Goal: Information Seeking & Learning: Check status

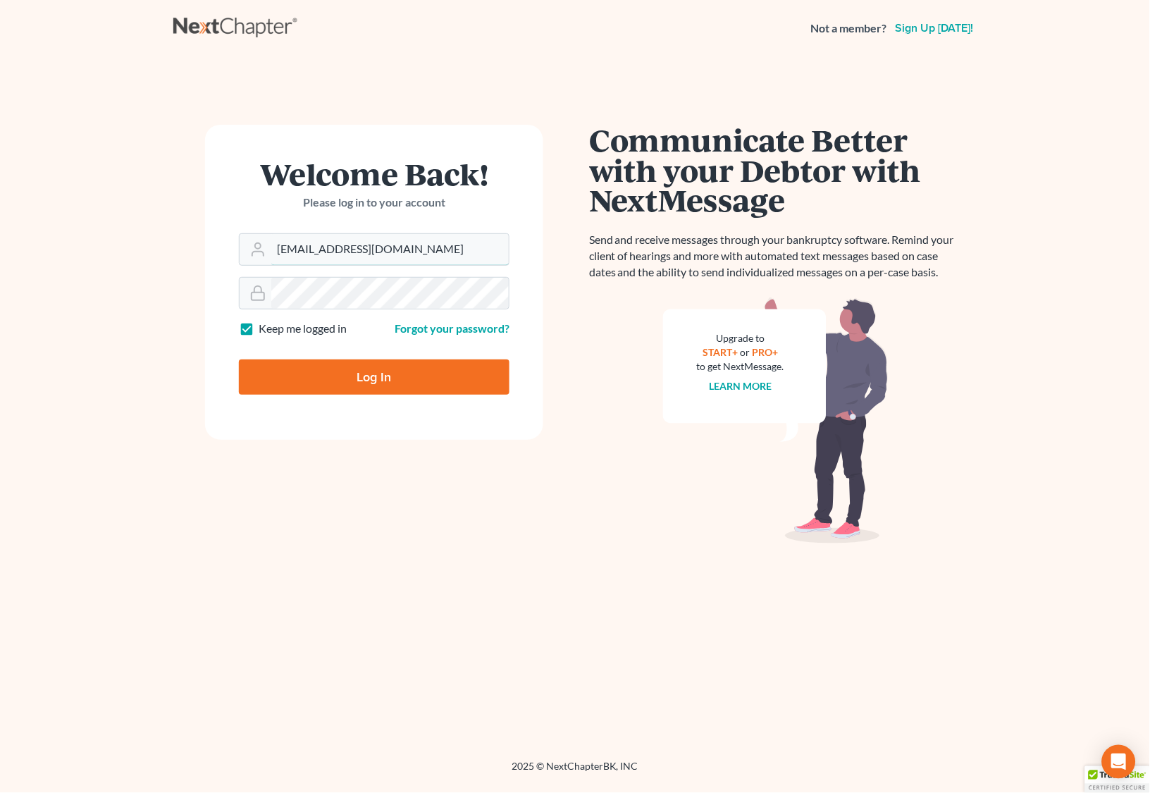
type input "[EMAIL_ADDRESS][DOMAIN_NAME]"
click at [393, 378] on input "Log In" at bounding box center [374, 376] width 271 height 35
type input "Thinking..."
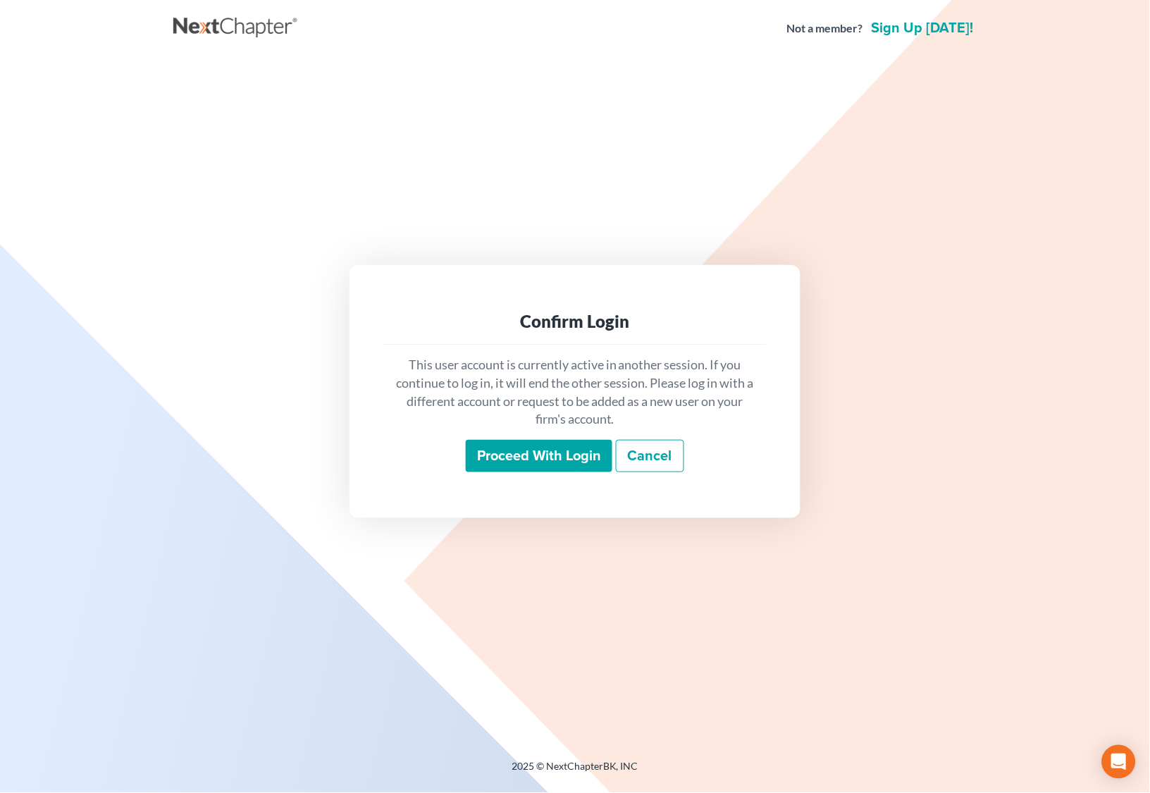
click at [523, 461] on input "Proceed with login" at bounding box center [539, 456] width 147 height 32
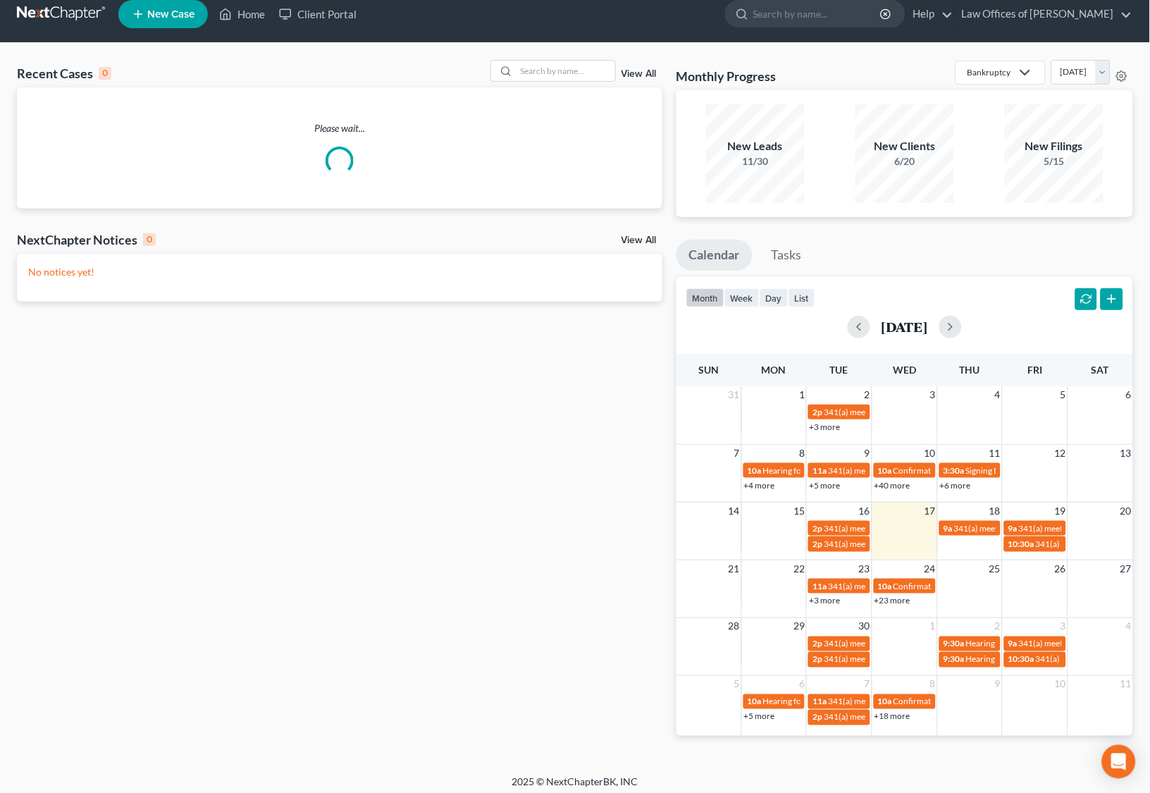
scroll to position [16, 0]
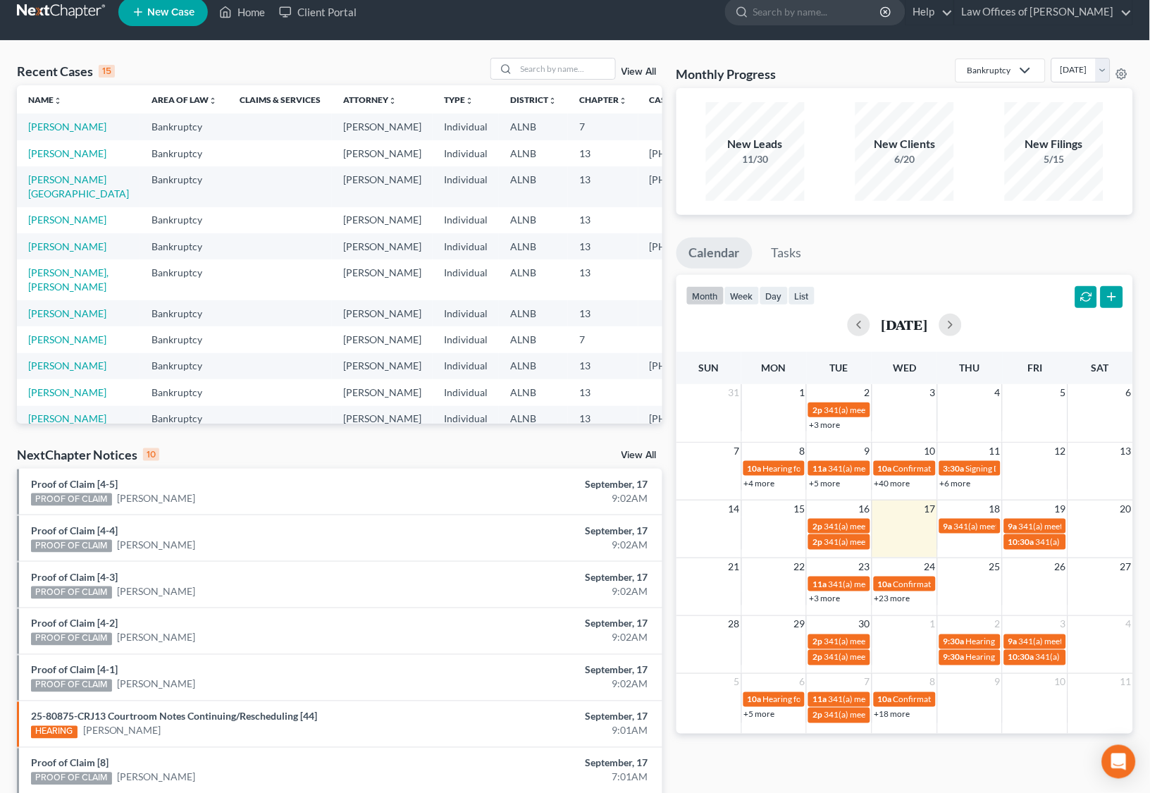
click at [644, 454] on link "View All" at bounding box center [638, 455] width 35 height 10
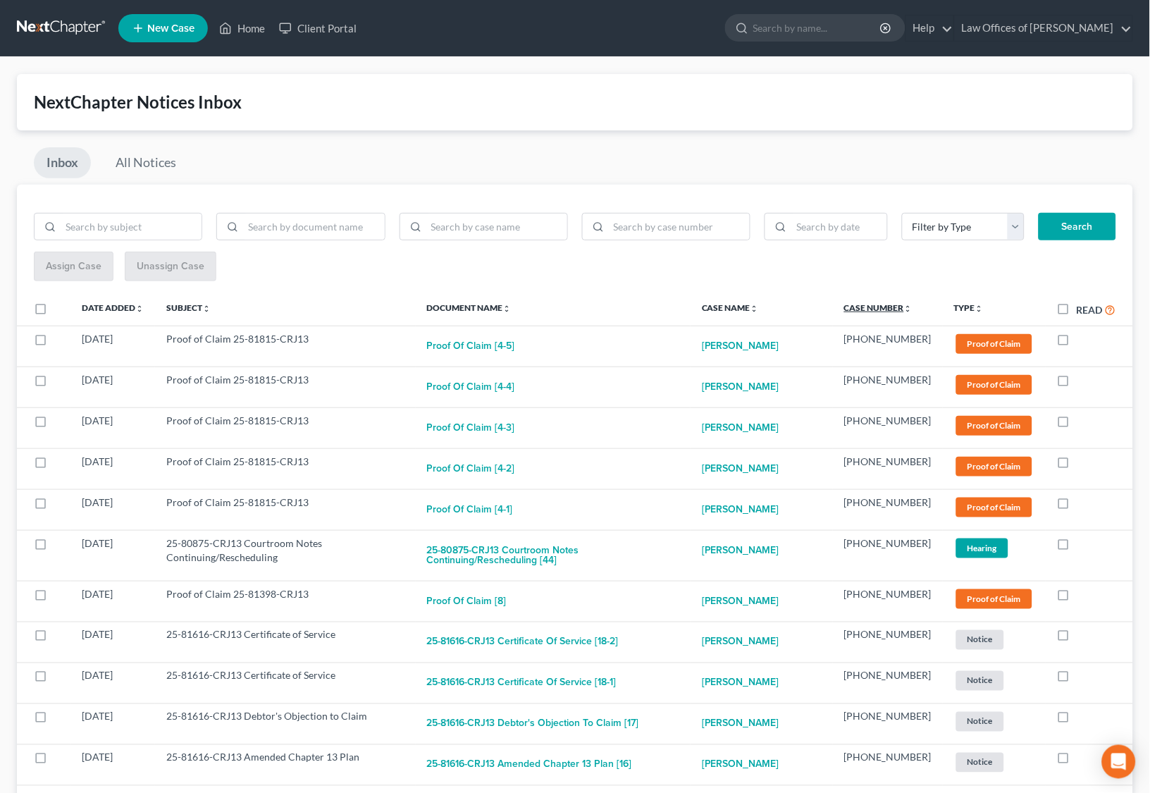
click at [878, 304] on link "Case Number unfold_more expand_more expand_less" at bounding box center [878, 307] width 68 height 11
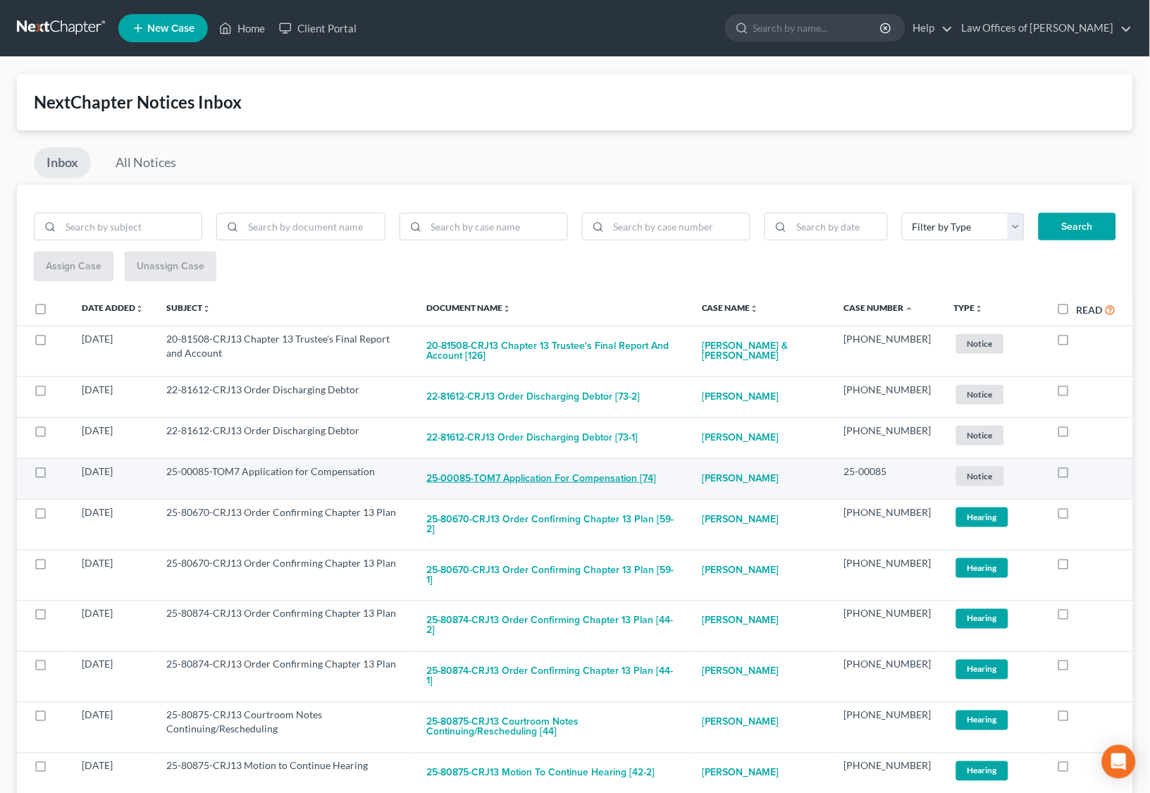
click at [579, 468] on button "25-00085-TOM7 Application for Compensation [74]" at bounding box center [542, 478] width 230 height 28
checkbox input "true"
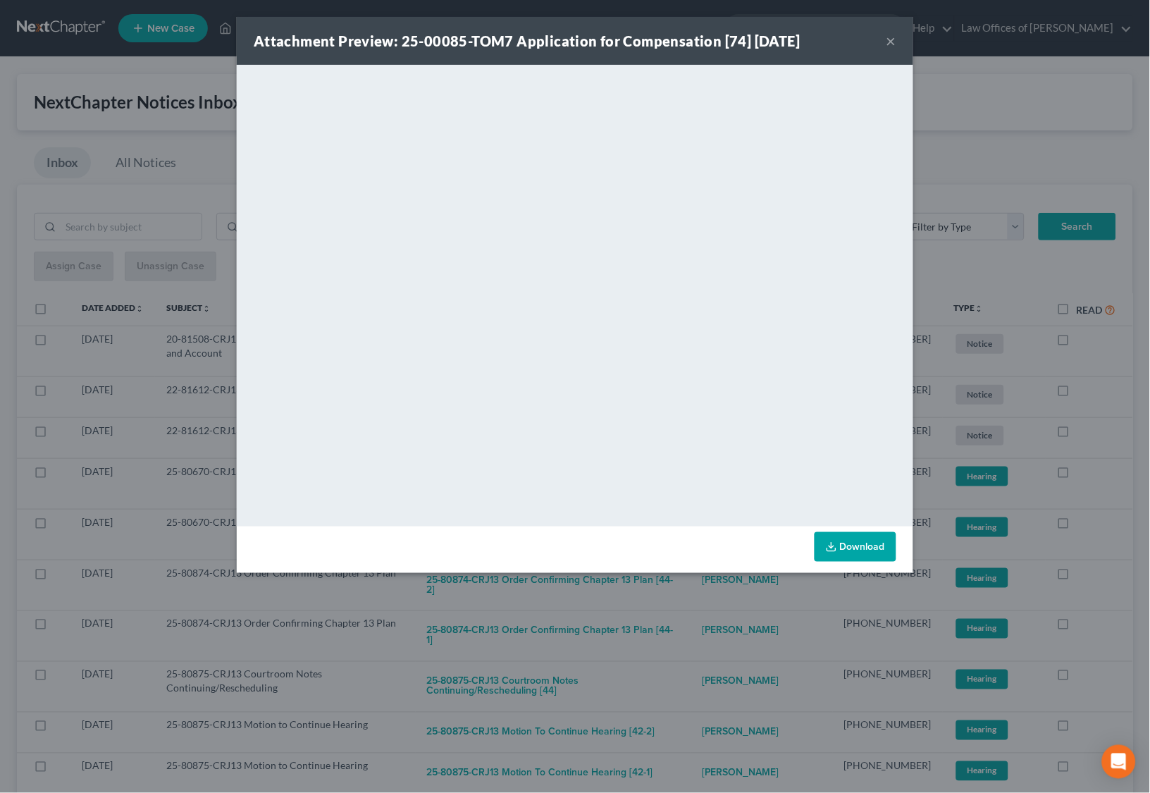
click at [1098, 504] on div "Attachment Preview: 25-00085-TOM7 Application for Compensation [74] [DATE] × Do…" at bounding box center [575, 396] width 1150 height 793
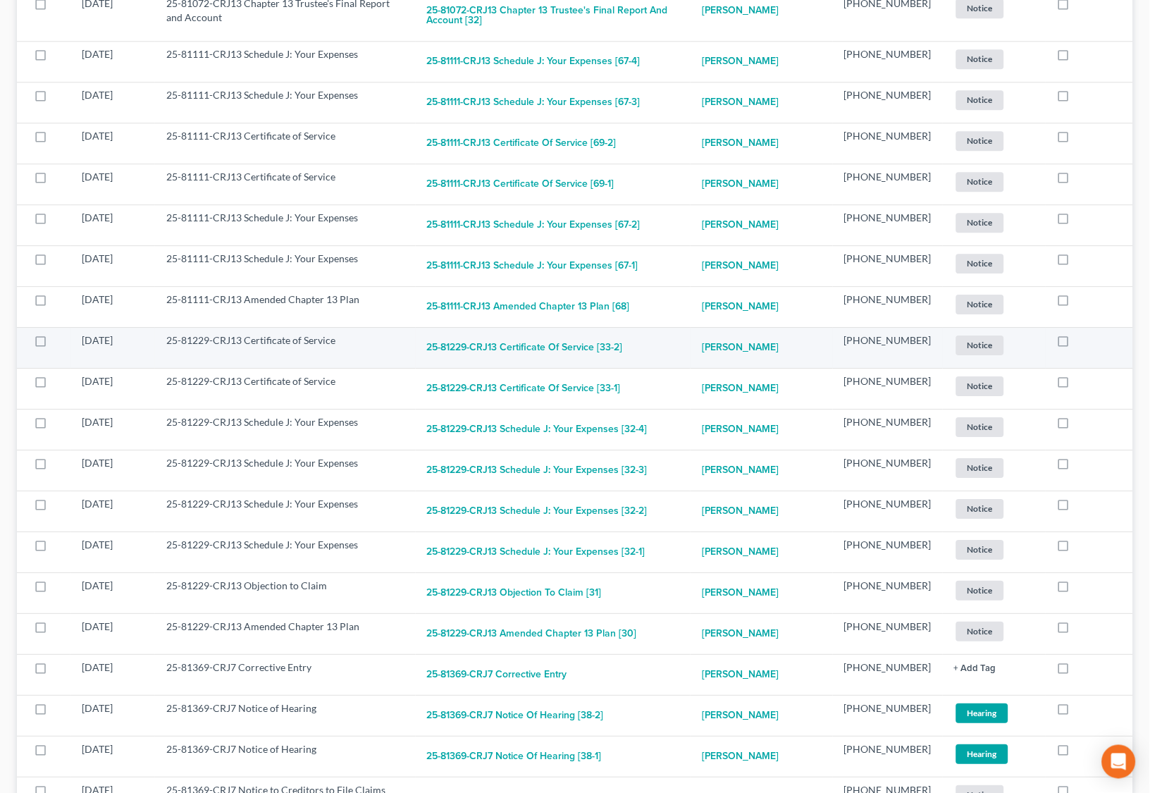
scroll to position [810, 0]
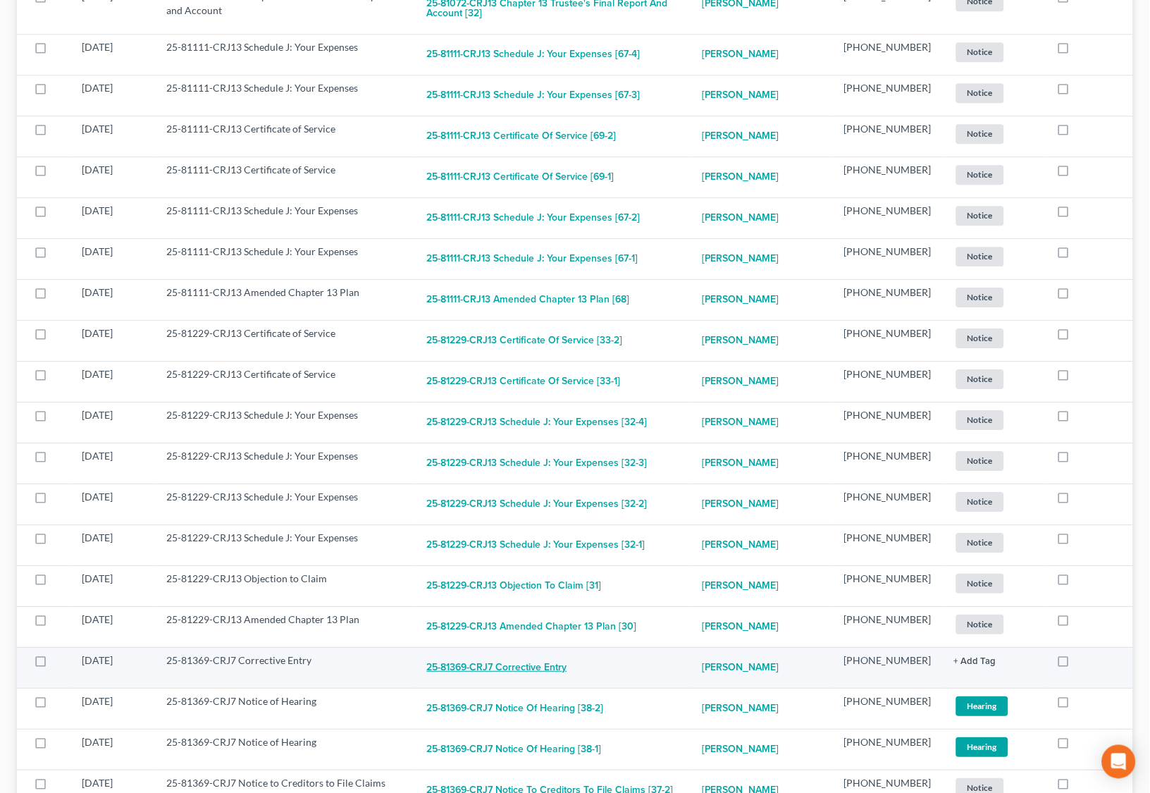
click at [543, 653] on button "25-81369-CRJ7 Corrective Entry" at bounding box center [497, 667] width 140 height 28
checkbox input "true"
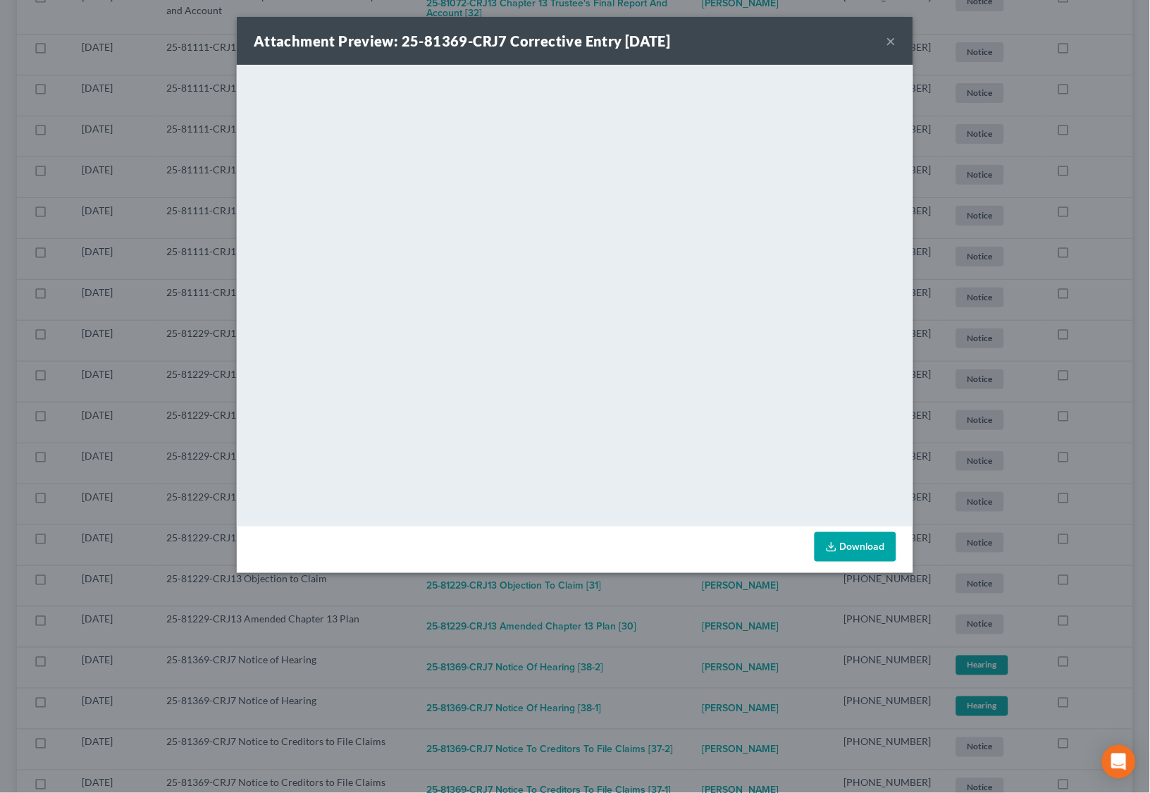
click at [671, 631] on div "Attachment Preview: 25-81369-CRJ7 Corrective Entry [DATE] × <object ng-attr-dat…" at bounding box center [575, 396] width 1150 height 793
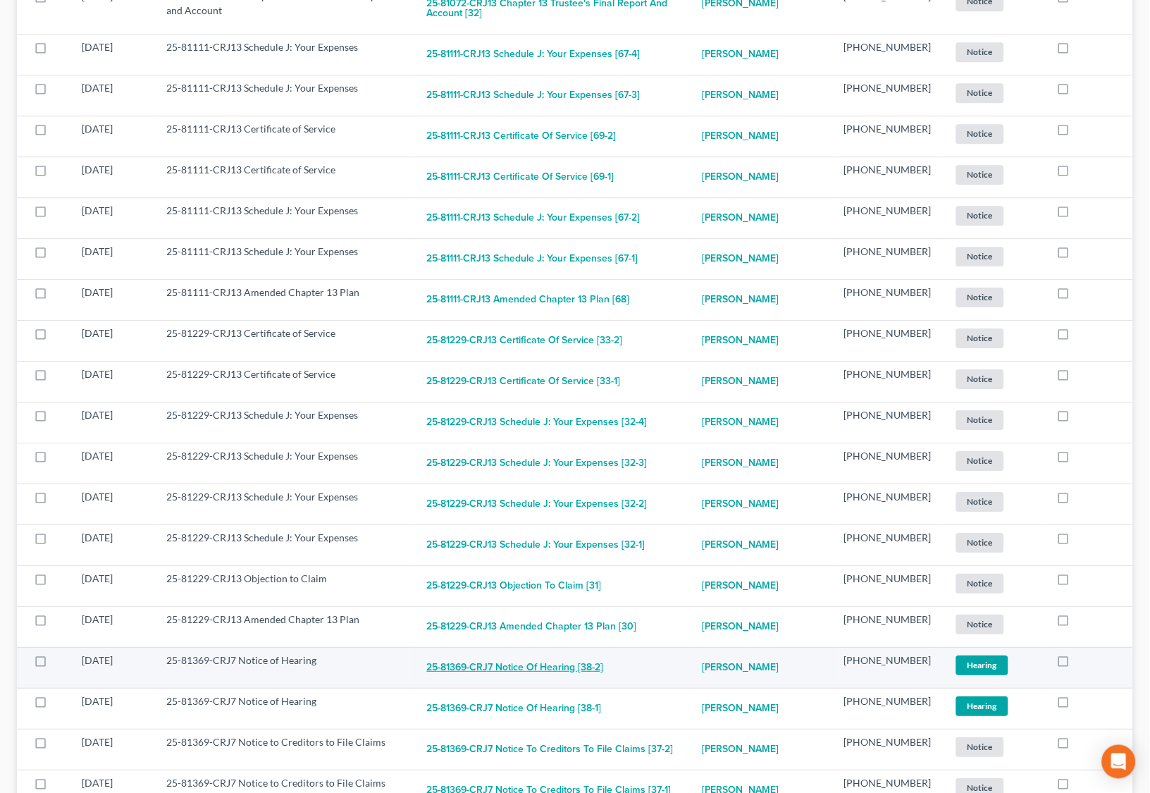
click at [537, 653] on button "25-81369-CRJ7 Notice of Hearing [38-2]" at bounding box center [515, 667] width 177 height 28
checkbox input "true"
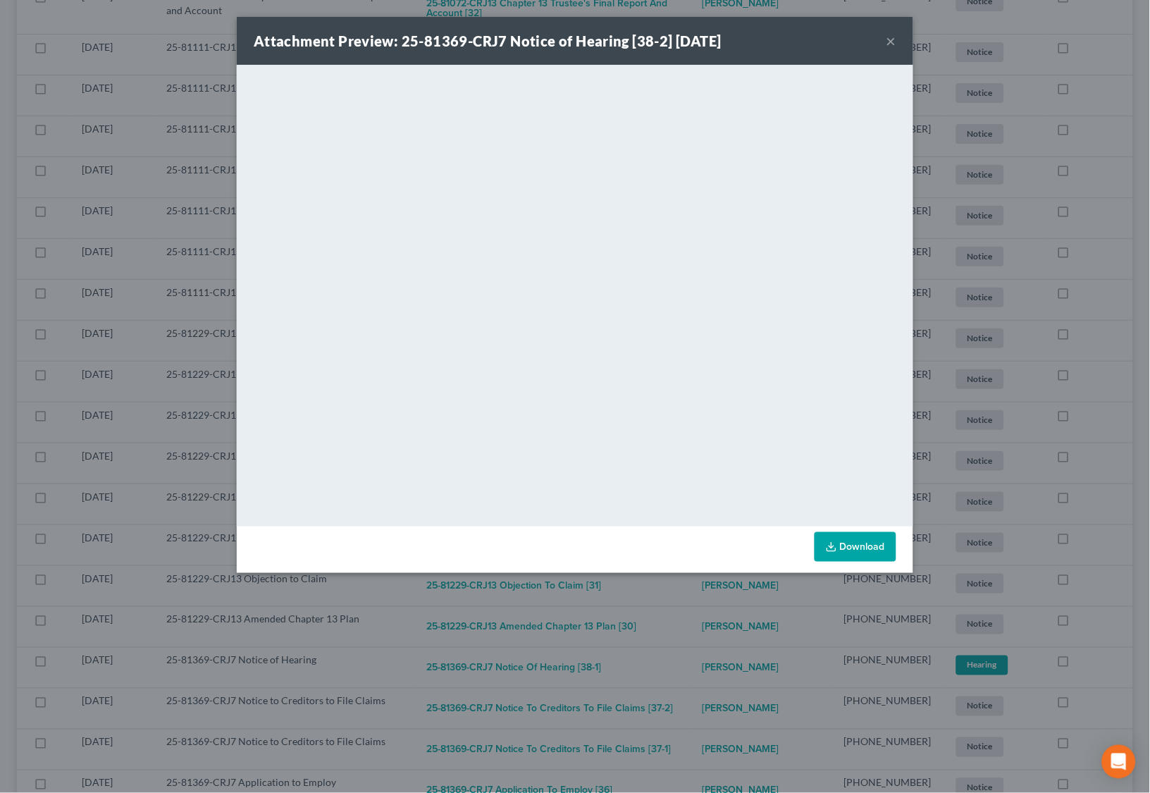
click at [689, 623] on div "Attachment Preview: 25-81369-CRJ7 Notice of Hearing [38-2] [DATE] × <object ng-…" at bounding box center [575, 396] width 1150 height 793
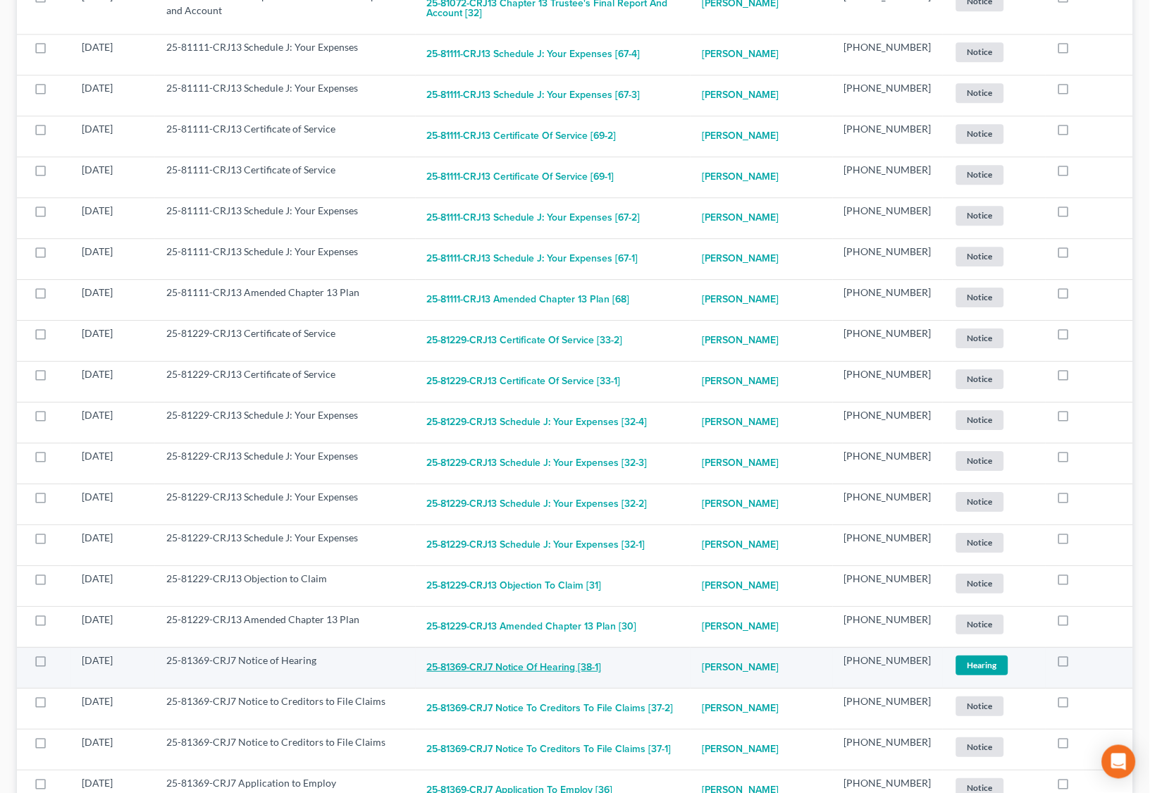
click at [517, 653] on button "25-81369-CRJ7 Notice of Hearing [38-1]" at bounding box center [514, 667] width 175 height 28
checkbox input "true"
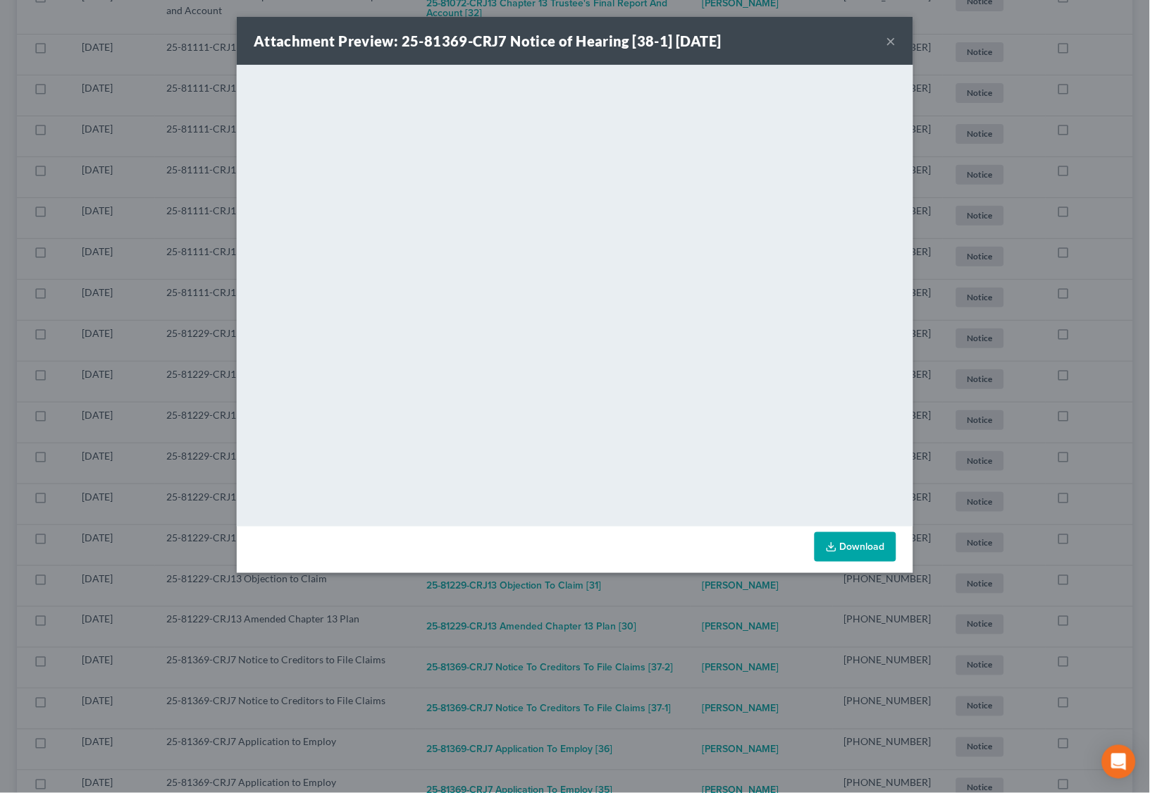
click at [705, 653] on div "Attachment Preview: 25-81369-CRJ7 Notice of Hearing [38-1] [DATE] × <object ng-…" at bounding box center [575, 396] width 1150 height 793
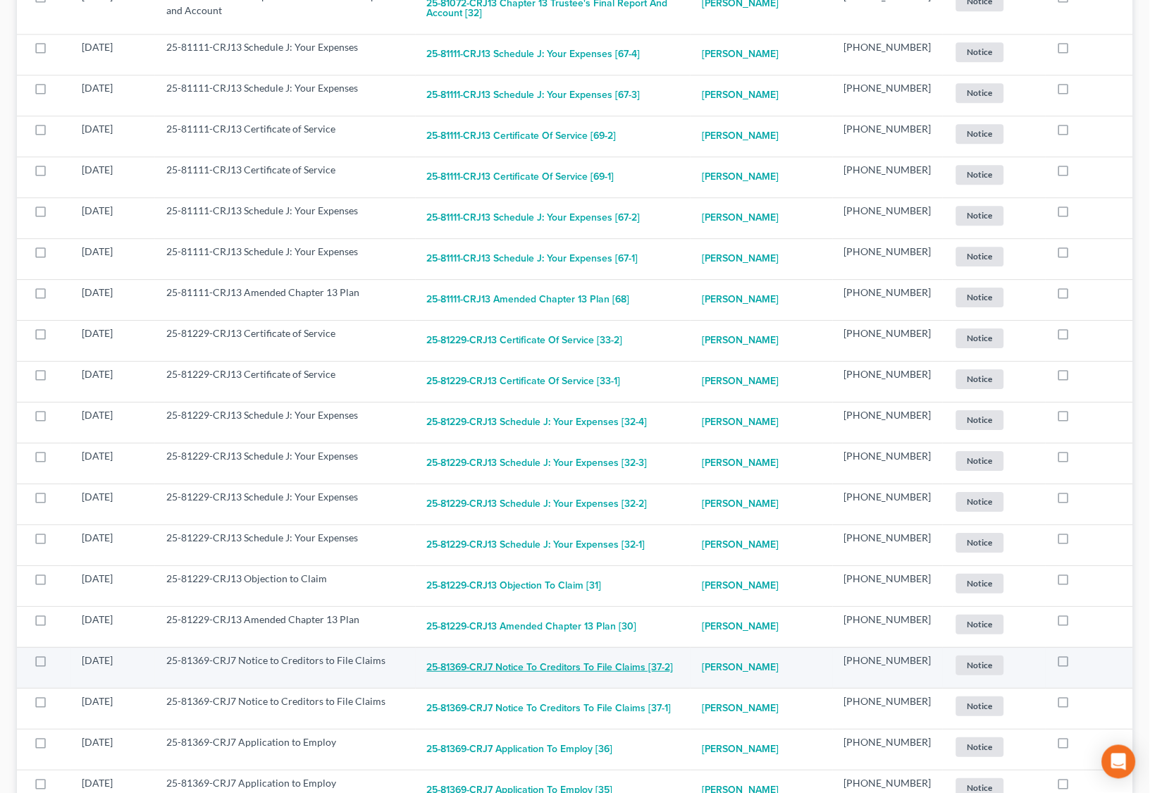
click at [551, 653] on button "25-81369-CRJ7 Notice to Creditors to File Claims [37-2]" at bounding box center [550, 667] width 247 height 28
checkbox input "true"
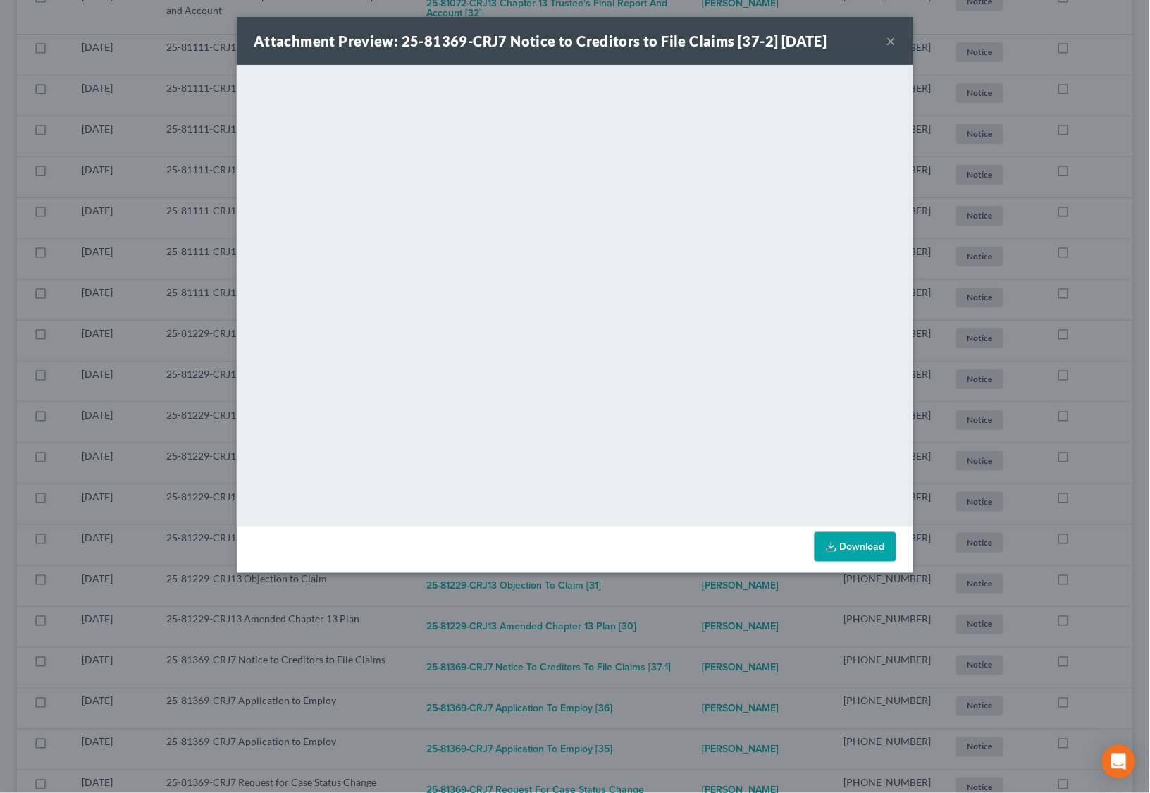
click at [685, 640] on div "Attachment Preview: 25-81369-CRJ7 Notice to Creditors to File Claims [37-2] [DA…" at bounding box center [575, 396] width 1150 height 793
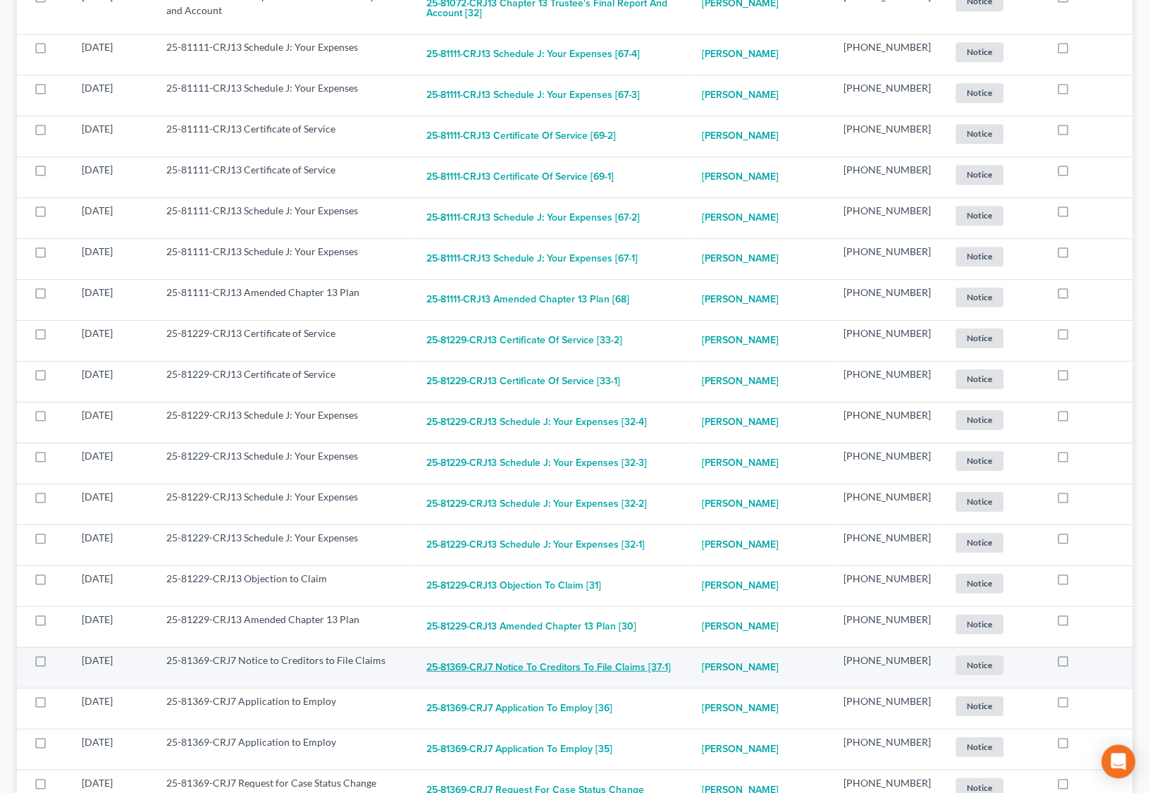
click at [600, 653] on button "25-81369-CRJ7 Notice to Creditors to File Claims [37-1]" at bounding box center [549, 667] width 244 height 28
checkbox input "true"
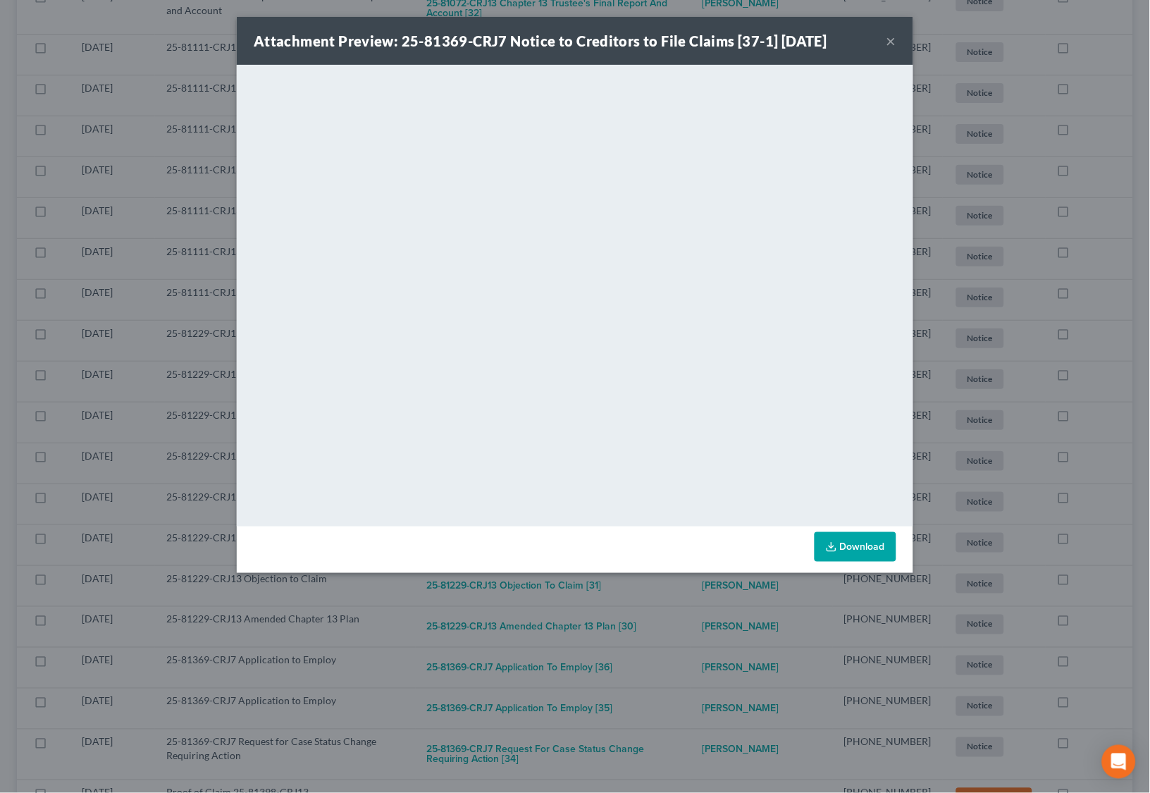
click at [664, 636] on div "Attachment Preview: 25-81369-CRJ7 Notice to Creditors to File Claims [37-1] [DA…" at bounding box center [575, 396] width 1150 height 793
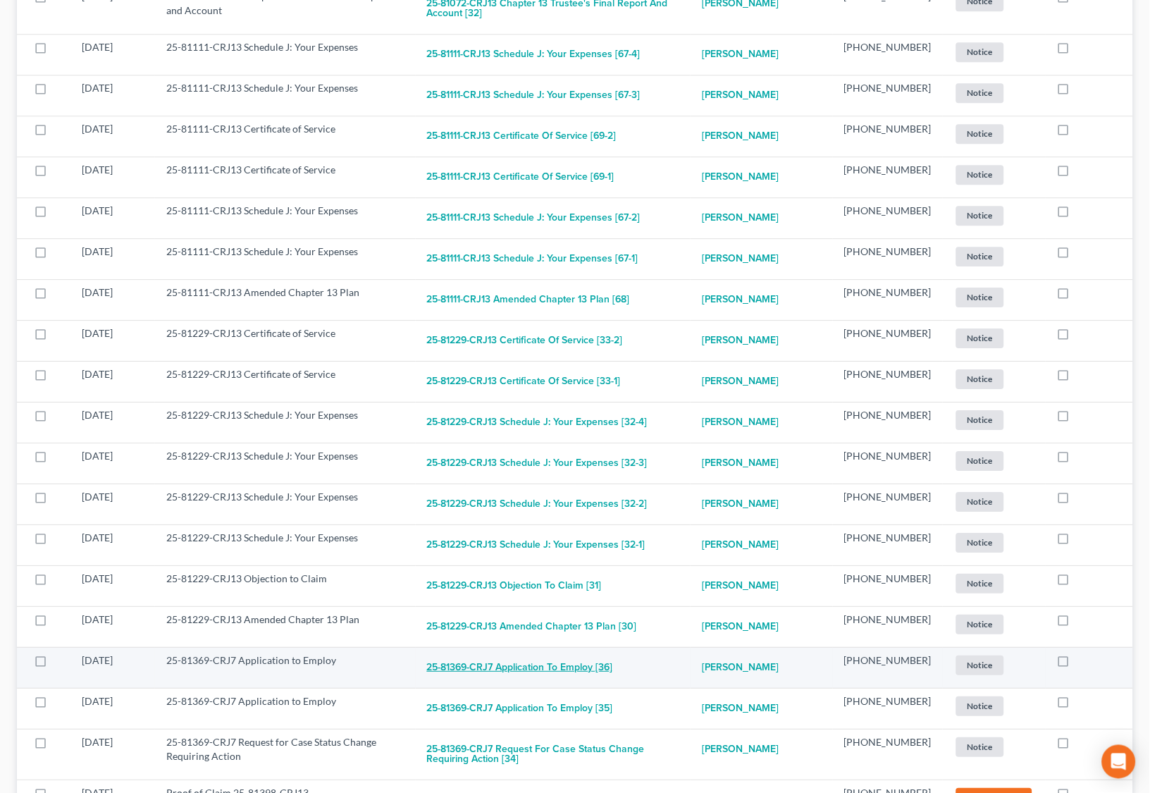
click at [580, 653] on button "25-81369-CRJ7 Application to Employ [36]" at bounding box center [520, 667] width 186 height 28
checkbox input "true"
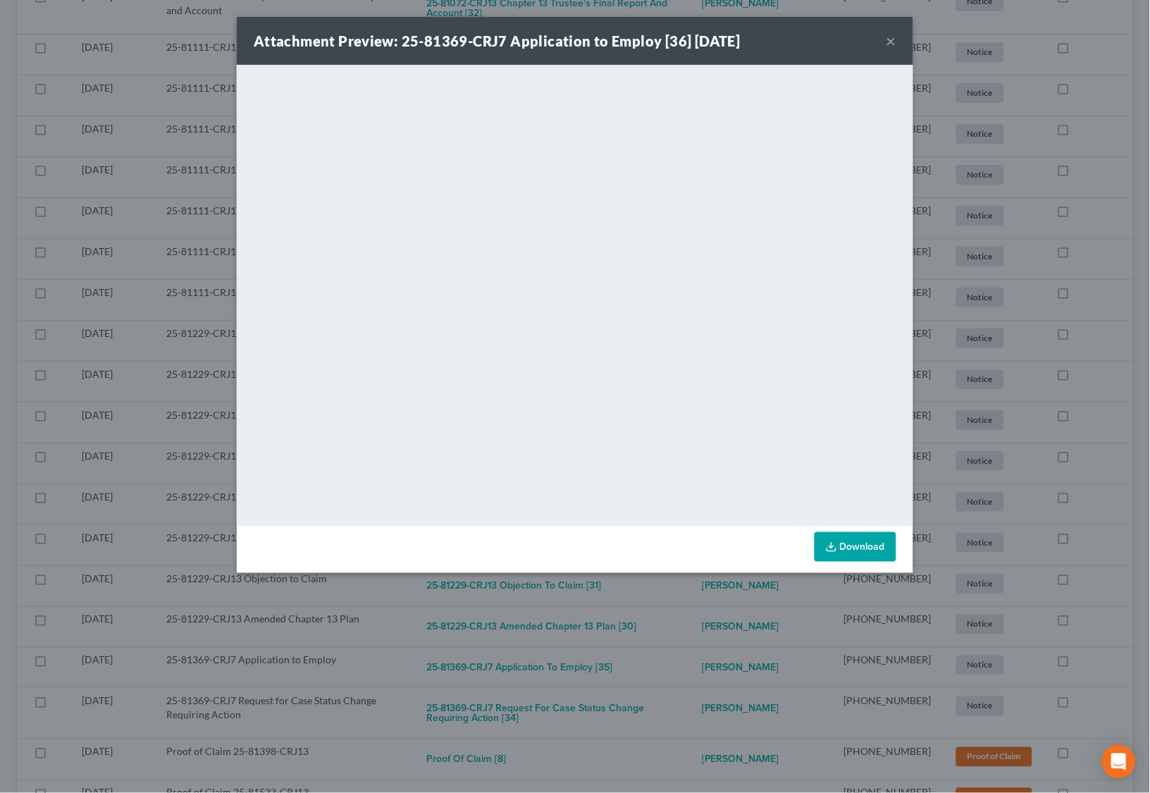
click at [635, 687] on div "Attachment Preview: 25-81369-CRJ7 Application to Employ [36] [DATE] × <object n…" at bounding box center [575, 396] width 1150 height 793
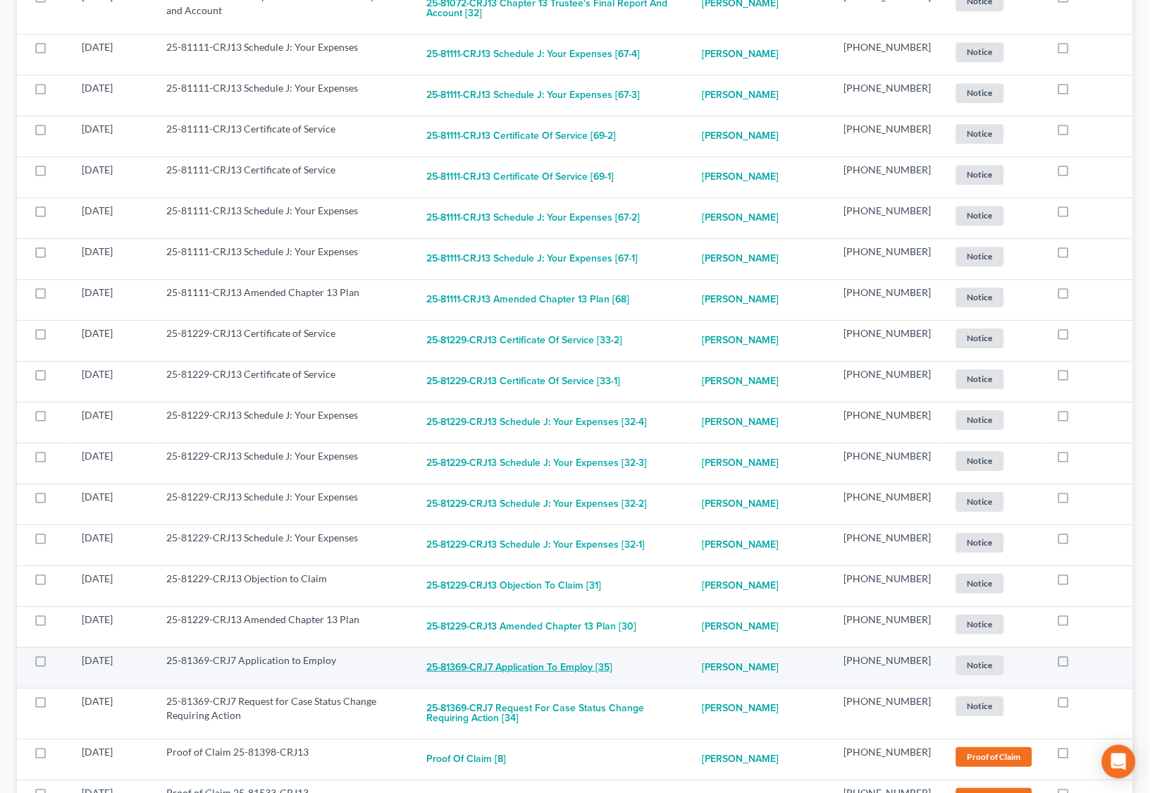
click at [529, 653] on button "25-81369-CRJ7 Application to Employ [35]" at bounding box center [520, 667] width 186 height 28
checkbox input "true"
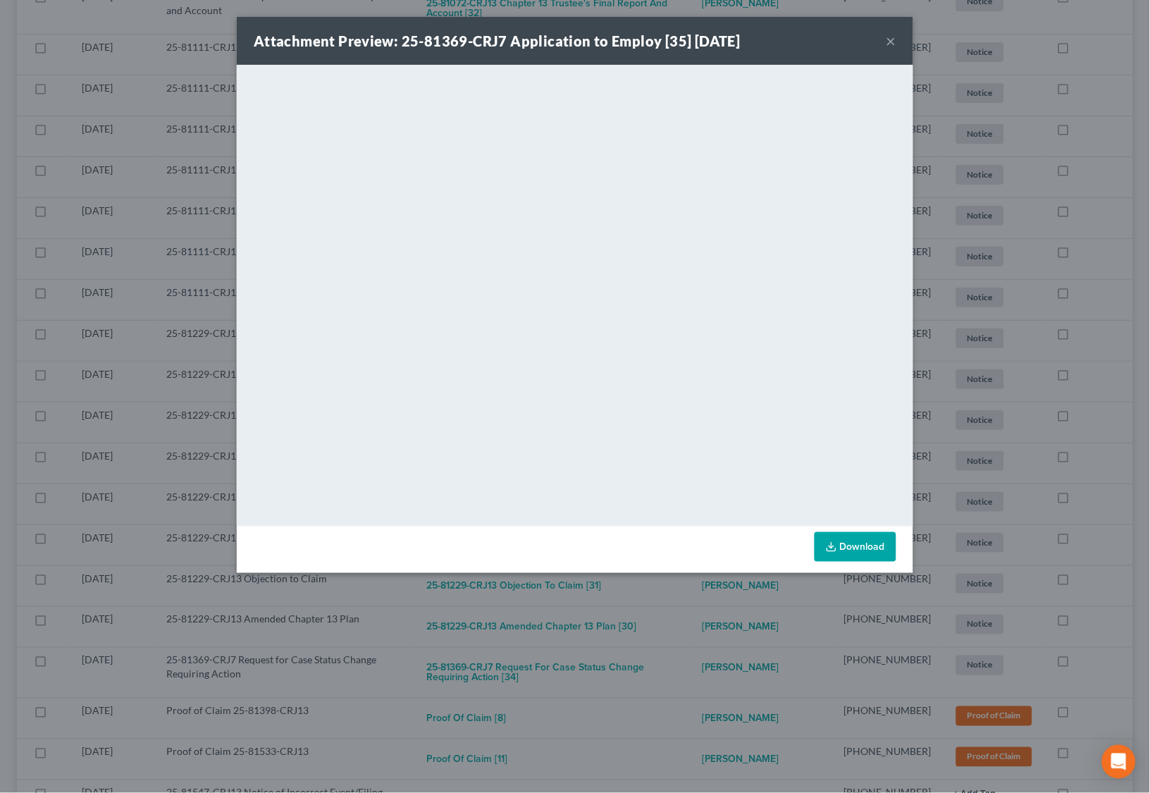
click at [647, 664] on div "Attachment Preview: 25-81369-CRJ7 Application to Employ [35] [DATE] × <object n…" at bounding box center [575, 396] width 1150 height 793
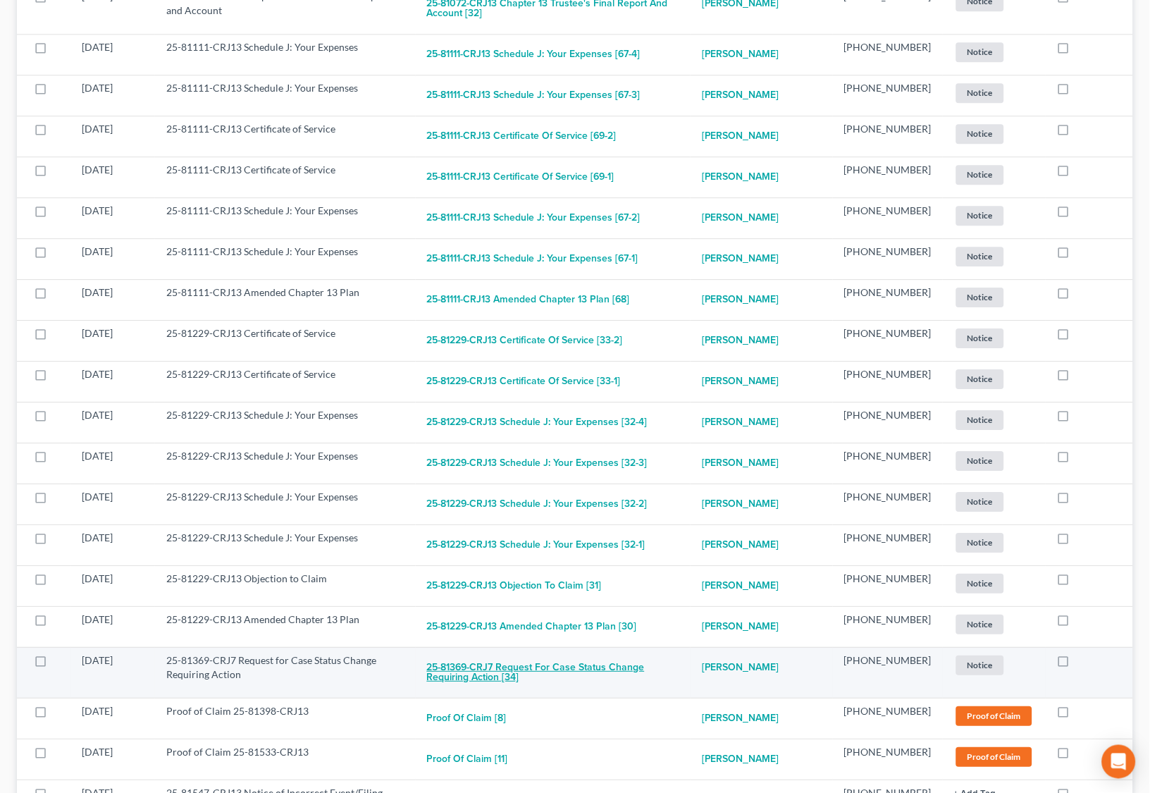
click at [650, 653] on button "25-81369-CRJ7 Request for Case Status Change Requiring Action [34]" at bounding box center [553, 672] width 252 height 38
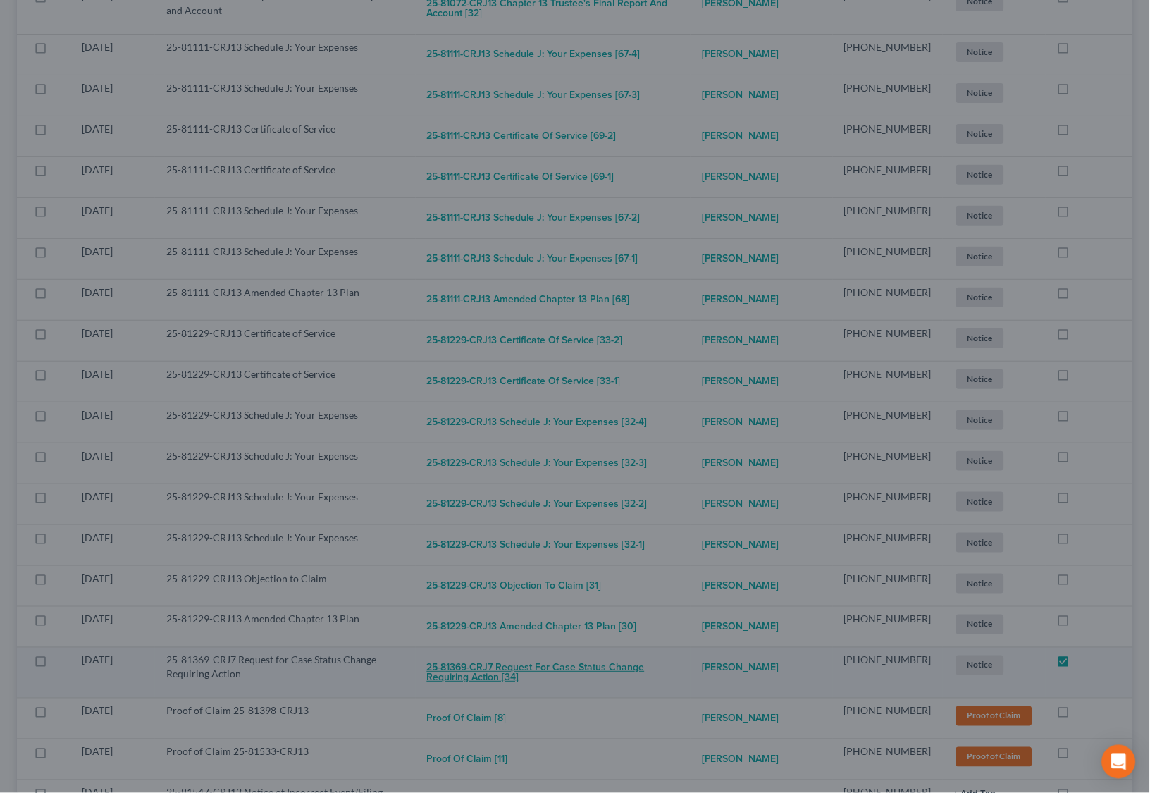
checkbox input "true"
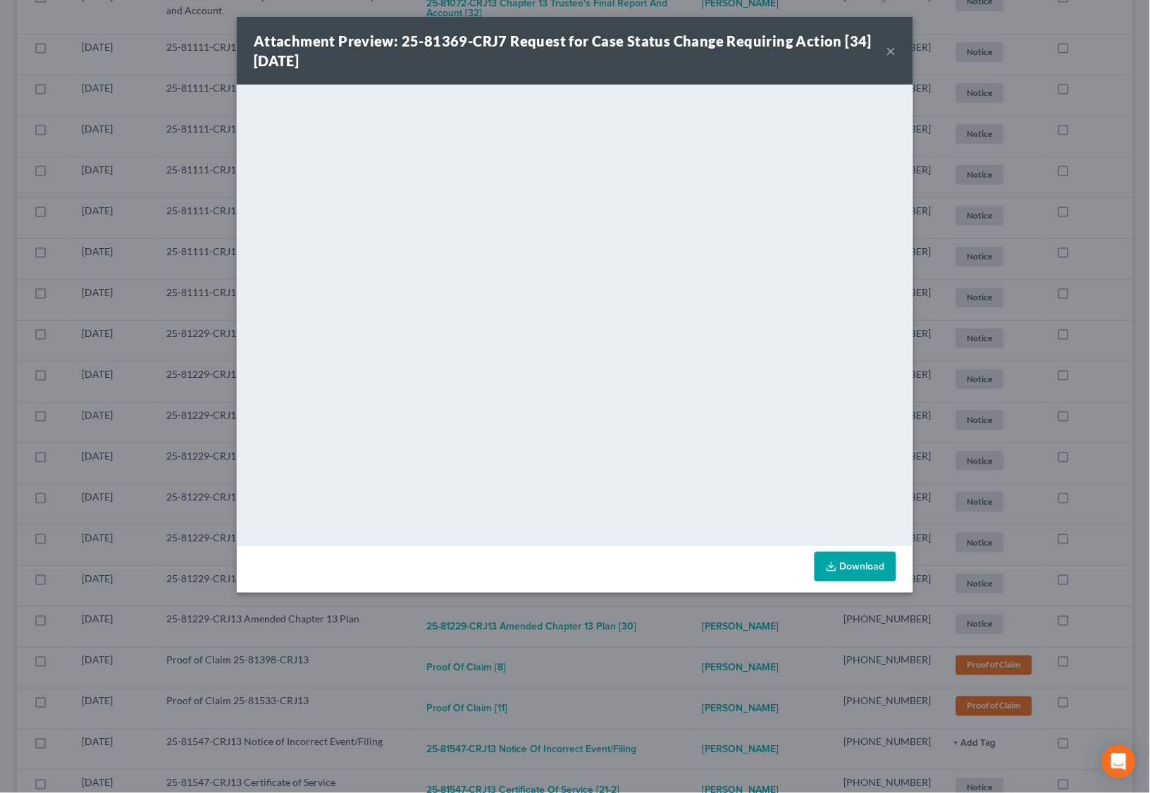
click at [696, 666] on div "Attachment Preview: 25-81369-CRJ7 Request for Case Status Change Requiring Acti…" at bounding box center [575, 396] width 1150 height 793
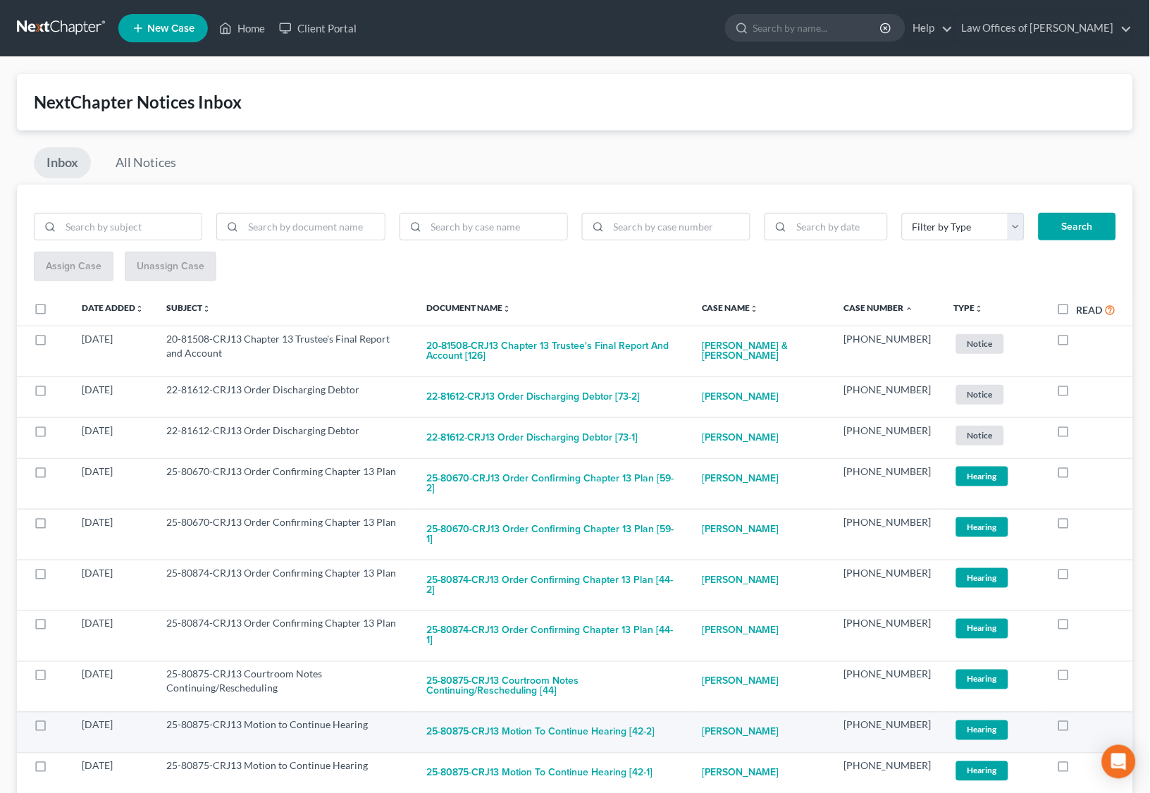
scroll to position [0, 0]
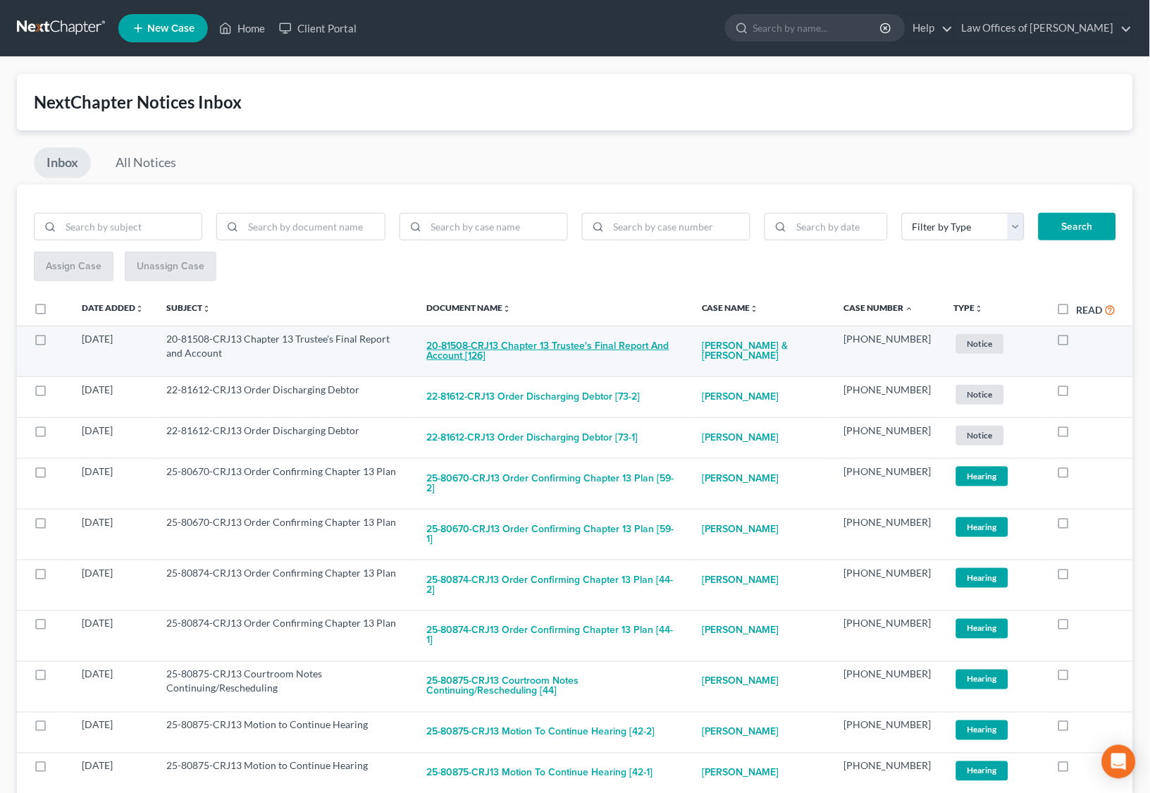
click at [581, 346] on button "20-81508-CRJ13 Chapter 13 Trustee's Final Report and Account [126]" at bounding box center [553, 351] width 252 height 38
checkbox input "true"
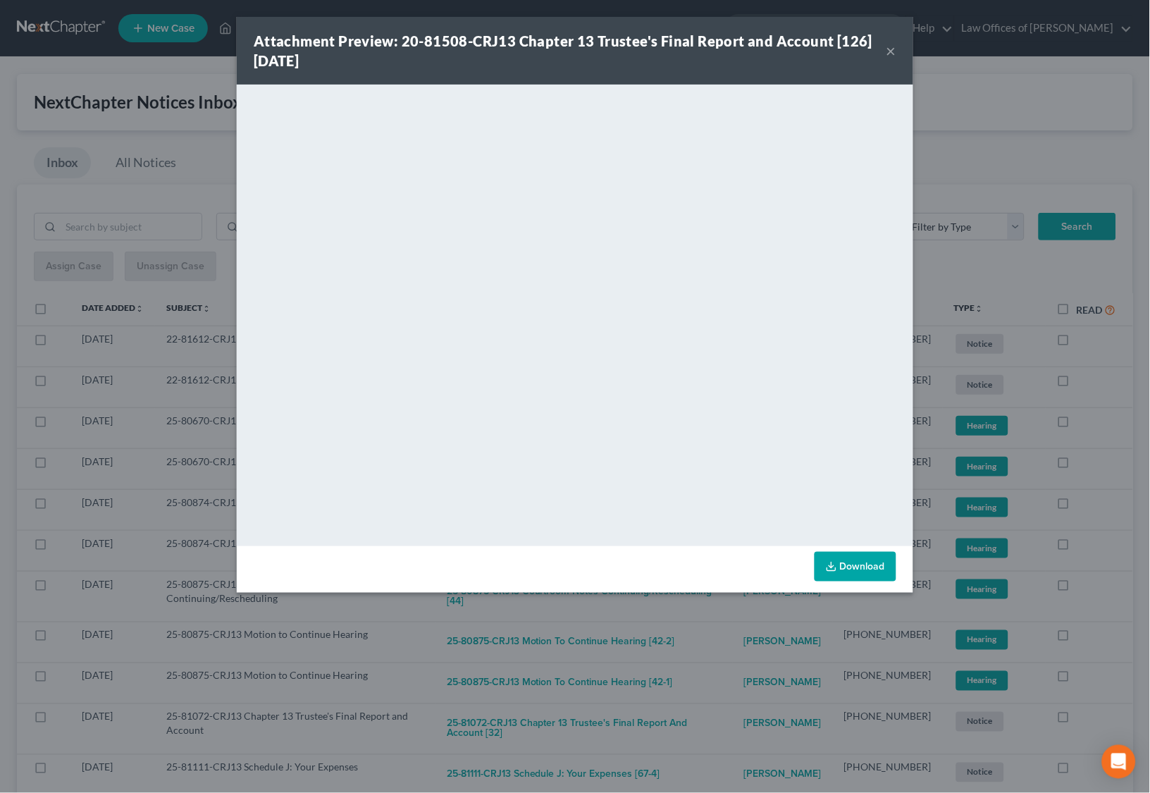
click at [714, 617] on div "Attachment Preview: 20-81508-CRJ13 Chapter 13 Trustee's Final Report and Accoun…" at bounding box center [575, 396] width 1150 height 793
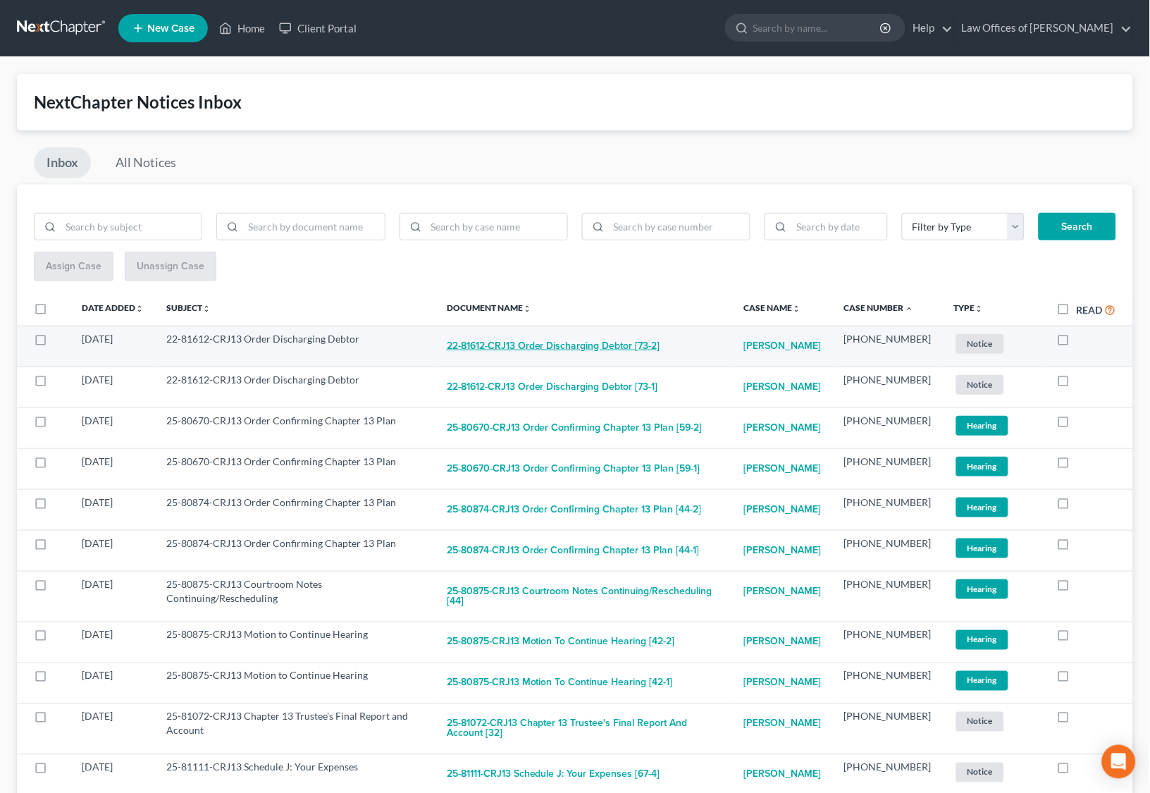
click at [589, 341] on button "22-81612-CRJ13 Order Discharging Debtor [73-2]" at bounding box center [553, 346] width 213 height 28
checkbox input "true"
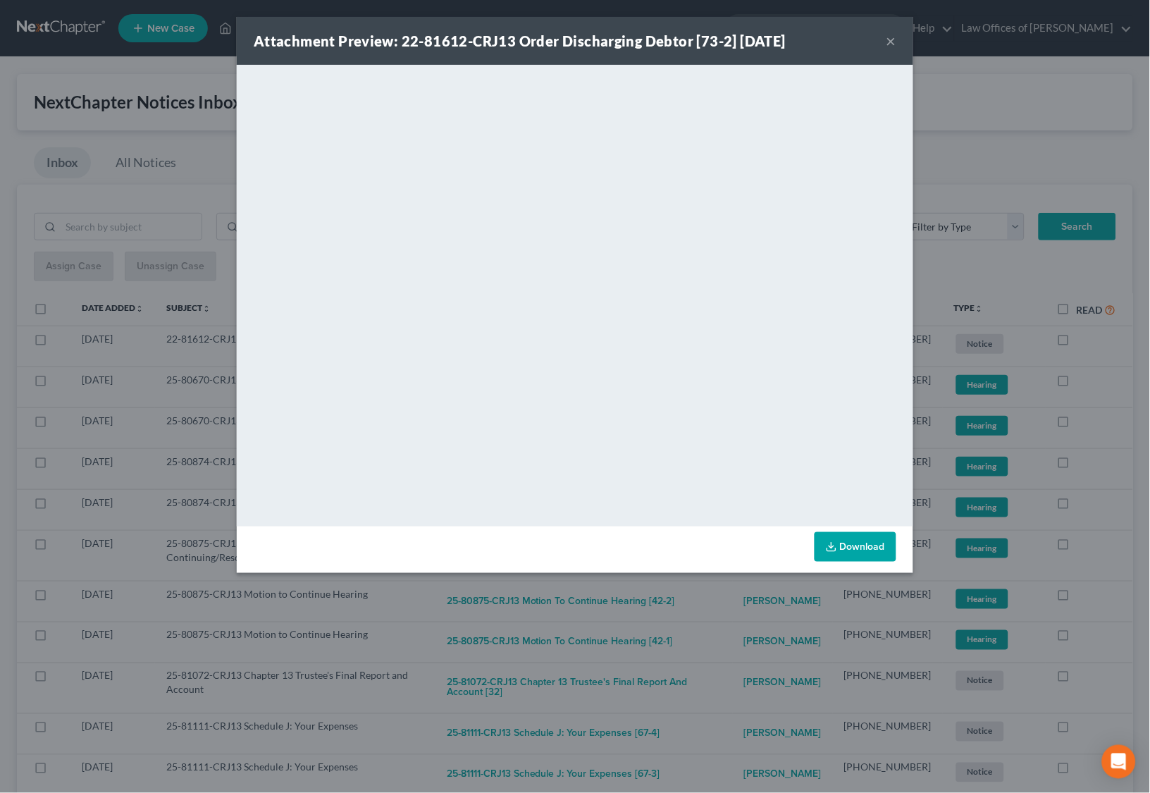
click at [688, 614] on div "Attachment Preview: 22-81612-CRJ13 Order Discharging Debtor [73-2] [DATE] × Dow…" at bounding box center [575, 396] width 1150 height 793
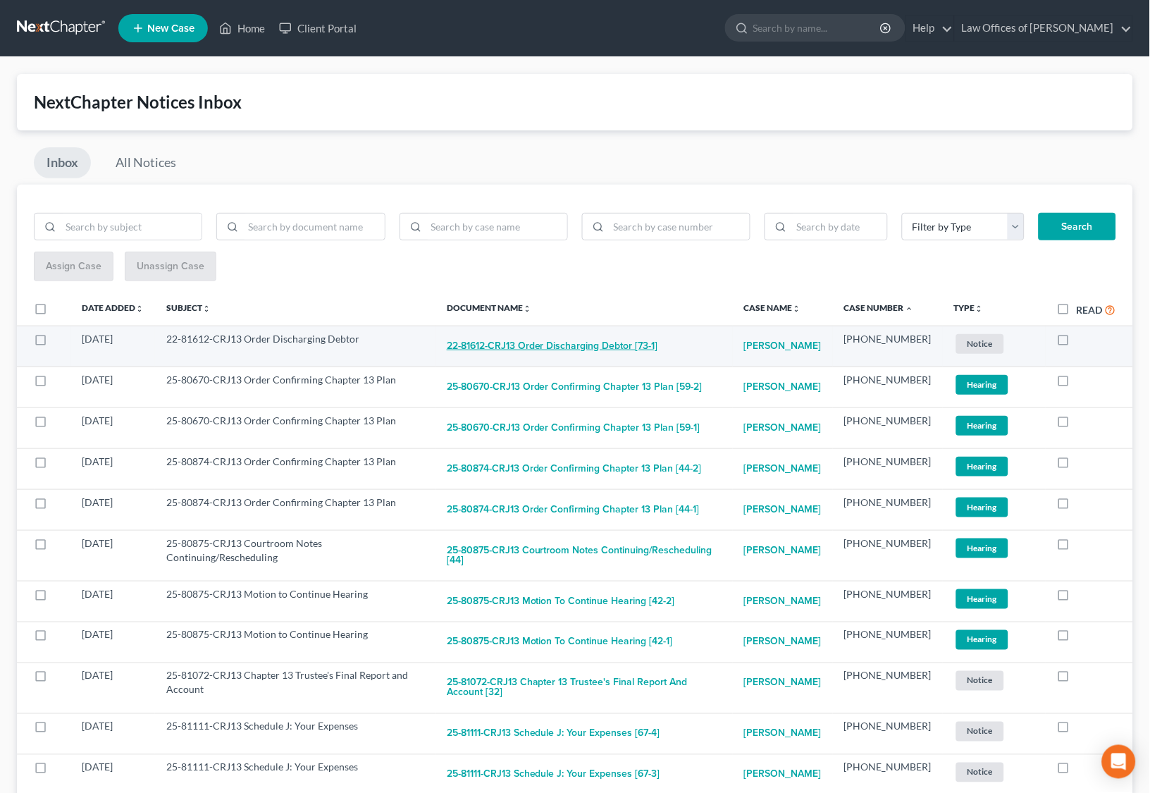
click at [597, 355] on button "22-81612-CRJ13 Order Discharging Debtor [73-1]" at bounding box center [552, 346] width 211 height 28
checkbox input "true"
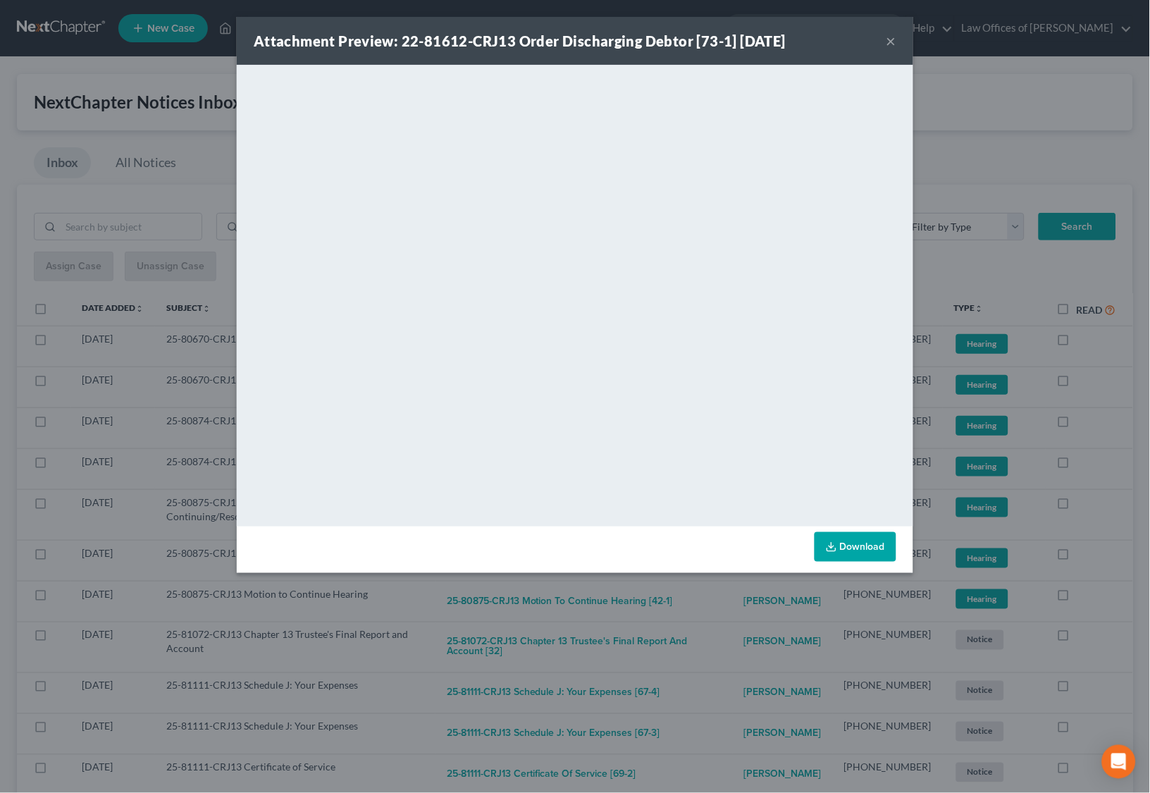
drag, startPoint x: 726, startPoint y: 618, endPoint x: 729, endPoint y: 611, distance: 7.6
click at [726, 617] on div "Attachment Preview: 22-81612-CRJ13 Order Discharging Debtor [73-1] [DATE] × Dow…" at bounding box center [575, 396] width 1150 height 793
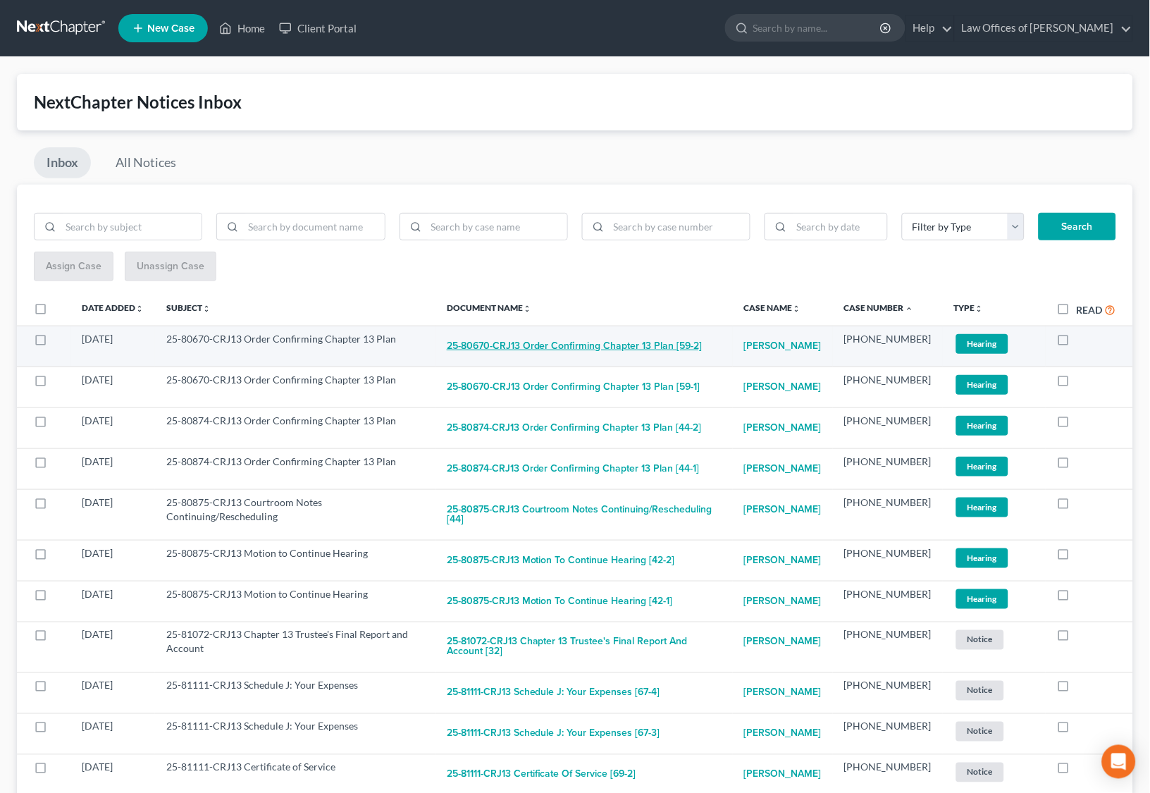
click at [581, 346] on button "25-80670-CRJ13 Order Confirming Chapter 13 Plan [59-2]" at bounding box center [575, 346] width 256 height 28
checkbox input "true"
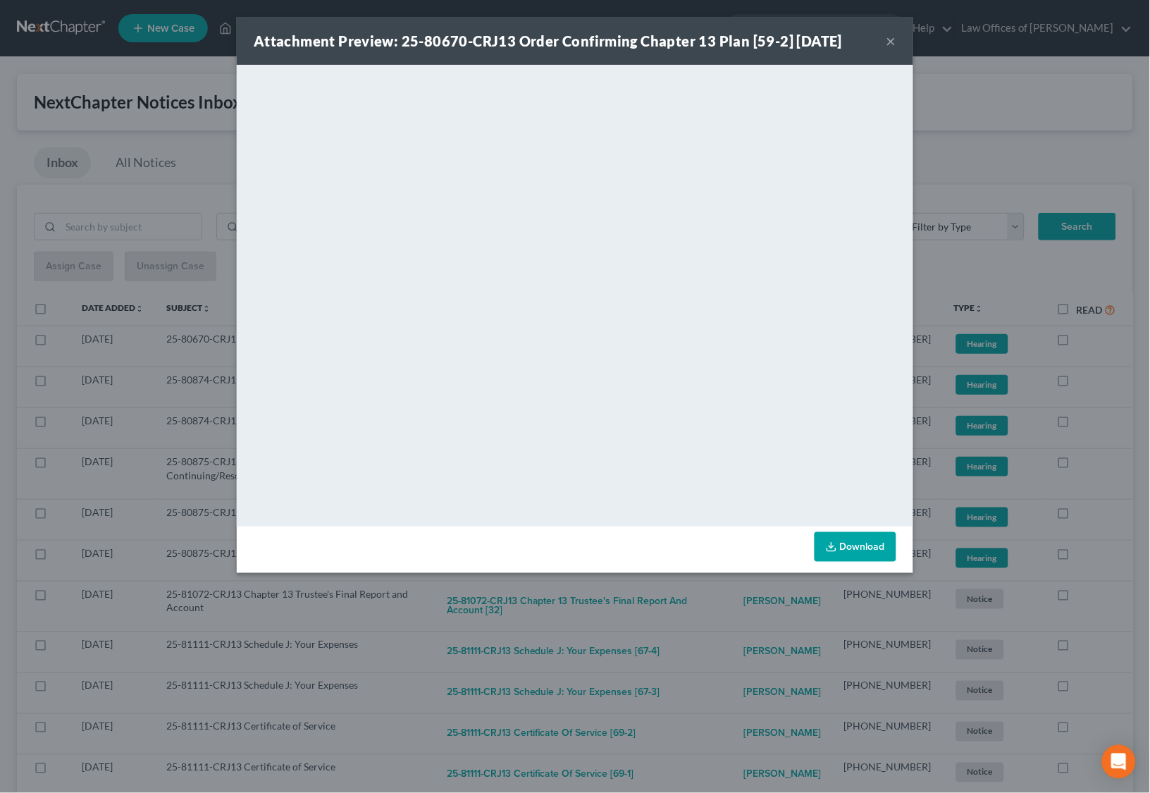
drag, startPoint x: 716, startPoint y: 619, endPoint x: 679, endPoint y: 578, distance: 54.4
click at [716, 616] on div "Attachment Preview: 25-80670-CRJ13 Order Confirming Chapter 13 Plan [59-2] [DAT…" at bounding box center [575, 396] width 1150 height 793
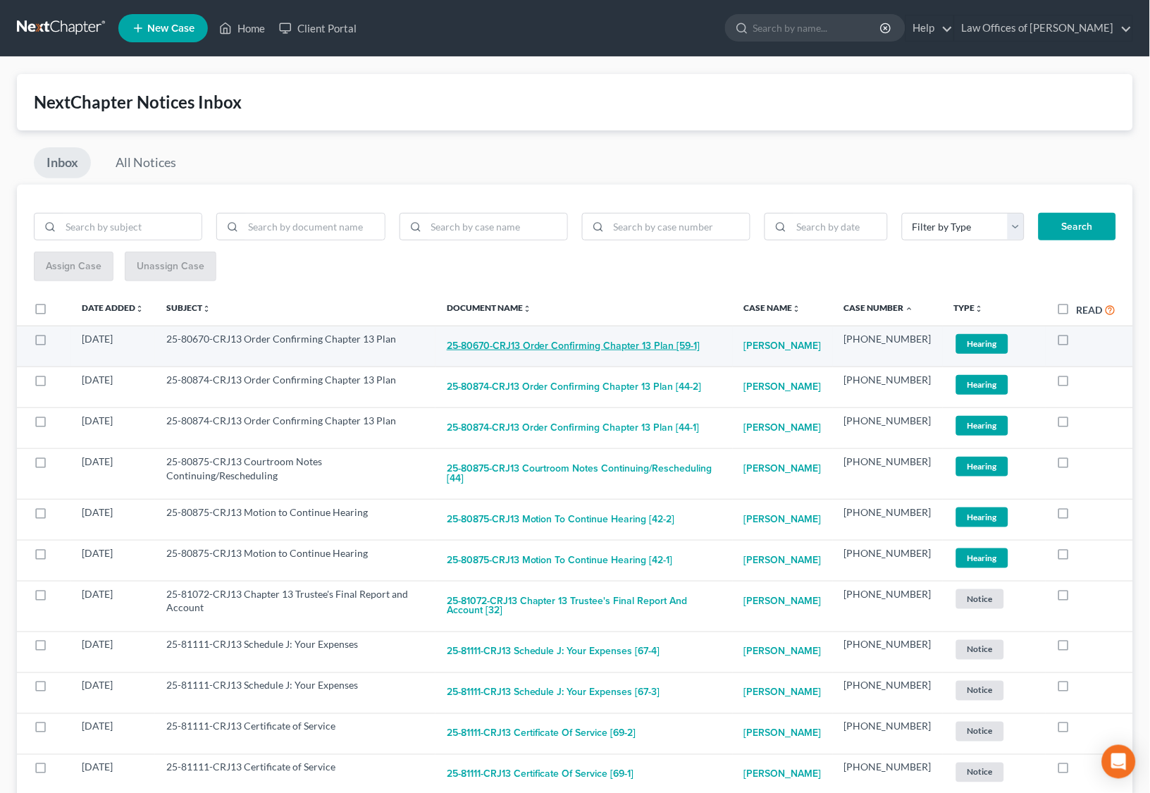
click at [603, 337] on button "25-80670-CRJ13 Order Confirming Chapter 13 Plan [59-1]" at bounding box center [574, 346] width 254 height 28
checkbox input "true"
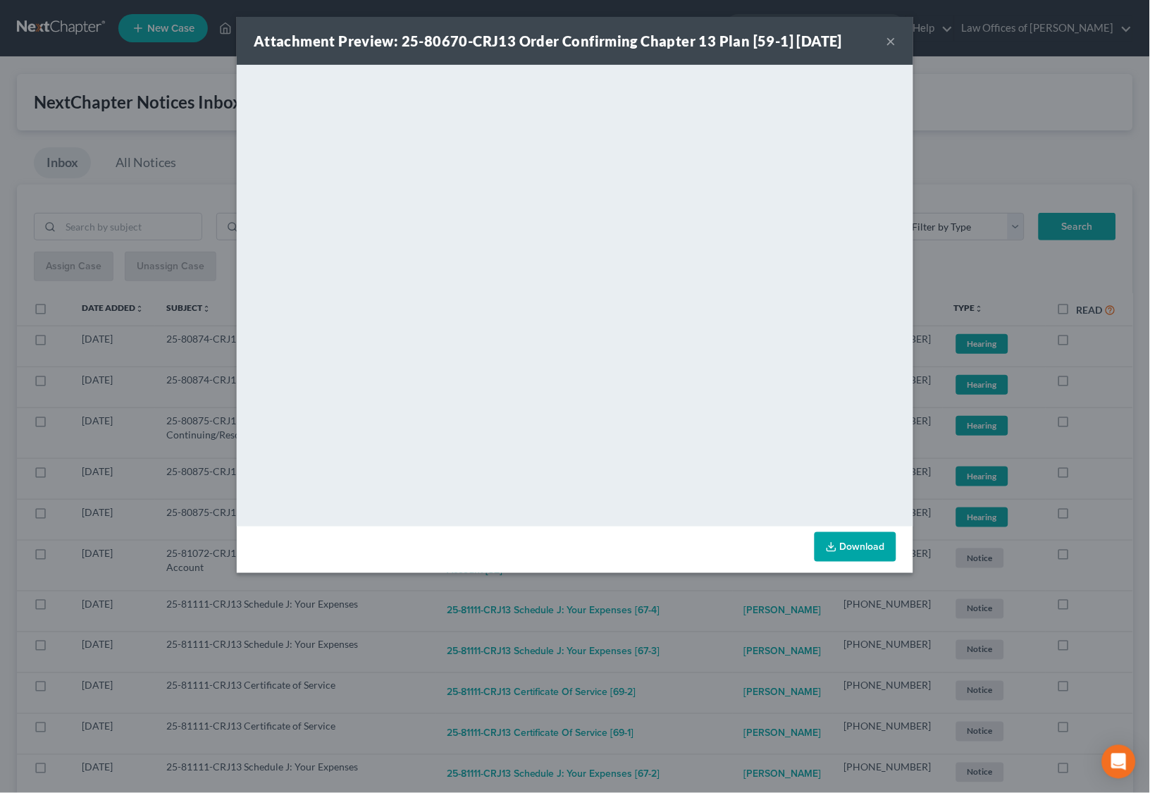
click at [739, 603] on div "Attachment Preview: 25-80670-CRJ13 Order Confirming Chapter 13 Plan [59-1] [DAT…" at bounding box center [575, 396] width 1150 height 793
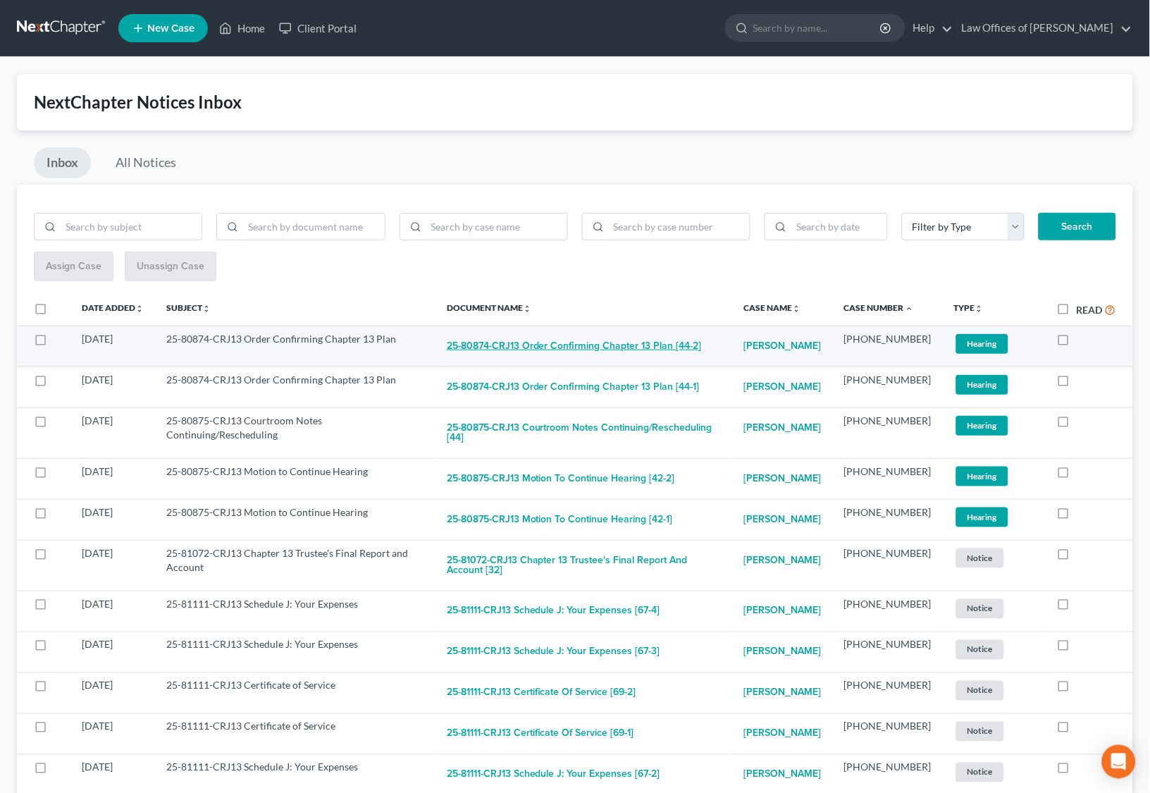
click at [609, 340] on button "25-80874-CRJ13 Order Confirming Chapter 13 Plan [44-2]" at bounding box center [574, 346] width 255 height 28
checkbox input "true"
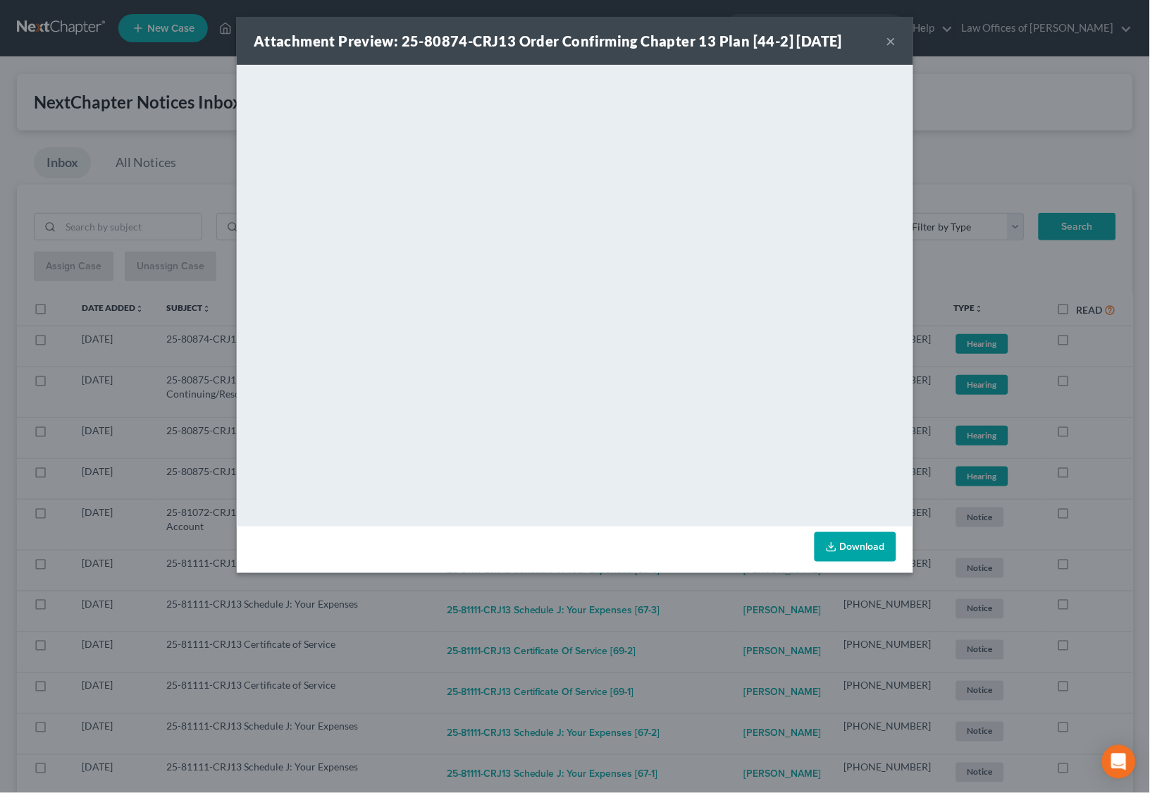
drag, startPoint x: 710, startPoint y: 609, endPoint x: 683, endPoint y: 564, distance: 52.2
click at [710, 607] on div "Attachment Preview: 25-80874-CRJ13 Order Confirming Chapter 13 Plan [44-2] [DAT…" at bounding box center [575, 396] width 1150 height 793
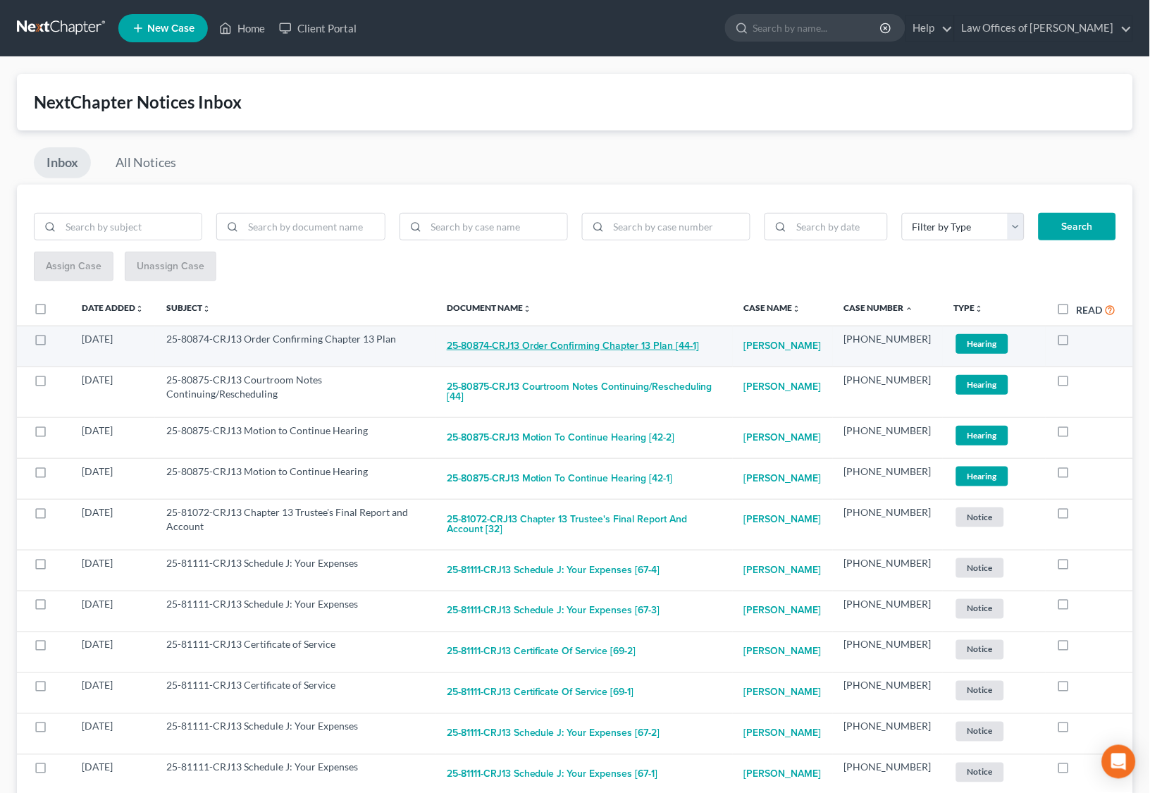
click at [581, 337] on button "25-80874-CRJ13 Order Confirming Chapter 13 Plan [44-1]" at bounding box center [573, 346] width 253 height 28
checkbox input "true"
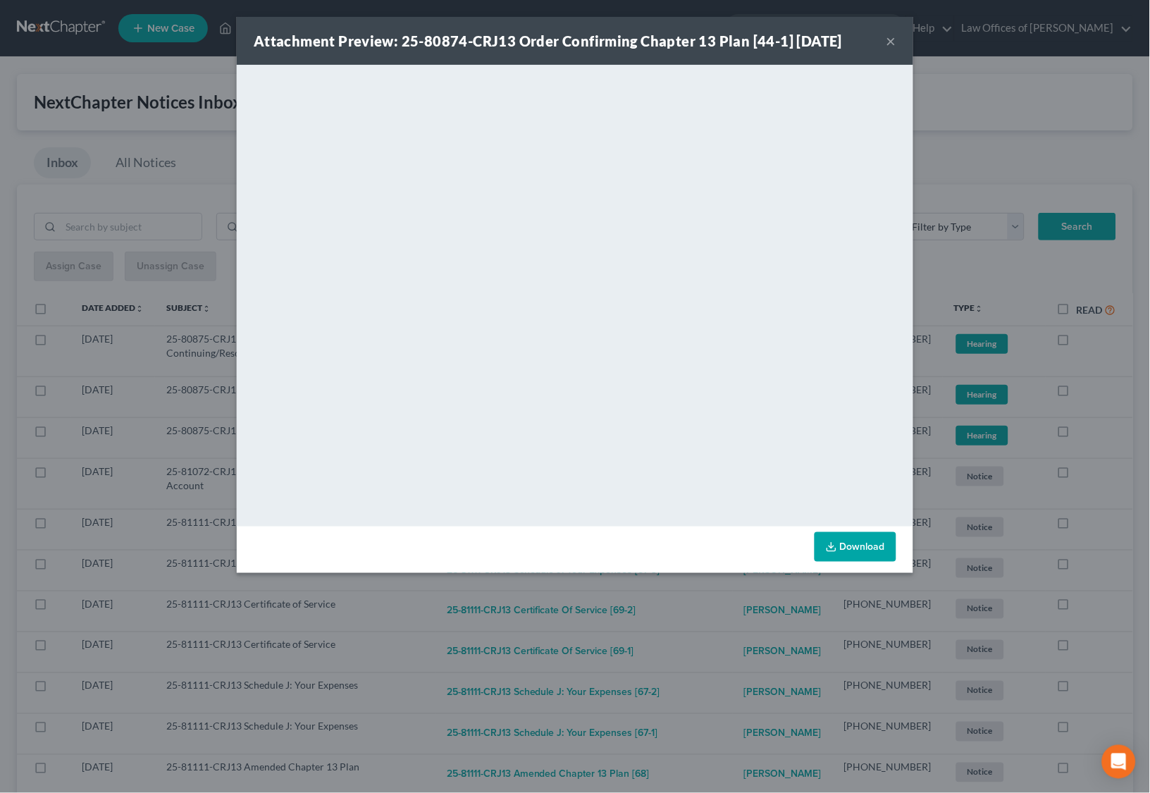
click at [705, 590] on div "Attachment Preview: 25-80874-CRJ13 Order Confirming Chapter 13 Plan [44-1] [DAT…" at bounding box center [575, 396] width 1150 height 793
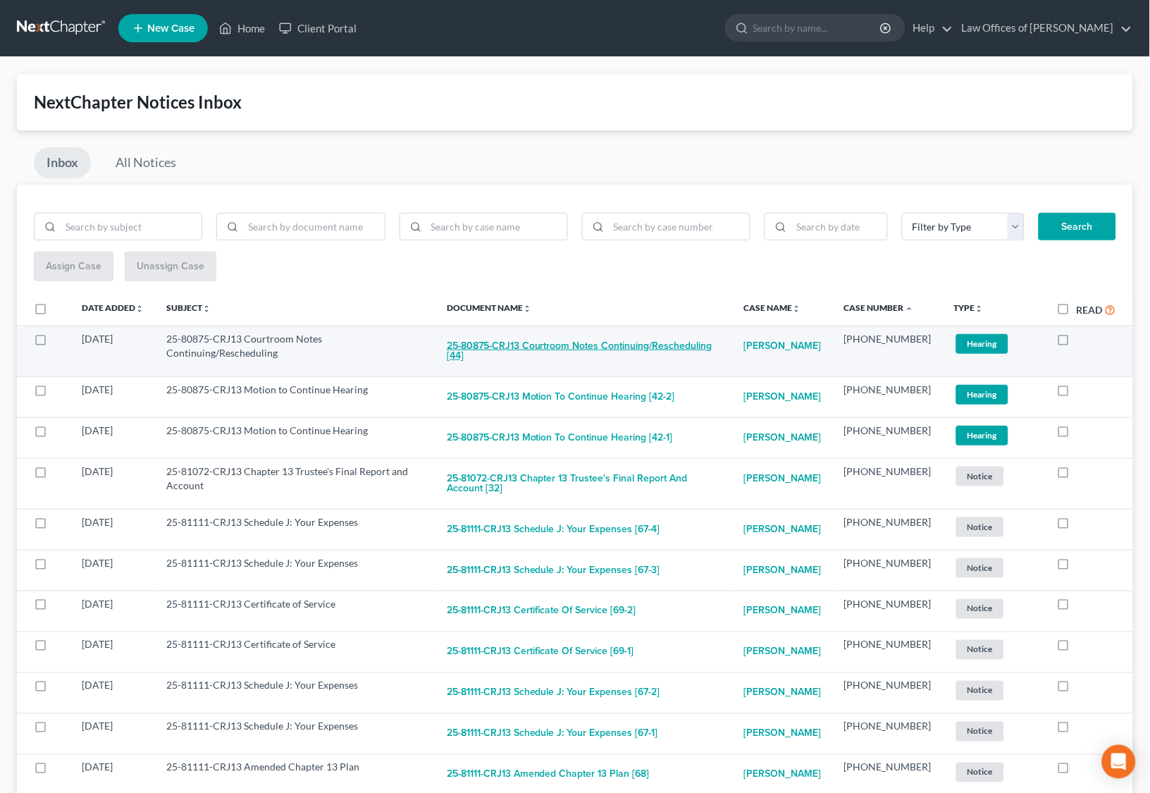
click at [633, 341] on button "25-80875-CRJ13 Courtroom Notes Continuing/Rescheduling [44]" at bounding box center [584, 351] width 275 height 38
checkbox input "true"
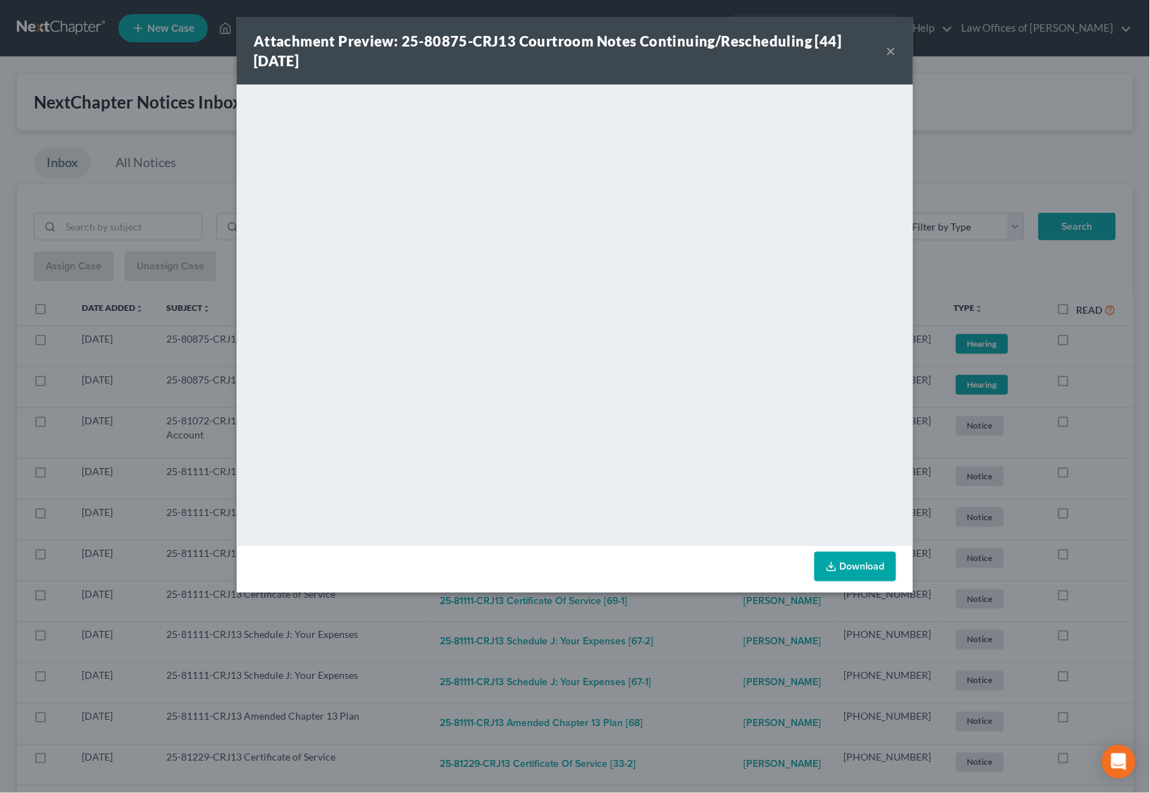
click at [721, 613] on div "Attachment Preview: 25-80875-CRJ13 Courtroom Notes Continuing/Rescheduling [44]…" at bounding box center [575, 396] width 1150 height 793
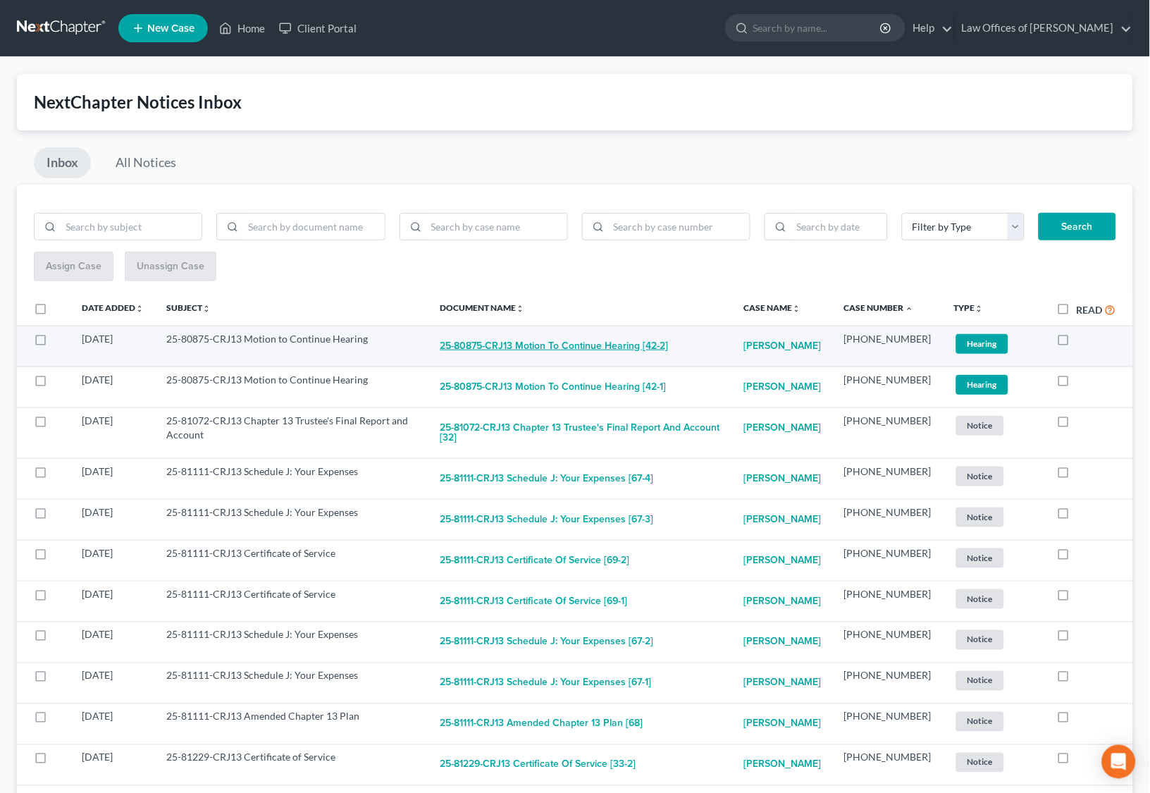
click at [614, 339] on button "25-80875-CRJ13 Motion to Continue Hearing [42-2]" at bounding box center [554, 346] width 228 height 28
checkbox input "true"
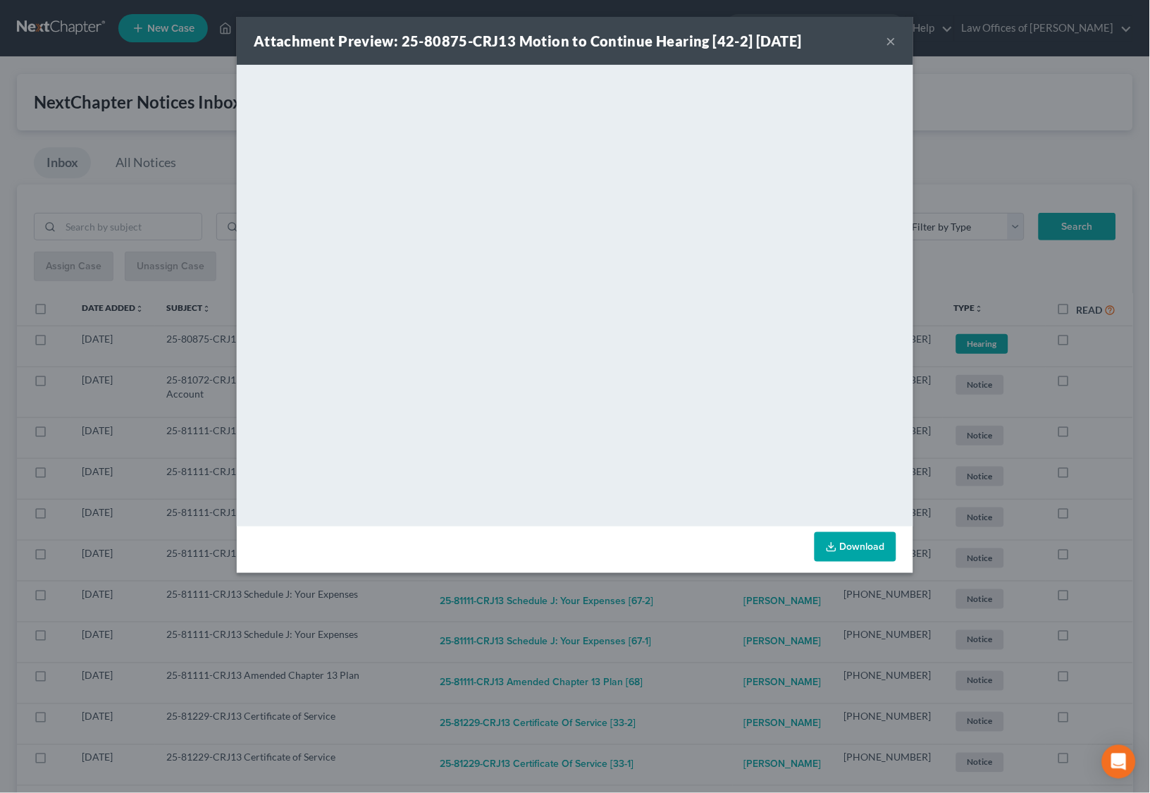
click at [704, 590] on div "Attachment Preview: 25-80875-CRJ13 Motion to Continue Hearing [42-2] [DATE] × D…" at bounding box center [575, 396] width 1150 height 793
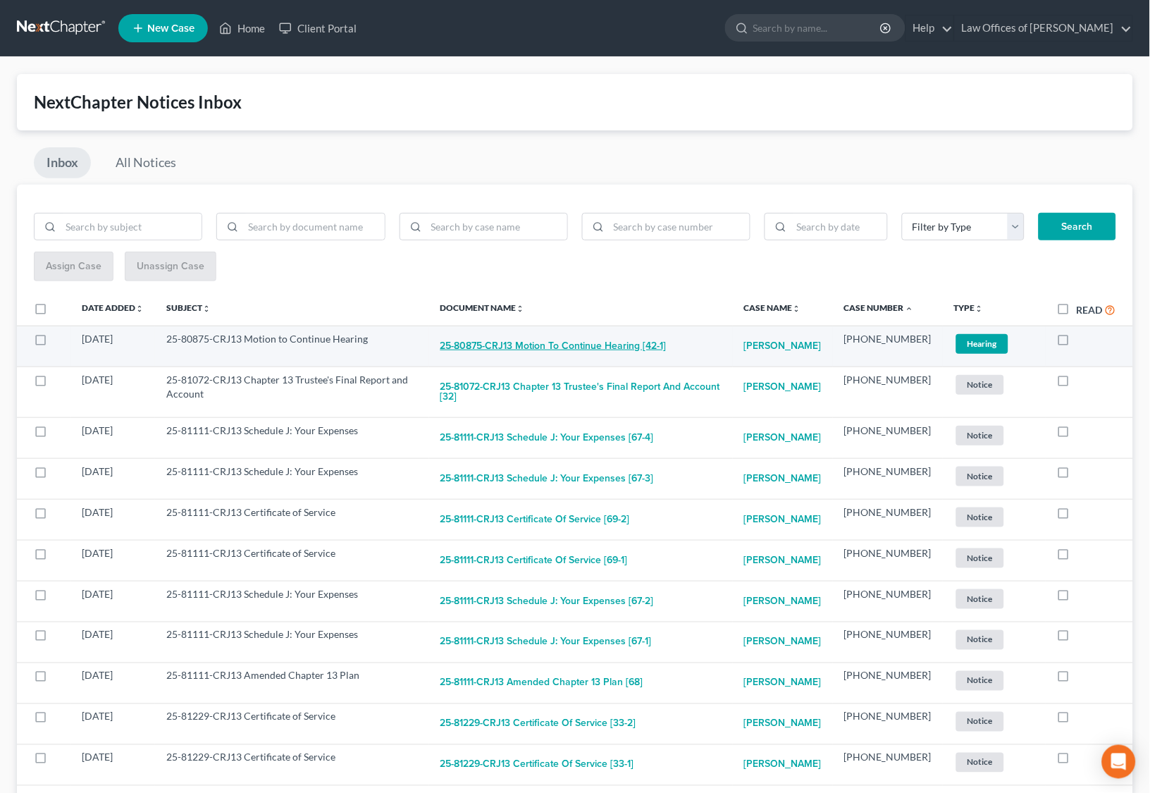
click at [592, 332] on button "25-80875-CRJ13 Motion to Continue Hearing [42-1]" at bounding box center [553, 346] width 226 height 28
checkbox input "true"
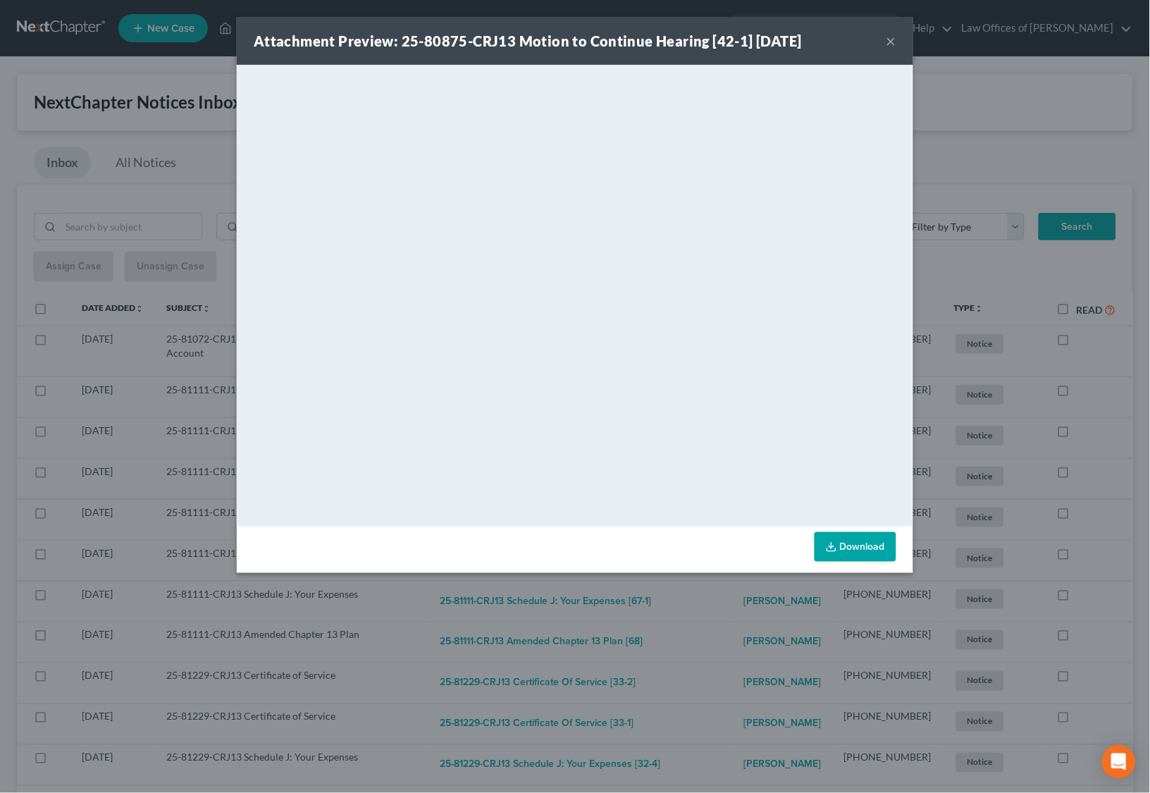
drag, startPoint x: 733, startPoint y: 647, endPoint x: 727, endPoint y: 631, distance: 17.4
click at [733, 645] on div "Attachment Preview: 25-80875-CRJ13 Motion to Continue Hearing [42-1] [DATE] × D…" at bounding box center [575, 396] width 1150 height 793
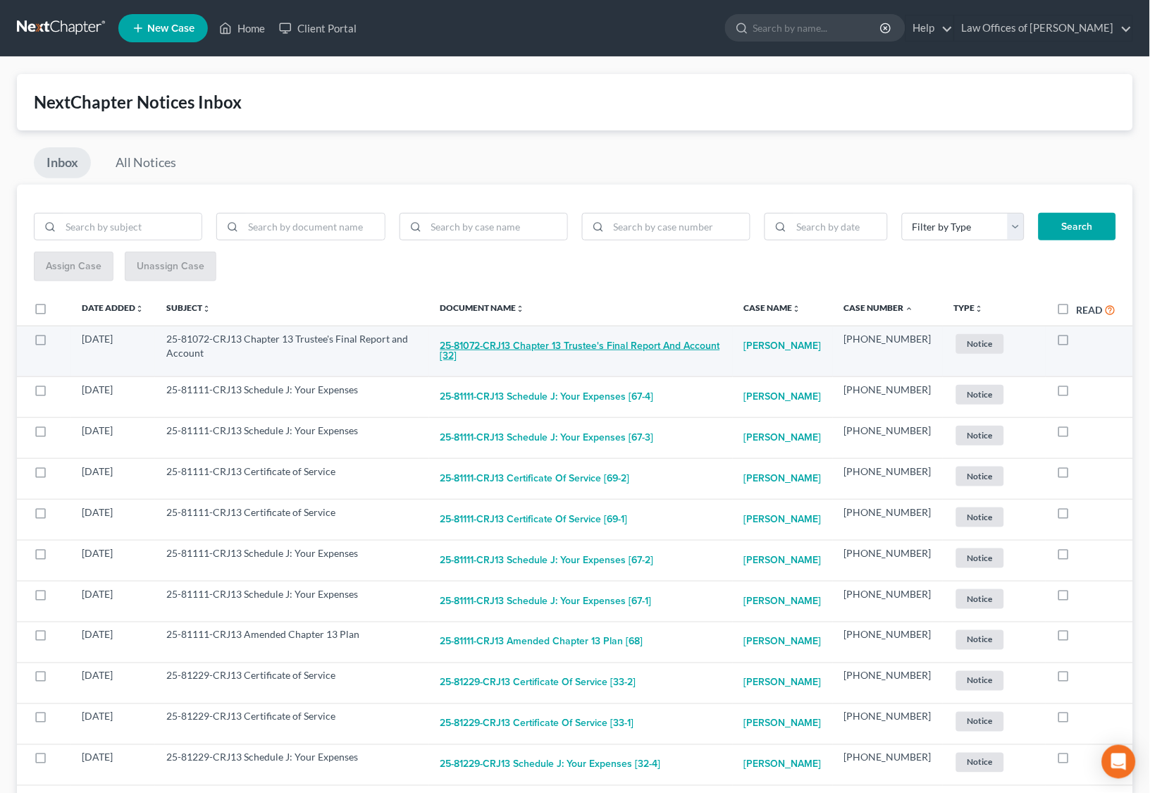
click at [621, 344] on button "25-81072-CRJ13 Chapter 13 Trustee's Final Report and Account [32]" at bounding box center [580, 351] width 281 height 38
checkbox input "true"
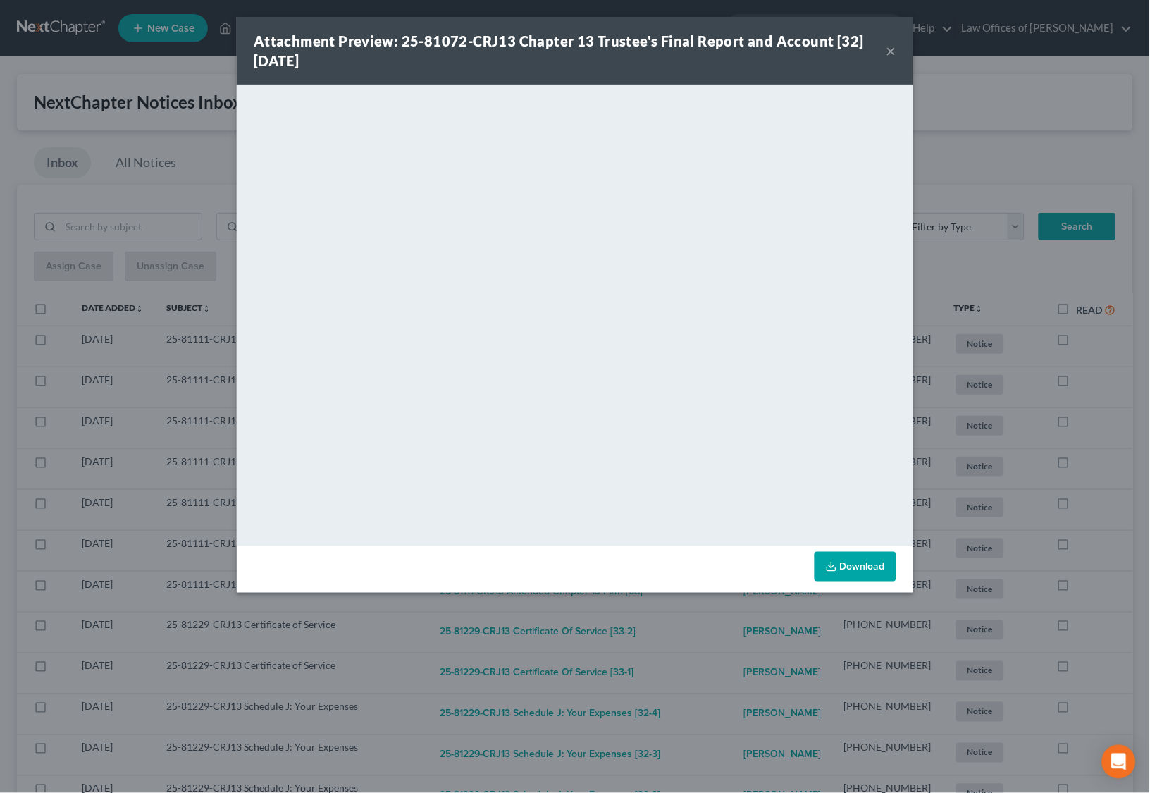
drag, startPoint x: 724, startPoint y: 661, endPoint x: 724, endPoint y: 650, distance: 11.3
click at [724, 659] on div "Attachment Preview: 25-81072-CRJ13 Chapter 13 Trustee's Final Report and Accoun…" at bounding box center [575, 396] width 1150 height 793
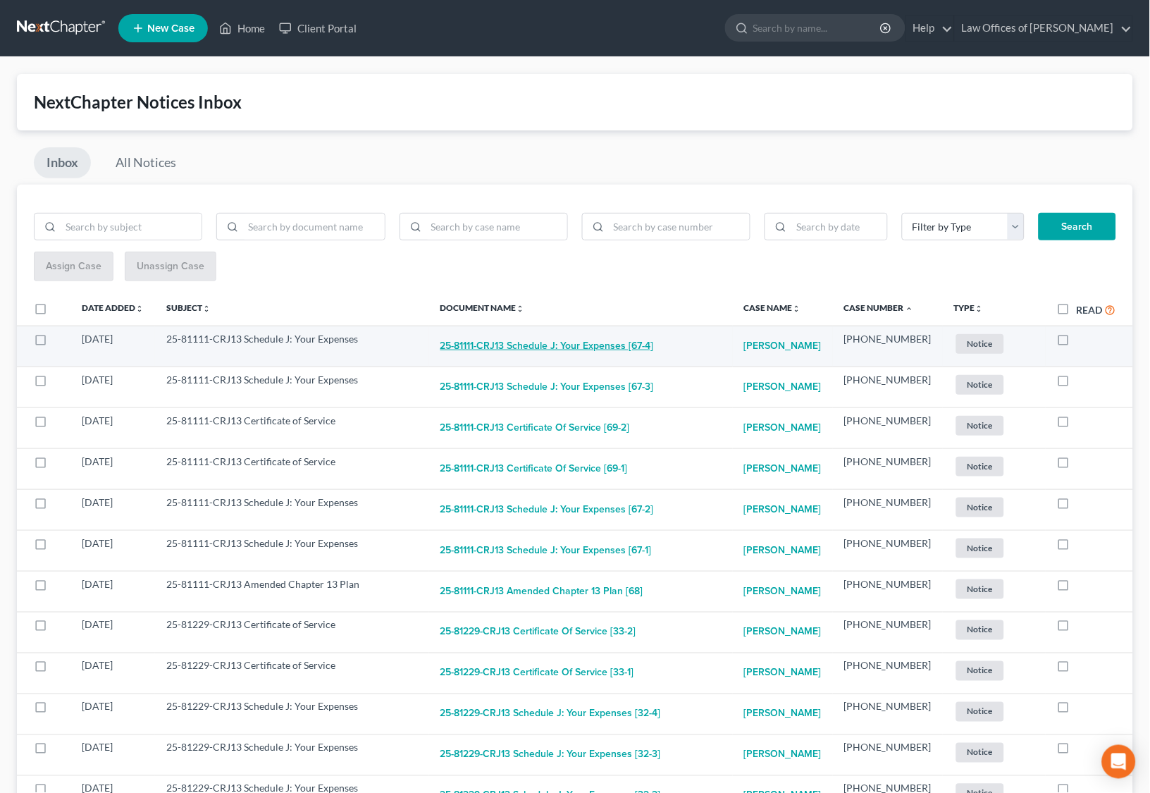
click at [597, 344] on button "25-81111-CRJ13 Schedule J: Your Expenses [67-4]" at bounding box center [546, 346] width 213 height 28
checkbox input "true"
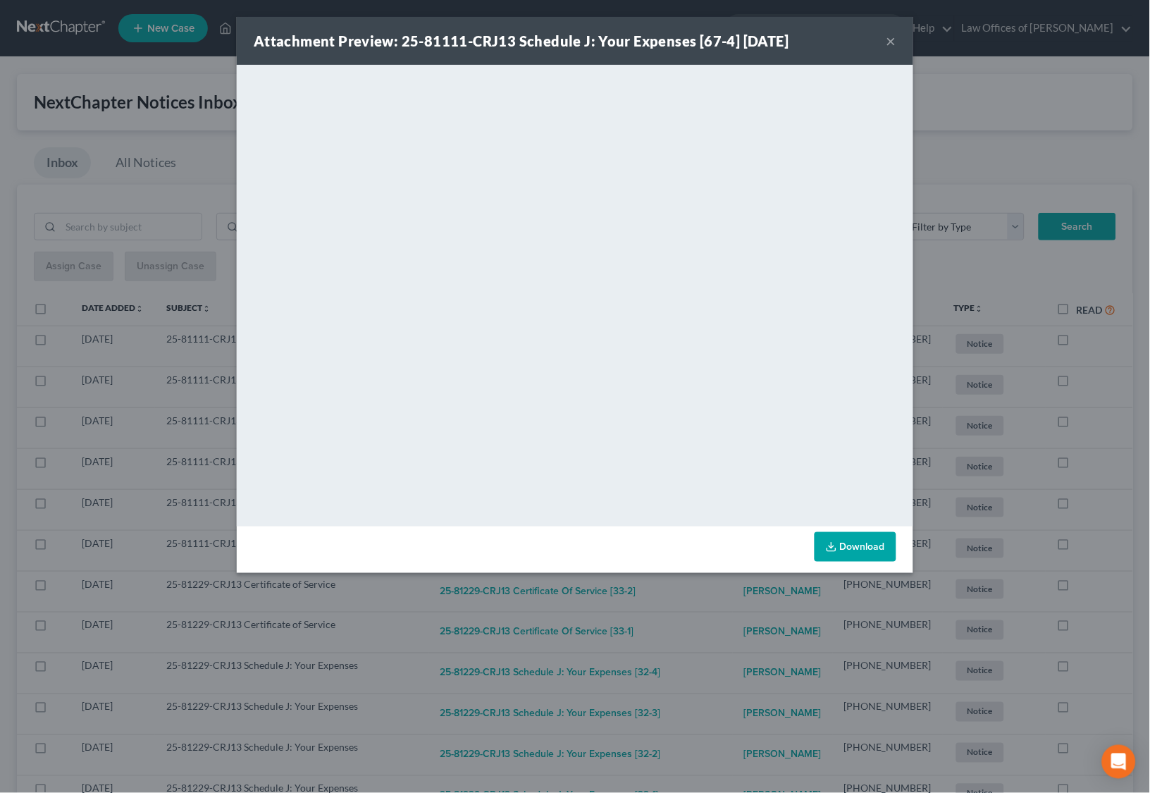
click at [704, 602] on div "Attachment Preview: 25-81111-CRJ13 Schedule J: Your Expenses [67-4] [DATE] × Do…" at bounding box center [575, 396] width 1150 height 793
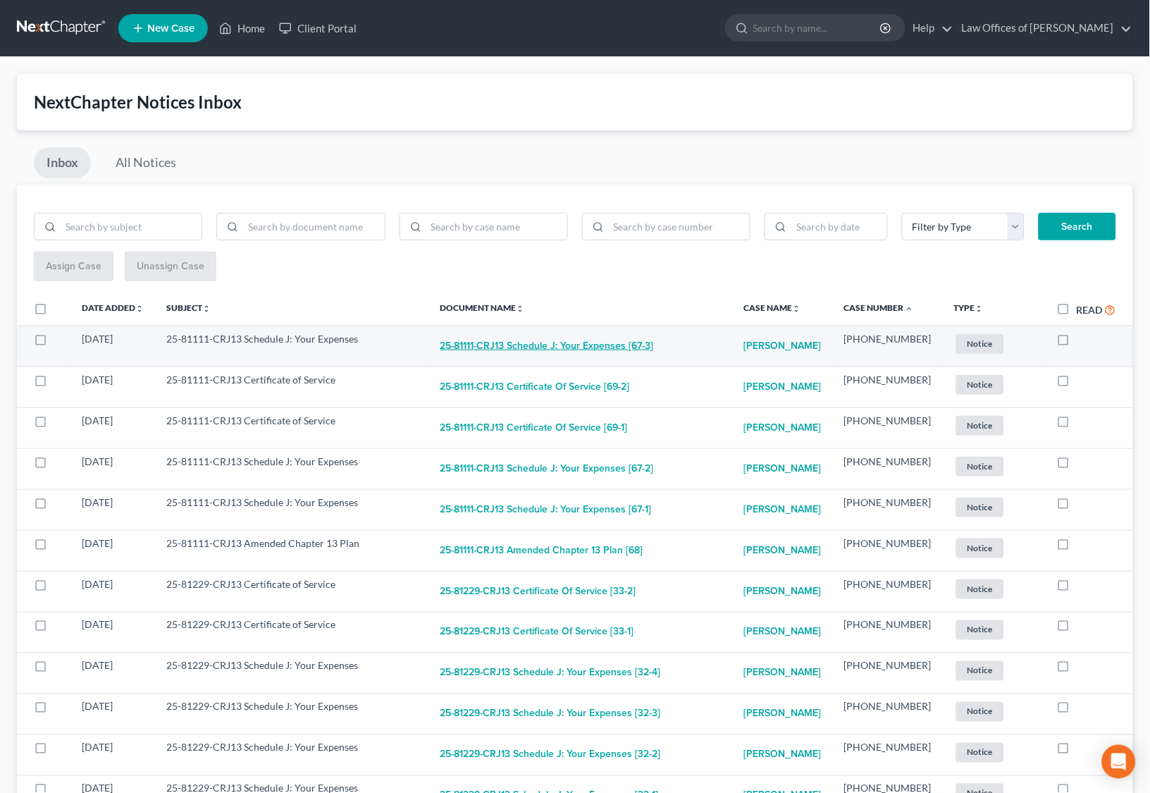
click at [614, 347] on button "25-81111-CRJ13 Schedule J: Your Expenses [67-3]" at bounding box center [546, 346] width 213 height 28
checkbox input "true"
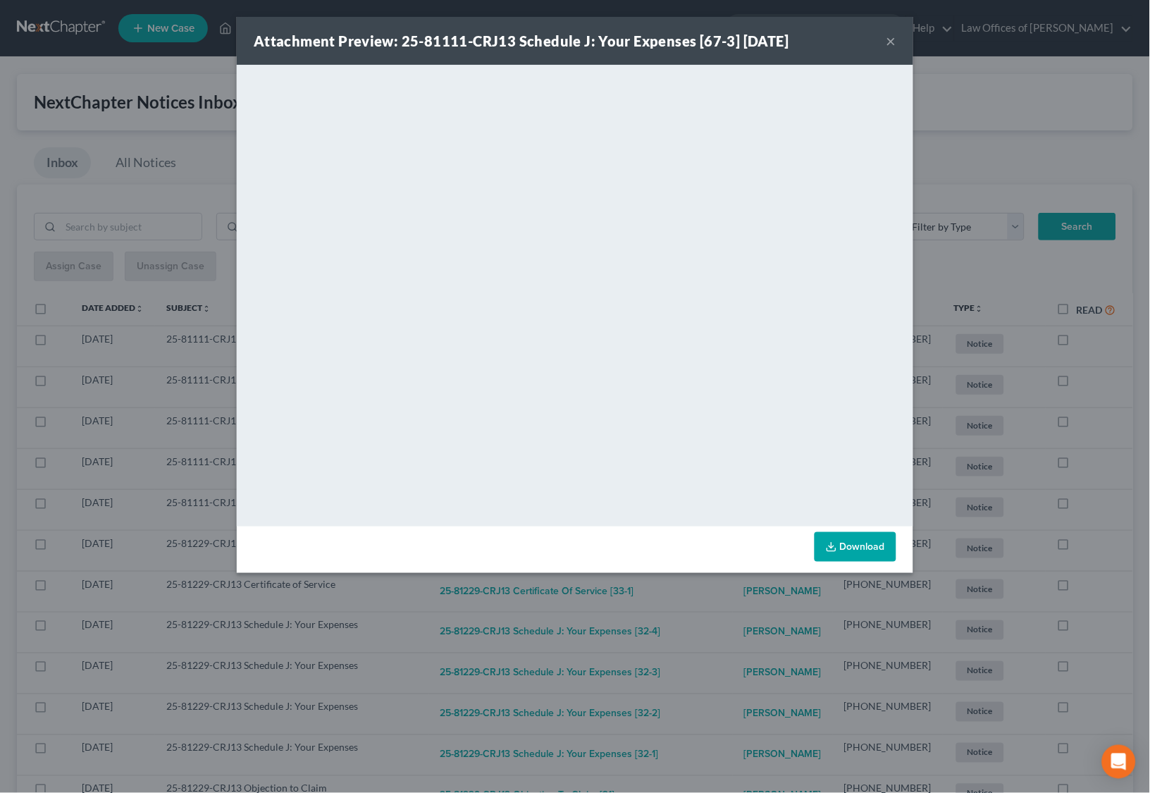
click at [689, 614] on div "Attachment Preview: 25-81111-CRJ13 Schedule J: Your Expenses [67-3] [DATE] × Do…" at bounding box center [575, 396] width 1150 height 793
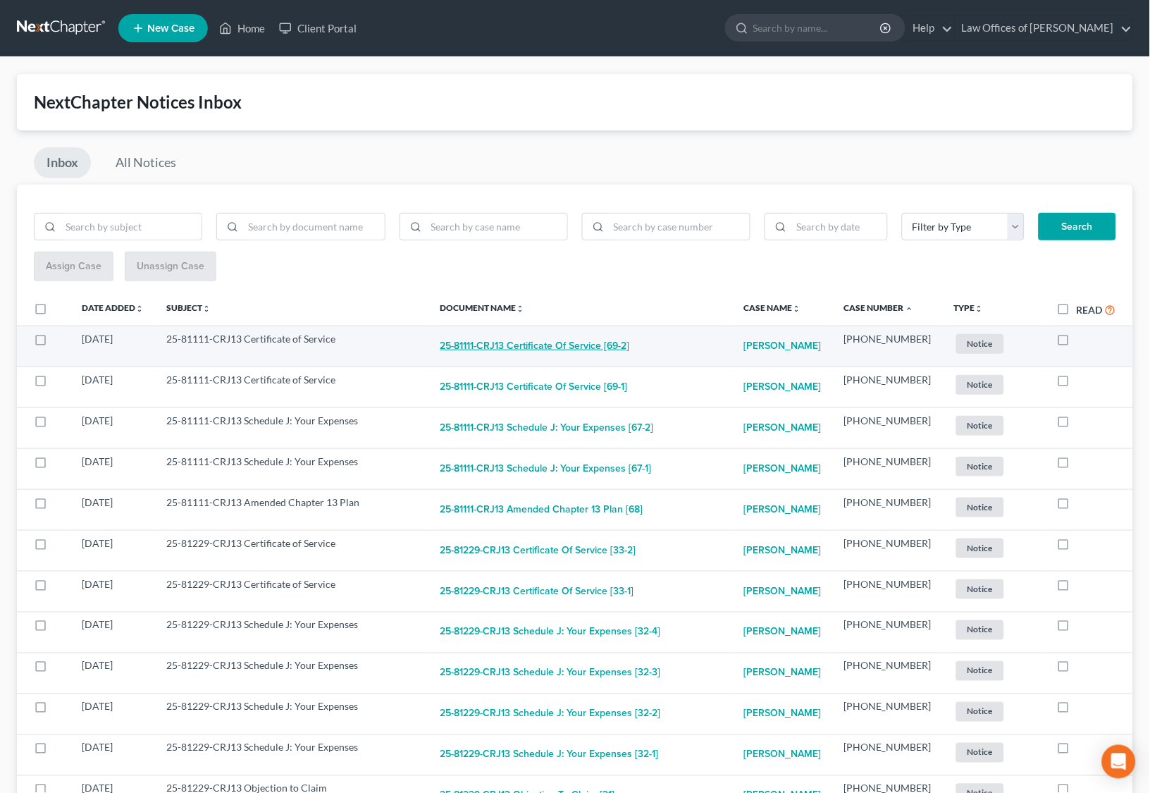
click at [583, 349] on button "25-81111-CRJ13 Certificate of Service [69-2]" at bounding box center [535, 346] width 190 height 28
checkbox input "true"
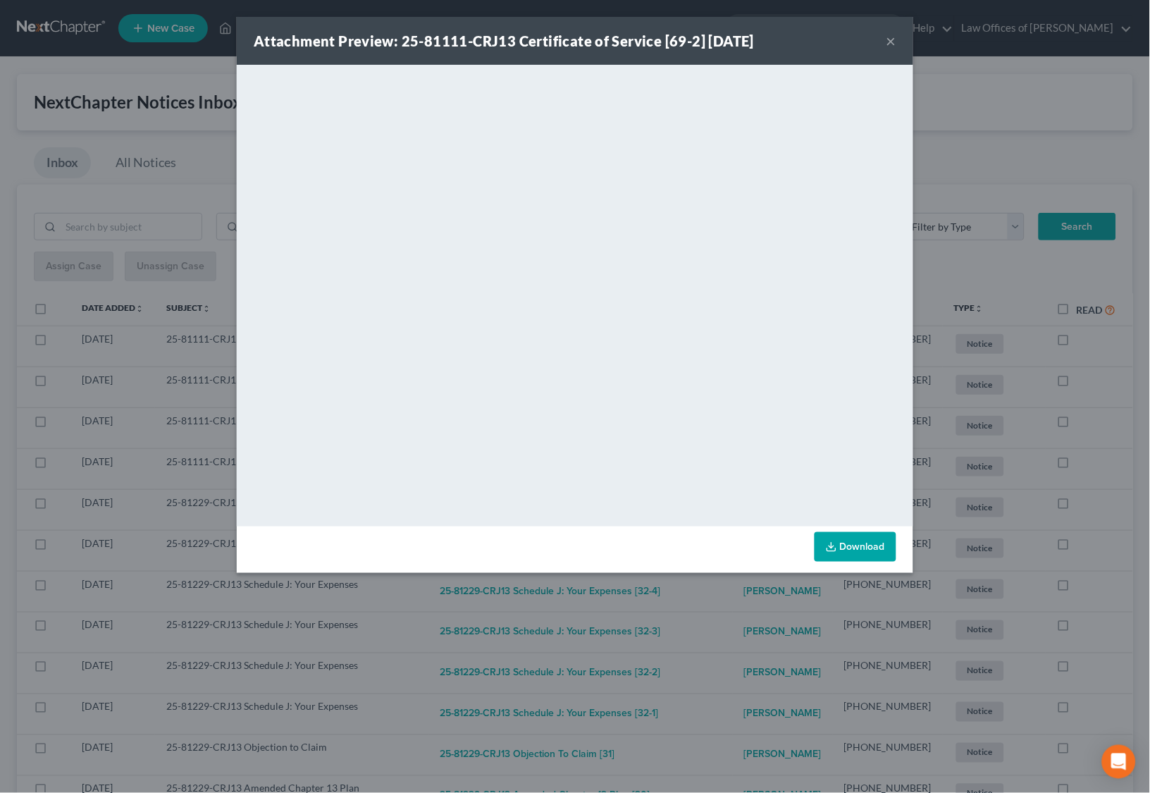
click at [707, 614] on div "Attachment Preview: 25-81111-CRJ13 Certificate of Service [69-2] [DATE] × <obje…" at bounding box center [575, 396] width 1150 height 793
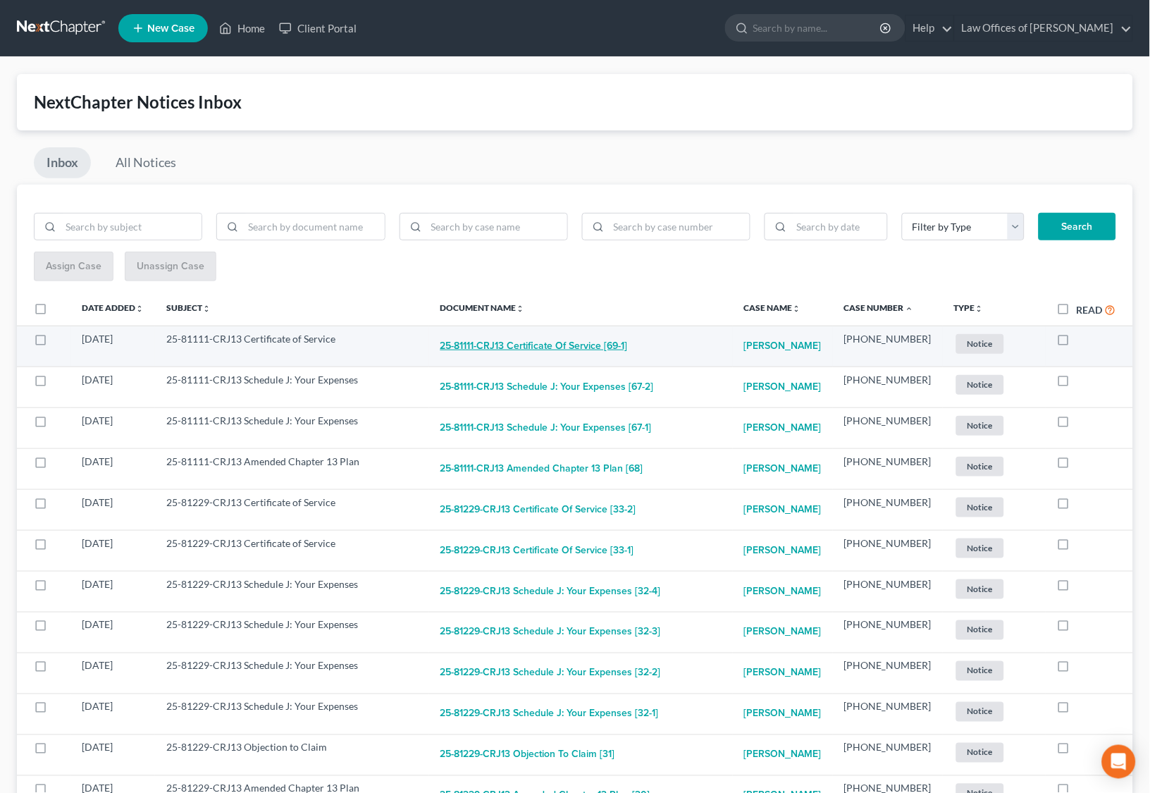
click at [544, 340] on button "25-81111-CRJ13 Certificate of Service [69-1]" at bounding box center [533, 346] width 187 height 28
checkbox input "true"
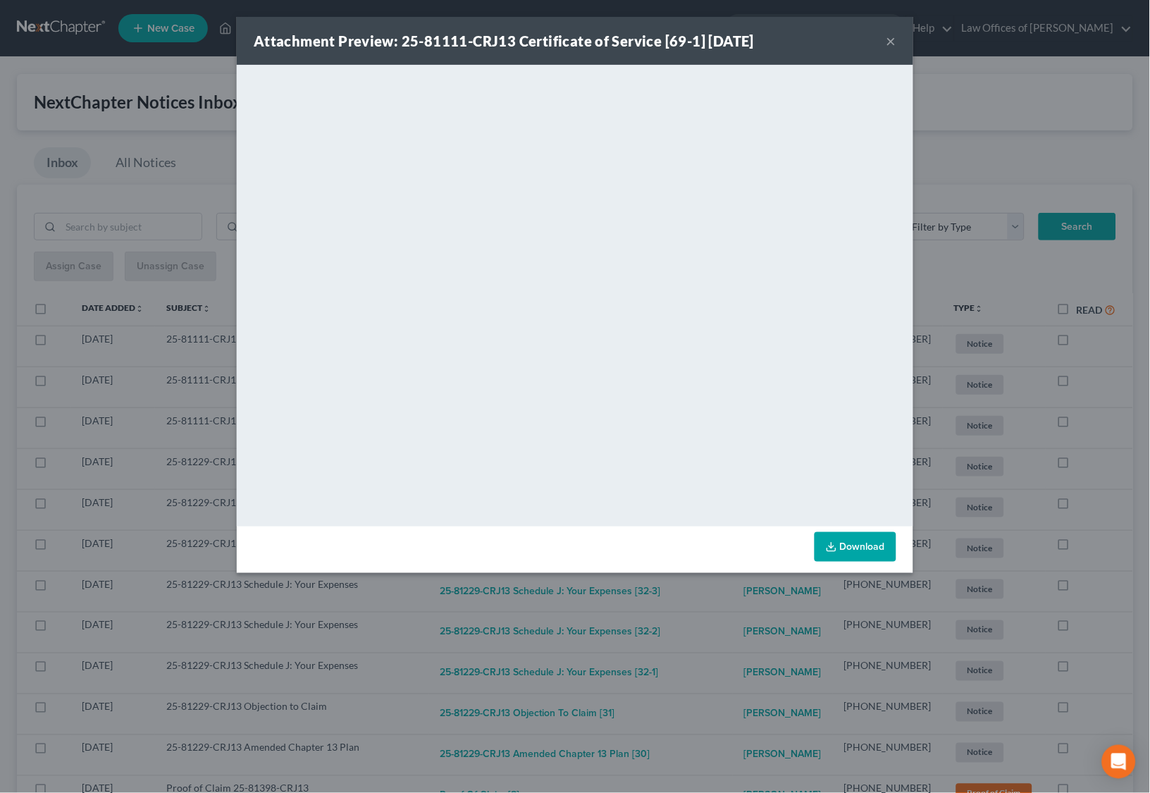
click at [727, 655] on div "Attachment Preview: 25-81111-CRJ13 Certificate of Service [69-1] [DATE] × <obje…" at bounding box center [575, 396] width 1150 height 793
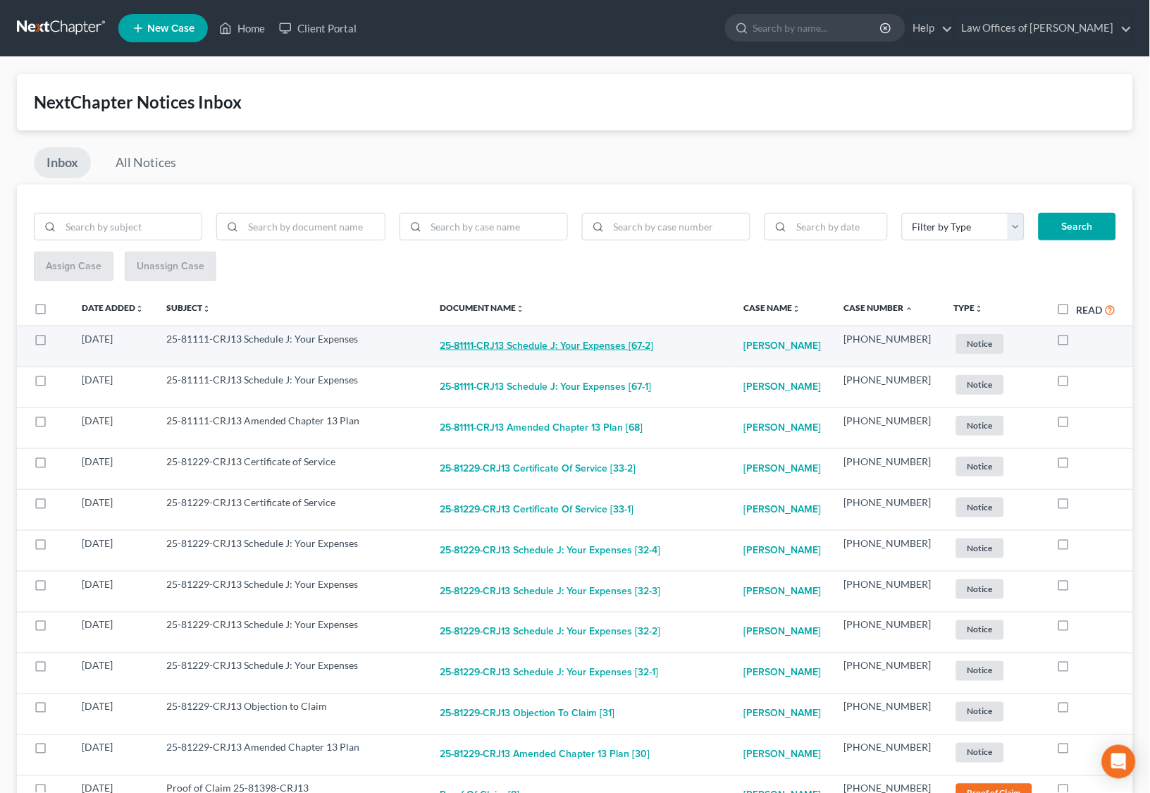
click at [557, 335] on button "25-81111-CRJ13 Schedule J: Your Expenses [67-2]" at bounding box center [546, 346] width 213 height 28
checkbox input "true"
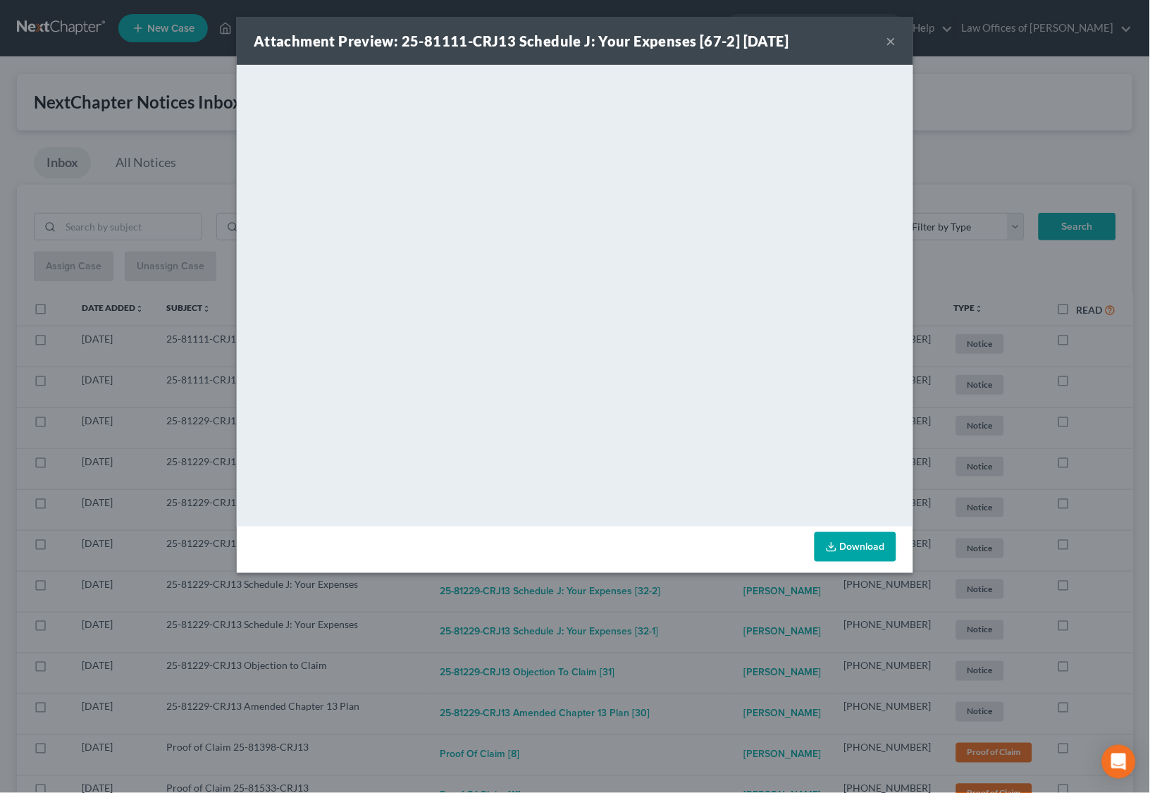
click at [711, 635] on div "Attachment Preview: 25-81111-CRJ13 Schedule J: Your Expenses [67-2] [DATE] × Do…" at bounding box center [575, 396] width 1150 height 793
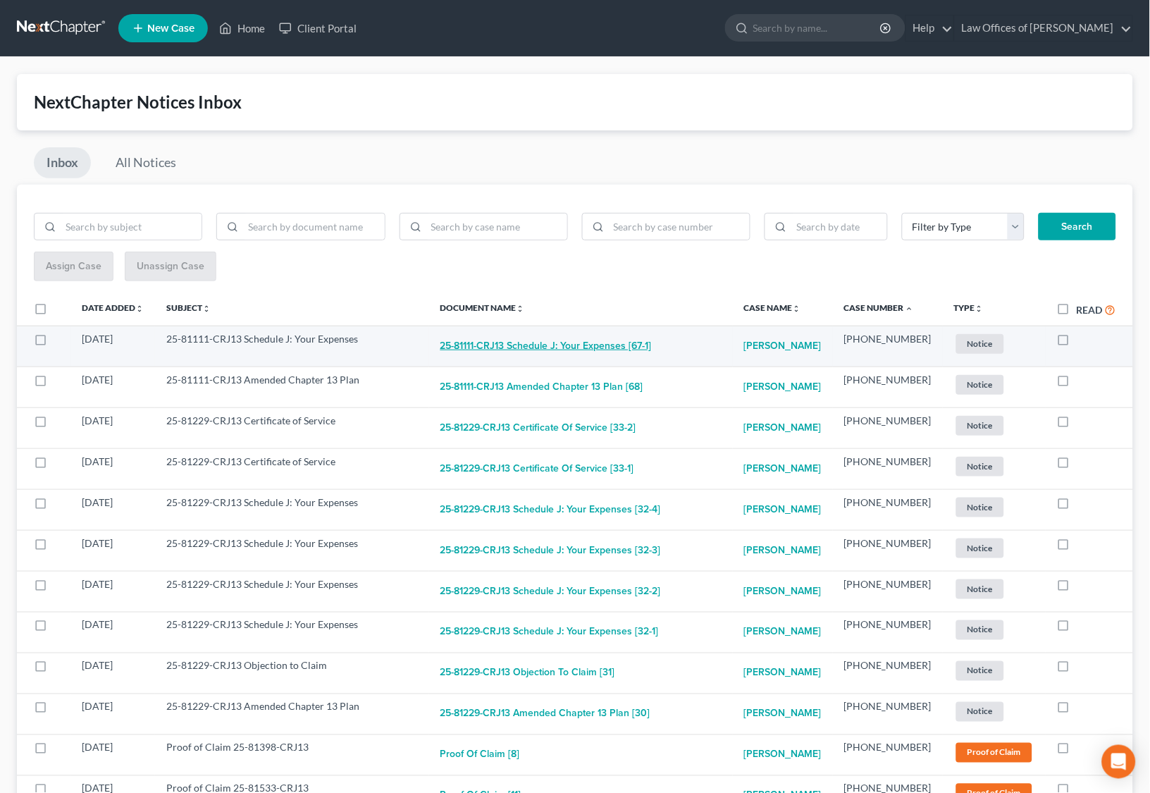
click at [580, 339] on button "25-81111-CRJ13 Schedule J: Your Expenses [67-1]" at bounding box center [545, 346] width 211 height 28
checkbox input "true"
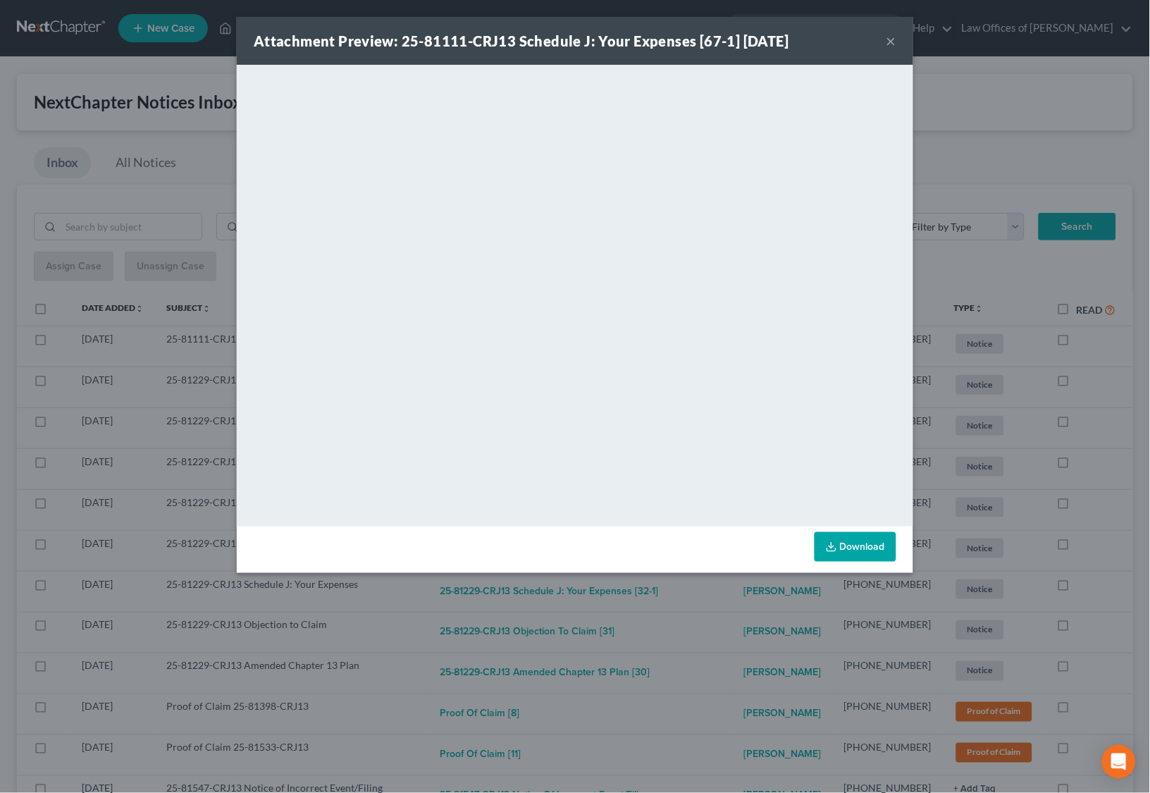
click at [686, 607] on div "Attachment Preview: 25-81111-CRJ13 Schedule J: Your Expenses [67-1] [DATE] × Do…" at bounding box center [575, 396] width 1150 height 793
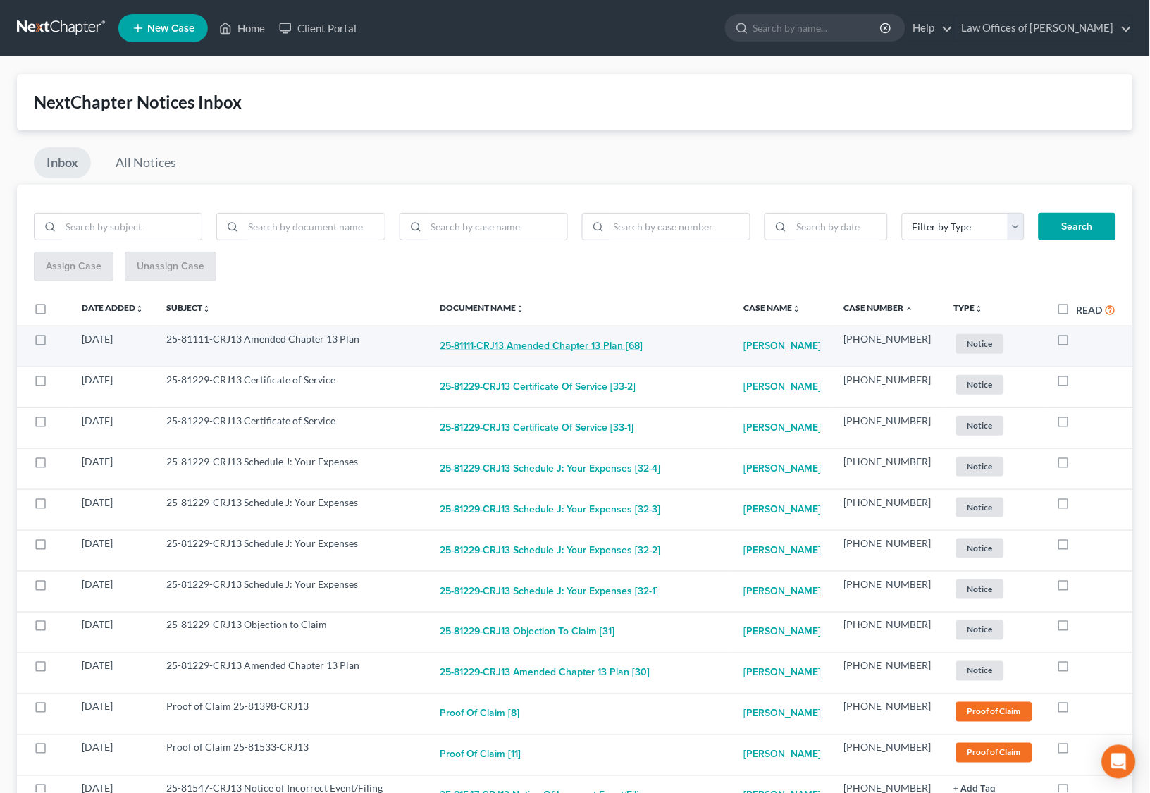
click at [590, 344] on button "25-81111-CRJ13 Amended Chapter 13 Plan [68]" at bounding box center [541, 346] width 203 height 28
checkbox input "true"
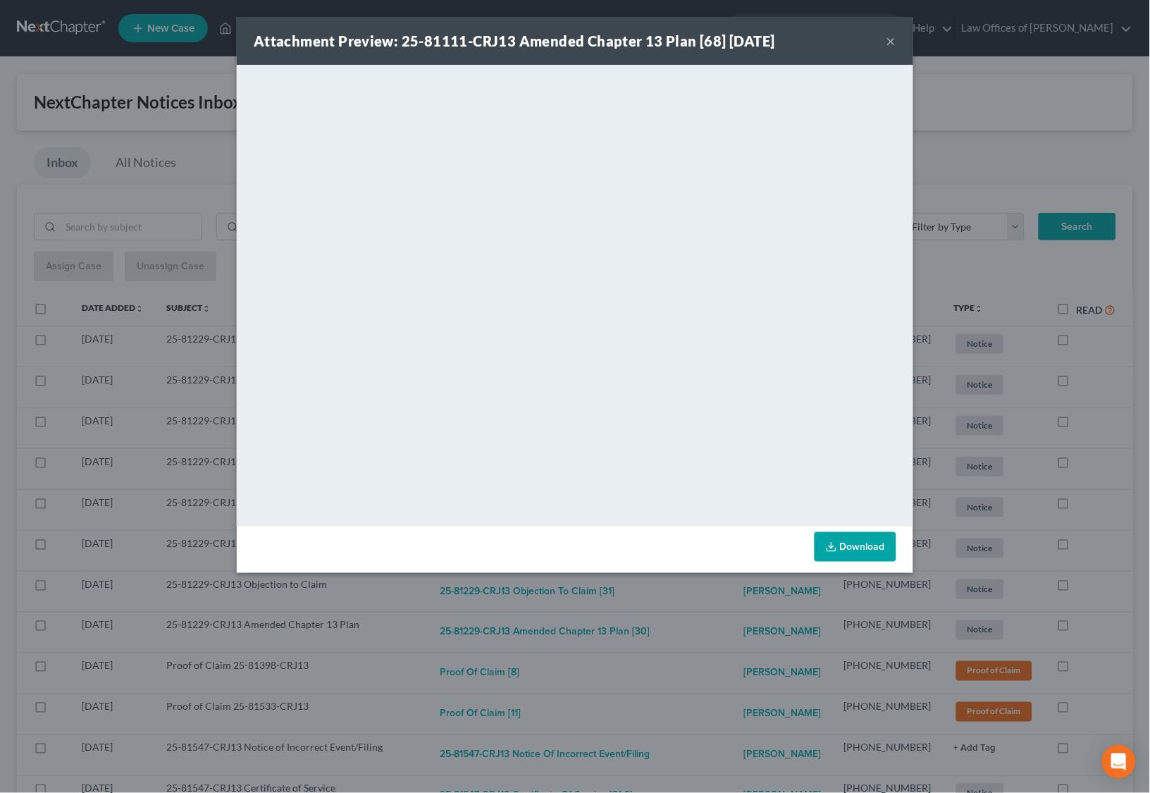
click at [715, 619] on div "Attachment Preview: 25-81111-CRJ13 Amended Chapter 13 Plan [68] [DATE] × <objec…" at bounding box center [575, 396] width 1150 height 793
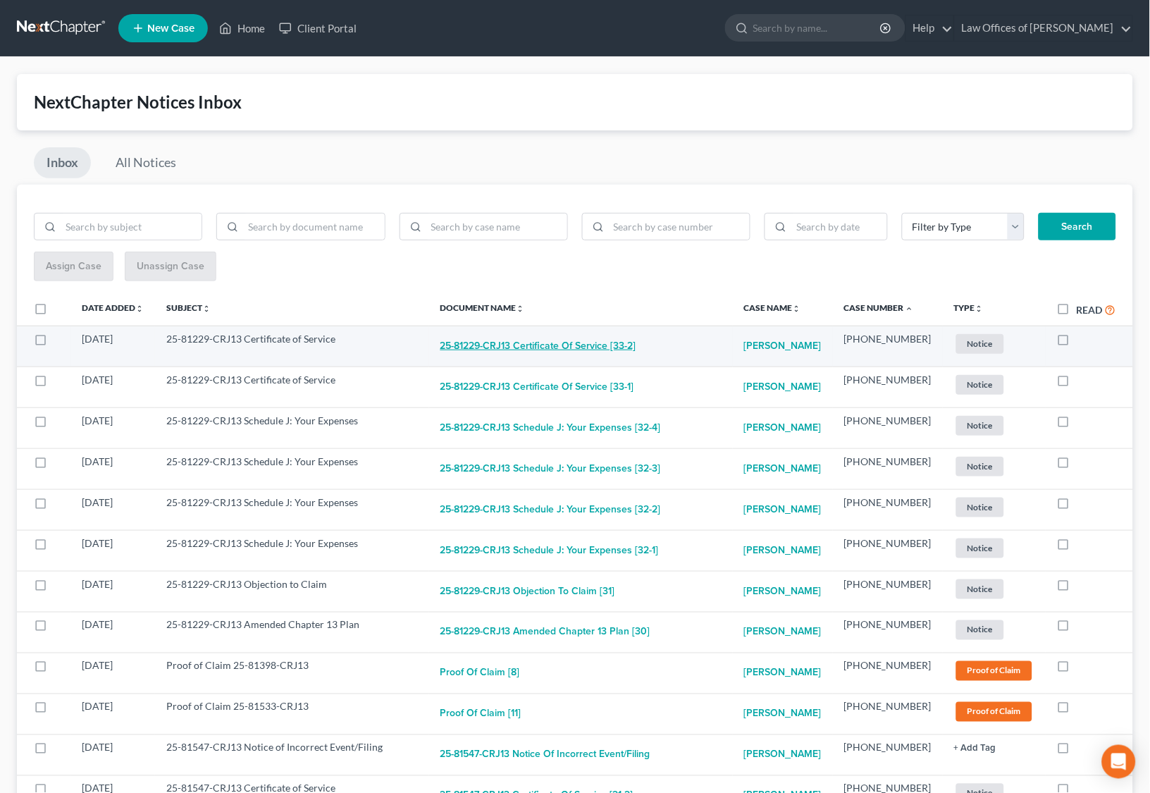
click at [616, 335] on button "25-81229-CRJ13 Certificate of Service [33-2]" at bounding box center [538, 346] width 196 height 28
checkbox input "true"
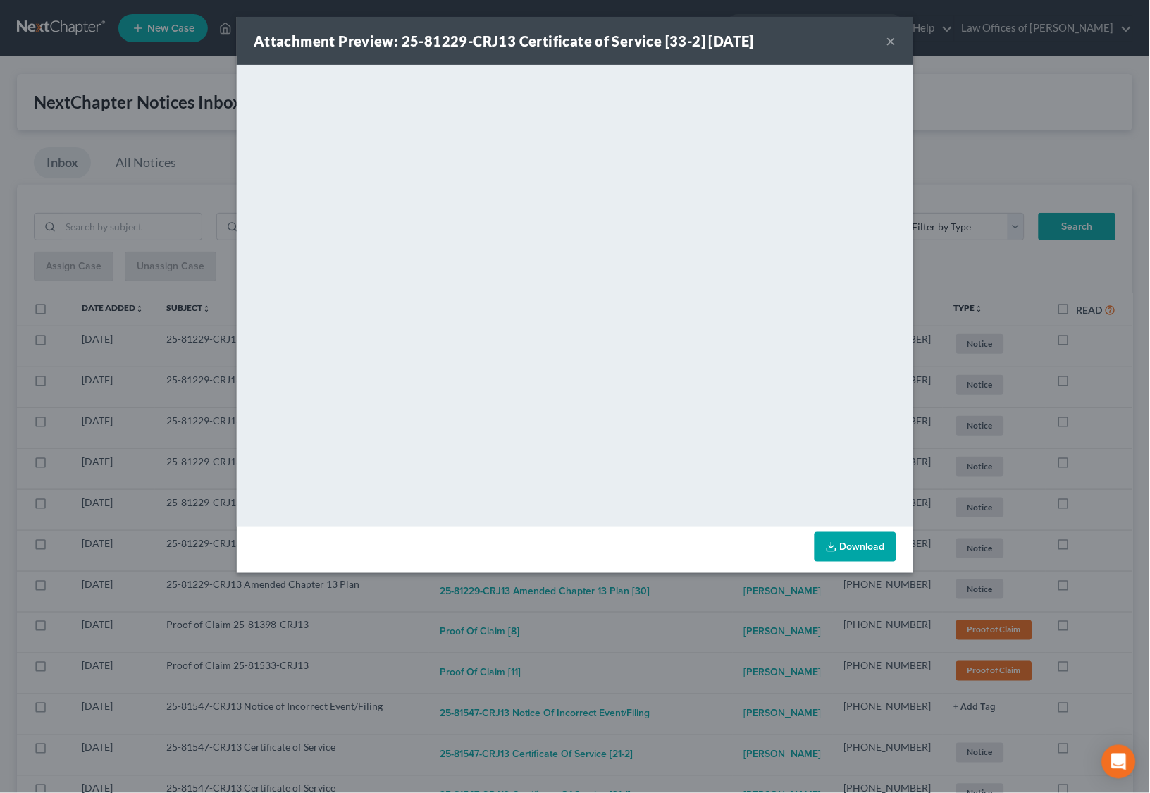
click at [721, 632] on div "Attachment Preview: 25-81229-CRJ13 Certificate of Service [33-2] [DATE] × <obje…" at bounding box center [575, 396] width 1150 height 793
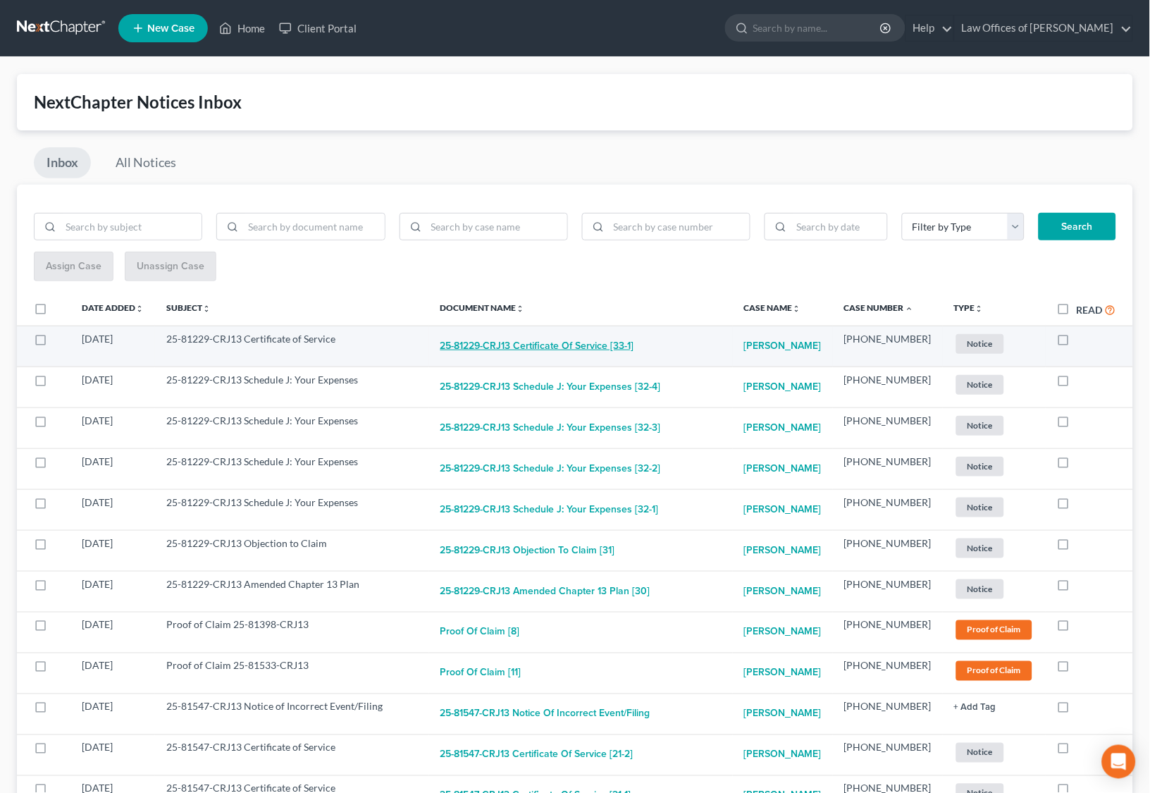
click at [584, 345] on button "25-81229-CRJ13 Certificate of Service [33-1]" at bounding box center [537, 346] width 194 height 28
checkbox input "true"
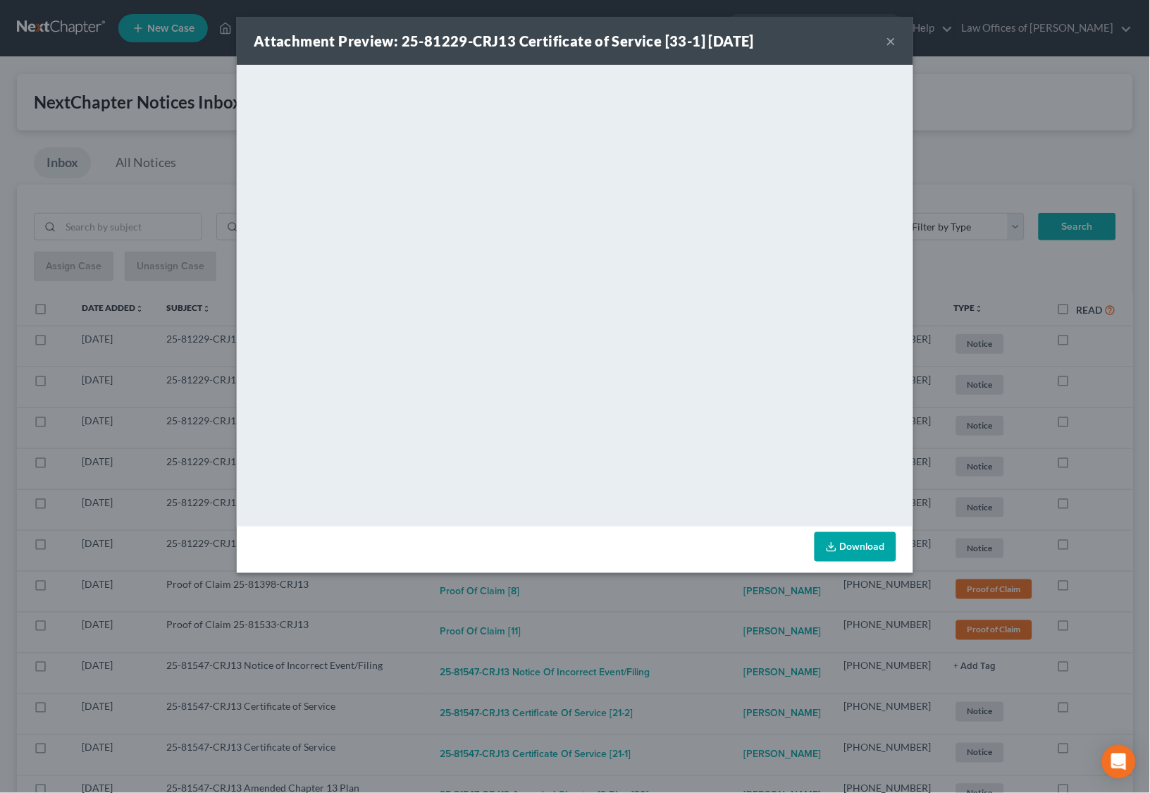
click at [711, 659] on div "Attachment Preview: 25-81229-CRJ13 Certificate of Service [33-1] [DATE] × <obje…" at bounding box center [575, 396] width 1150 height 793
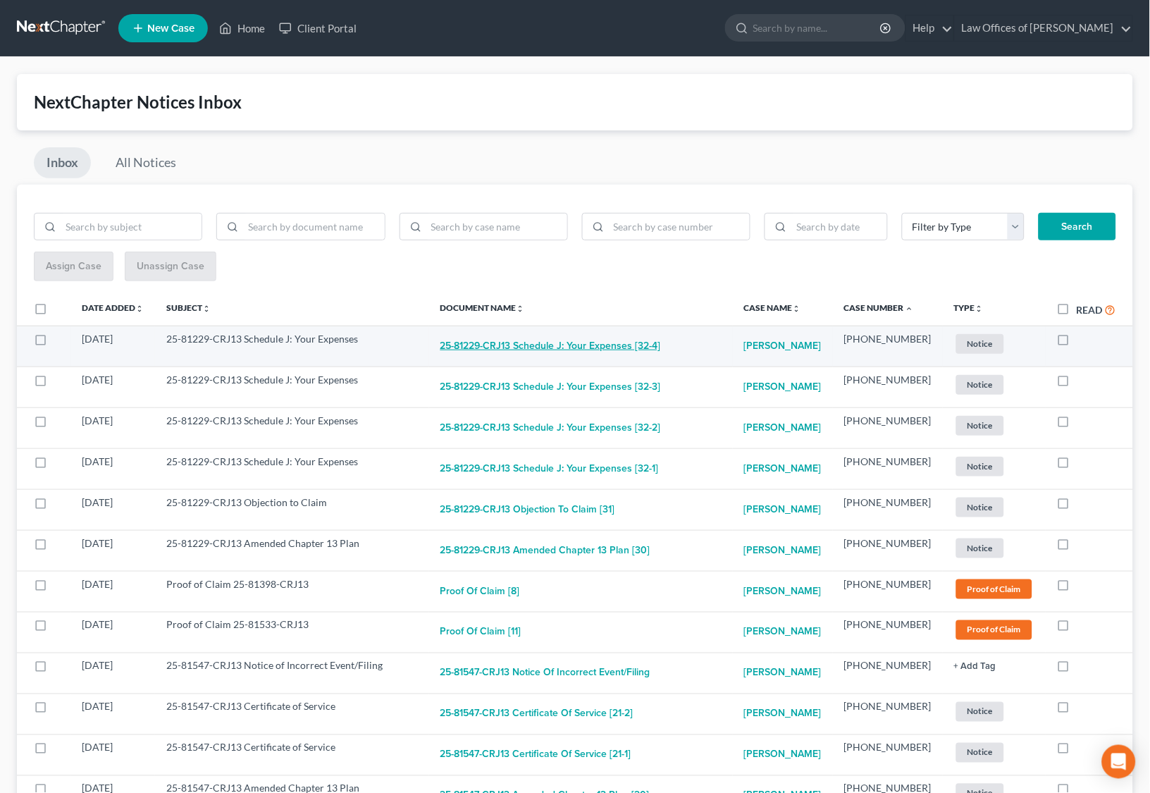
click at [552, 340] on button "25-81229-CRJ13 Schedule J: Your Expenses [32-4]" at bounding box center [550, 346] width 221 height 28
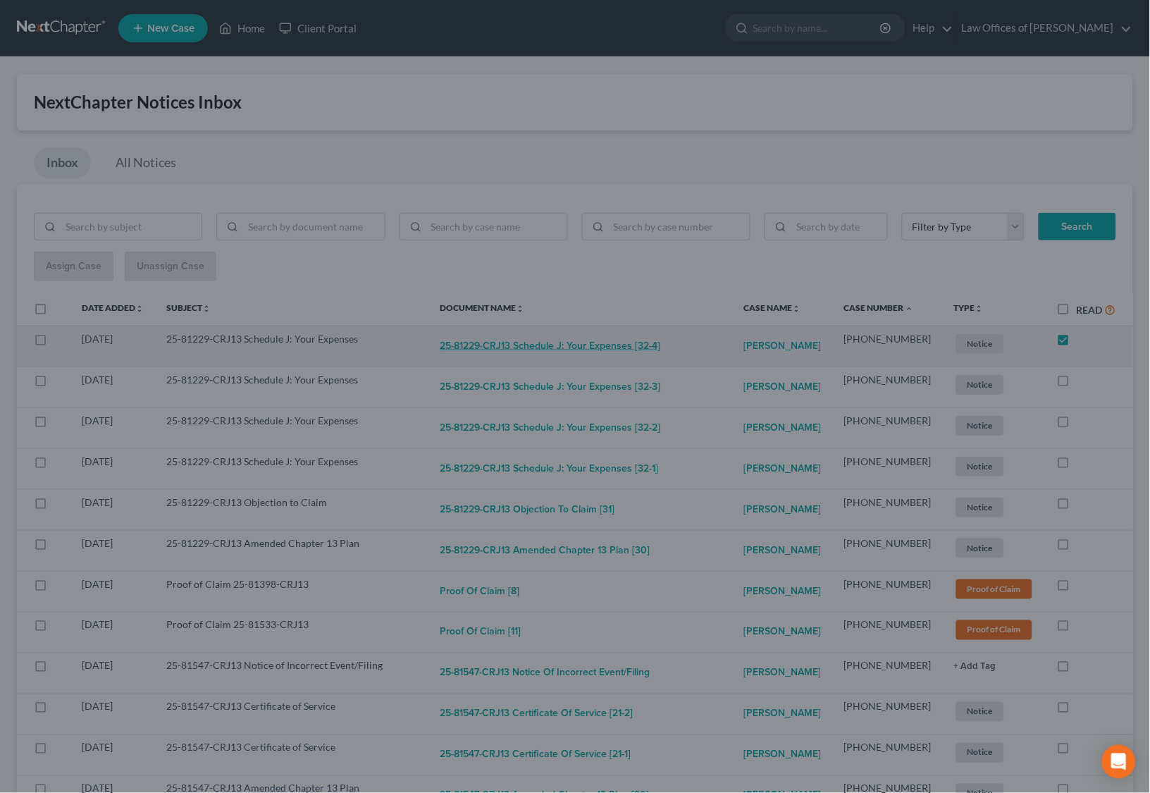
checkbox input "true"
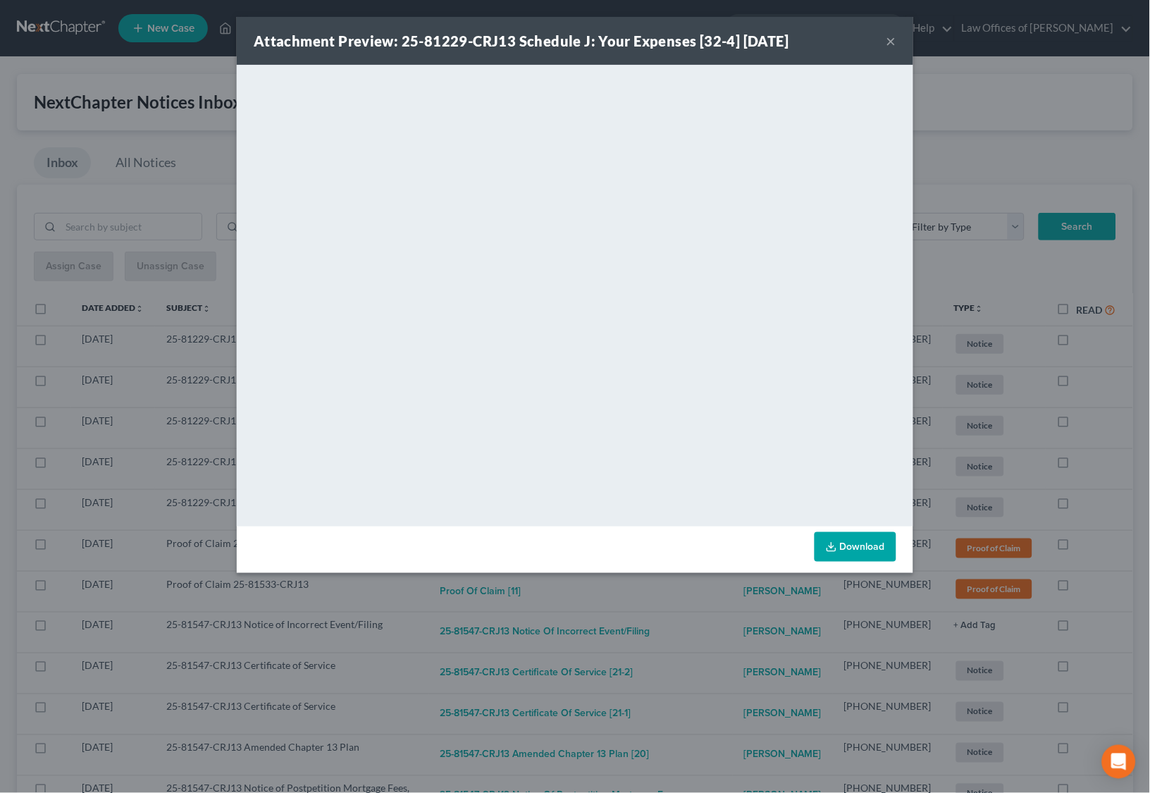
click at [683, 599] on div "Attachment Preview: 25-81229-CRJ13 Schedule J: Your Expenses [32-4] [DATE] × Do…" at bounding box center [575, 396] width 1150 height 793
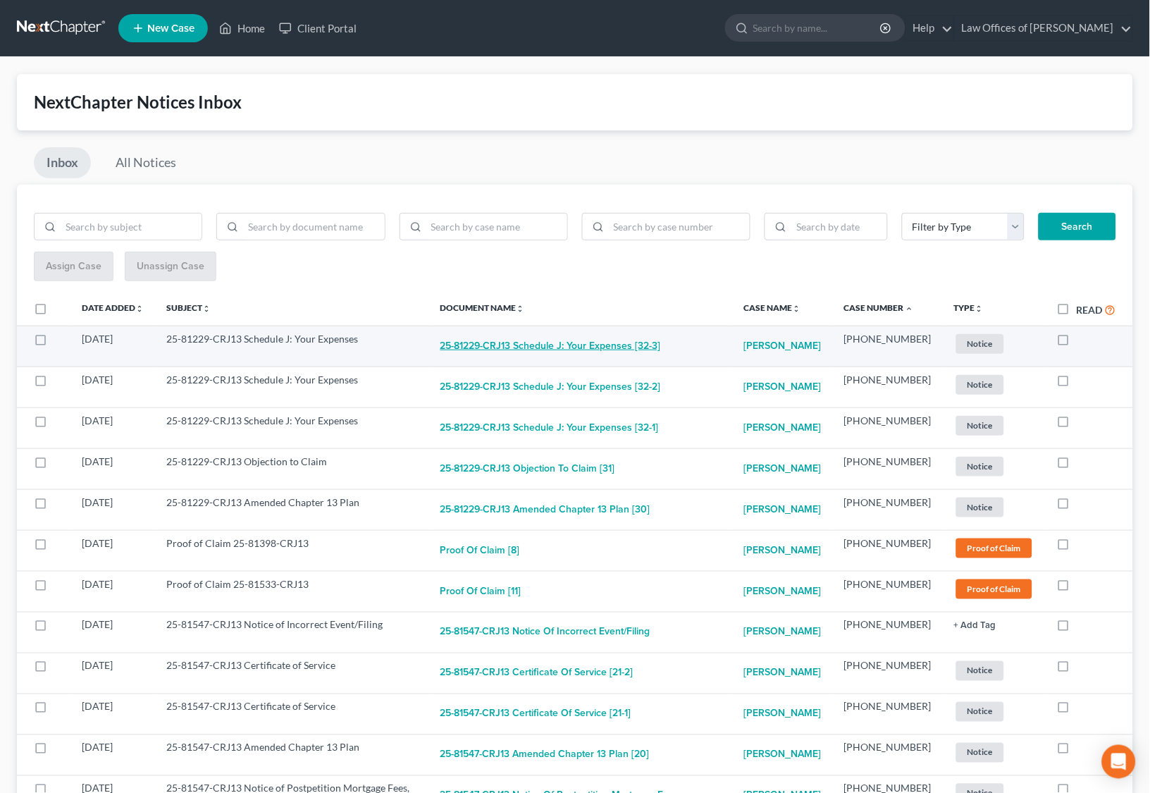
click at [584, 337] on button "25-81229-CRJ13 Schedule J: Your Expenses [32-3]" at bounding box center [550, 346] width 221 height 28
checkbox input "true"
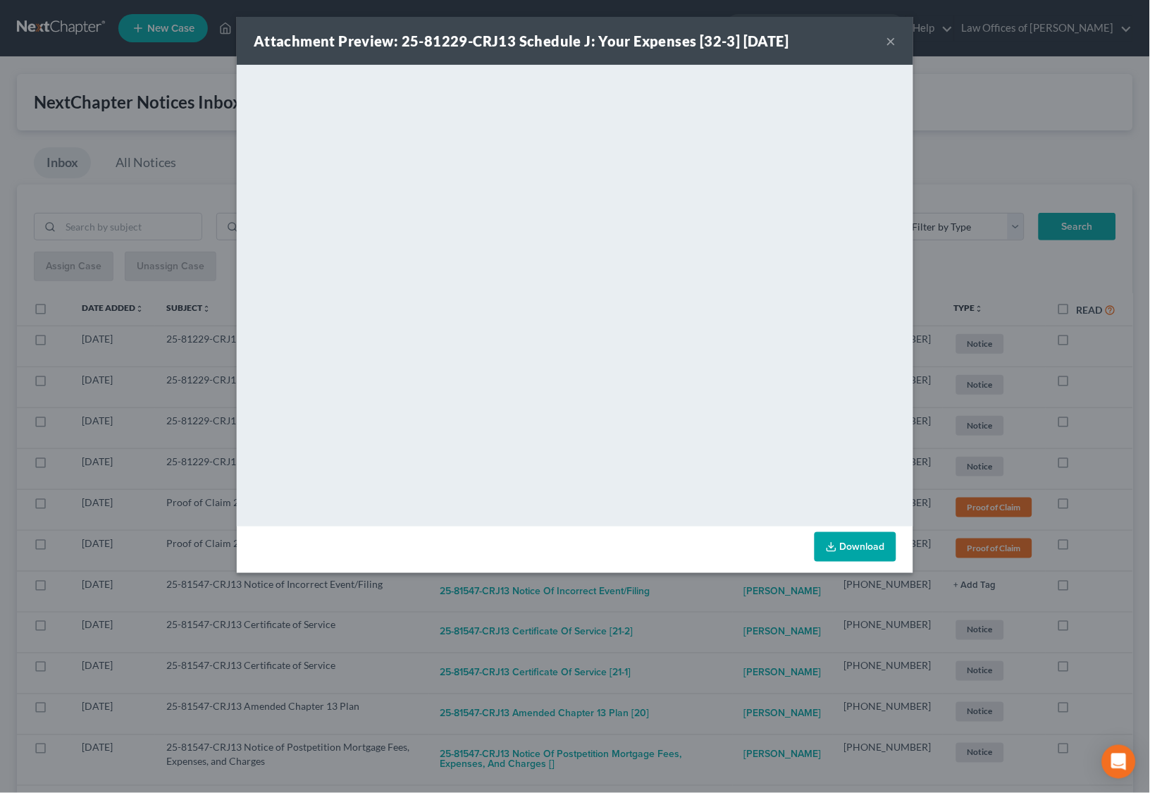
click at [654, 607] on div "Attachment Preview: 25-81229-CRJ13 Schedule J: Your Expenses [32-3] [DATE] × Do…" at bounding box center [575, 396] width 1150 height 793
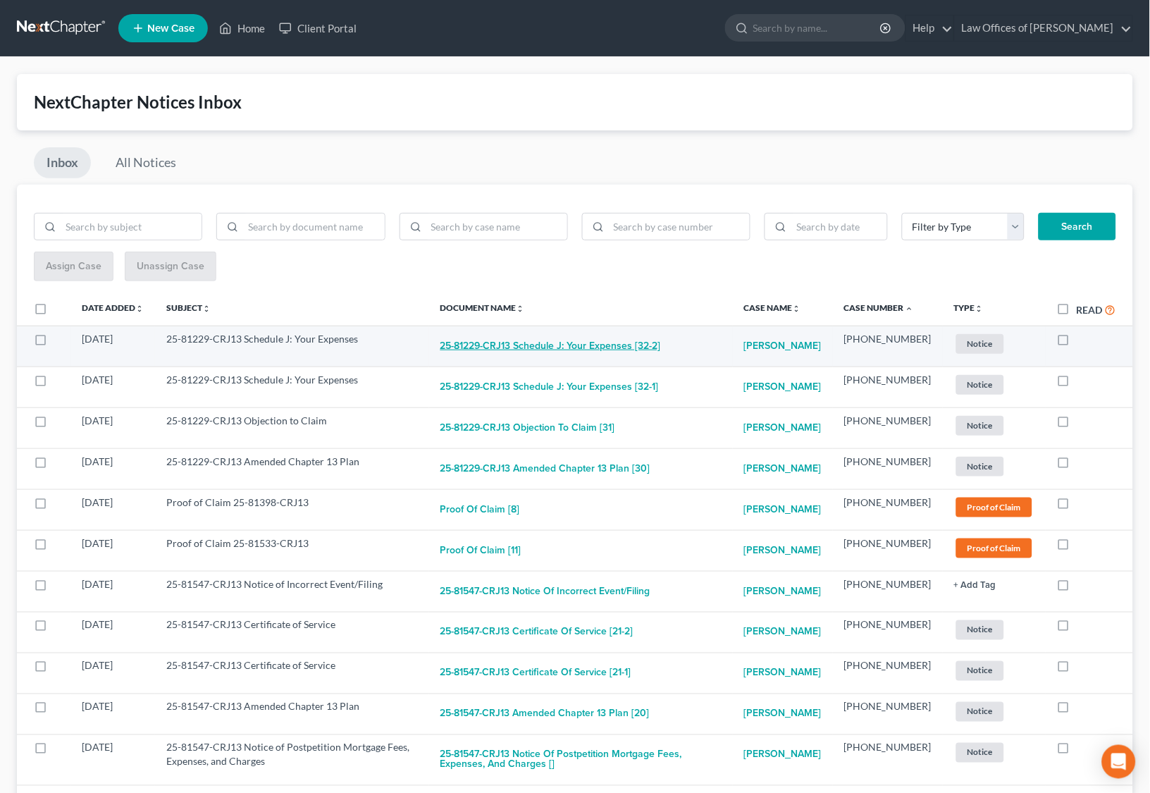
click at [599, 345] on button "25-81229-CRJ13 Schedule J: Your Expenses [32-2]" at bounding box center [550, 346] width 221 height 28
checkbox input "true"
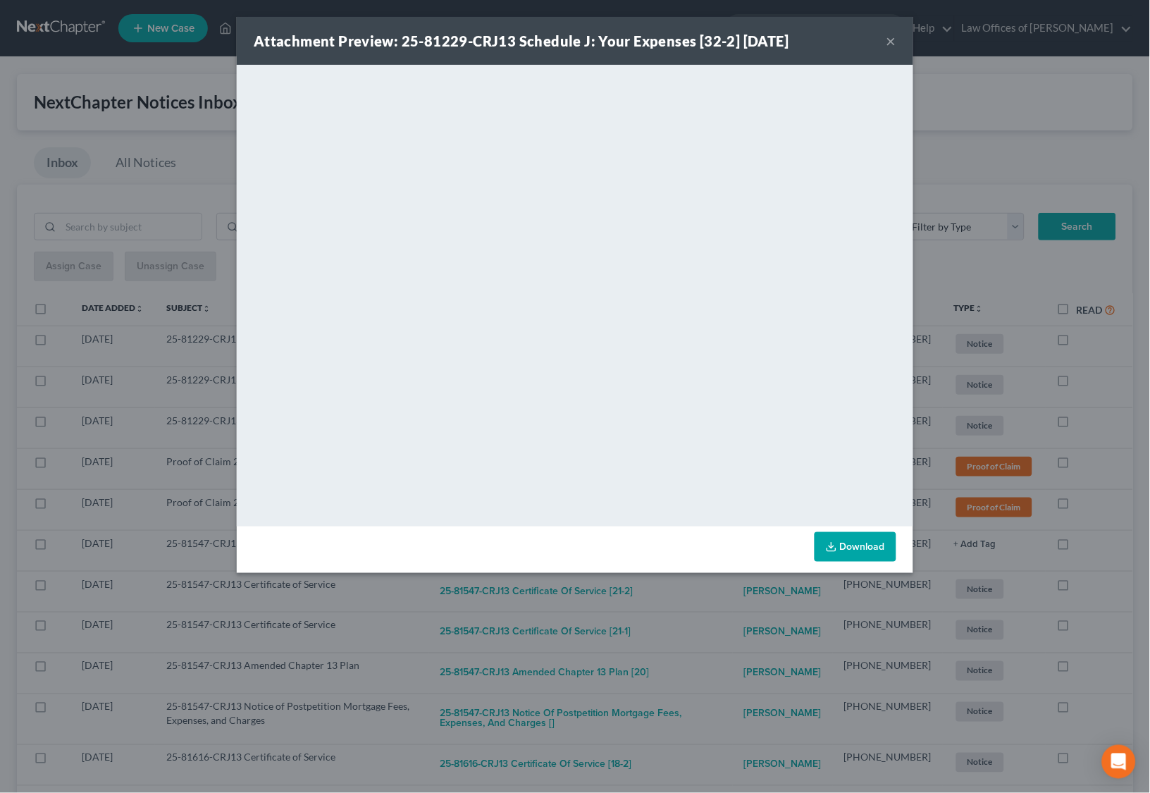
click at [682, 635] on div "Attachment Preview: 25-81229-CRJ13 Schedule J: Your Expenses [32-2] [DATE] × Do…" at bounding box center [575, 396] width 1150 height 793
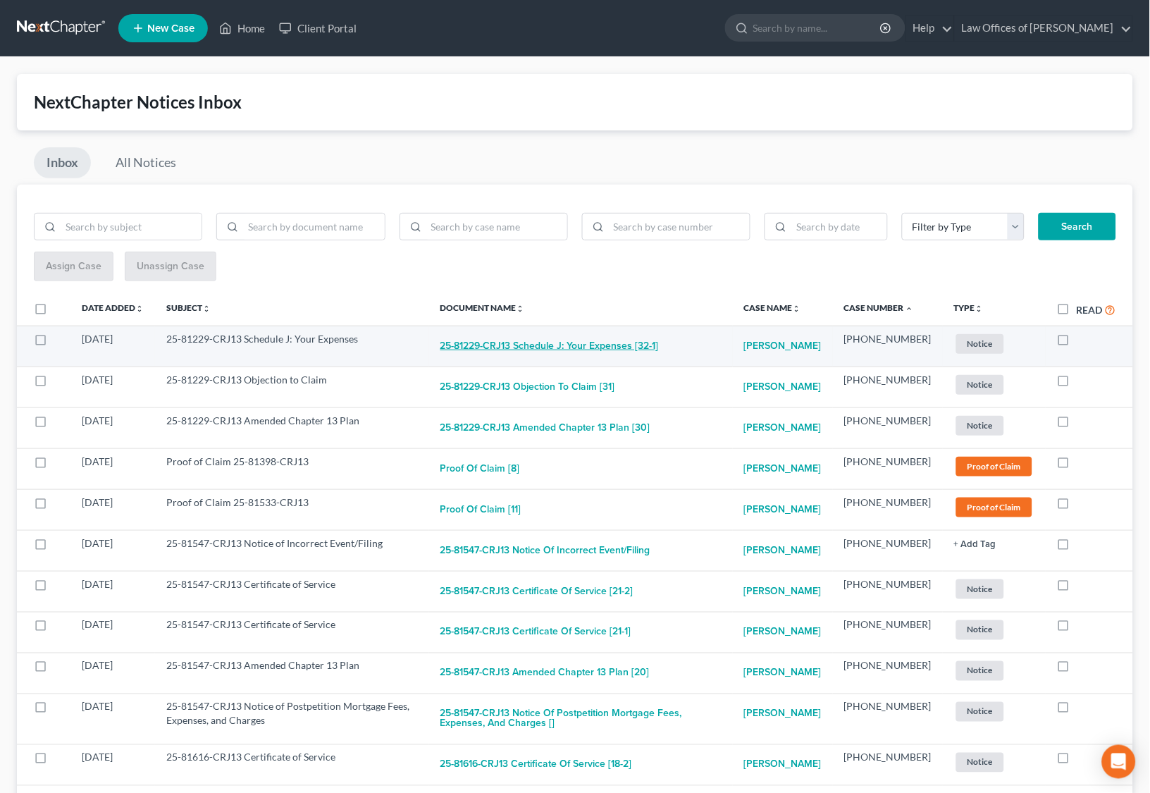
click at [576, 332] on button "25-81229-CRJ13 Schedule J: Your Expenses [32-1]" at bounding box center [549, 346] width 218 height 28
checkbox input "true"
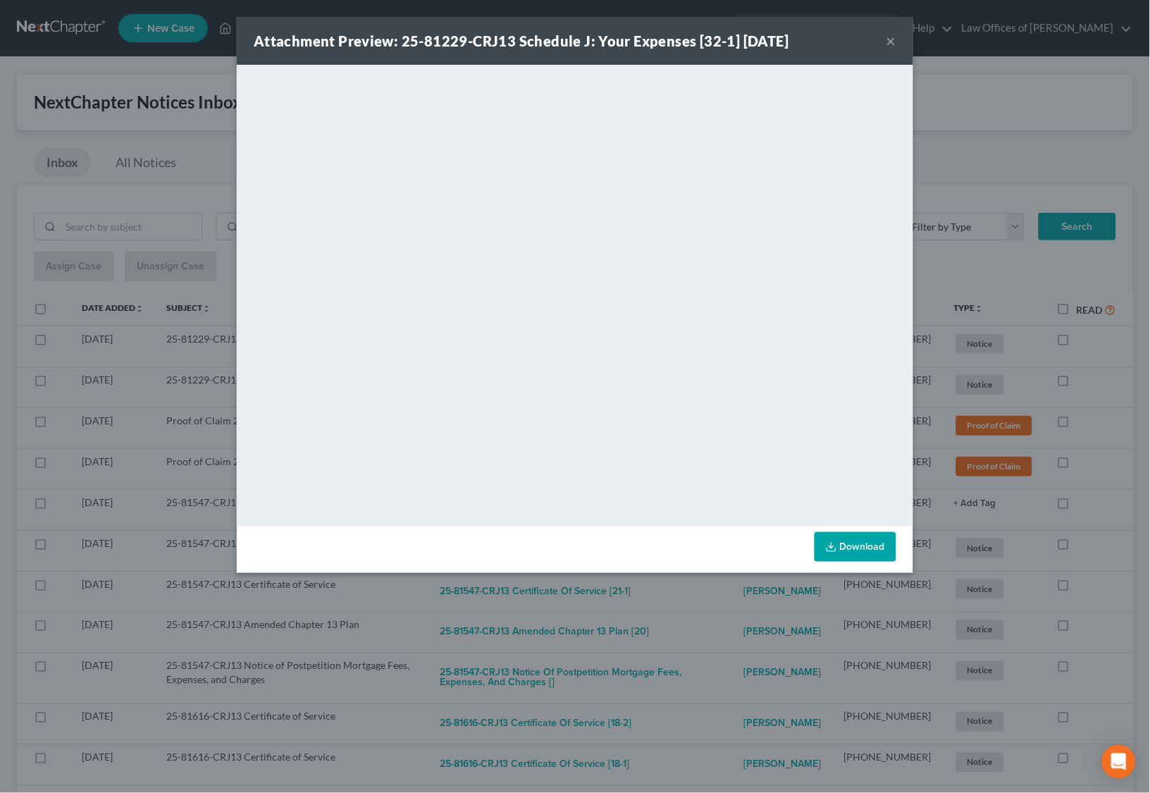
click at [653, 576] on div "Attachment Preview: 25-81229-CRJ13 Schedule J: Your Expenses [32-1] [DATE] × Do…" at bounding box center [575, 396] width 1150 height 793
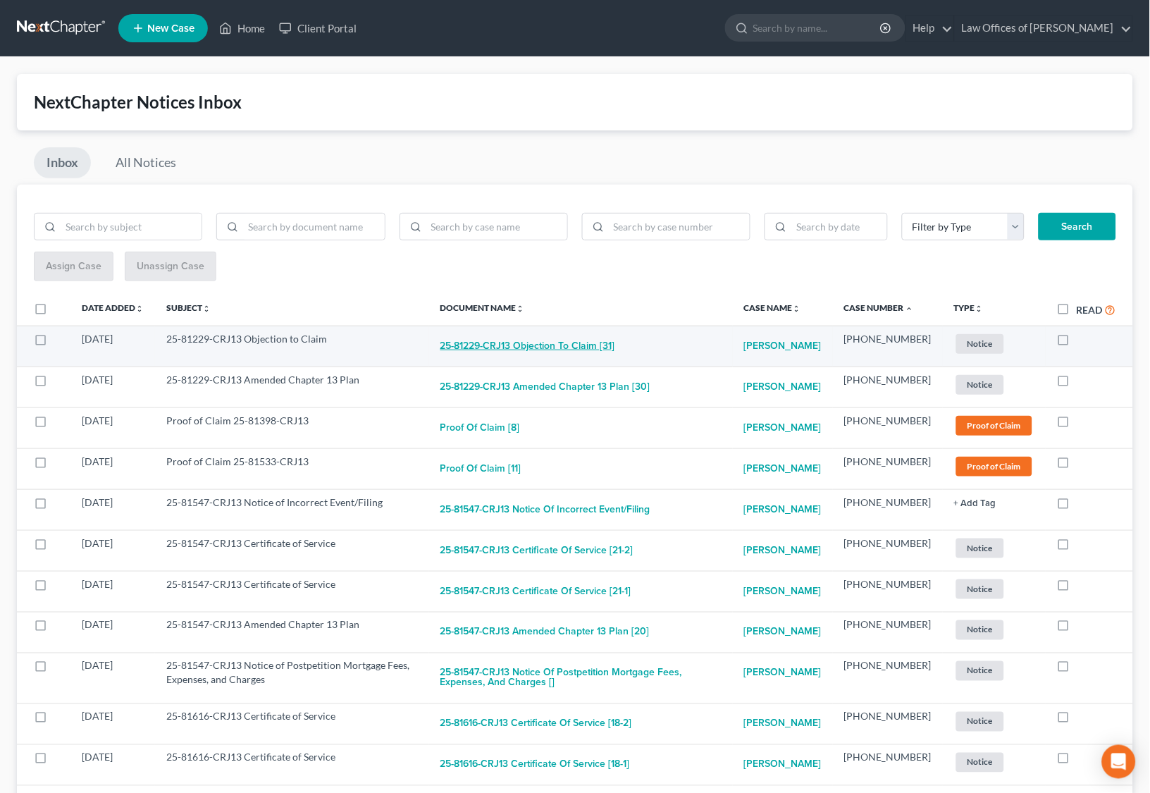
click at [605, 357] on button "25-81229-CRJ13 Objection to Claim [31]" at bounding box center [527, 346] width 175 height 28
checkbox input "true"
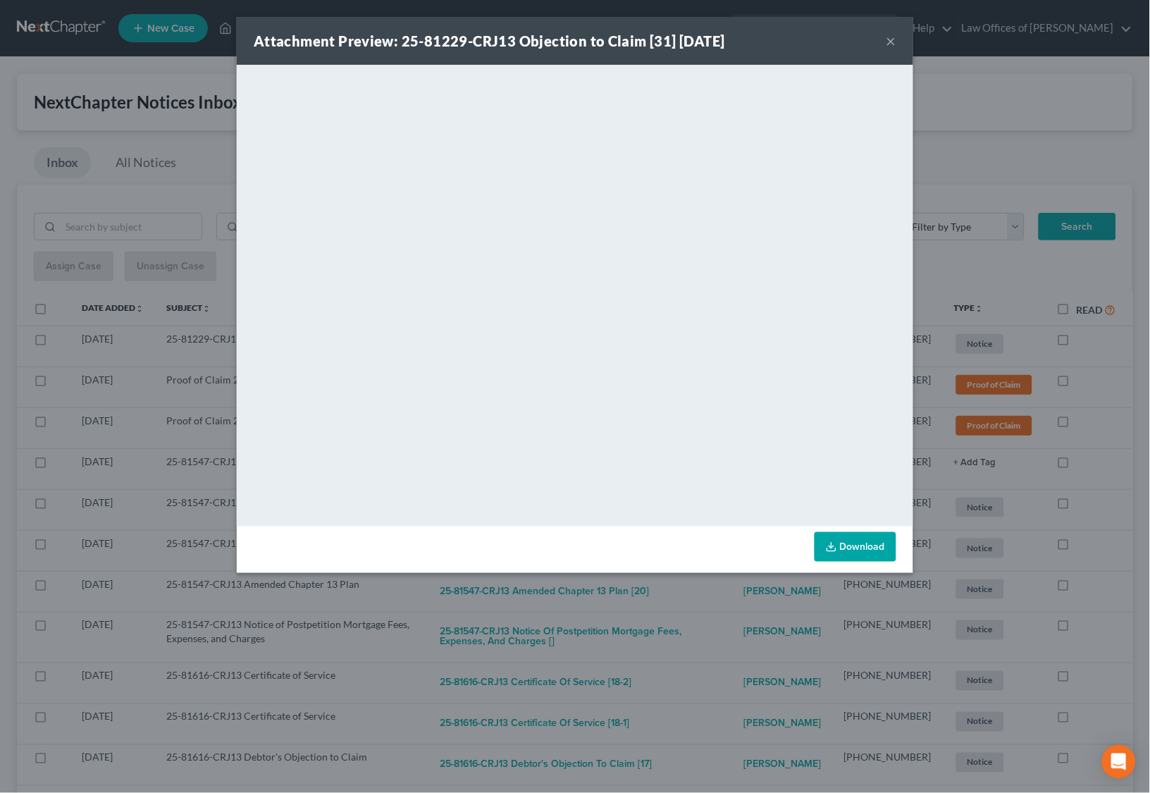
click at [636, 607] on div "Attachment Preview: 25-81229-CRJ13 Objection to Claim [31] [DATE] × <object ng-…" at bounding box center [575, 396] width 1150 height 793
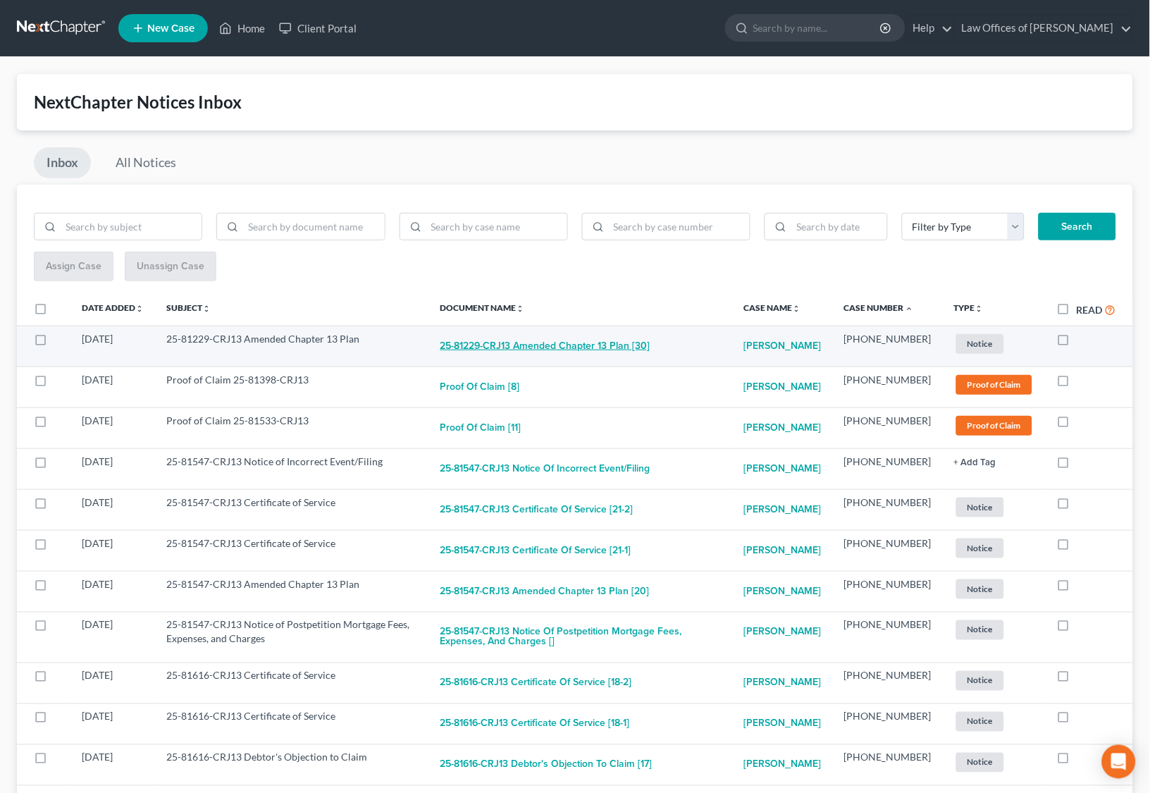
click at [537, 346] on button "25-81229-CRJ13 Amended Chapter 13 Plan [30]" at bounding box center [545, 346] width 210 height 28
checkbox input "true"
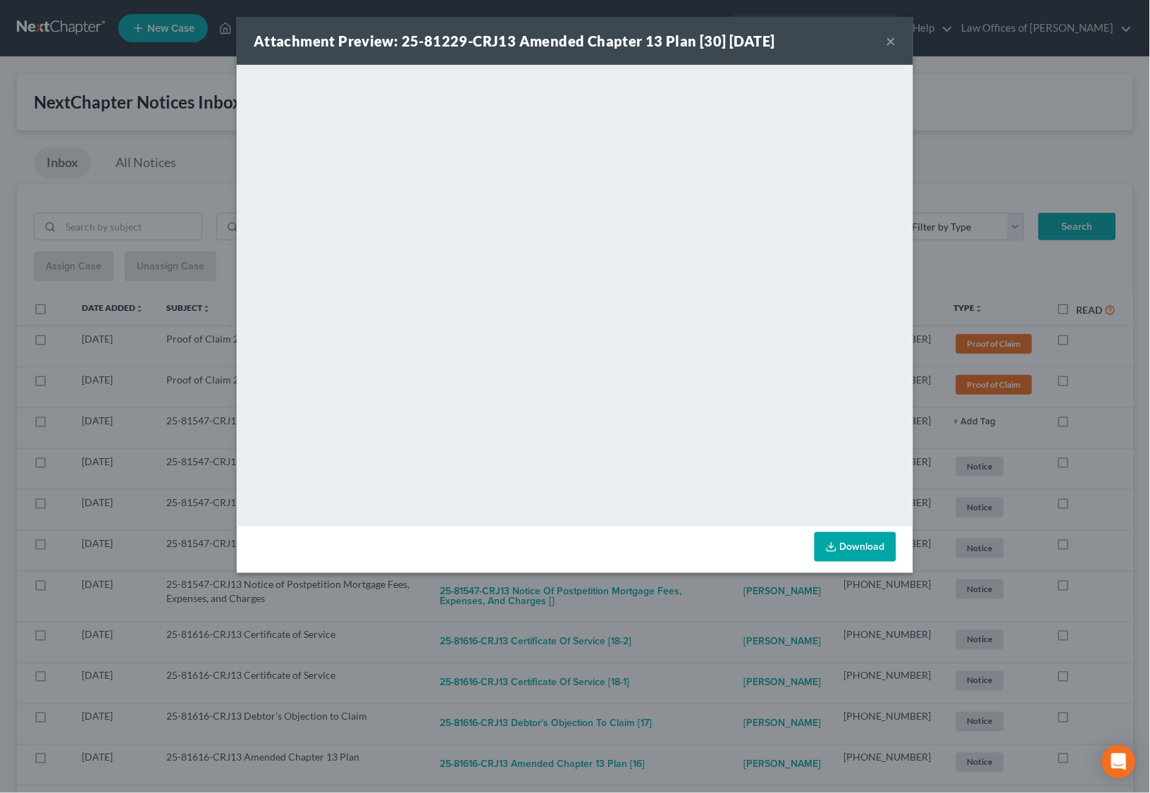
click at [654, 583] on div "Attachment Preview: 25-81229-CRJ13 Amended Chapter 13 Plan [30] [DATE] × <objec…" at bounding box center [575, 396] width 1150 height 793
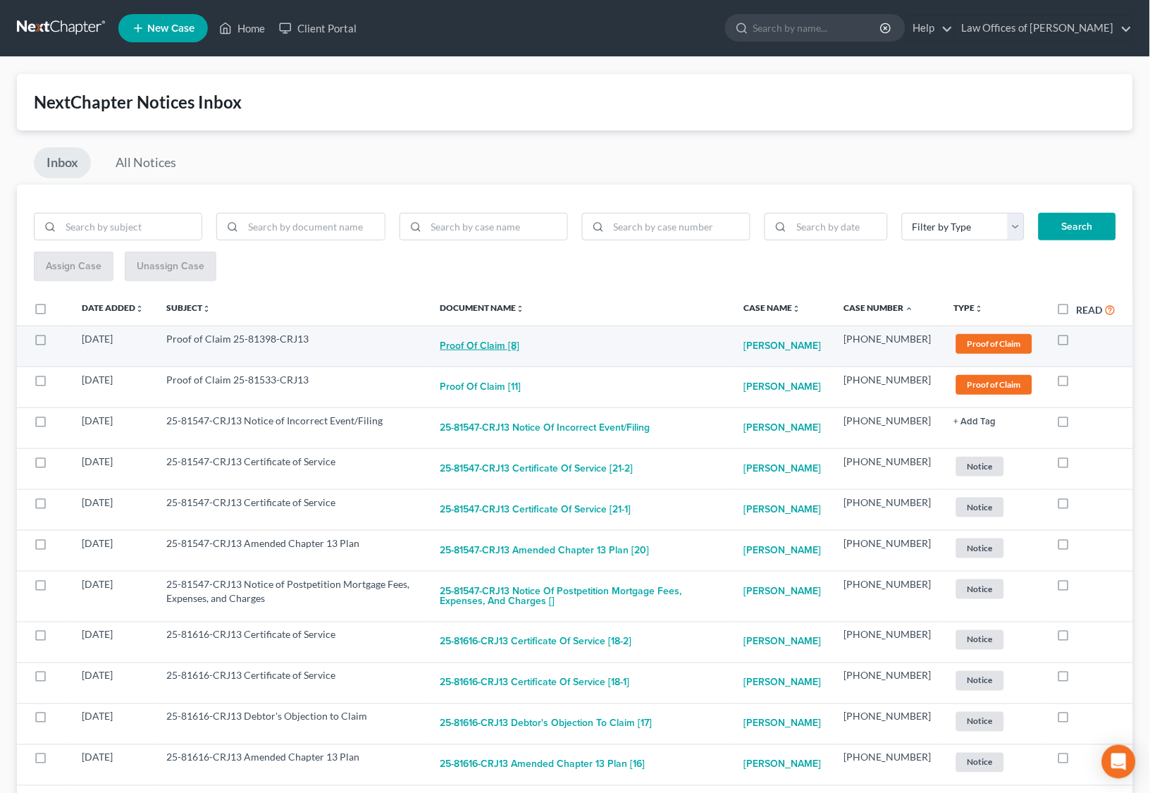
click at [517, 339] on button "Proof of Claim [8]" at bounding box center [480, 346] width 80 height 28
checkbox input "true"
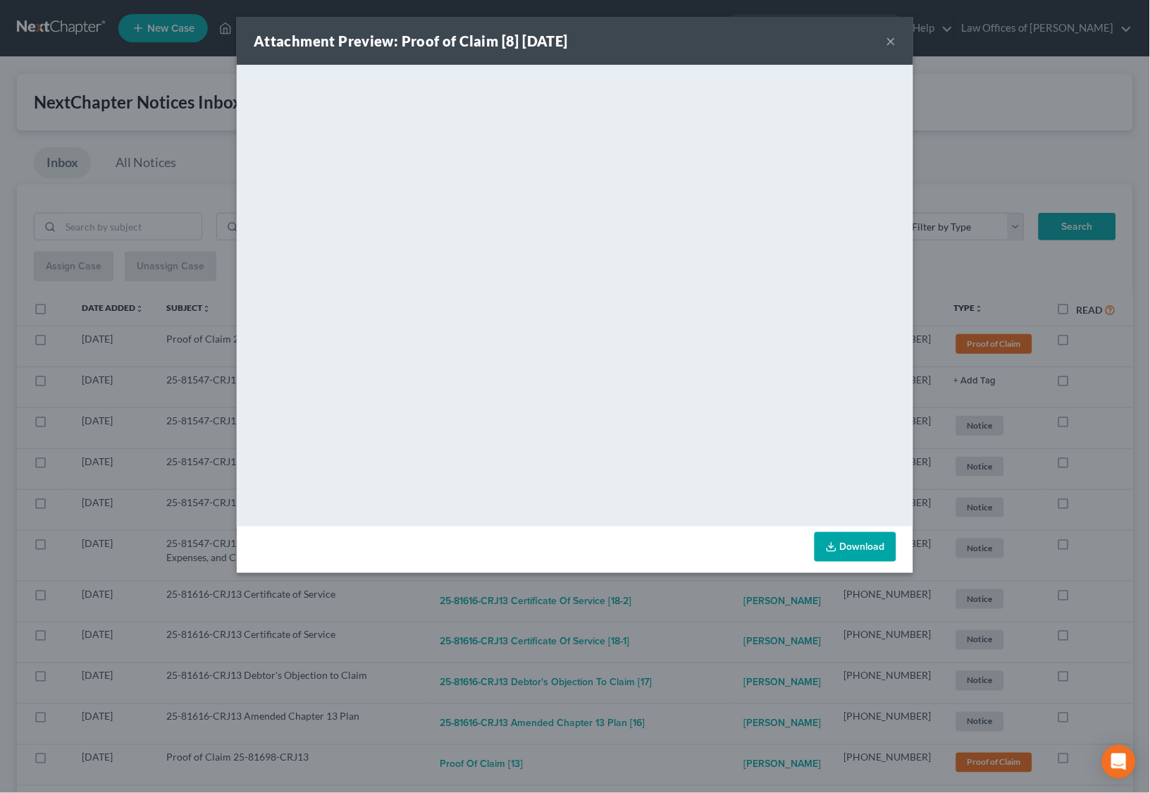
click at [650, 611] on div "Attachment Preview: Proof of Claim [8] [DATE] × <object ng-attr-data='[URL][DOM…" at bounding box center [575, 396] width 1150 height 793
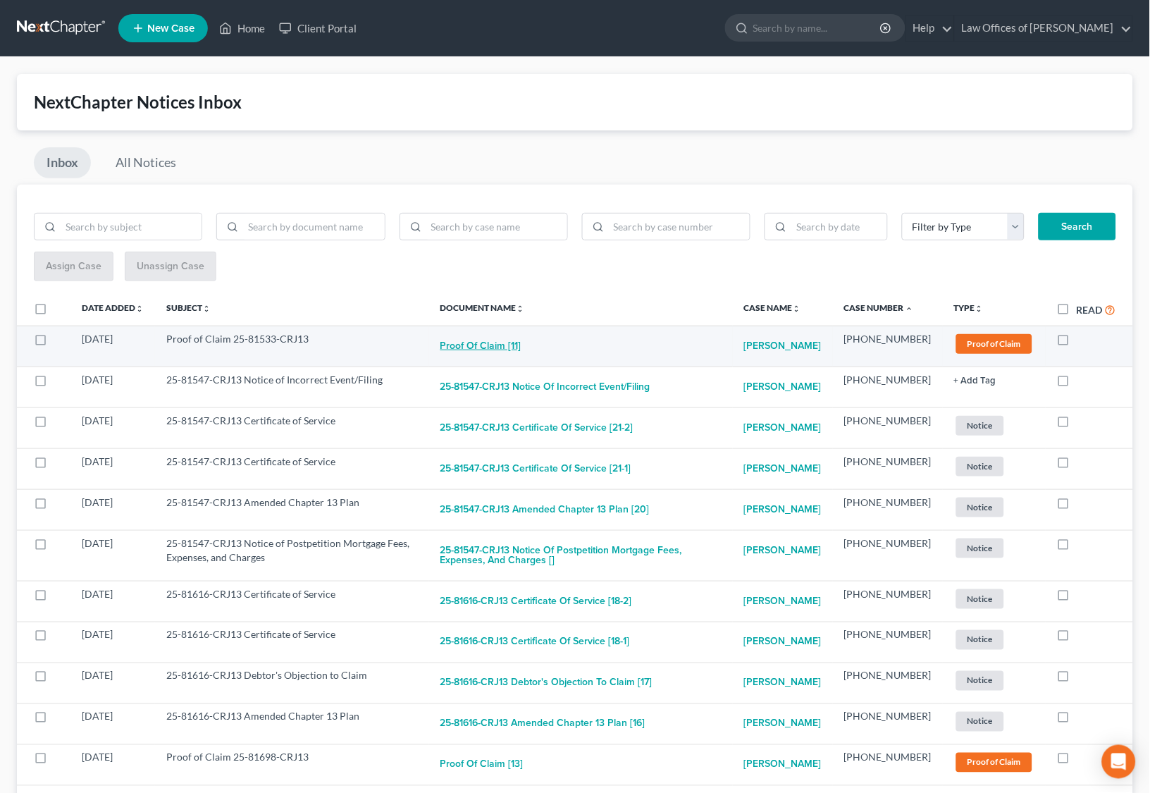
click at [510, 342] on button "Proof of Claim [11]" at bounding box center [480, 346] width 81 height 28
checkbox input "true"
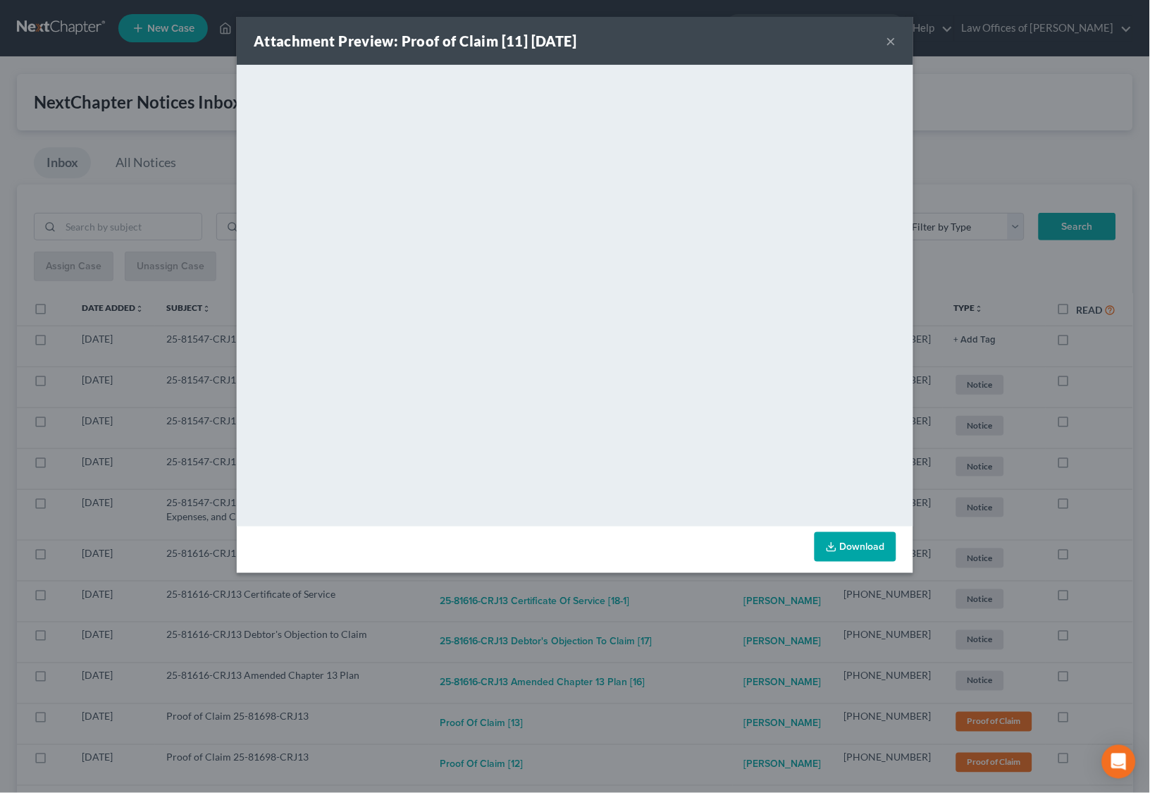
click at [665, 659] on div "Attachment Preview: Proof of Claim [11] [DATE] × <object ng-attr-data='[URL][DO…" at bounding box center [575, 396] width 1150 height 793
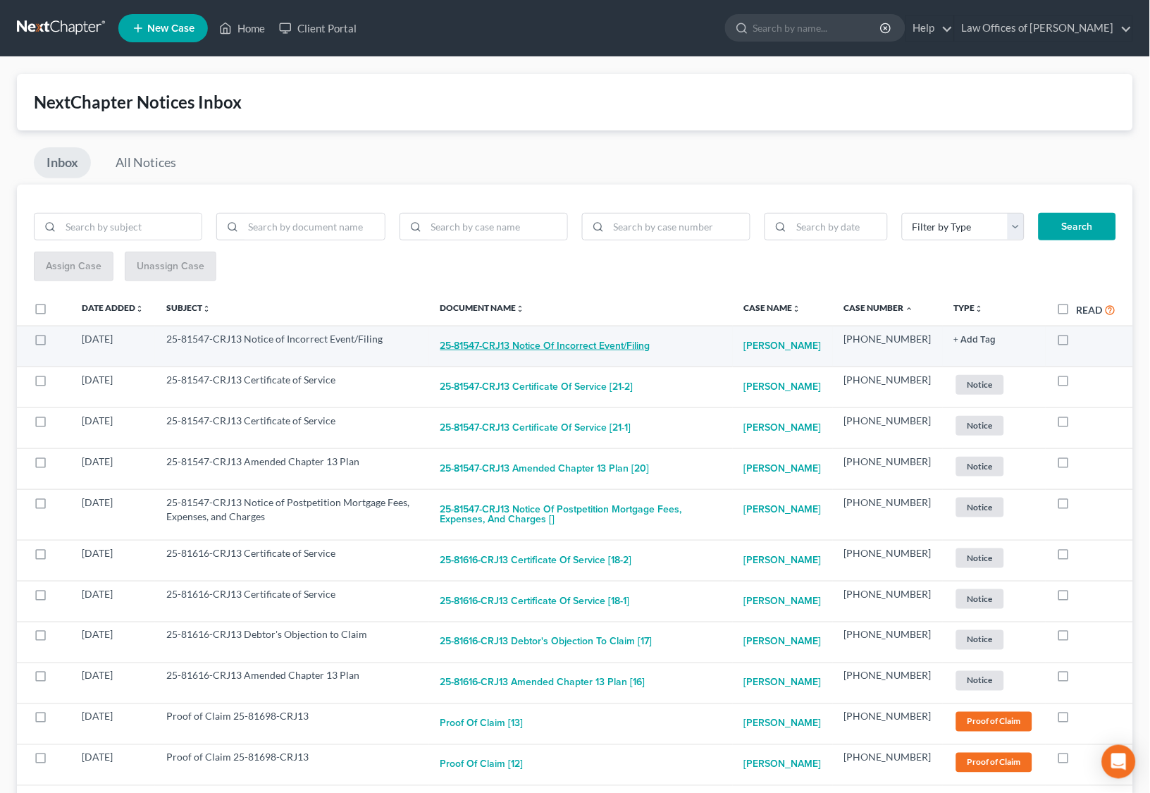
click at [561, 340] on button "25-81547-CRJ13 Notice of Incorrect Event/Filing" at bounding box center [545, 346] width 210 height 28
checkbox input "true"
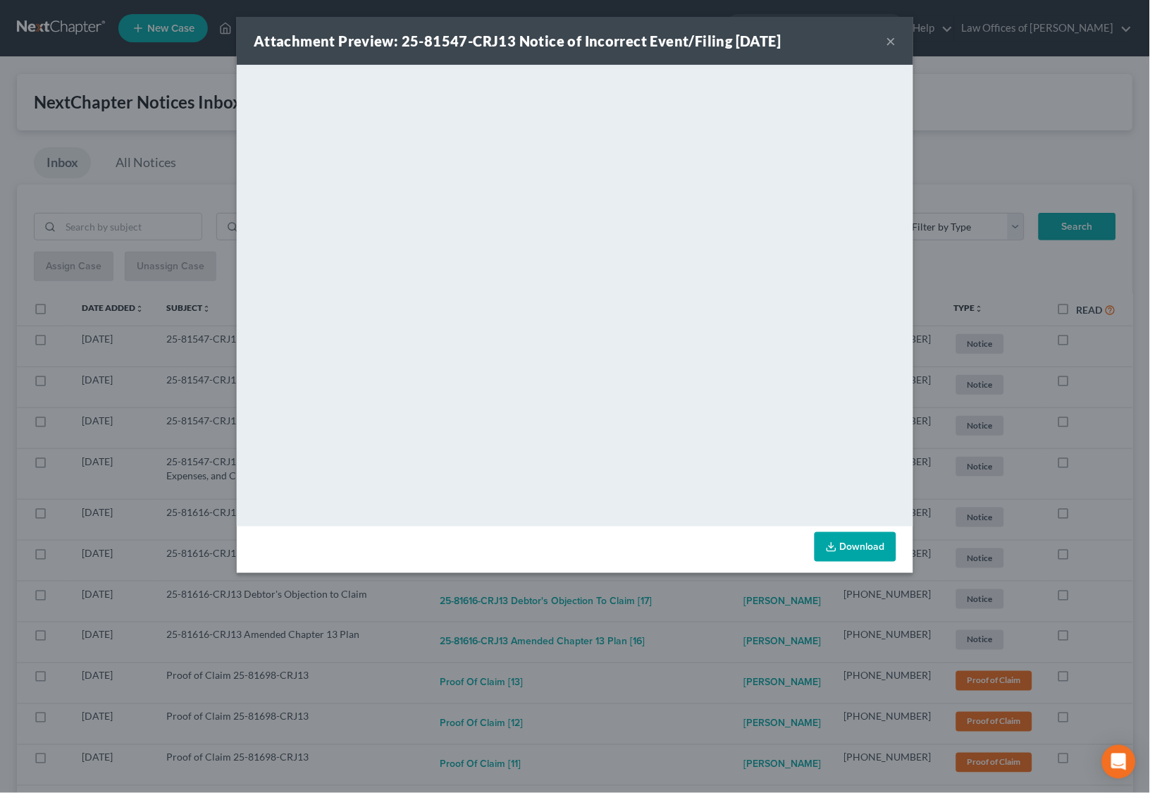
click at [645, 632] on div "Attachment Preview: 25-81547-CRJ13 Notice of Incorrect Event/Filing [DATE] × Do…" at bounding box center [575, 396] width 1150 height 793
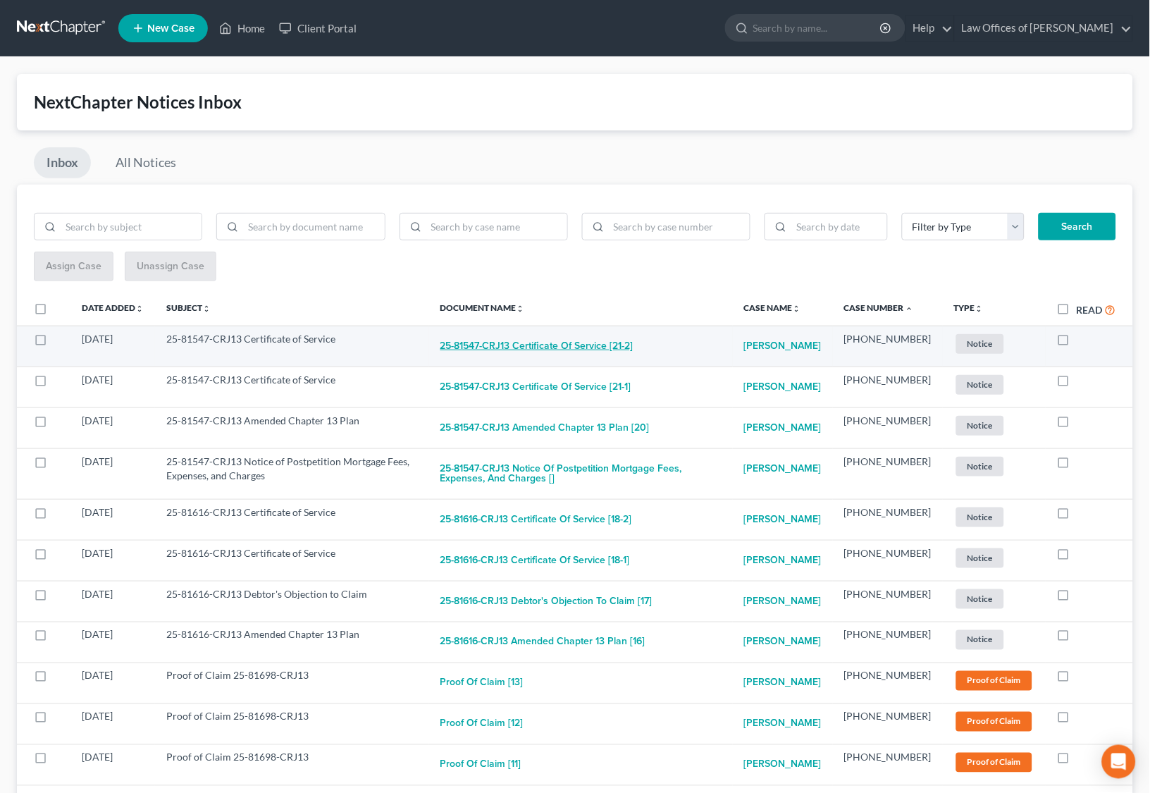
click at [585, 343] on button "25-81547-CRJ13 Certificate of Service [21-2]" at bounding box center [536, 346] width 193 height 28
checkbox input "true"
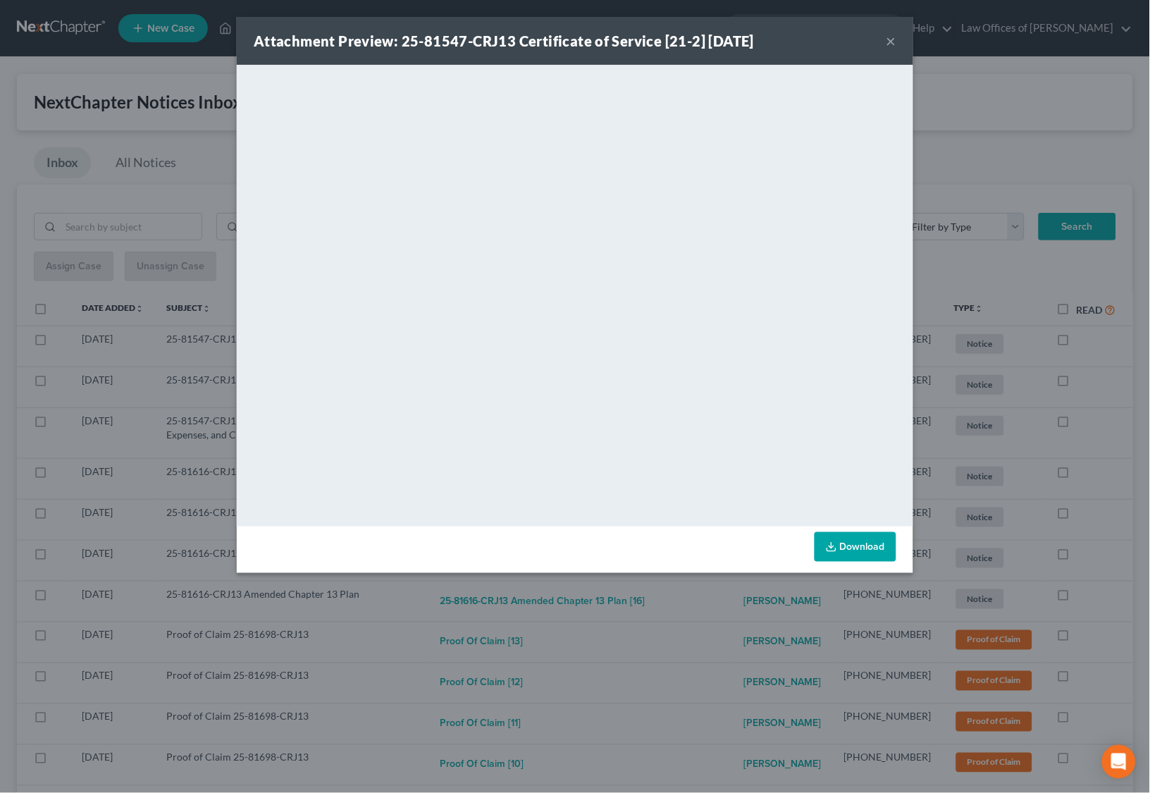
click at [640, 595] on div "Attachment Preview: 25-81547-CRJ13 Certificate of Service [21-2] [DATE] × <obje…" at bounding box center [575, 396] width 1150 height 793
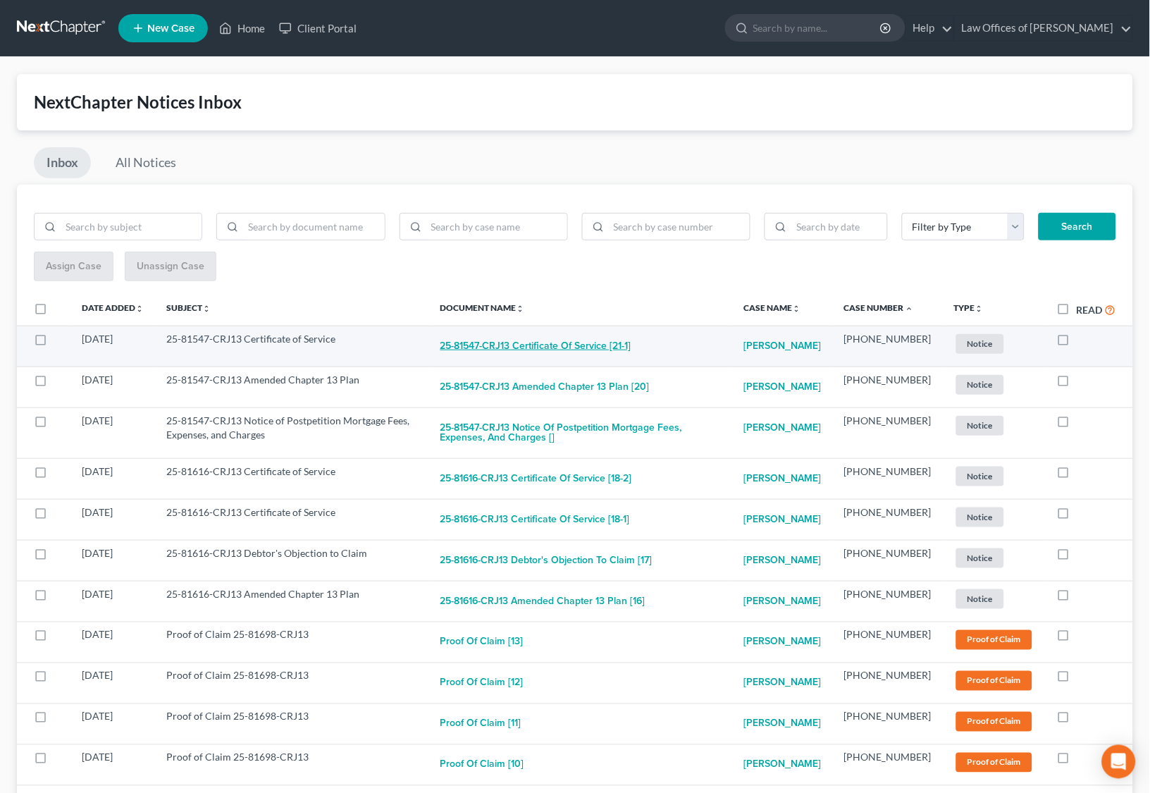
click at [583, 343] on button "25-81547-CRJ13 Certificate of Service [21-1]" at bounding box center [535, 346] width 191 height 28
checkbox input "true"
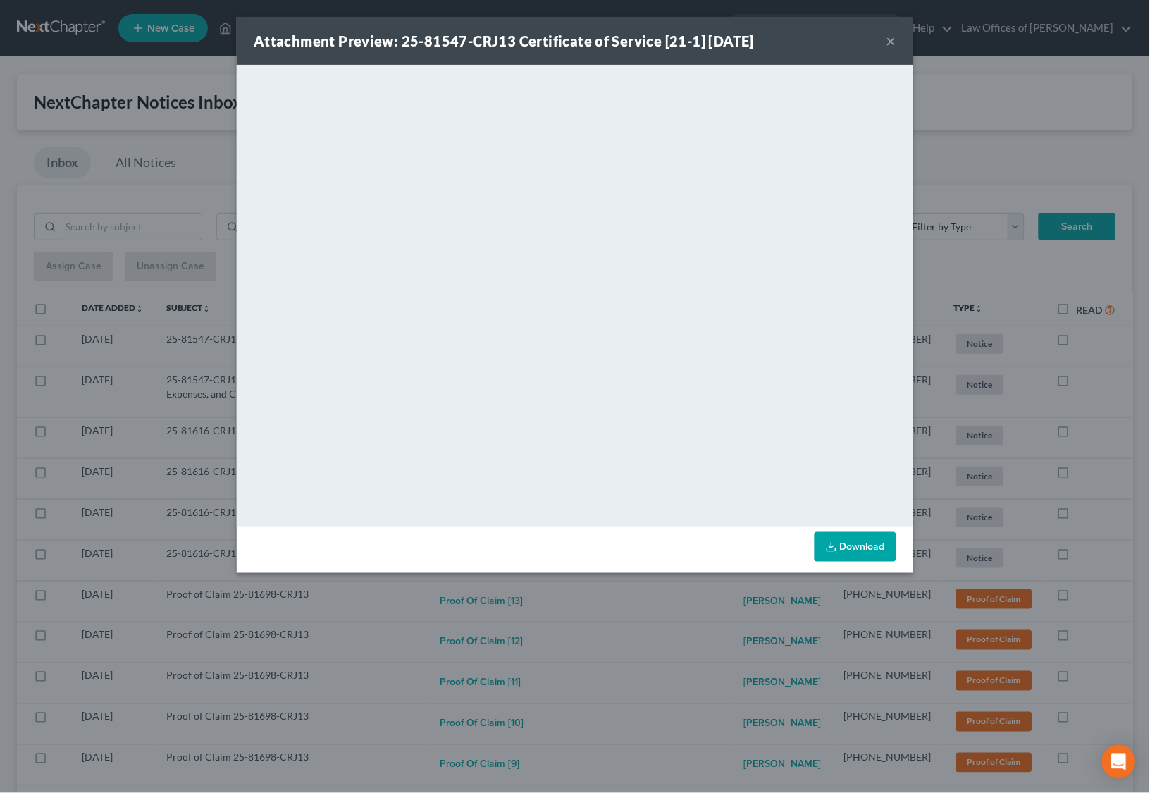
click at [670, 593] on div "Attachment Preview: 25-81547-CRJ13 Certificate of Service [21-1] [DATE] × <obje…" at bounding box center [575, 396] width 1150 height 793
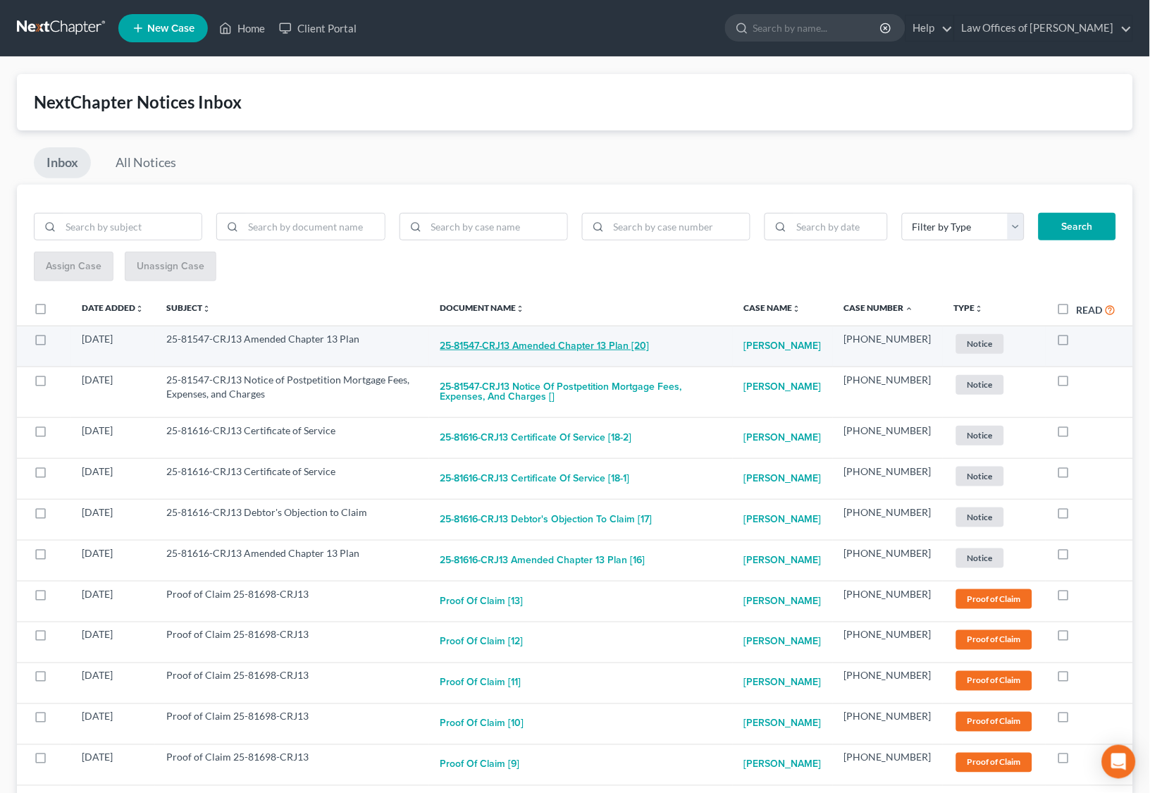
click at [599, 345] on button "25-81547-CRJ13 Amended Chapter 13 Plan [20]" at bounding box center [544, 346] width 209 height 28
checkbox input "true"
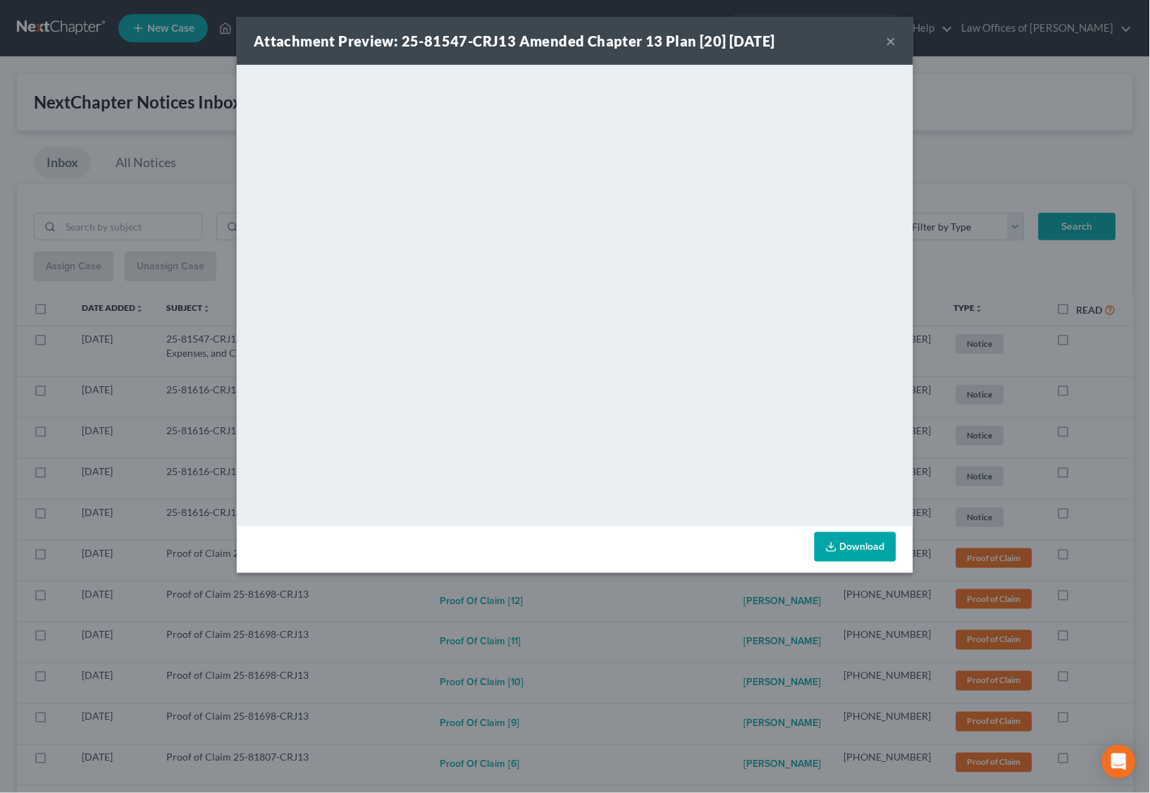
click at [661, 600] on div "Attachment Preview: 25-81547-CRJ13 Amended Chapter 13 Plan [20] [DATE] × <objec…" at bounding box center [575, 396] width 1150 height 793
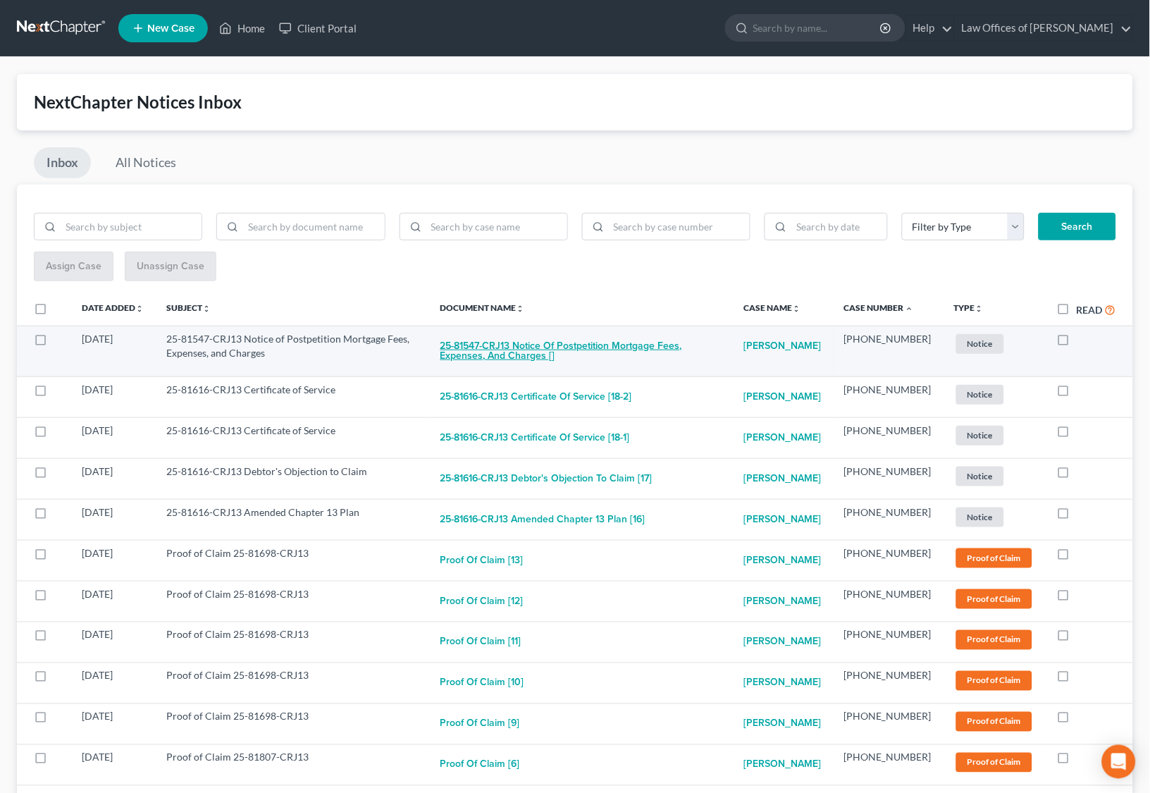
click at [605, 346] on button "25-81547-CRJ13 Notice of Postpetition Mortgage Fees, Expenses, and Charges []" at bounding box center [580, 351] width 281 height 38
checkbox input "true"
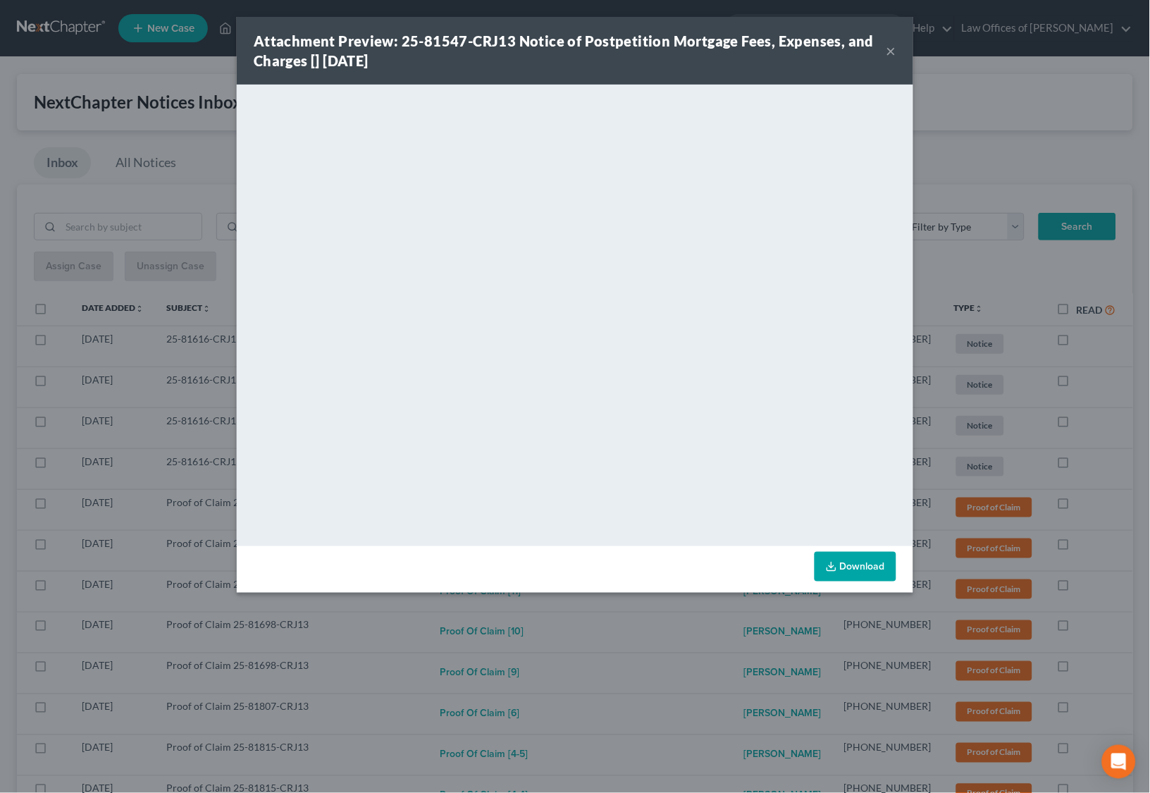
click at [658, 616] on div "Attachment Preview: 25-81547-CRJ13 Notice of Postpetition Mortgage Fees, Expens…" at bounding box center [575, 396] width 1150 height 793
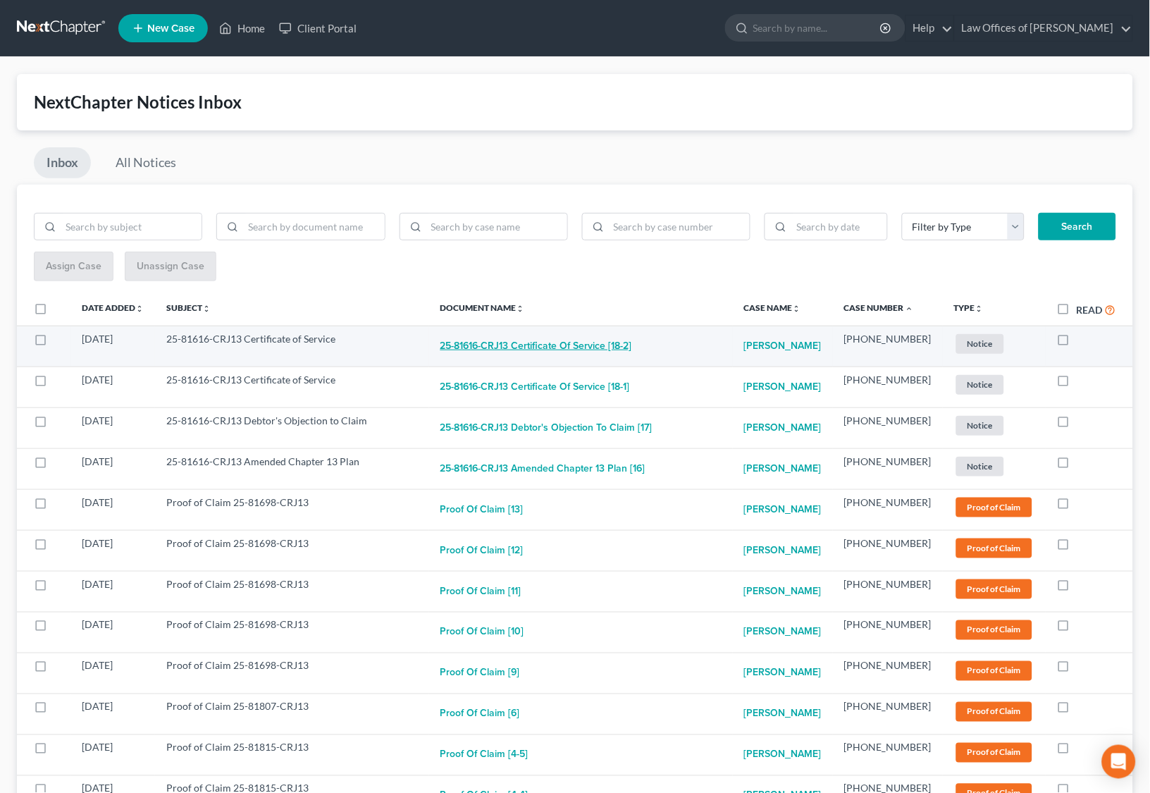
click at [598, 339] on button "25-81616-CRJ13 Certificate of Service [18-2]" at bounding box center [536, 346] width 192 height 28
checkbox input "true"
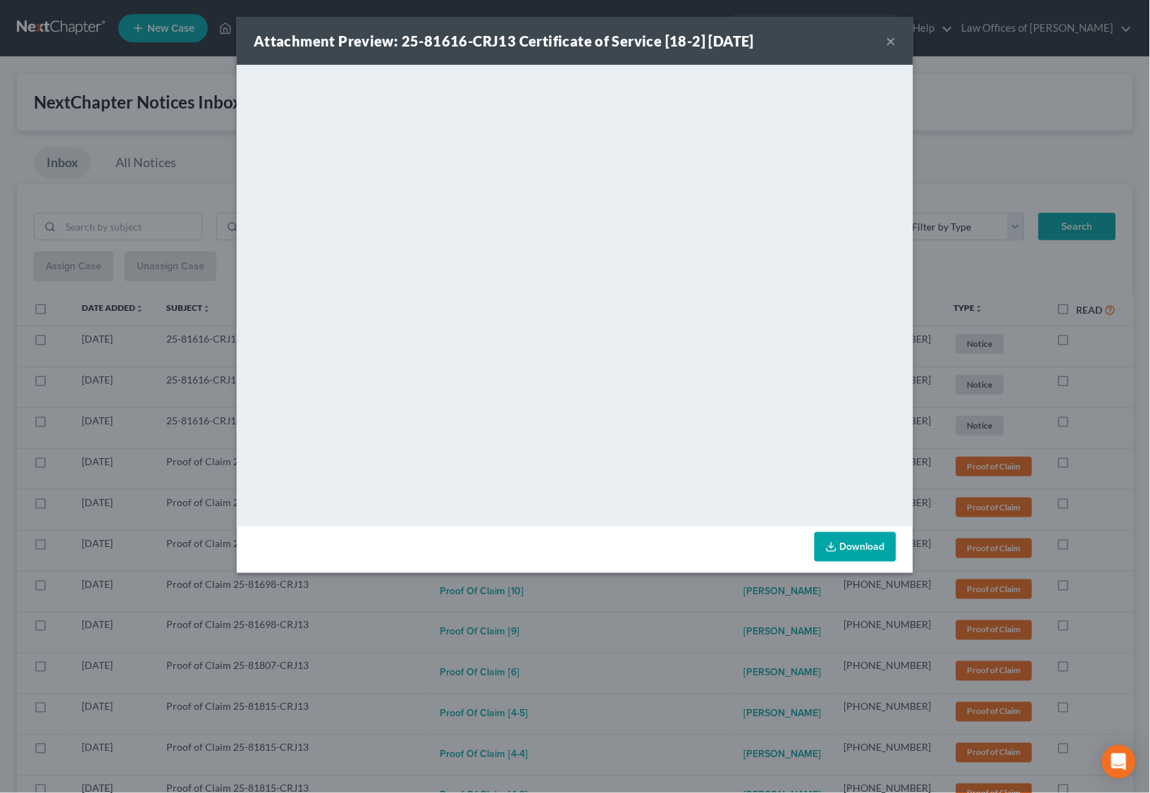
click at [664, 626] on div "Attachment Preview: 25-81616-CRJ13 Certificate of Service [18-2] [DATE] × <obje…" at bounding box center [575, 396] width 1150 height 793
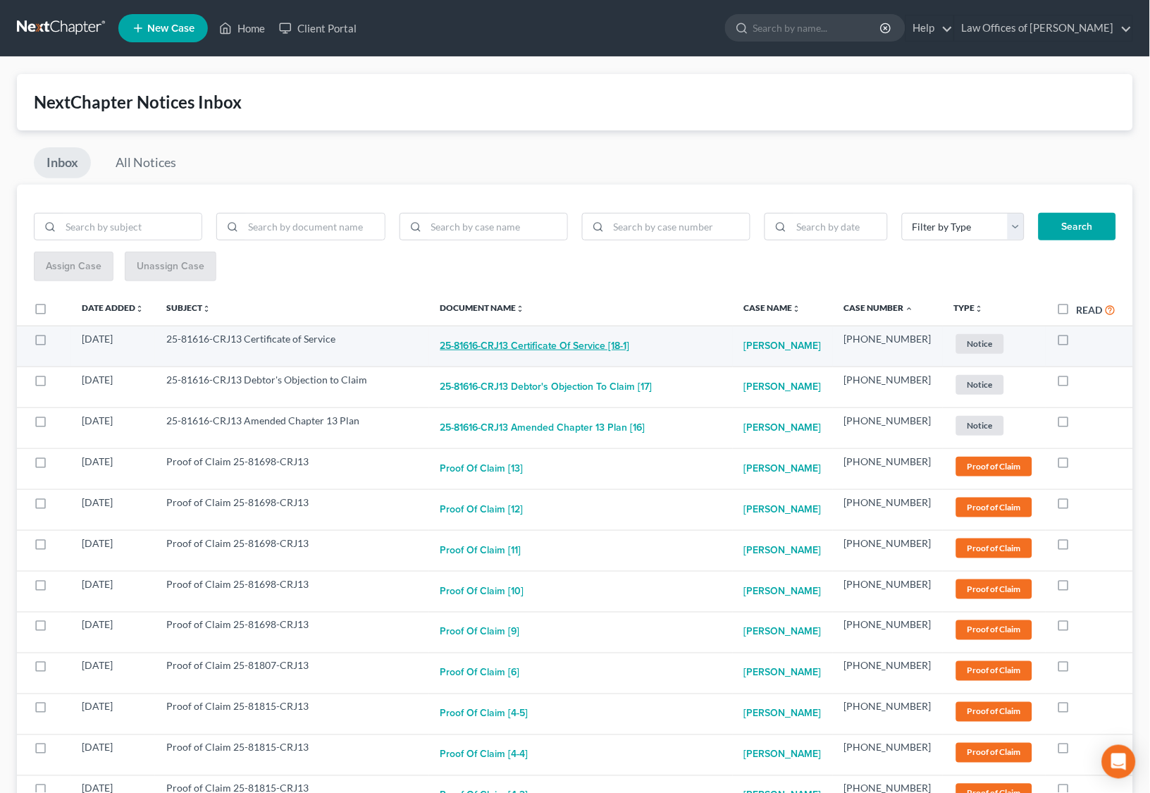
click at [552, 345] on button "25-81616-CRJ13 Certificate of Service [18-1]" at bounding box center [535, 346] width 190 height 28
checkbox input "true"
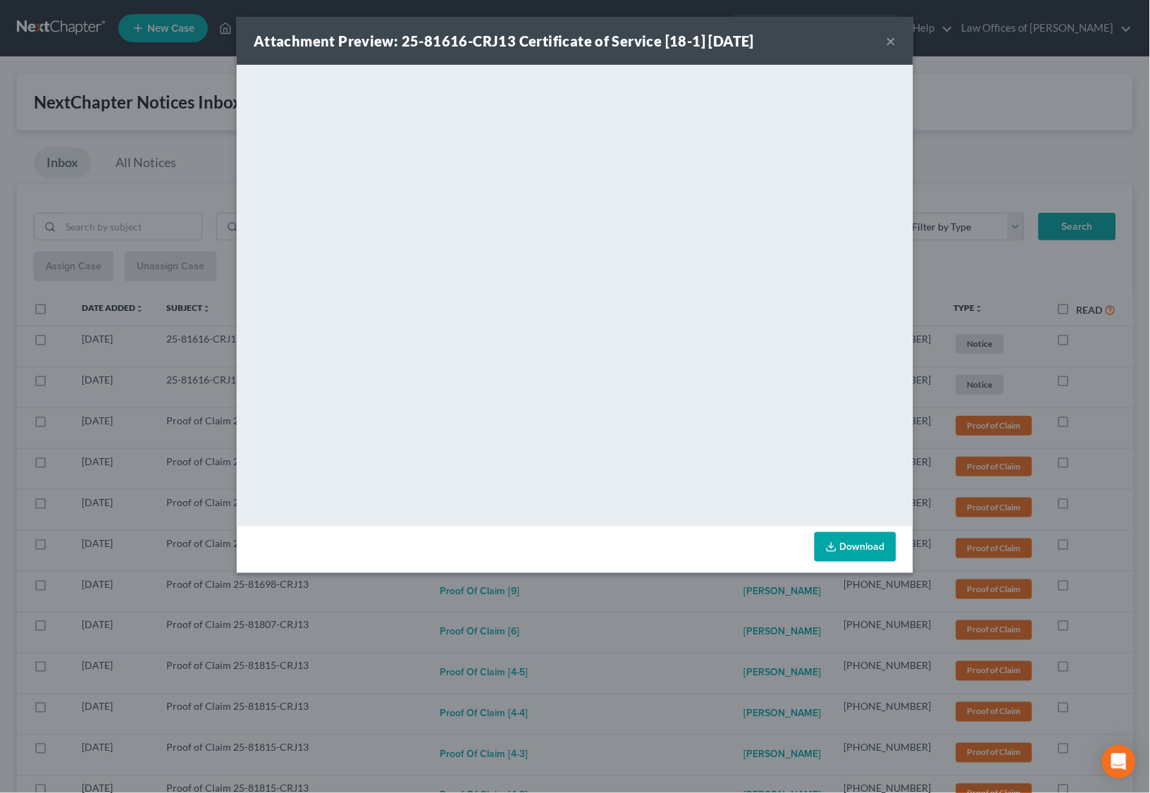
drag, startPoint x: 647, startPoint y: 635, endPoint x: 647, endPoint y: 602, distance: 33.1
click at [649, 633] on div "Attachment Preview: 25-81616-CRJ13 Certificate of Service [18-1] [DATE] × <obje…" at bounding box center [575, 396] width 1150 height 793
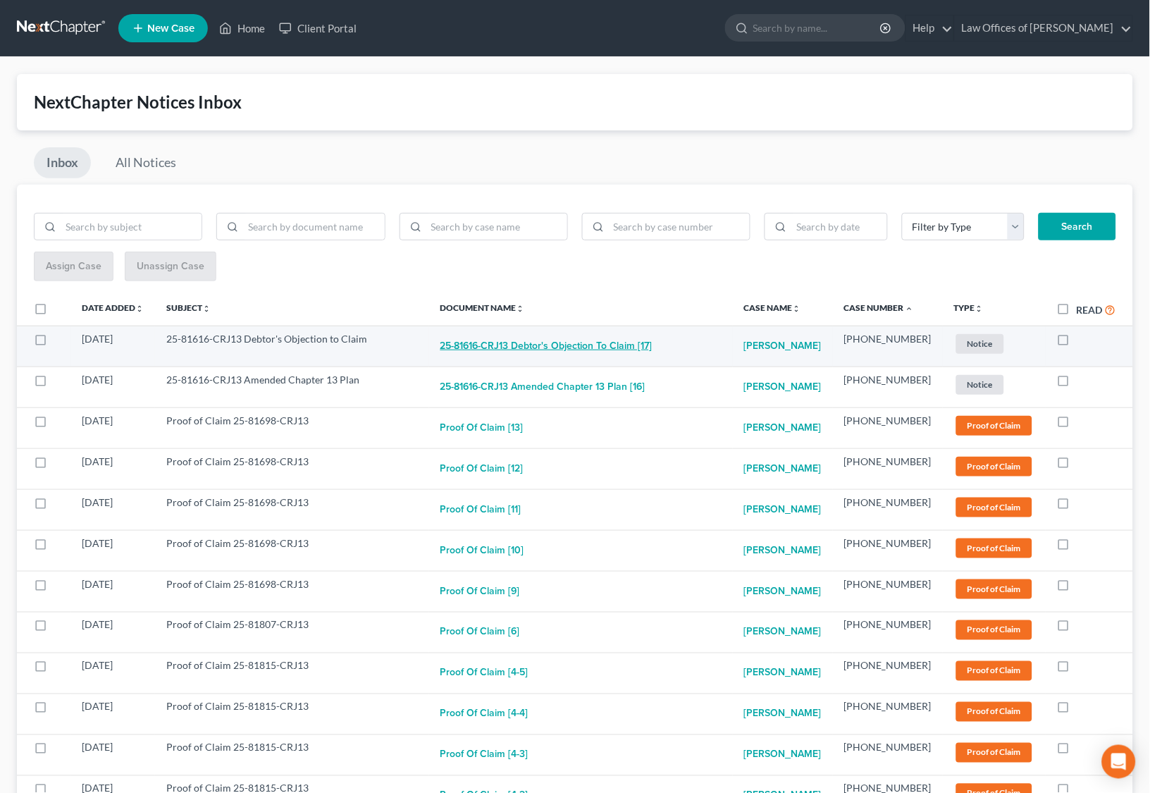
click at [583, 347] on button "25-81616-CRJ13 Debtor's Objection to Claim [17]" at bounding box center [546, 346] width 212 height 28
checkbox input "true"
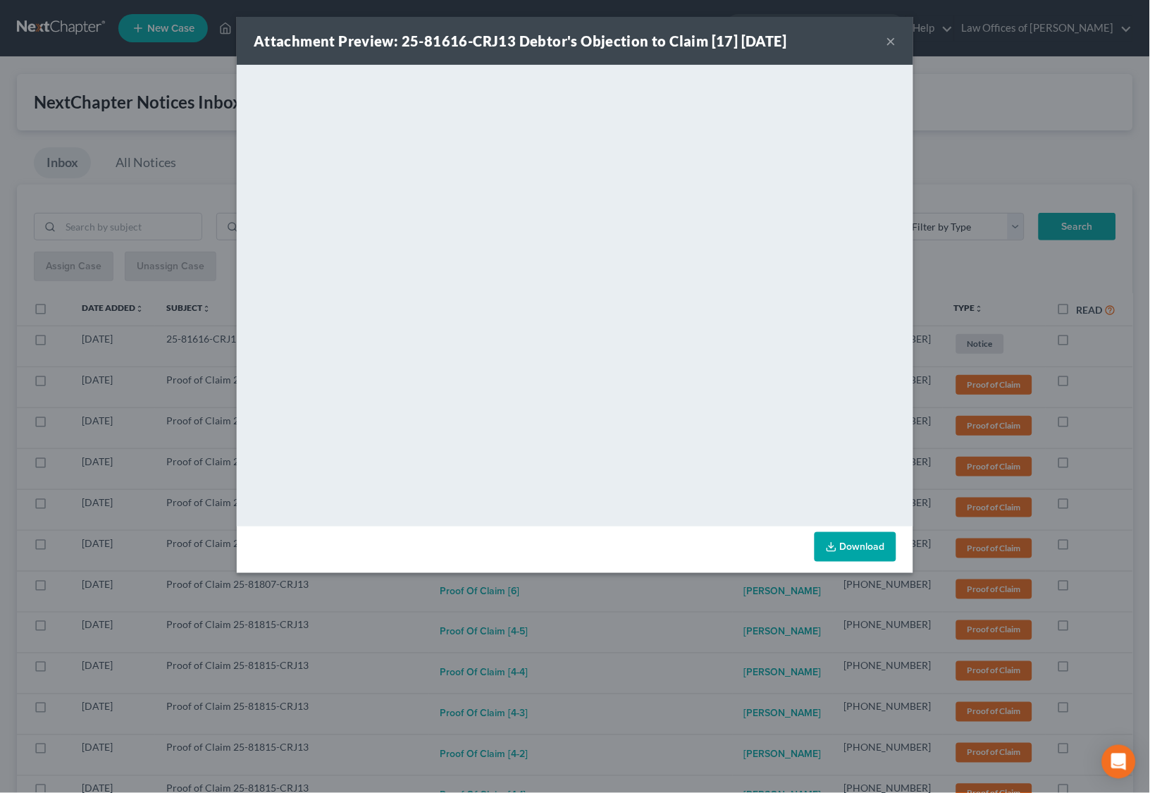
click at [628, 602] on div "Attachment Preview: 25-81616-CRJ13 Debtor's Objection to Claim [17] [DATE] × Do…" at bounding box center [575, 396] width 1150 height 793
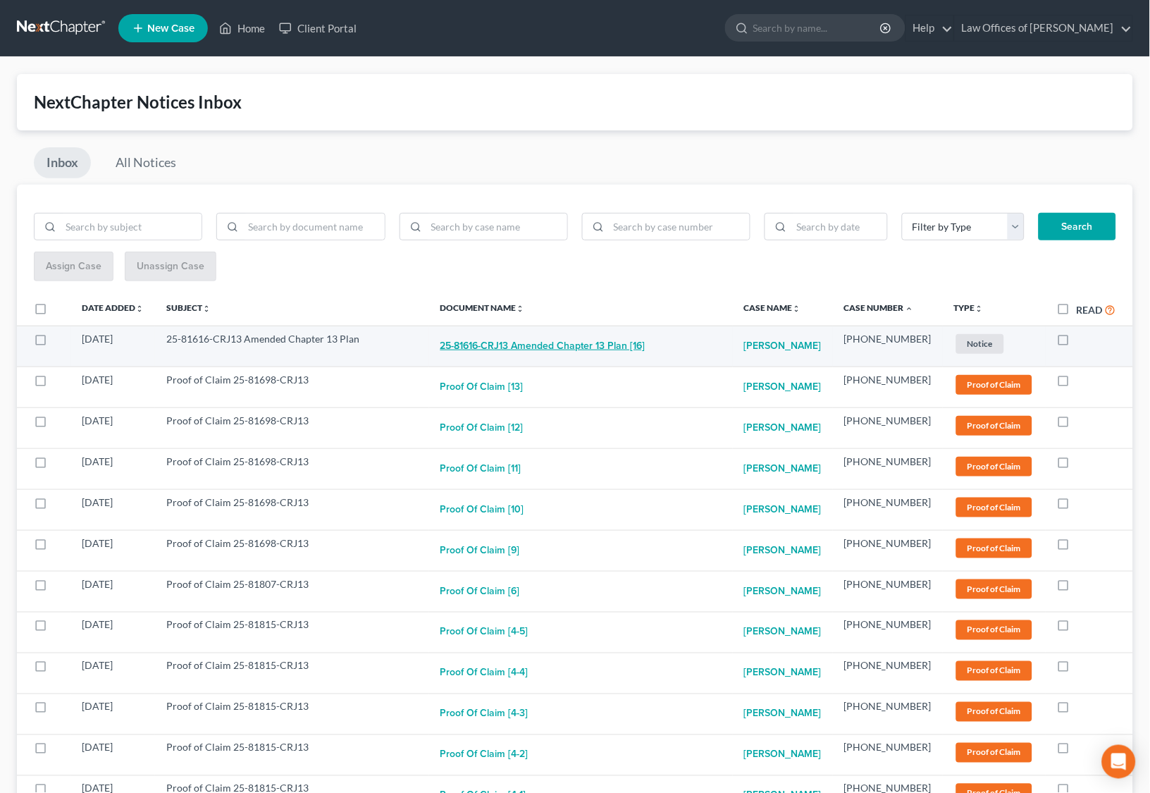
click at [581, 348] on button "25-81616-CRJ13 Amended Chapter 13 Plan [16]" at bounding box center [542, 346] width 205 height 28
checkbox input "true"
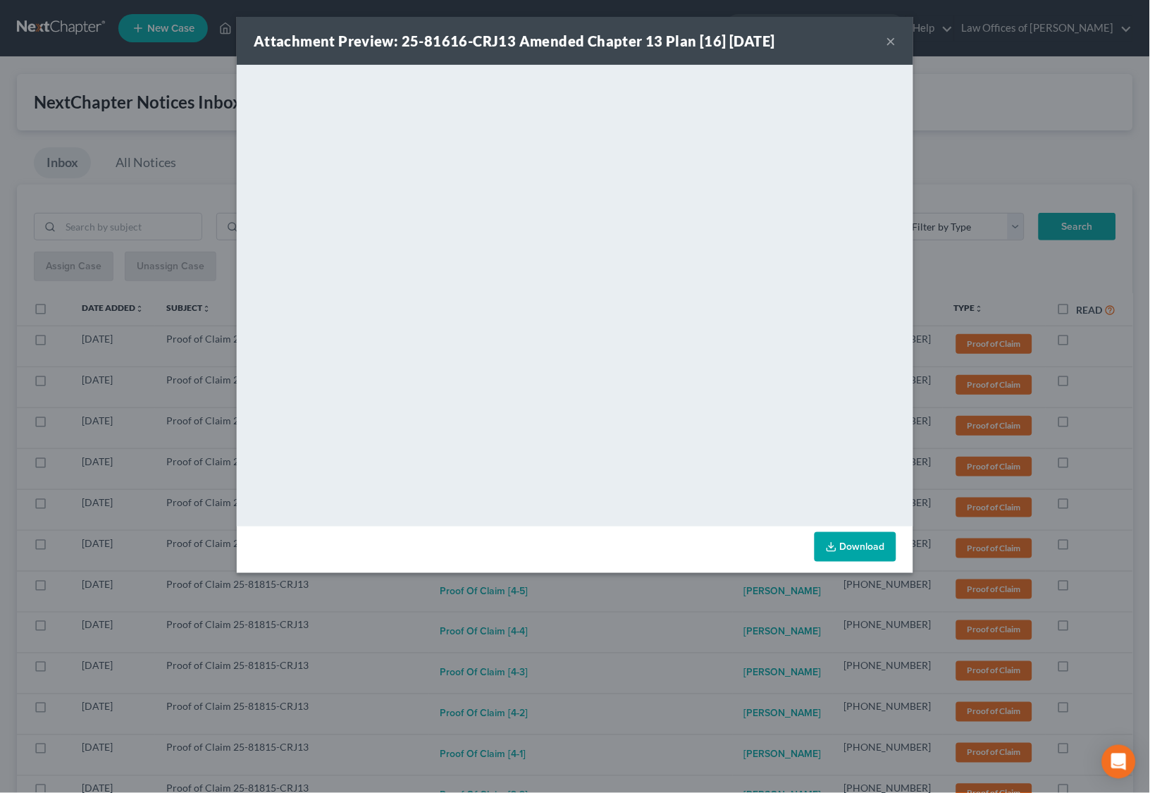
click at [619, 618] on div "Attachment Preview: 25-81616-CRJ13 Amended Chapter 13 Plan [16] [DATE] × <objec…" at bounding box center [575, 396] width 1150 height 793
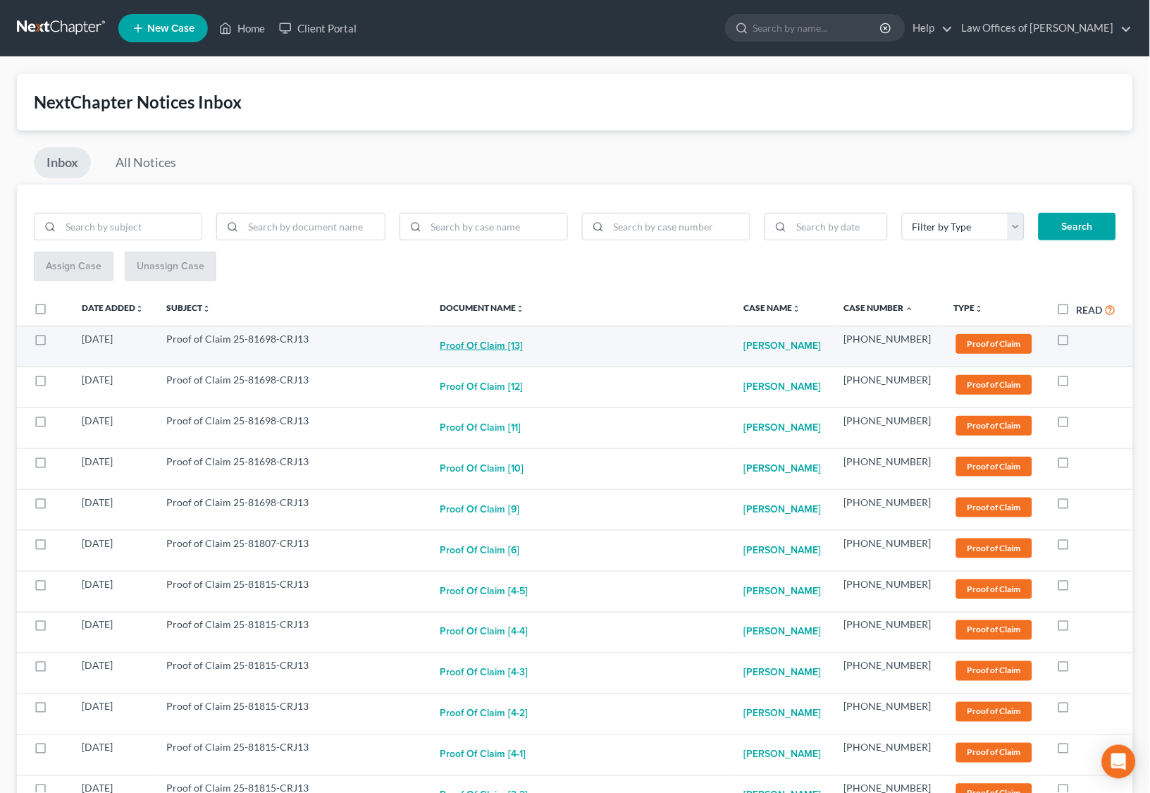
click at [509, 340] on button "Proof of Claim [13]" at bounding box center [481, 346] width 83 height 28
checkbox input "true"
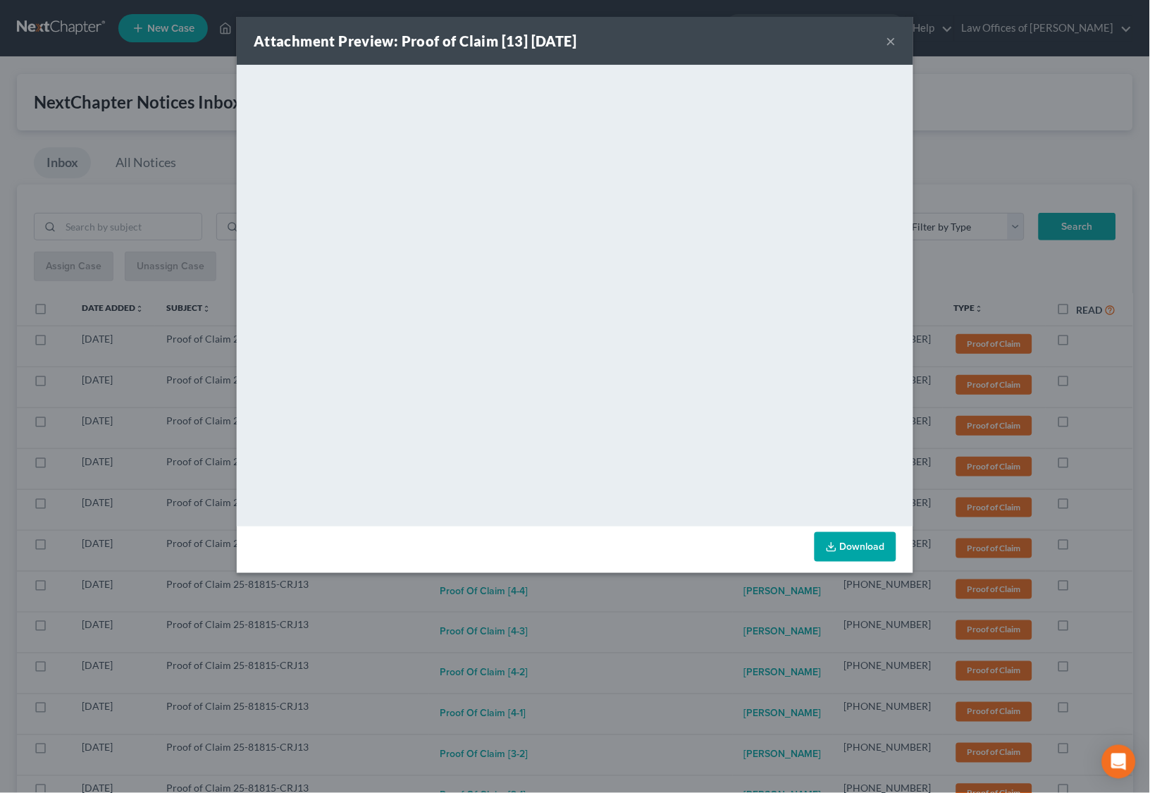
click at [609, 623] on div "Attachment Preview: Proof of Claim [13] [DATE] × <object ng-attr-data='[URL][DO…" at bounding box center [575, 396] width 1150 height 793
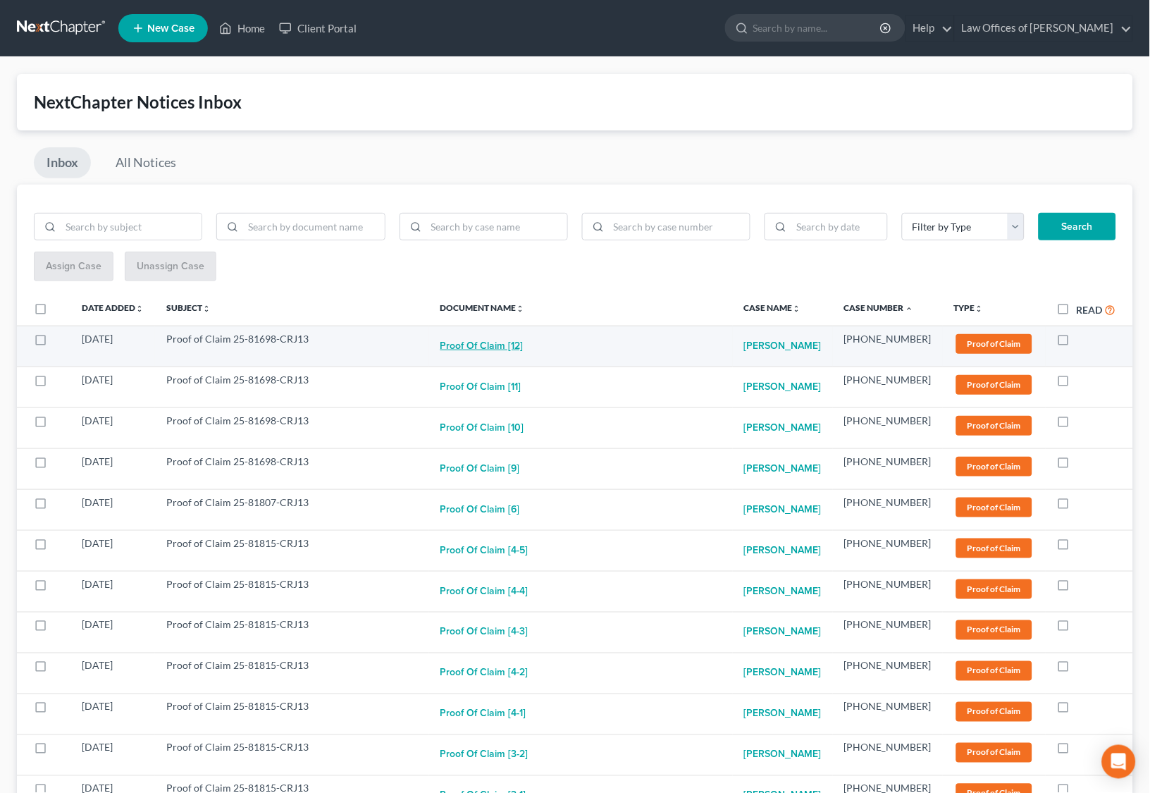
click at [512, 337] on button "Proof of Claim [12]" at bounding box center [481, 346] width 83 height 28
checkbox input "true"
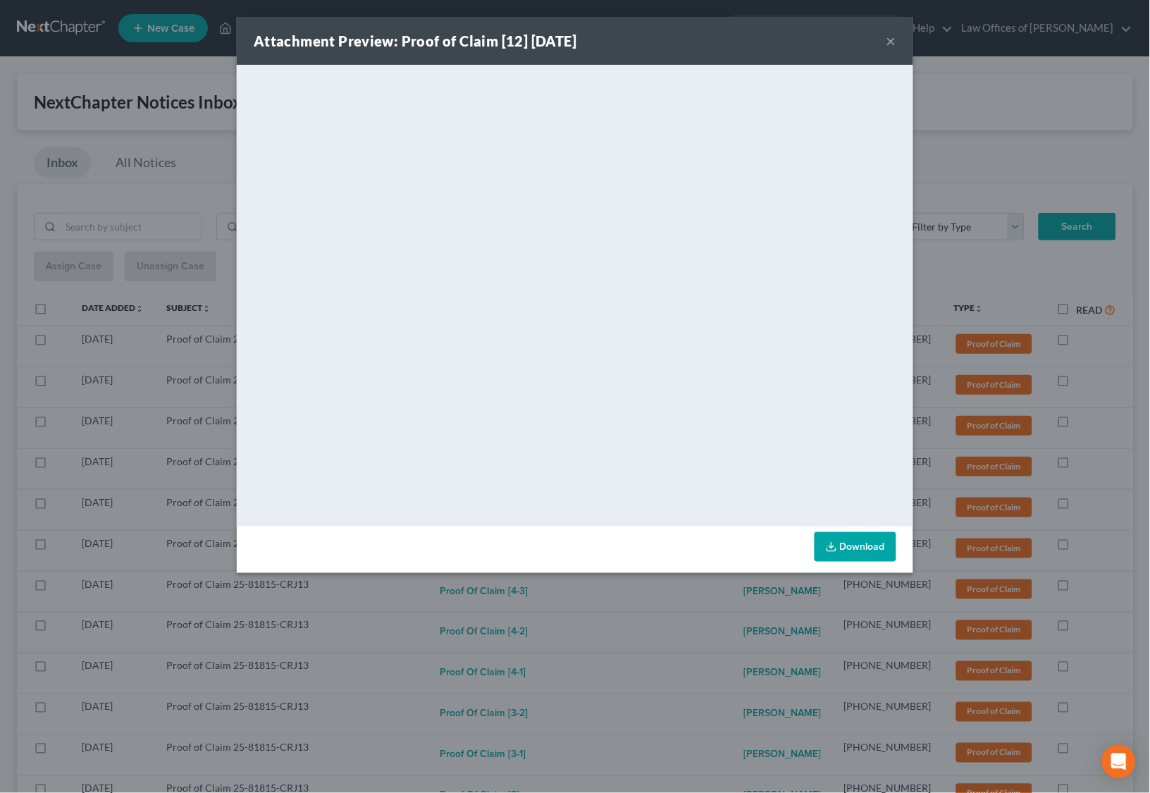
click at [621, 600] on div "Attachment Preview: Proof of Claim [12] [DATE] × <object ng-attr-data='[URL][DO…" at bounding box center [575, 396] width 1150 height 793
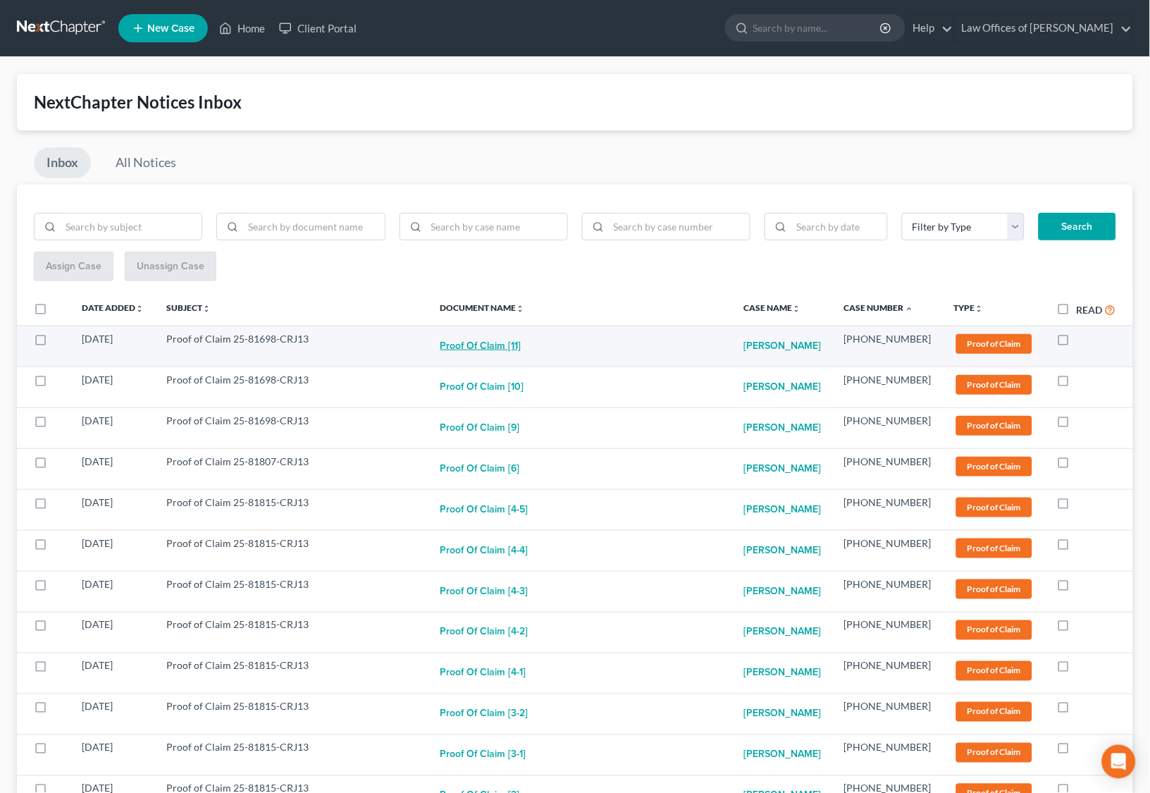
click at [520, 351] on button "Proof of Claim [11]" at bounding box center [480, 346] width 81 height 28
checkbox input "true"
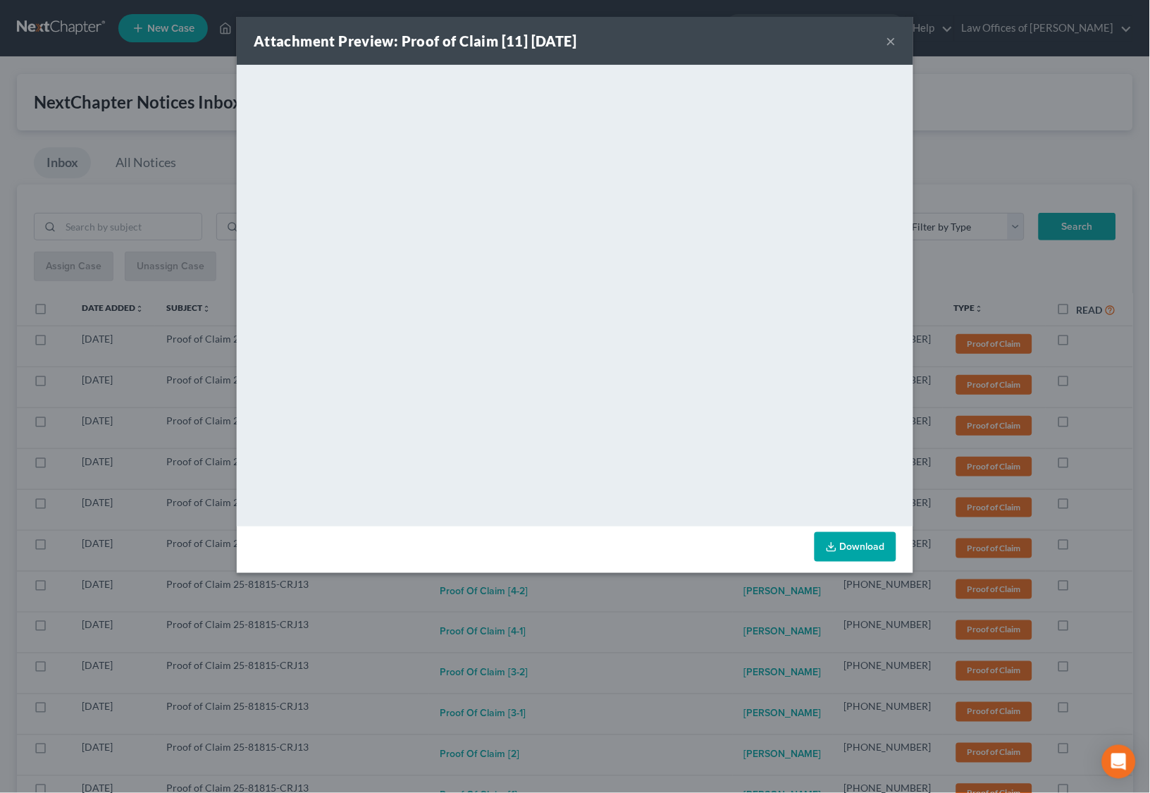
drag, startPoint x: 611, startPoint y: 614, endPoint x: 598, endPoint y: 597, distance: 21.7
click at [611, 614] on div "Attachment Preview: Proof of Claim [11] [DATE] × <object ng-attr-data='[URL][DO…" at bounding box center [575, 396] width 1150 height 793
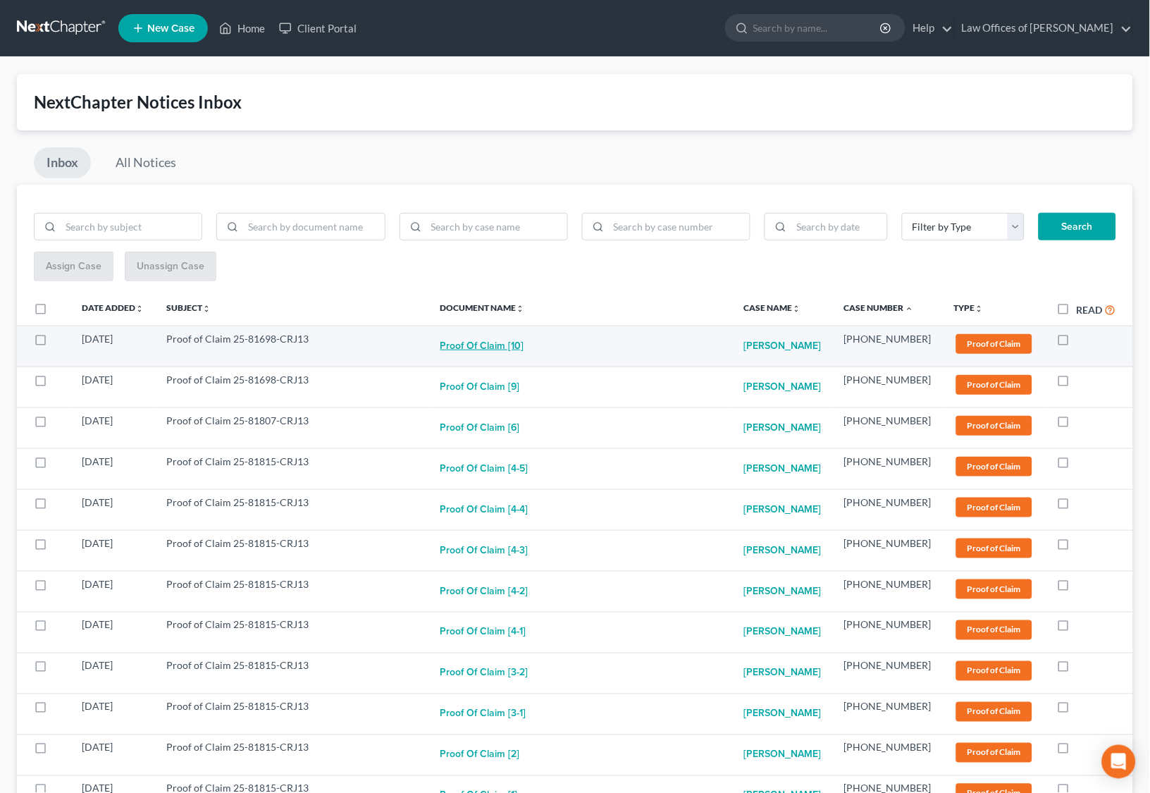
click at [509, 337] on button "Proof of Claim [10]" at bounding box center [482, 346] width 84 height 28
checkbox input "true"
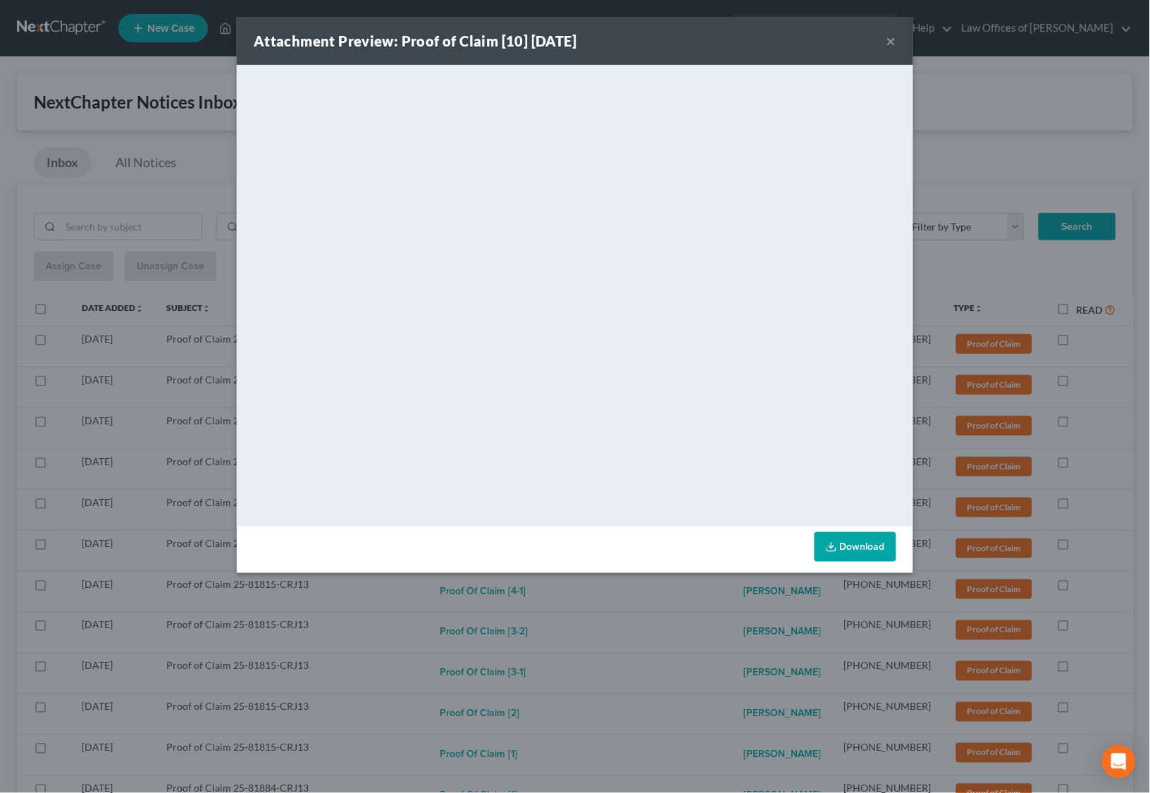
click at [612, 649] on div "Attachment Preview: Proof of Claim [10] [DATE] × <object ng-attr-data='[URL][DO…" at bounding box center [575, 396] width 1150 height 793
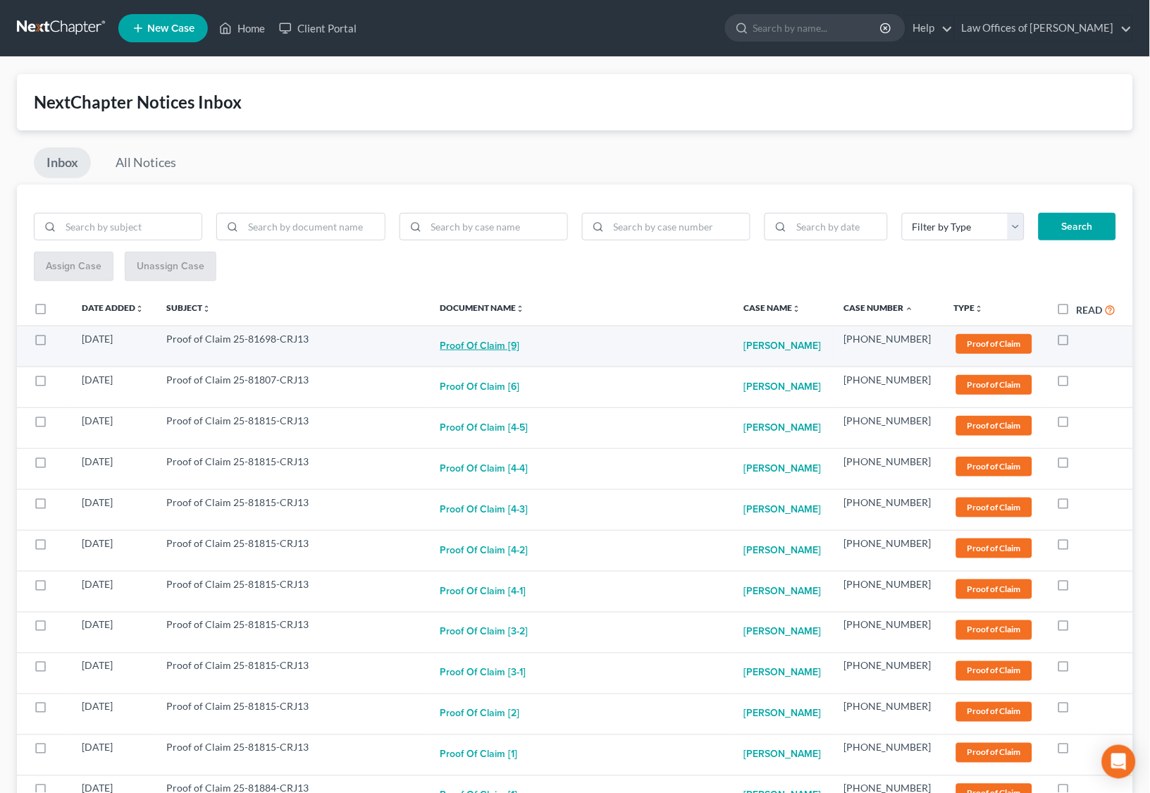
click at [518, 345] on button "Proof of Claim [9]" at bounding box center [480, 346] width 80 height 28
checkbox input "true"
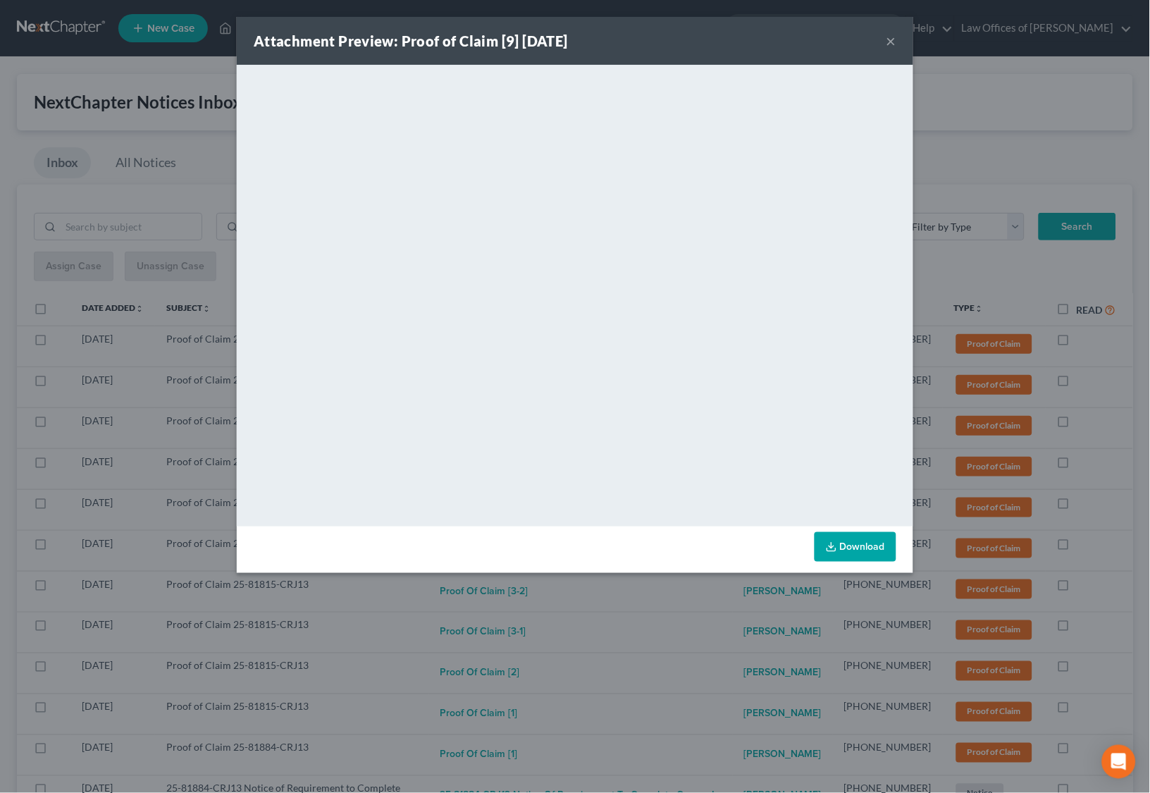
click at [642, 619] on div "Attachment Preview: Proof of Claim [9] [DATE] × <object ng-attr-data='[URL][DOM…" at bounding box center [575, 396] width 1150 height 793
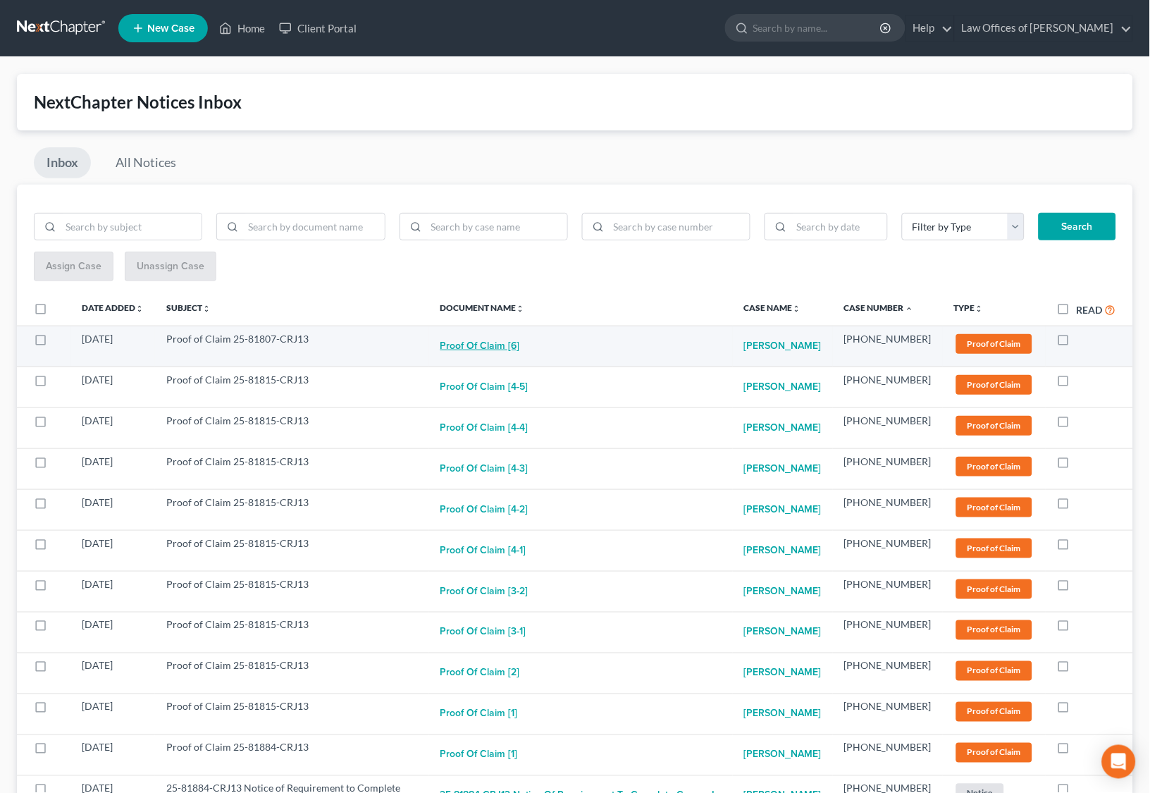
click at [520, 343] on button "Proof of Claim [6]" at bounding box center [480, 346] width 80 height 28
checkbox input "true"
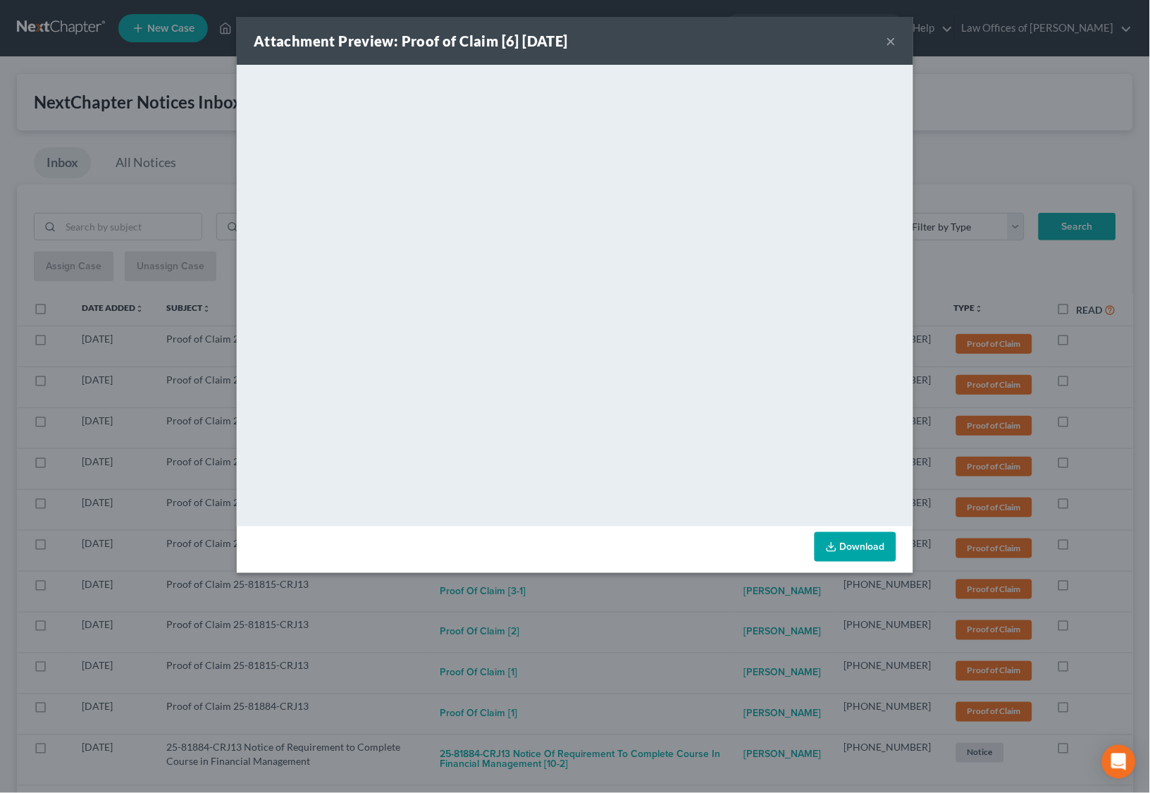
click at [625, 595] on div "Attachment Preview: Proof of Claim [6] [DATE] × <object ng-attr-data='[URL][DOM…" at bounding box center [575, 396] width 1150 height 793
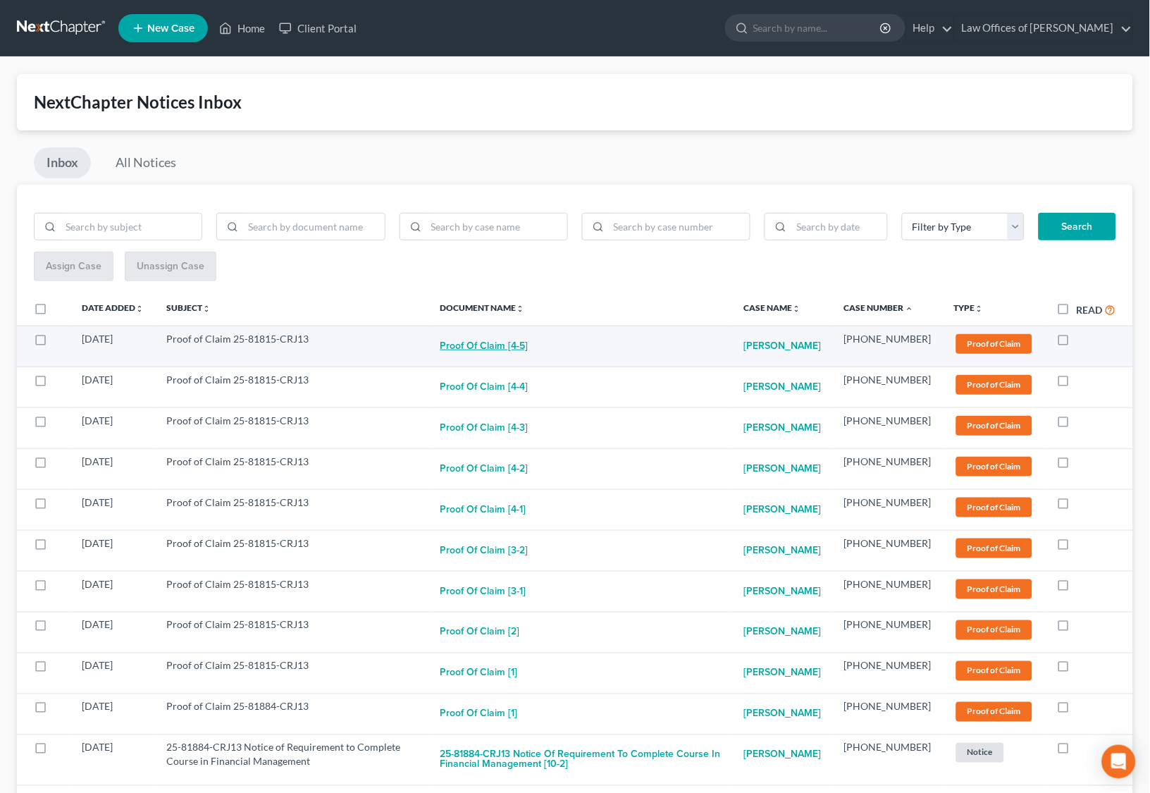
click at [522, 340] on button "Proof of Claim [4-5]" at bounding box center [484, 346] width 88 height 28
checkbox input "true"
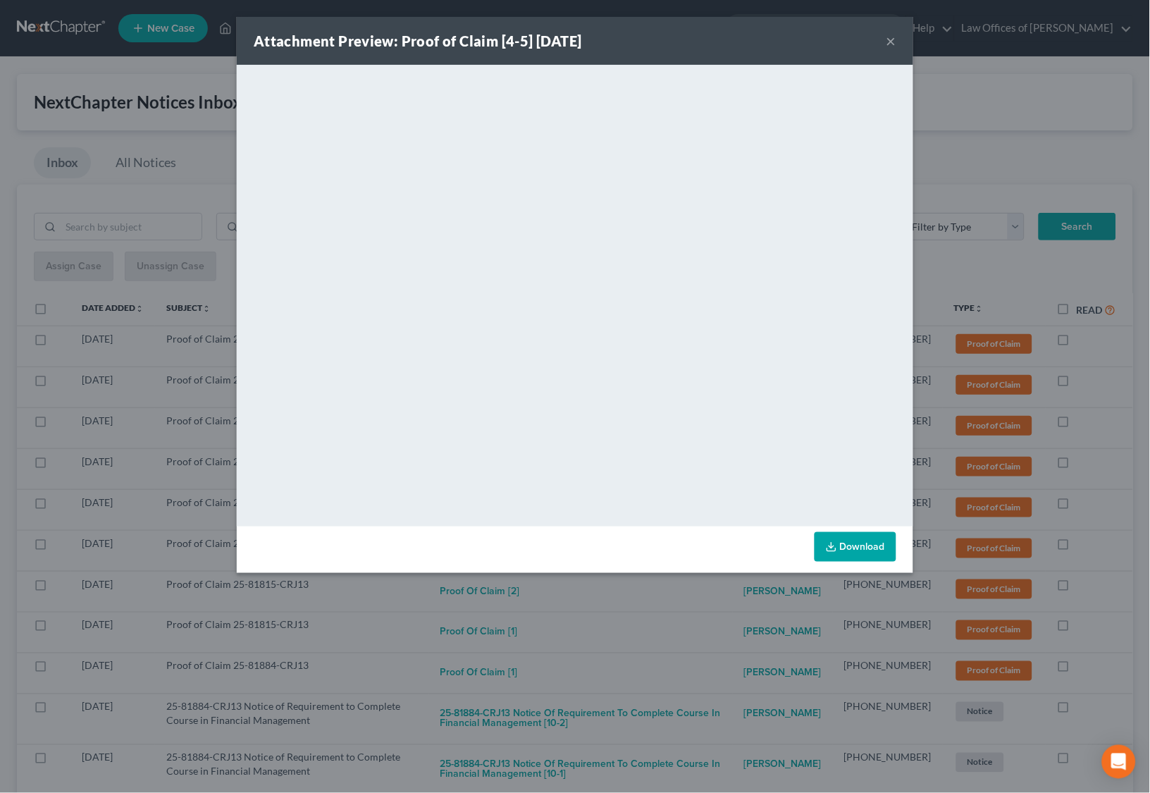
drag, startPoint x: 600, startPoint y: 628, endPoint x: 597, endPoint y: 622, distance: 7.3
click at [600, 628] on div "Attachment Preview: Proof of Claim [4-5] [DATE] × <object ng-attr-data='[URL][D…" at bounding box center [575, 396] width 1150 height 793
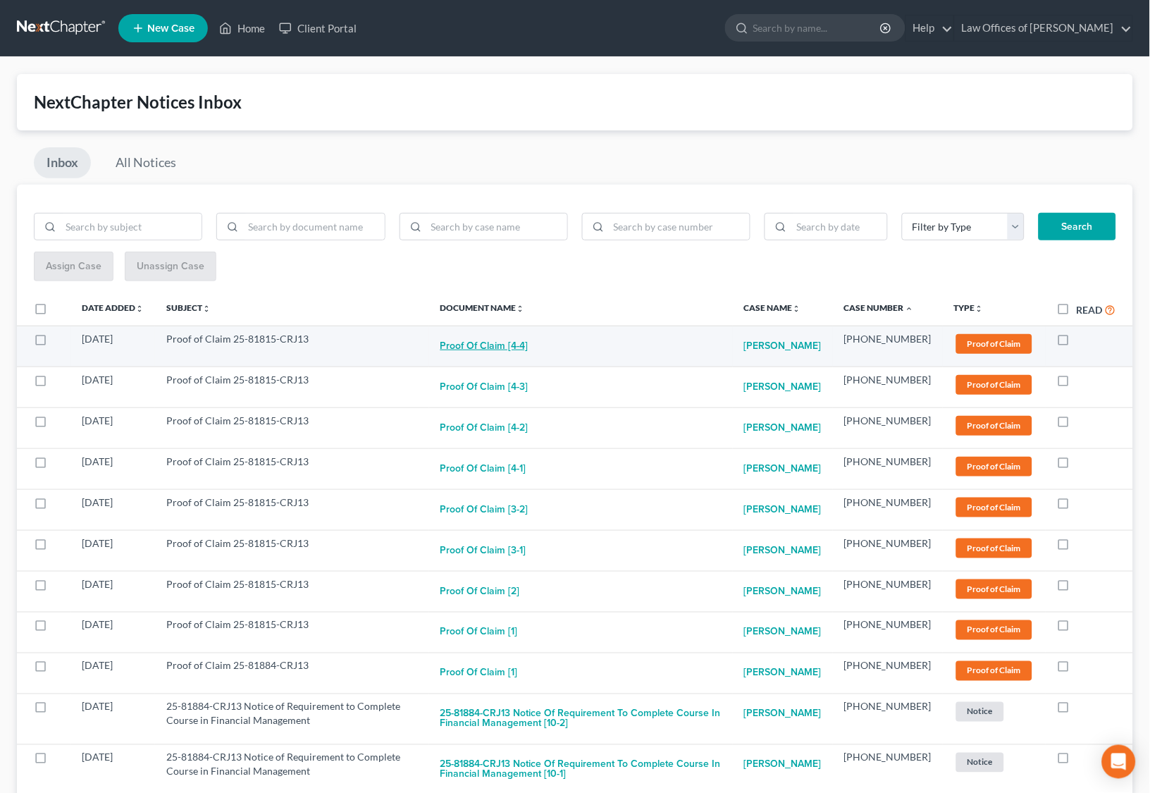
click at [520, 343] on button "Proof of Claim [4-4]" at bounding box center [484, 346] width 88 height 28
checkbox input "true"
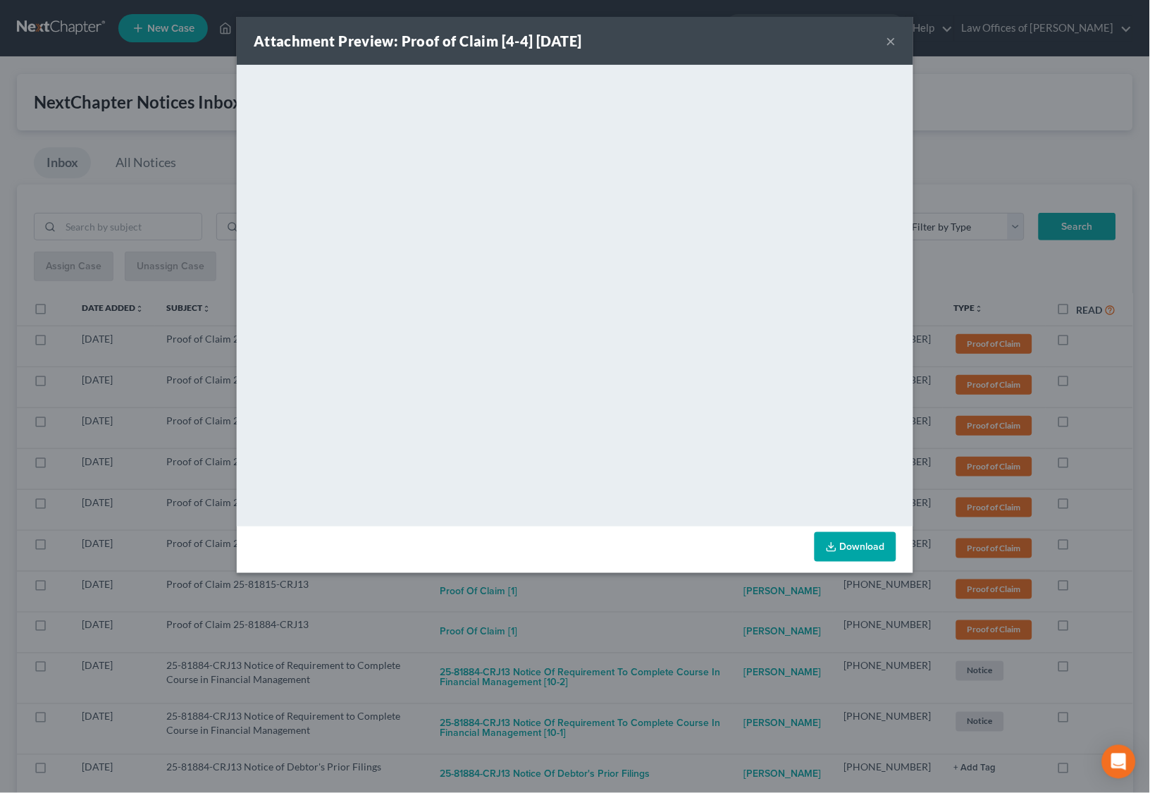
click at [564, 604] on div "Attachment Preview: Proof of Claim [4-4] [DATE] × <object ng-attr-data='[URL][D…" at bounding box center [575, 396] width 1150 height 793
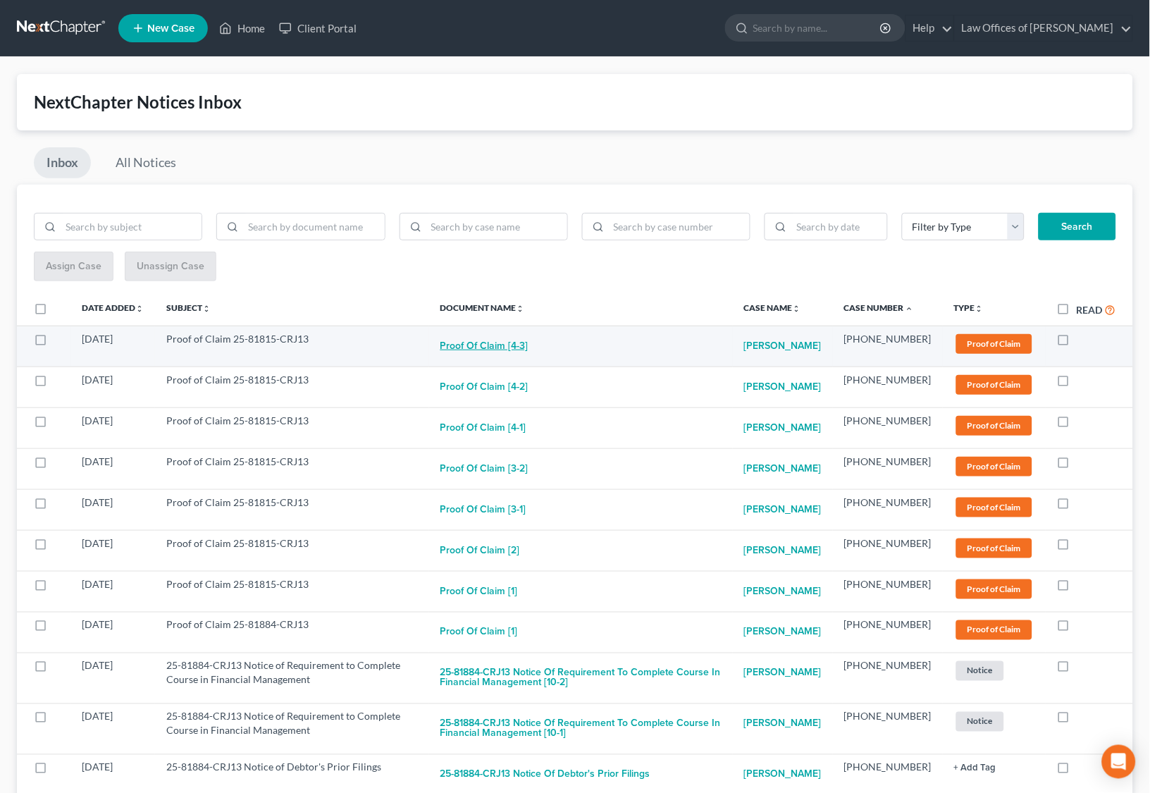
click at [519, 339] on button "Proof of Claim [4-3]" at bounding box center [484, 346] width 88 height 28
checkbox input "true"
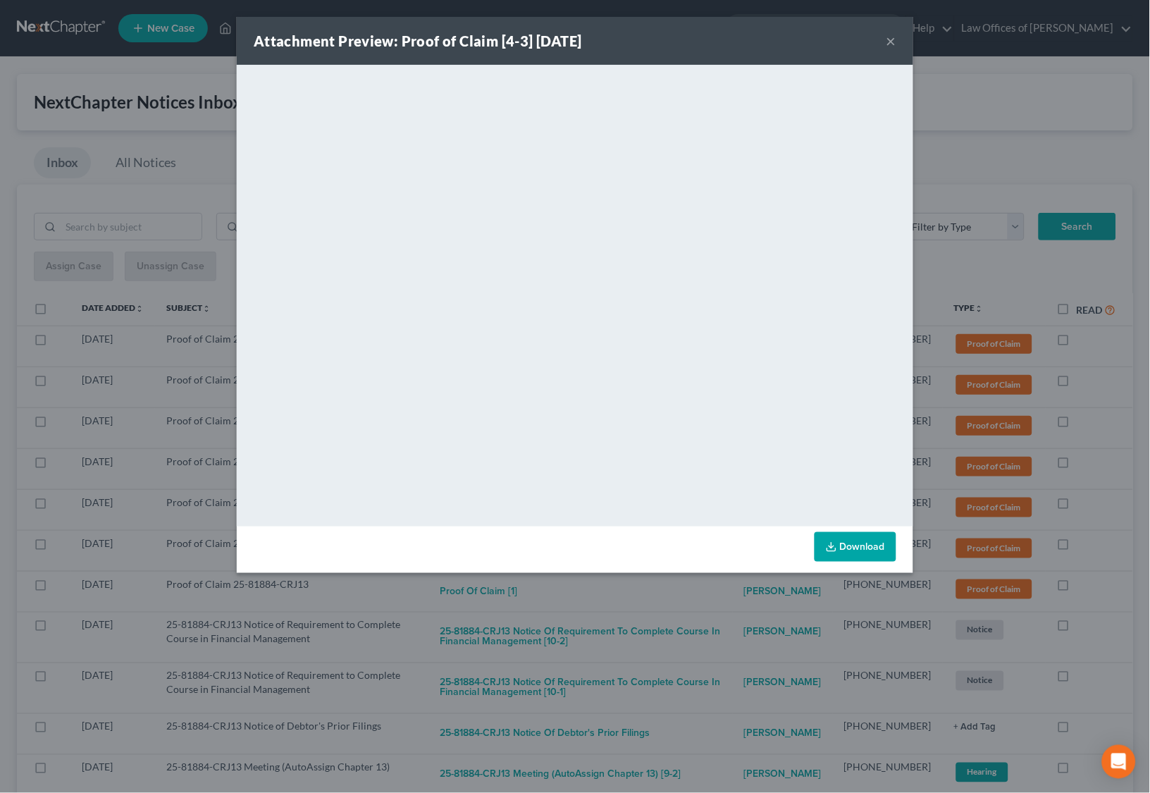
drag, startPoint x: 644, startPoint y: 603, endPoint x: 625, endPoint y: 577, distance: 32.3
click at [644, 602] on div "Attachment Preview: Proof of Claim [4-3] [DATE] × <object ng-attr-data='[URL][D…" at bounding box center [575, 396] width 1150 height 793
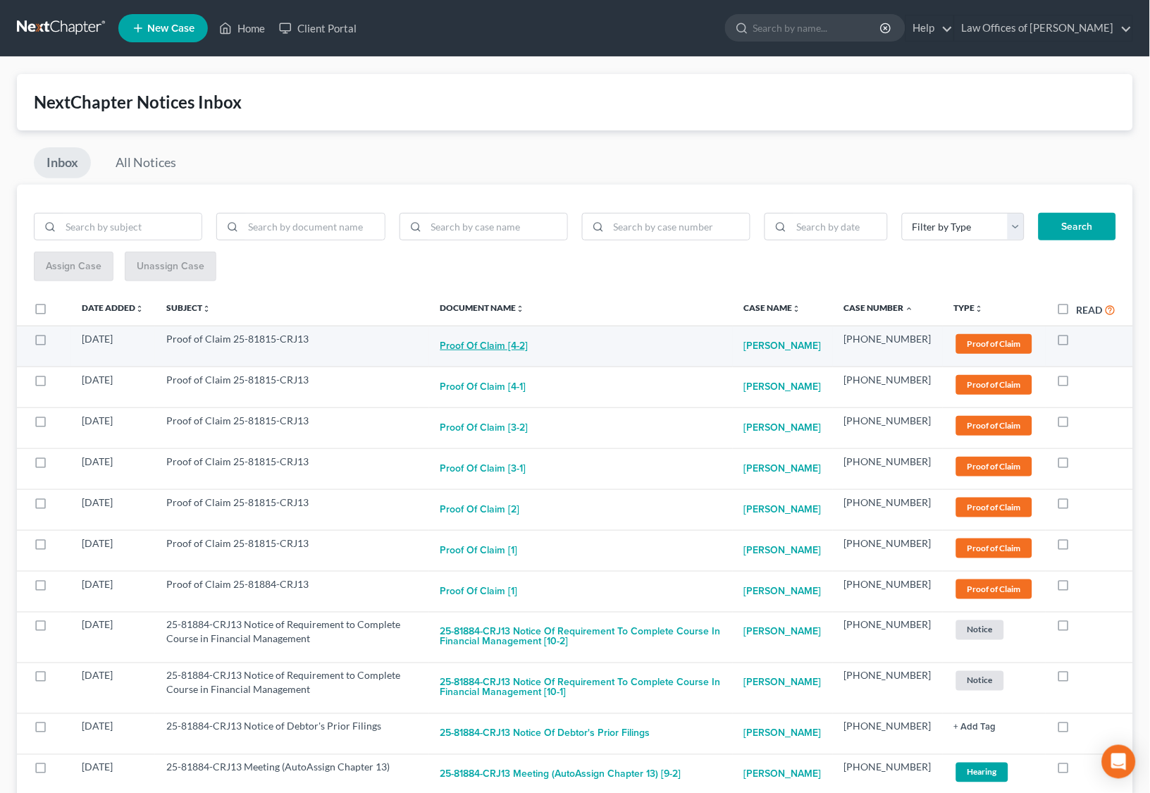
click at [521, 352] on button "Proof of Claim [4-2]" at bounding box center [484, 346] width 88 height 28
checkbox input "true"
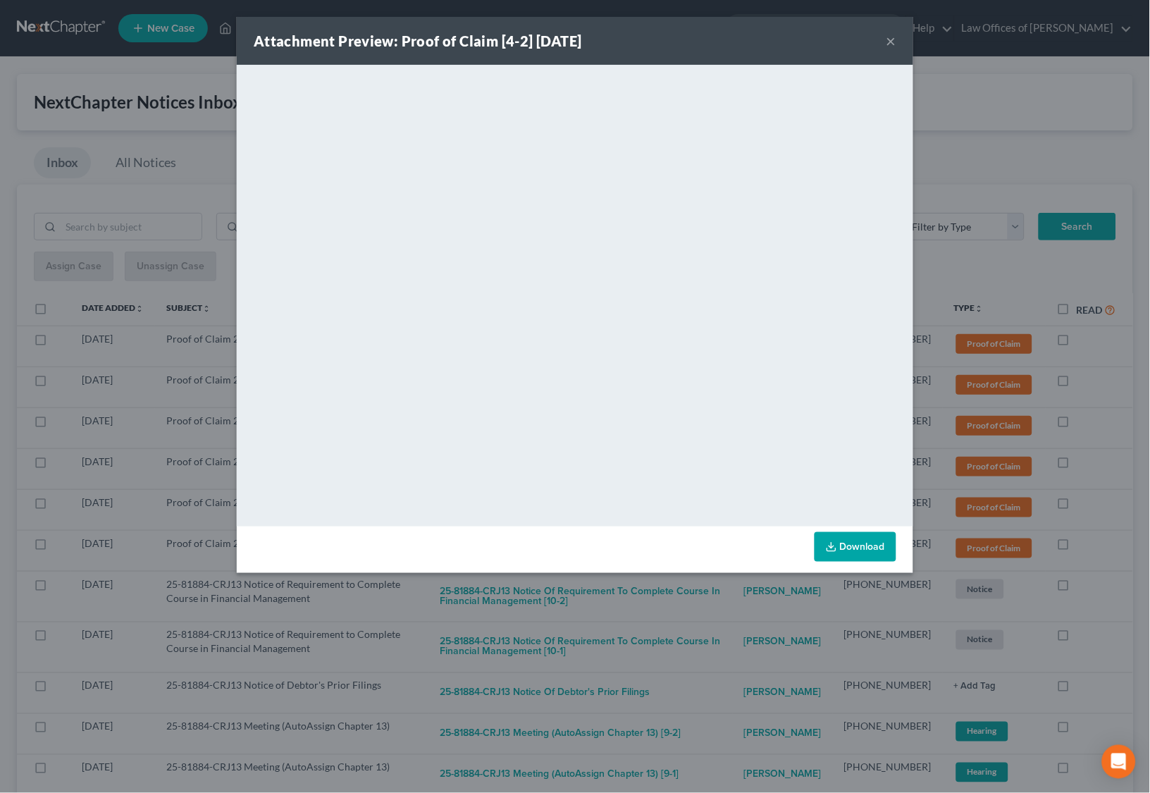
click at [602, 605] on div "Attachment Preview: Proof of Claim [4-2] [DATE] × <object ng-attr-data='[URL][D…" at bounding box center [575, 396] width 1150 height 793
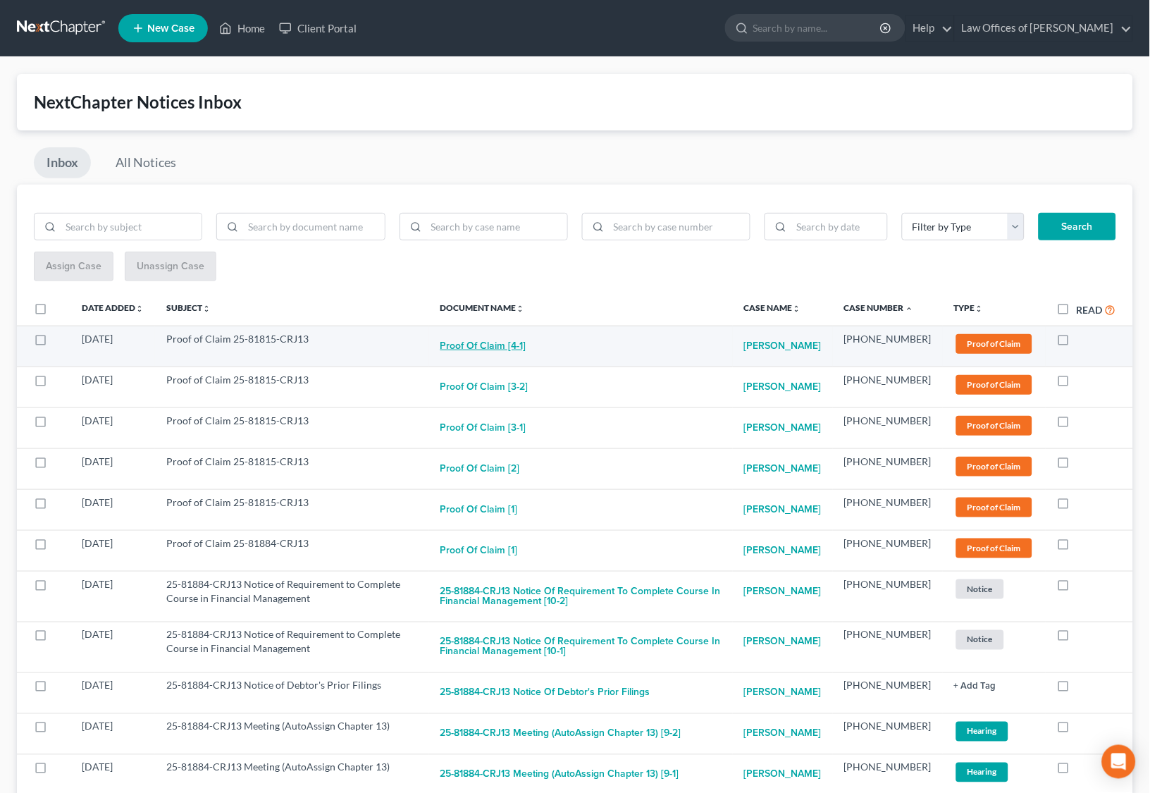
click at [518, 337] on button "Proof of Claim [4-1]" at bounding box center [483, 346] width 86 height 28
checkbox input "true"
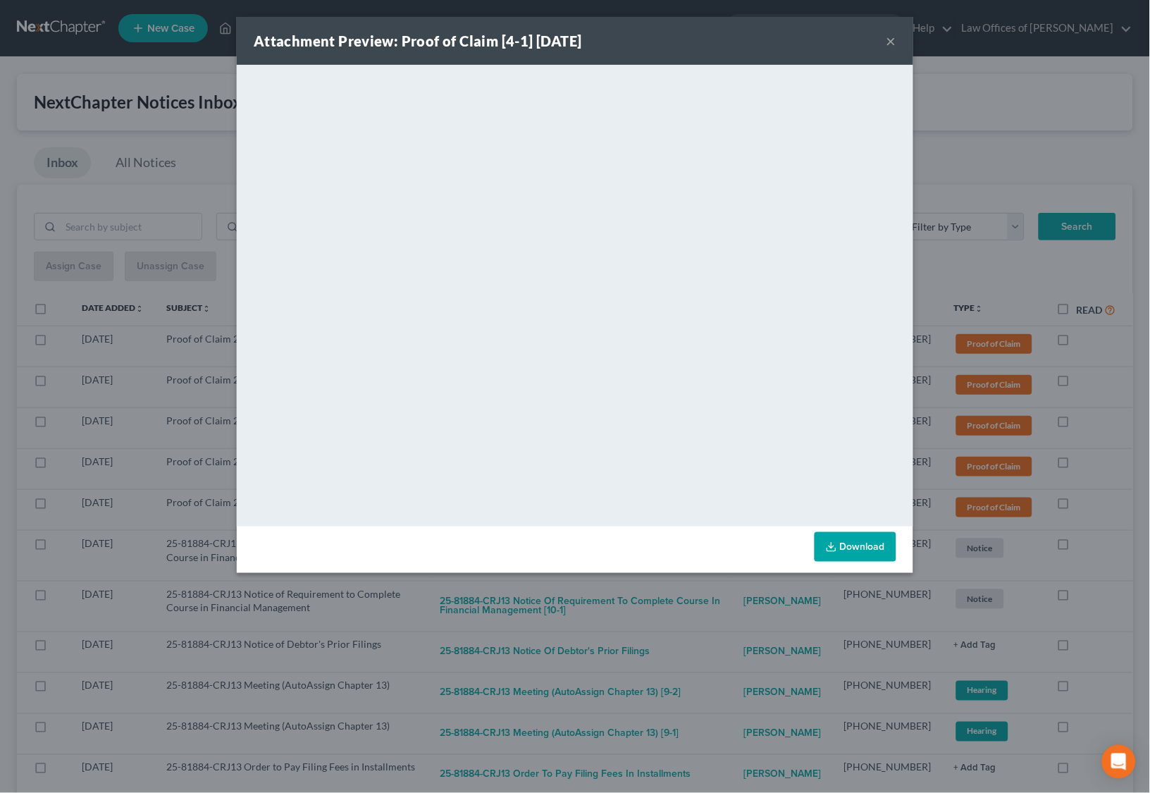
click at [577, 621] on div "Attachment Preview: Proof of Claim [4-1] [DATE] × <object ng-attr-data='[URL][D…" at bounding box center [575, 396] width 1150 height 793
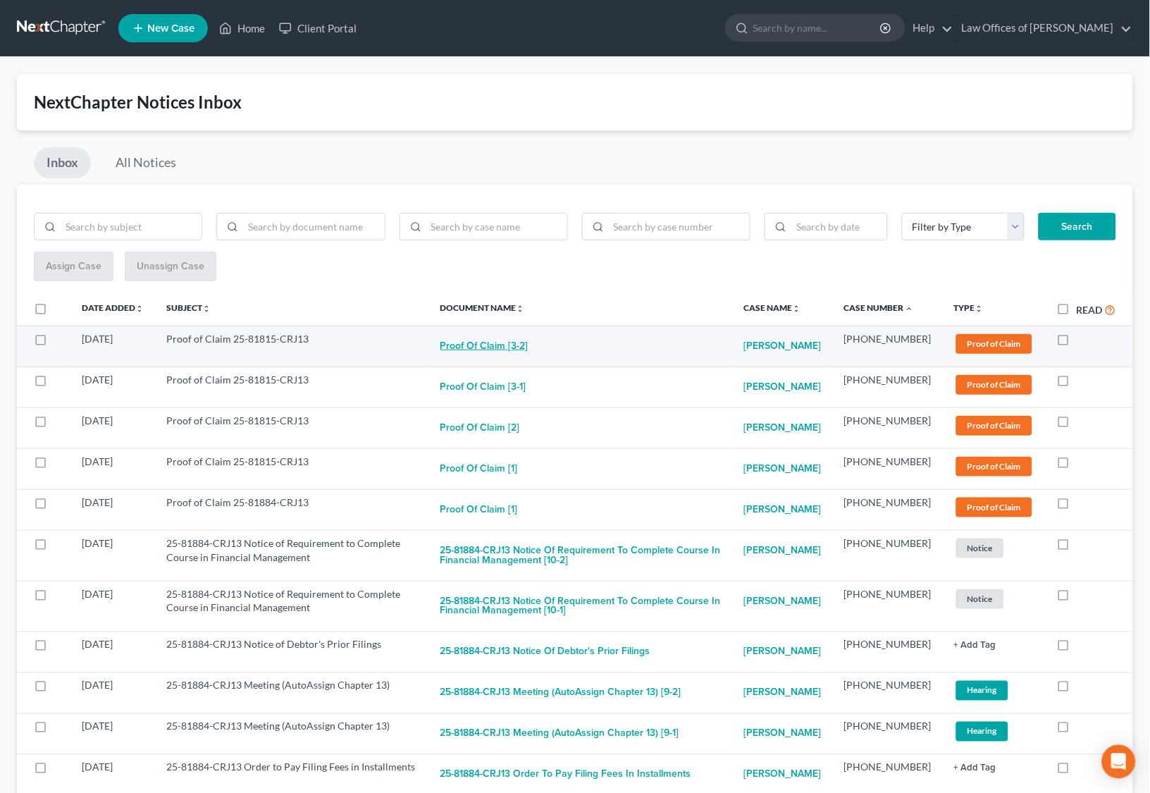
click at [496, 332] on button "Proof of Claim [3-2]" at bounding box center [484, 346] width 88 height 28
checkbox input "true"
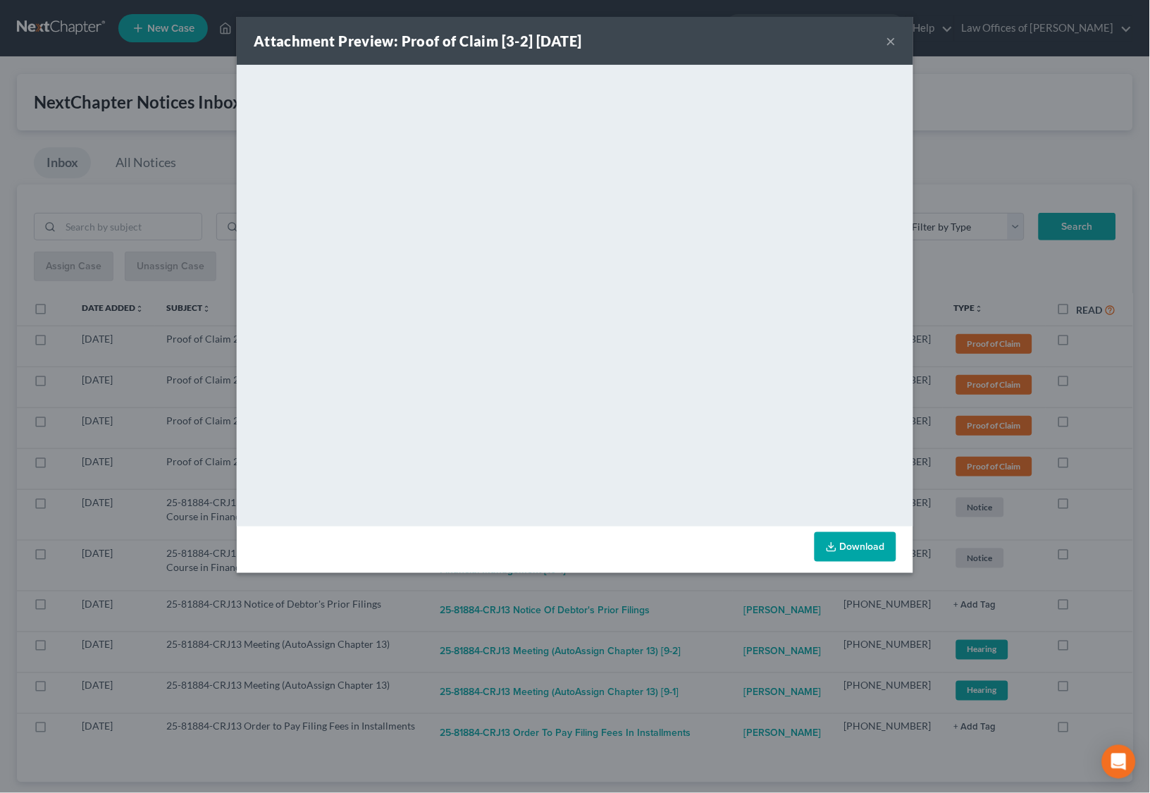
click at [597, 608] on div "Attachment Preview: Proof of Claim [3-2] [DATE] × <object ng-attr-data='[URL][D…" at bounding box center [575, 396] width 1150 height 793
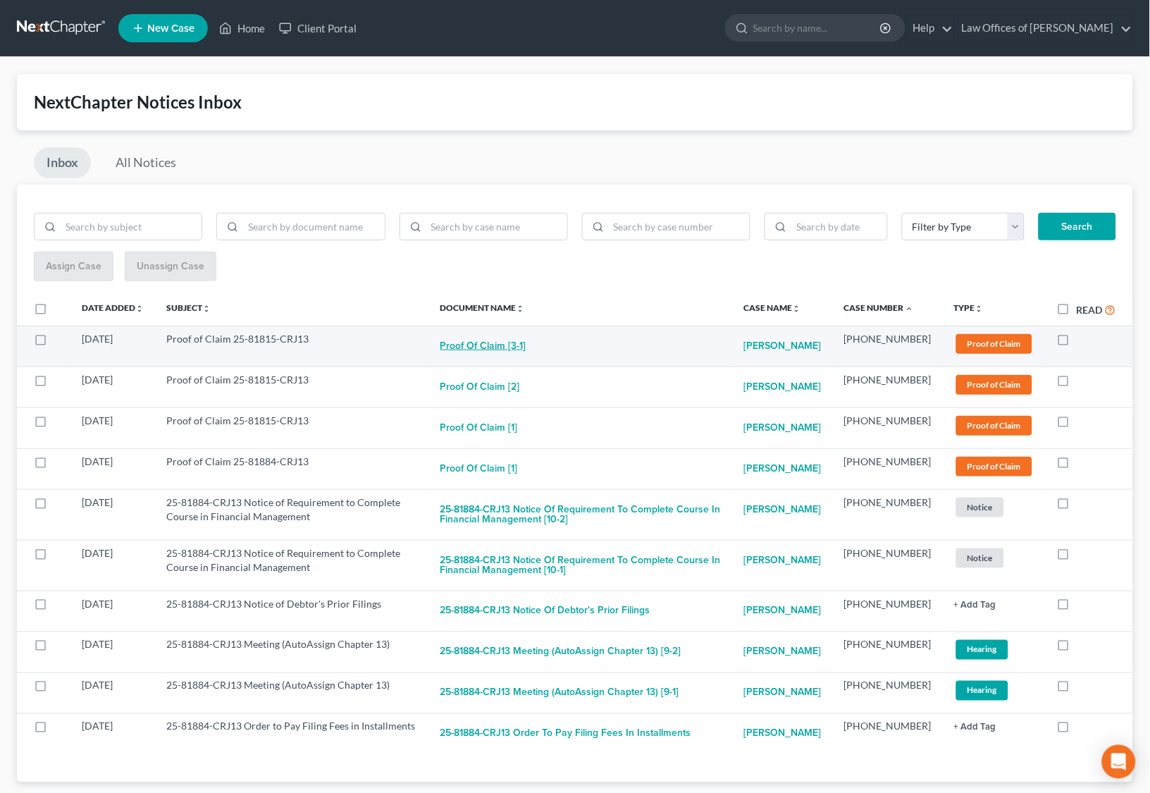
click at [526, 351] on button "Proof of Claim [3-1]" at bounding box center [483, 346] width 86 height 28
checkbox input "true"
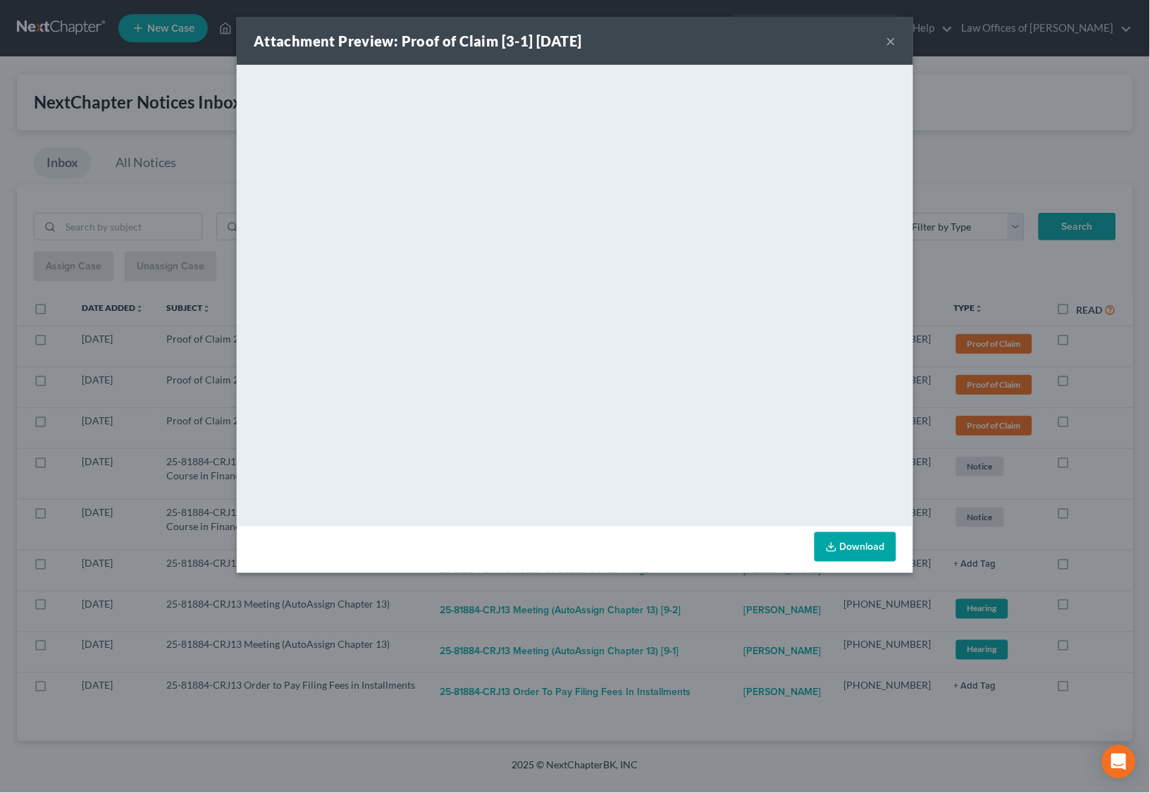
click at [592, 621] on div "Attachment Preview: Proof of Claim [3-1] [DATE] × <object ng-attr-data='[URL][D…" at bounding box center [575, 396] width 1150 height 793
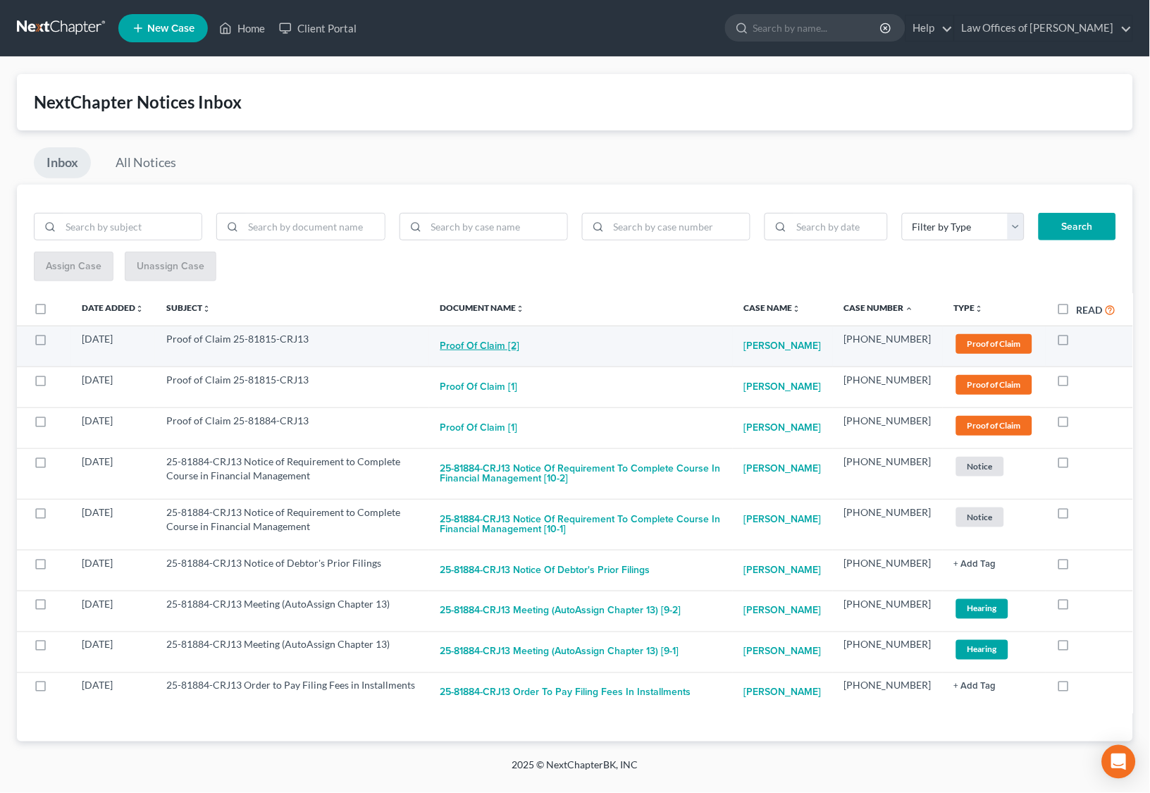
click at [518, 348] on button "Proof of Claim [2]" at bounding box center [480, 346] width 80 height 28
checkbox input "true"
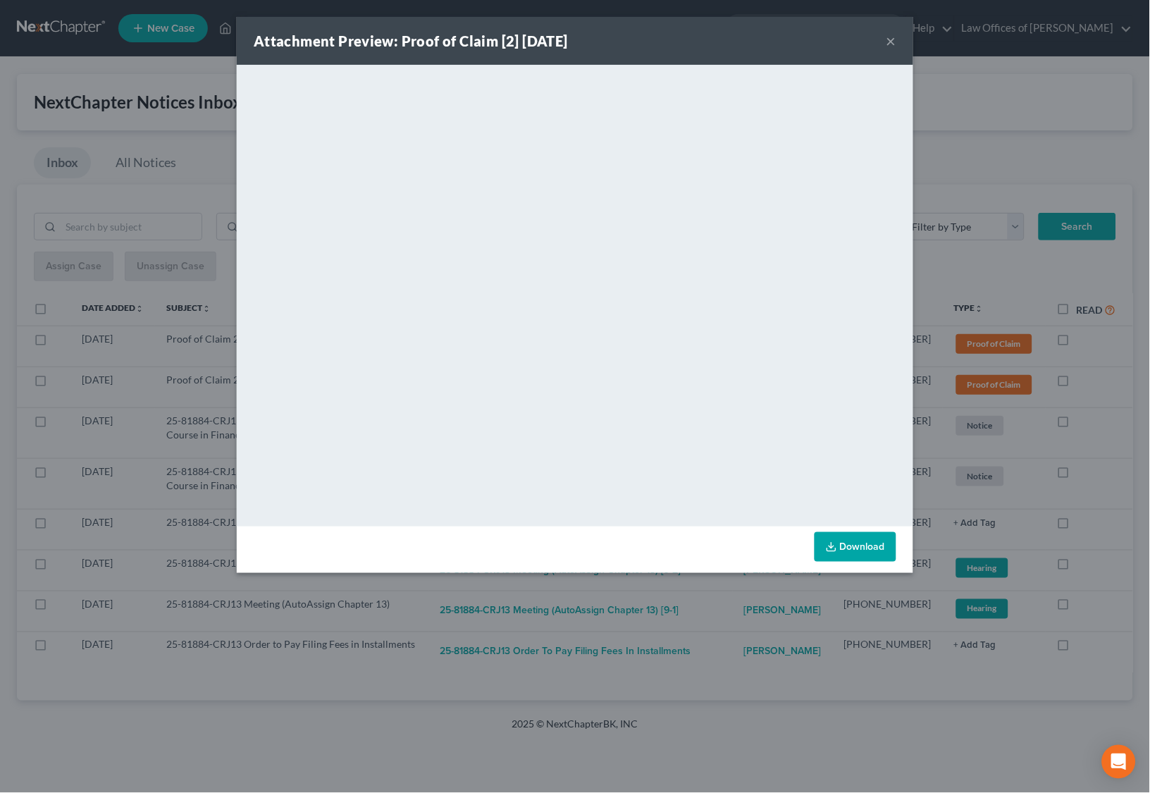
drag, startPoint x: 570, startPoint y: 613, endPoint x: 553, endPoint y: 569, distance: 46.8
click at [570, 608] on div "Attachment Preview: Proof of Claim [2] [DATE] × <object ng-attr-data='[URL][DOM…" at bounding box center [575, 396] width 1150 height 793
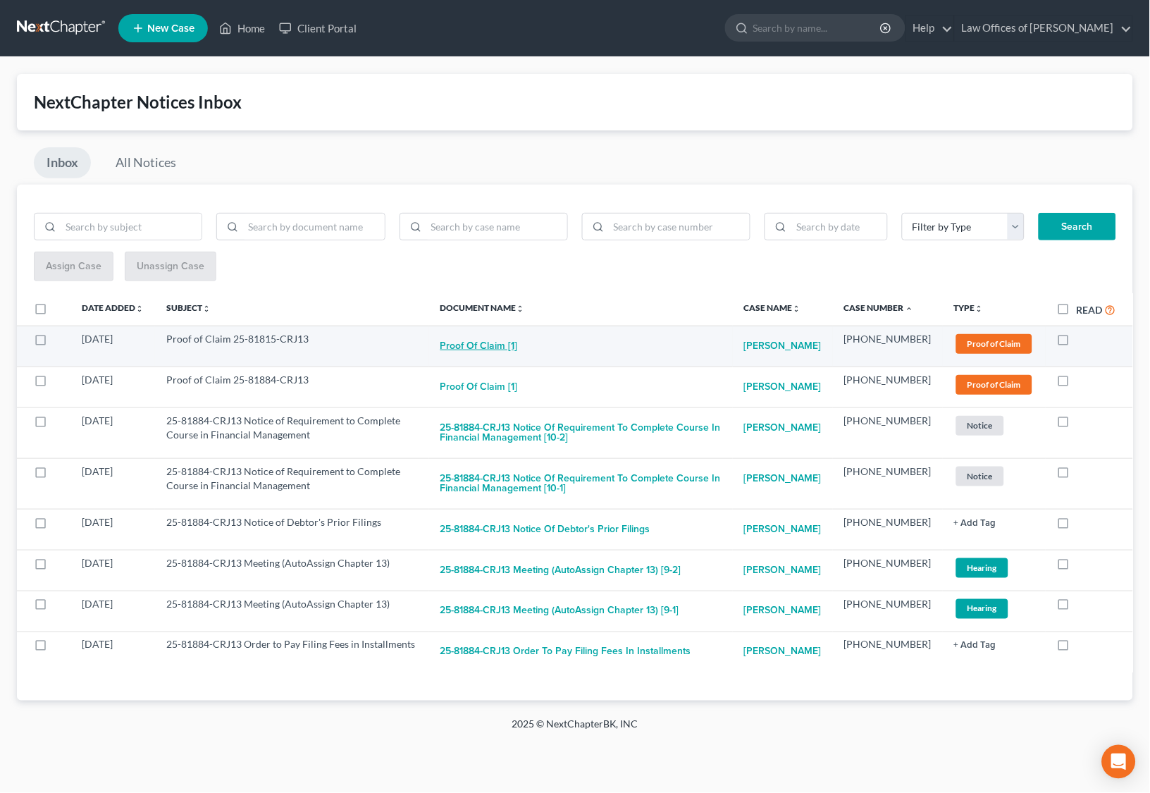
click at [504, 335] on button "Proof of Claim [1]" at bounding box center [478, 346] width 77 height 28
checkbox input "true"
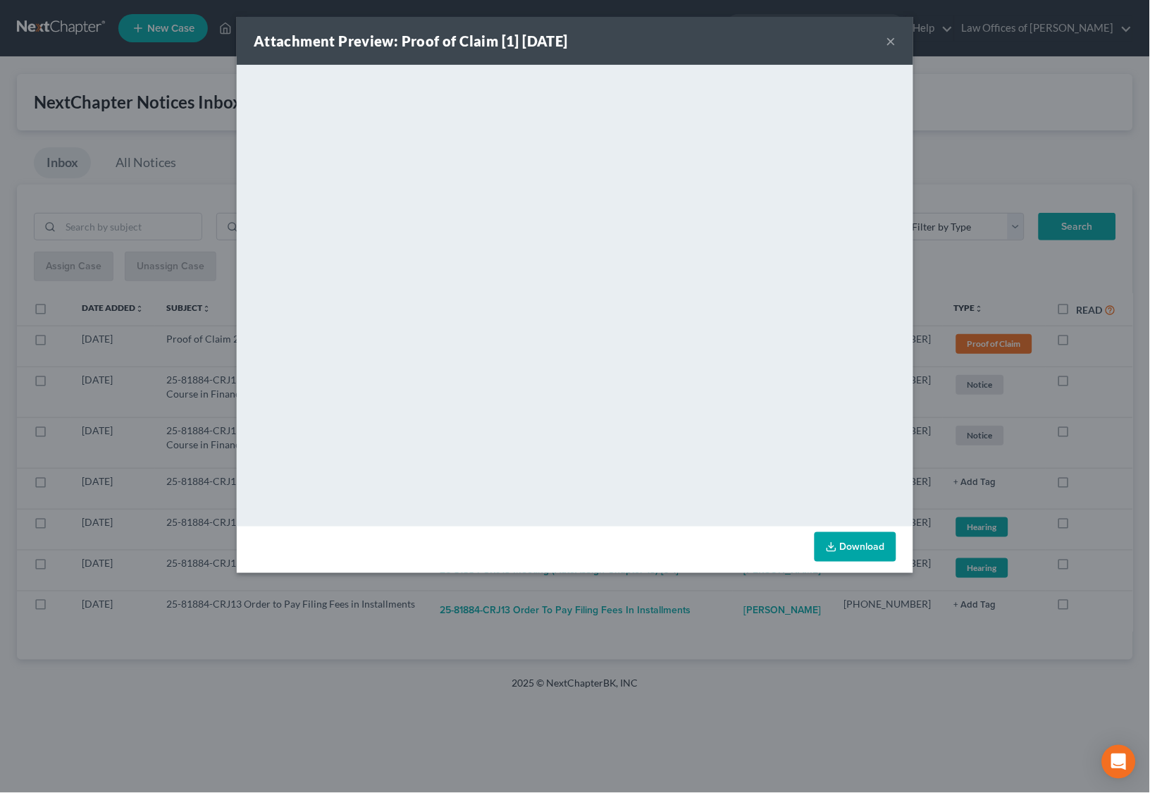
click at [650, 642] on div "Attachment Preview: Proof of Claim [1] [DATE] × <object ng-attr-data='[URL][DOM…" at bounding box center [575, 396] width 1150 height 793
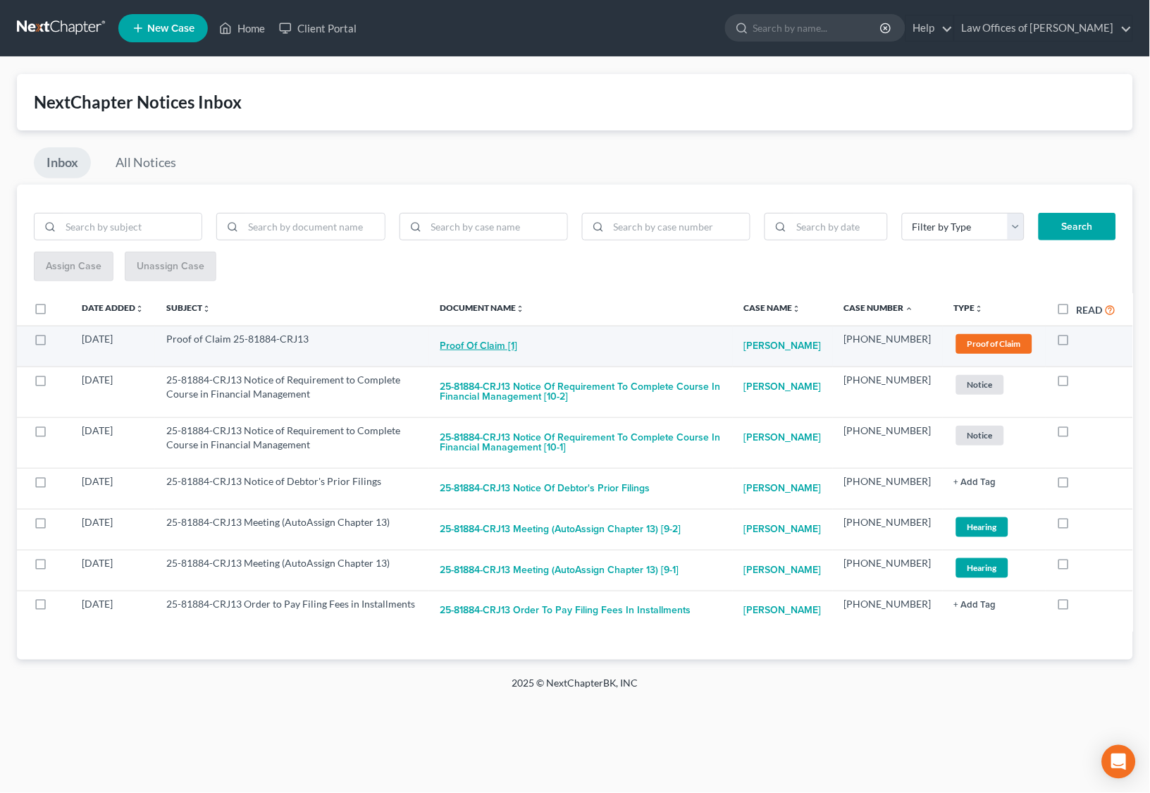
click at [514, 342] on button "Proof of Claim [1]" at bounding box center [478, 346] width 77 height 28
checkbox input "true"
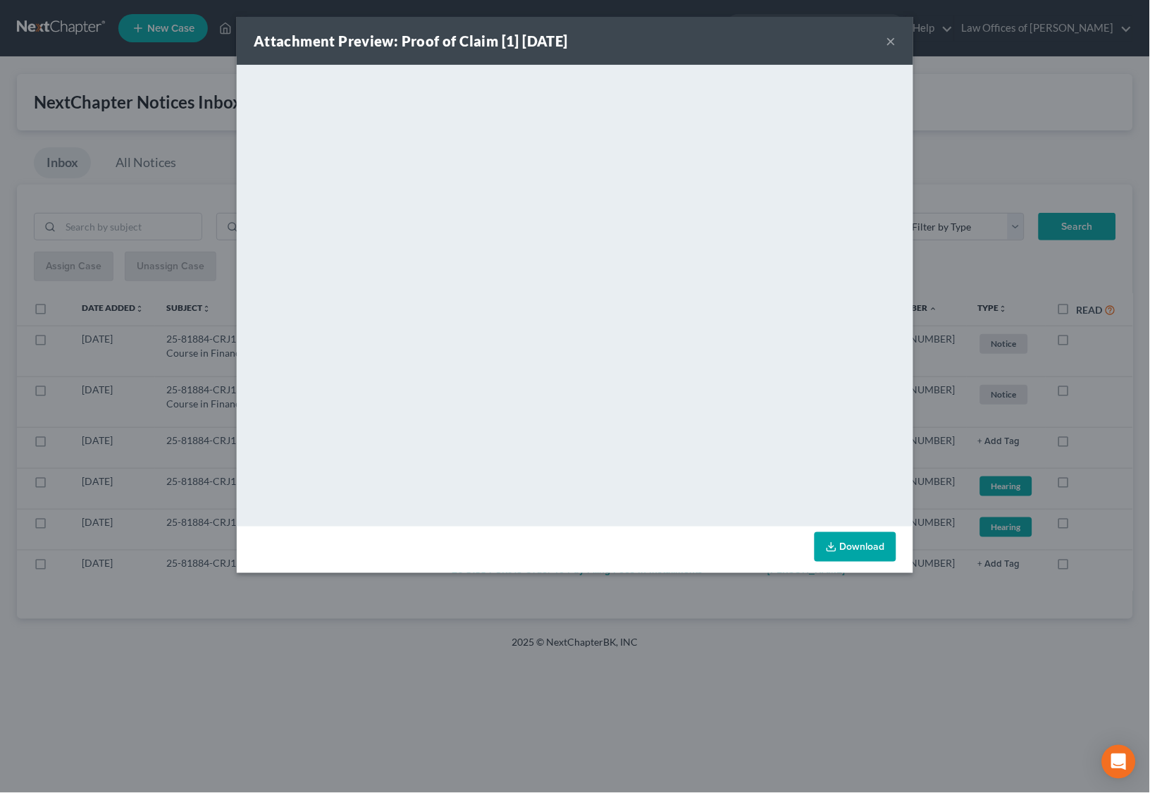
drag, startPoint x: 599, startPoint y: 598, endPoint x: 579, endPoint y: 580, distance: 26.9
click at [598, 597] on div "Attachment Preview: Proof of Claim [1] [DATE] × <object ng-attr-data='[URL][DOM…" at bounding box center [575, 396] width 1150 height 793
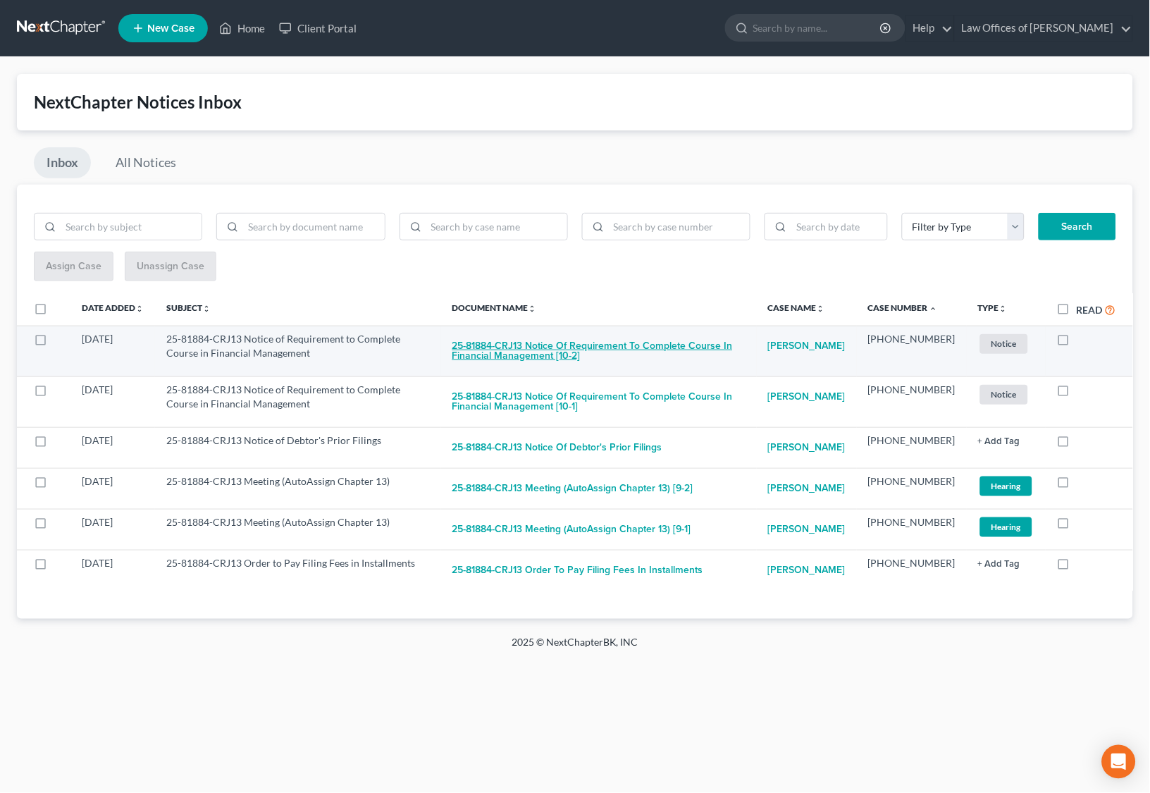
click at [536, 351] on button "25-81884-CRJ13 Notice of Requirement to Complete Course in Financial Management…" at bounding box center [598, 351] width 293 height 38
checkbox input "true"
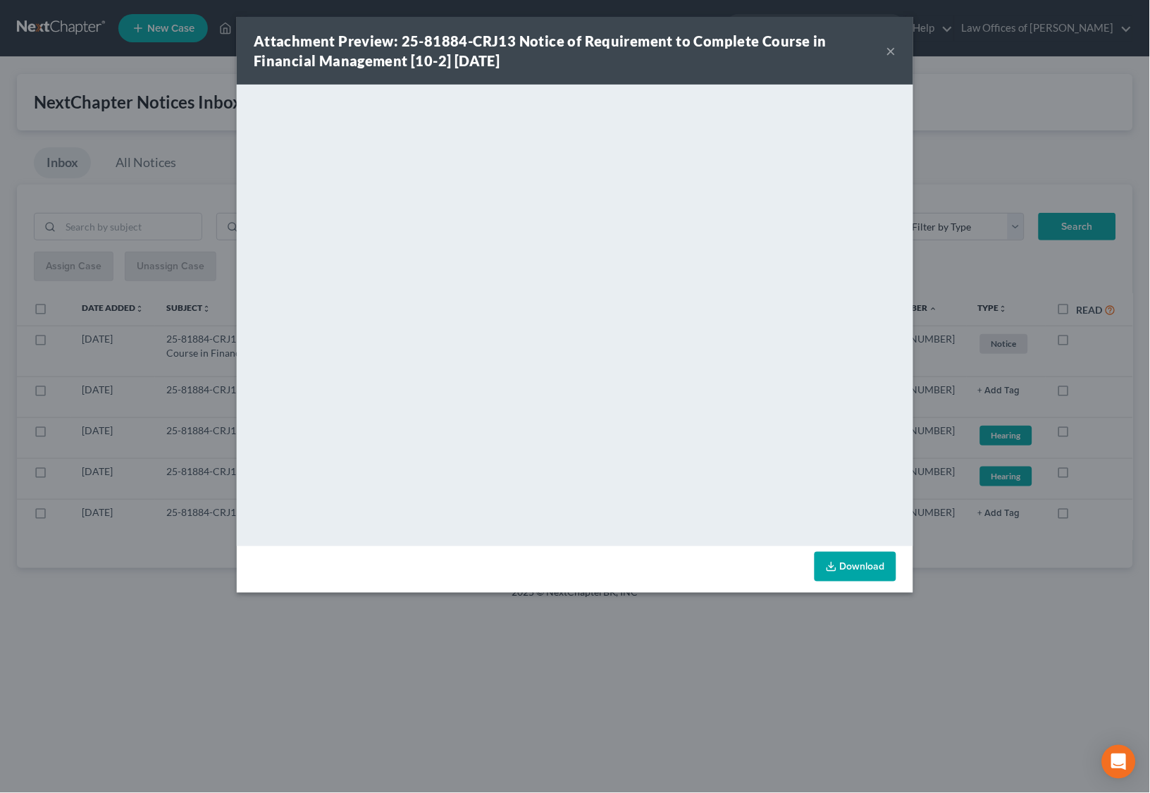
click at [631, 589] on div "Download" at bounding box center [575, 569] width 676 height 46
click at [641, 630] on div "Attachment Preview: 25-81884-CRJ13 Notice of Requirement to Complete Course in …" at bounding box center [575, 396] width 1150 height 793
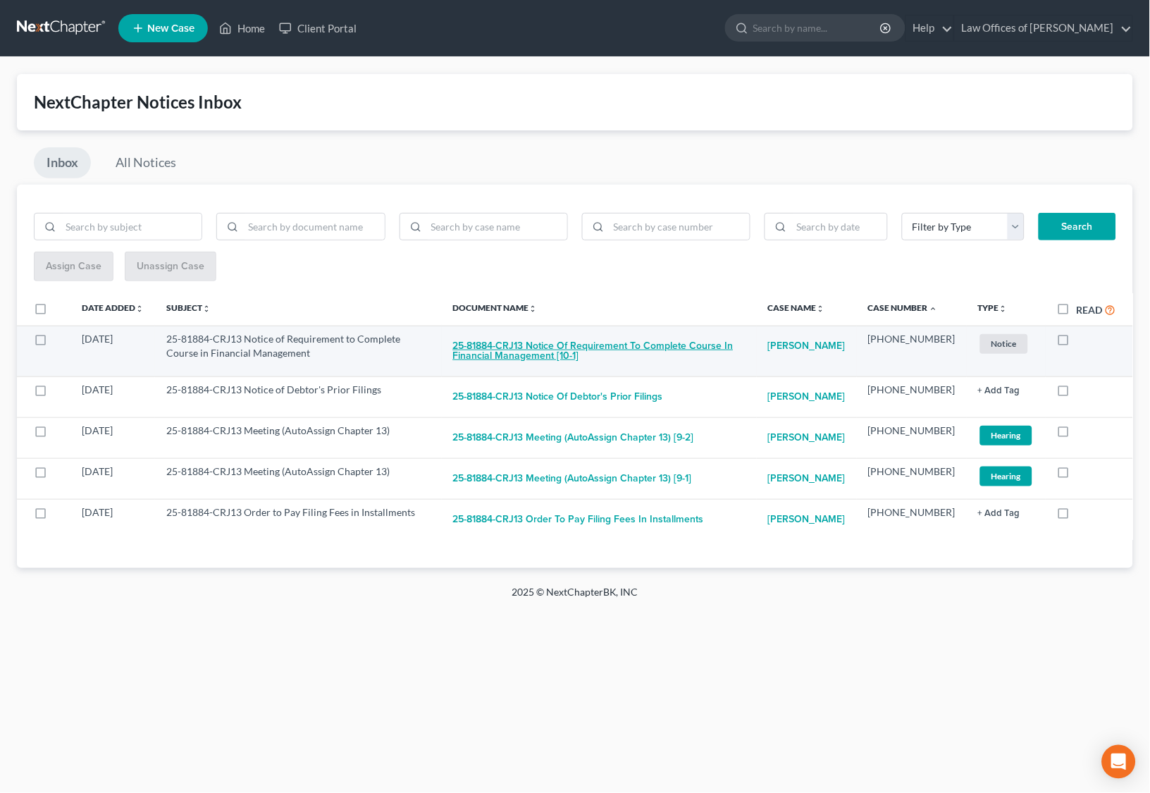
click at [574, 349] on button "25-81884-CRJ13 Notice of Requirement to Complete Course in Financial Management…" at bounding box center [599, 351] width 292 height 38
checkbox input "true"
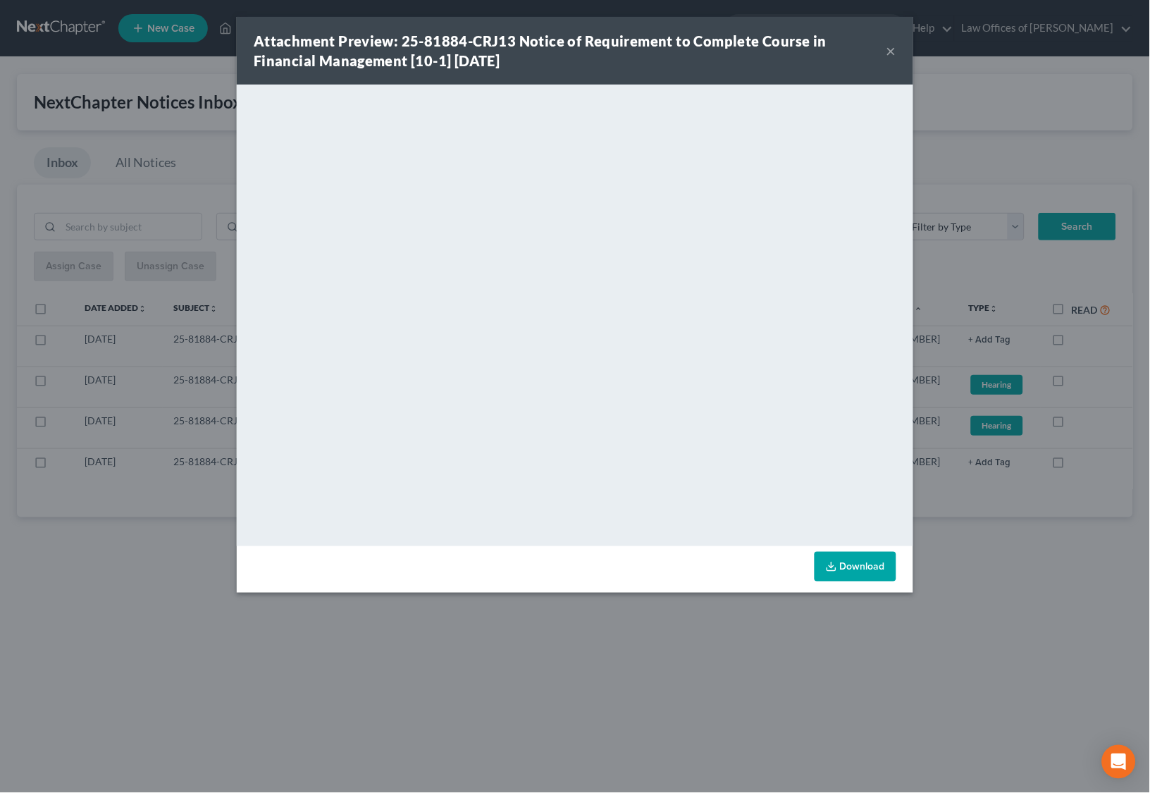
drag, startPoint x: 680, startPoint y: 655, endPoint x: 683, endPoint y: 646, distance: 9.6
click at [682, 650] on div "Attachment Preview: 25-81884-CRJ13 Notice of Requirement to Complete Course in …" at bounding box center [575, 396] width 1150 height 793
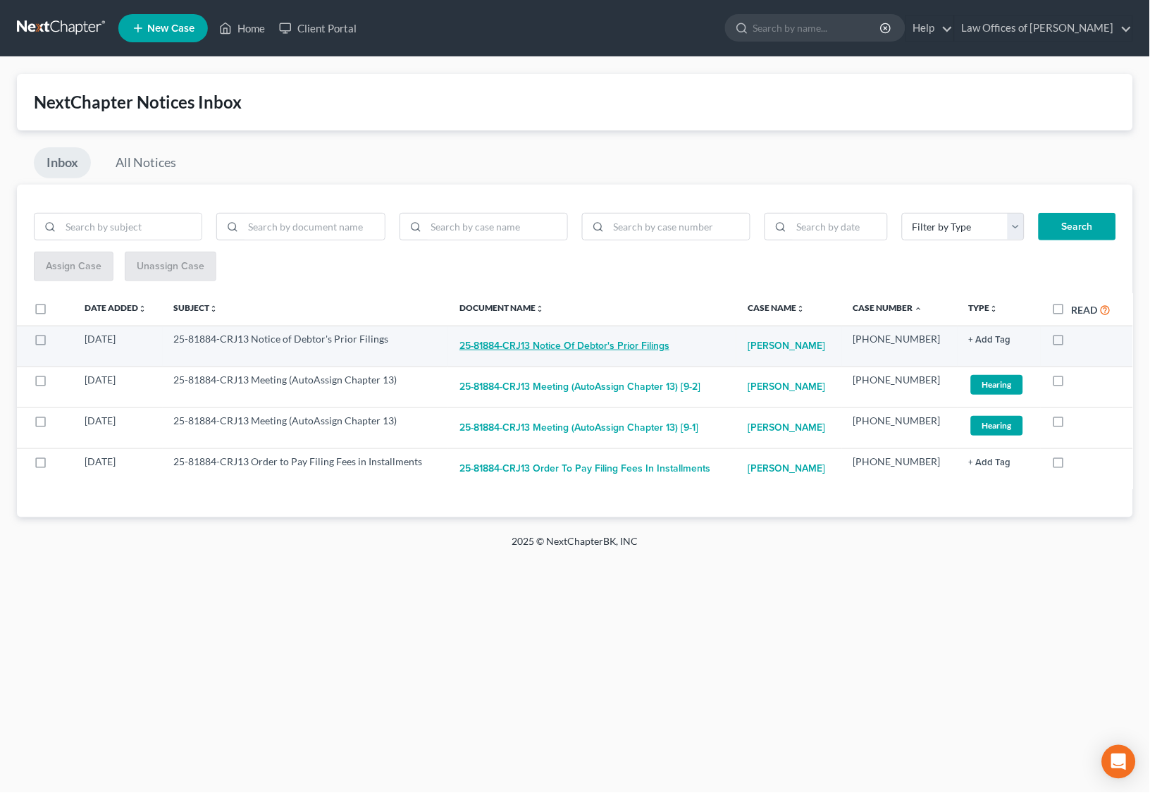
click at [546, 344] on button "25-81884-CRJ13 Notice of Debtor's Prior Filings" at bounding box center [564, 346] width 210 height 28
checkbox input "true"
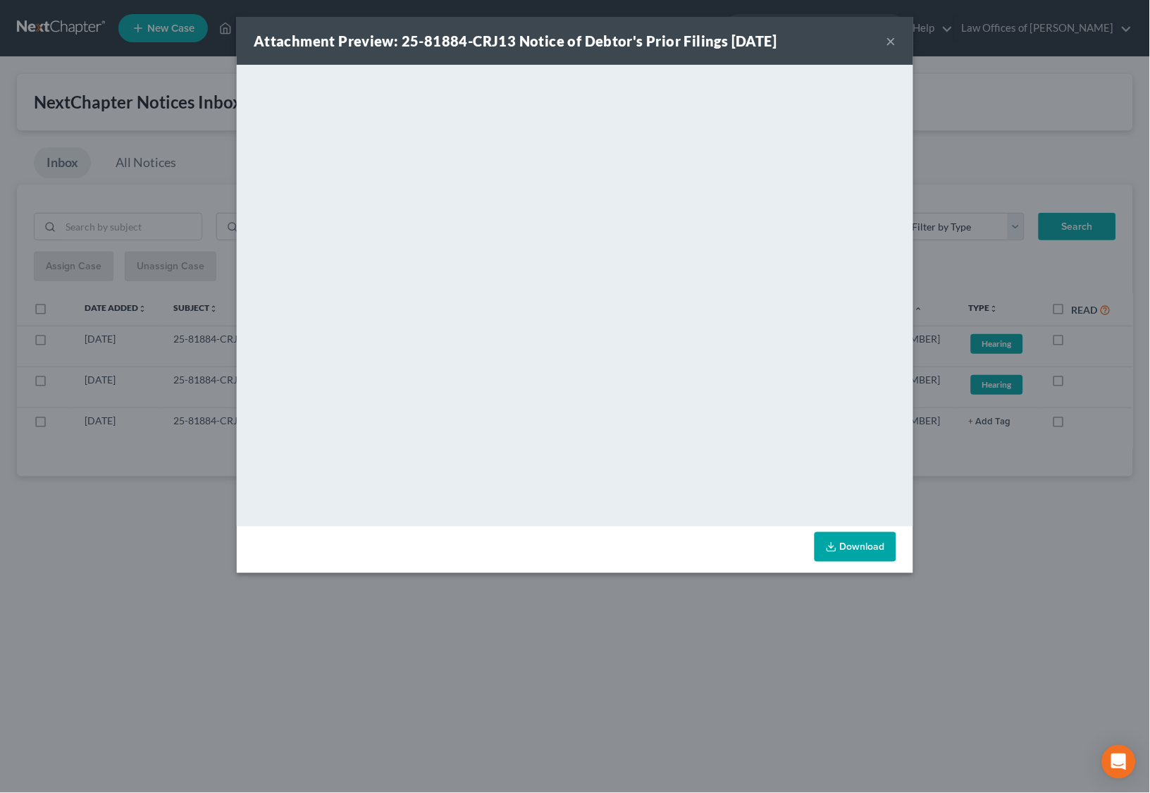
drag, startPoint x: 662, startPoint y: 598, endPoint x: 637, endPoint y: 562, distance: 43.6
click at [662, 591] on div "Attachment Preview: 25-81884-CRJ13 Notice of Debtor's Prior Filings [DATE] × Do…" at bounding box center [575, 396] width 1150 height 793
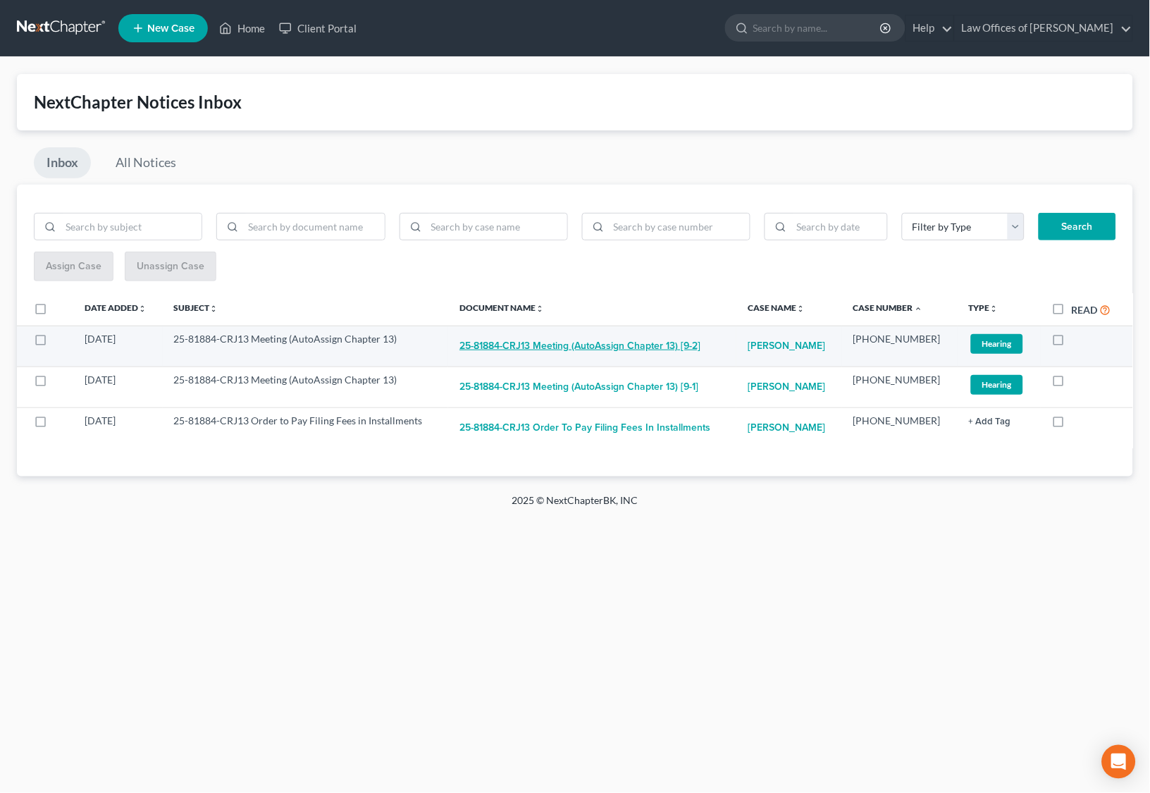
click at [600, 336] on button "25-81884-CRJ13 Meeting (AutoAssign Chapter 13) [9-2]" at bounding box center [579, 346] width 241 height 28
checkbox input "true"
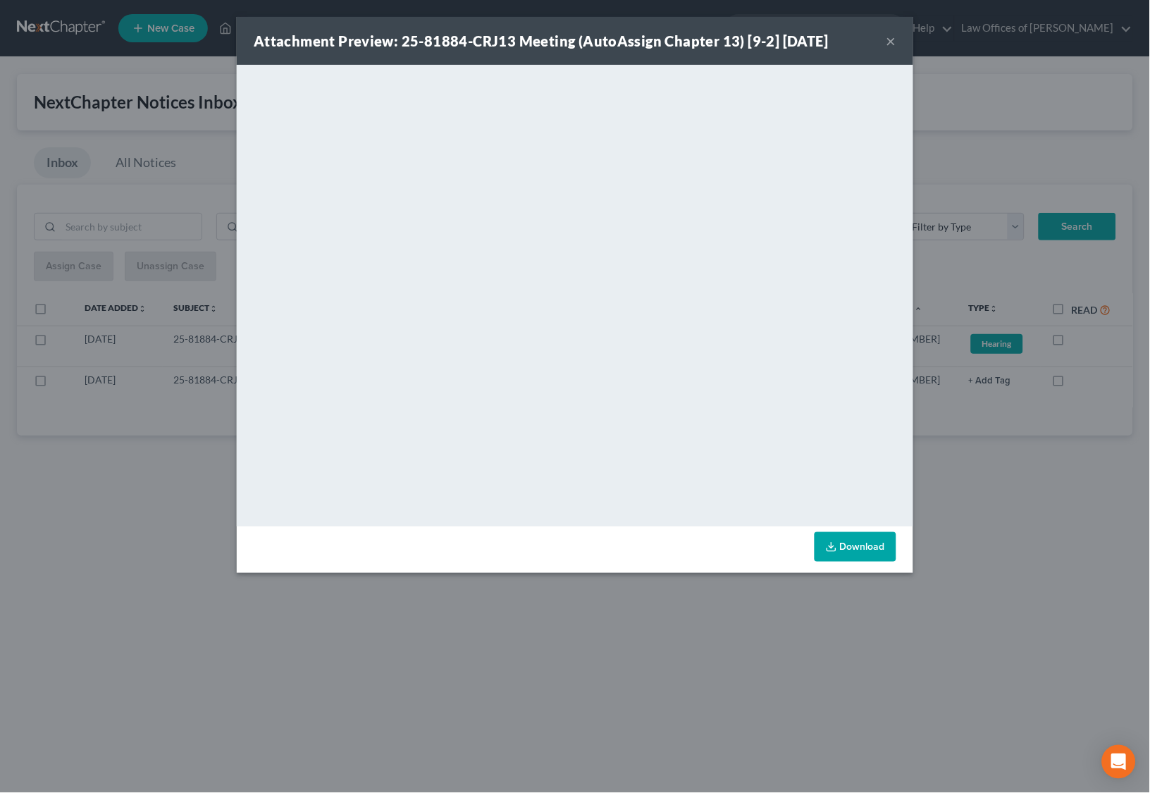
click at [652, 581] on div "Attachment Preview: 25-81884-CRJ13 Meeting (AutoAssign Chapter 13) [9-2] [DATE]…" at bounding box center [575, 396] width 1150 height 793
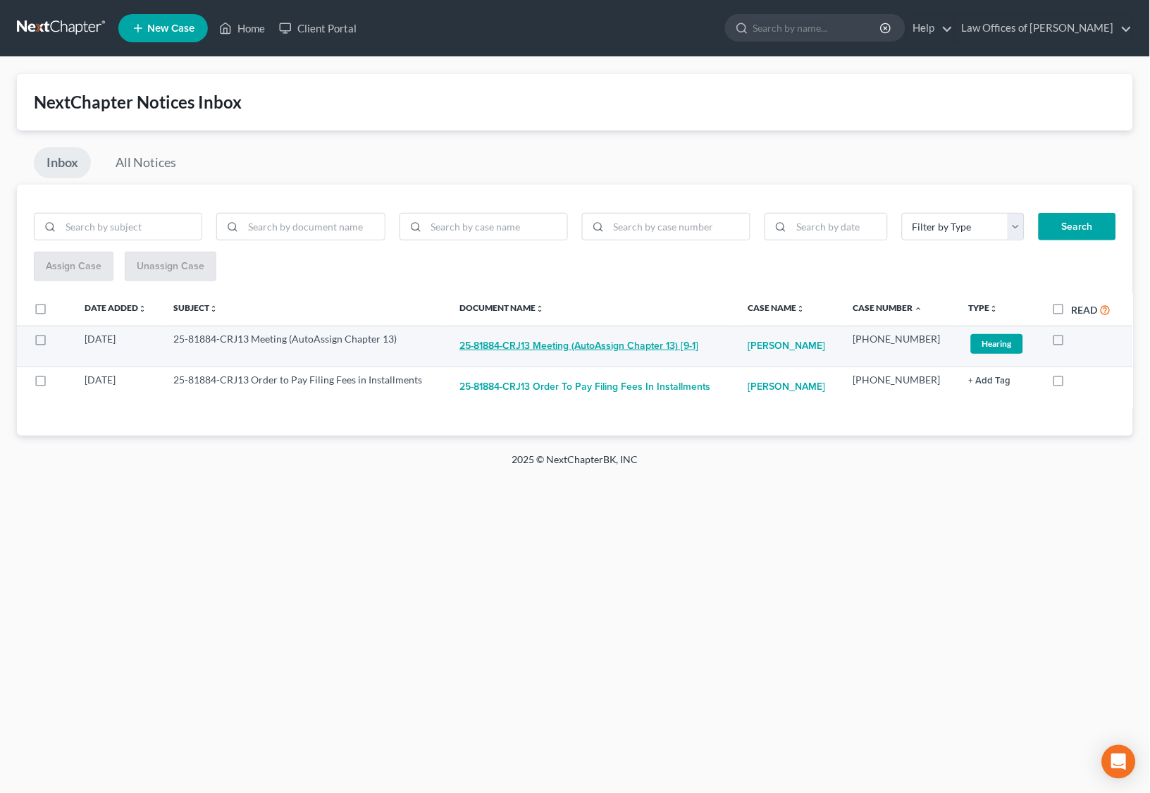
click at [575, 337] on button "25-81884-CRJ13 Meeting (AutoAssign Chapter 13) [9-1]" at bounding box center [578, 346] width 239 height 28
checkbox input "true"
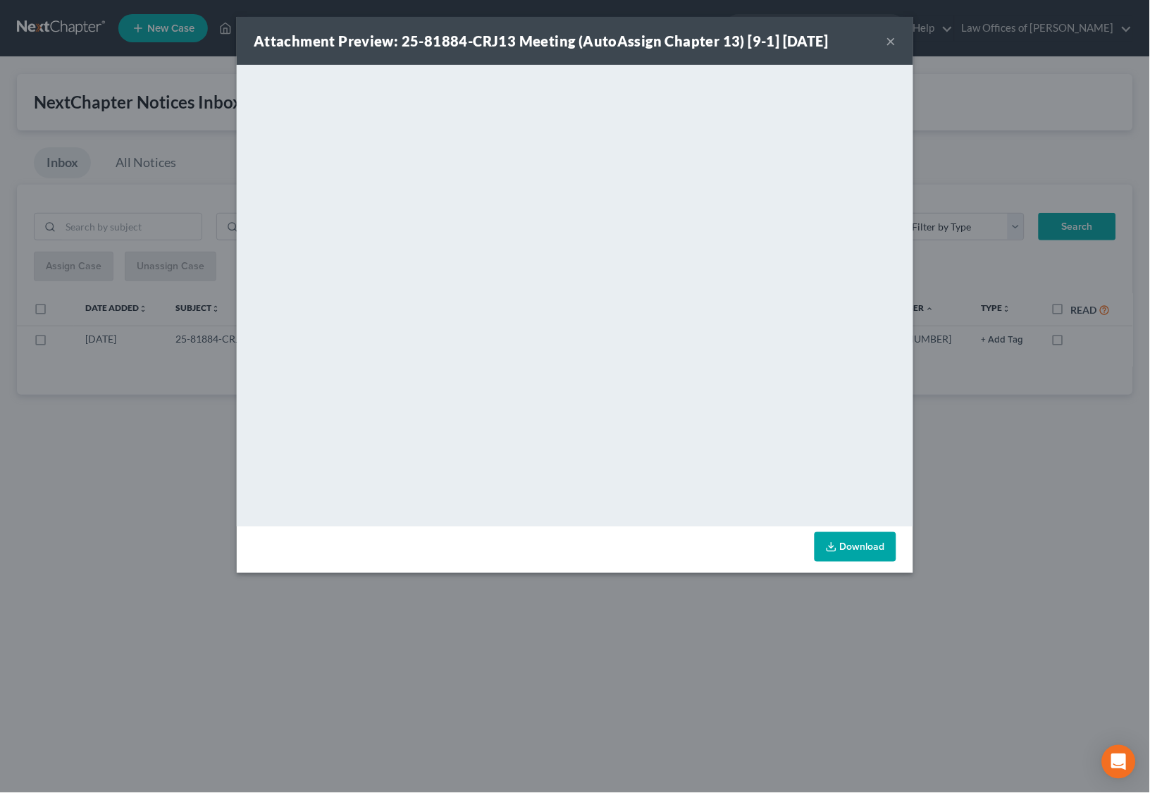
drag, startPoint x: 630, startPoint y: 607, endPoint x: 631, endPoint y: 585, distance: 21.2
click at [631, 602] on div "Attachment Preview: 25-81884-CRJ13 Meeting (AutoAssign Chapter 13) [9-1] [DATE]…" at bounding box center [575, 396] width 1150 height 793
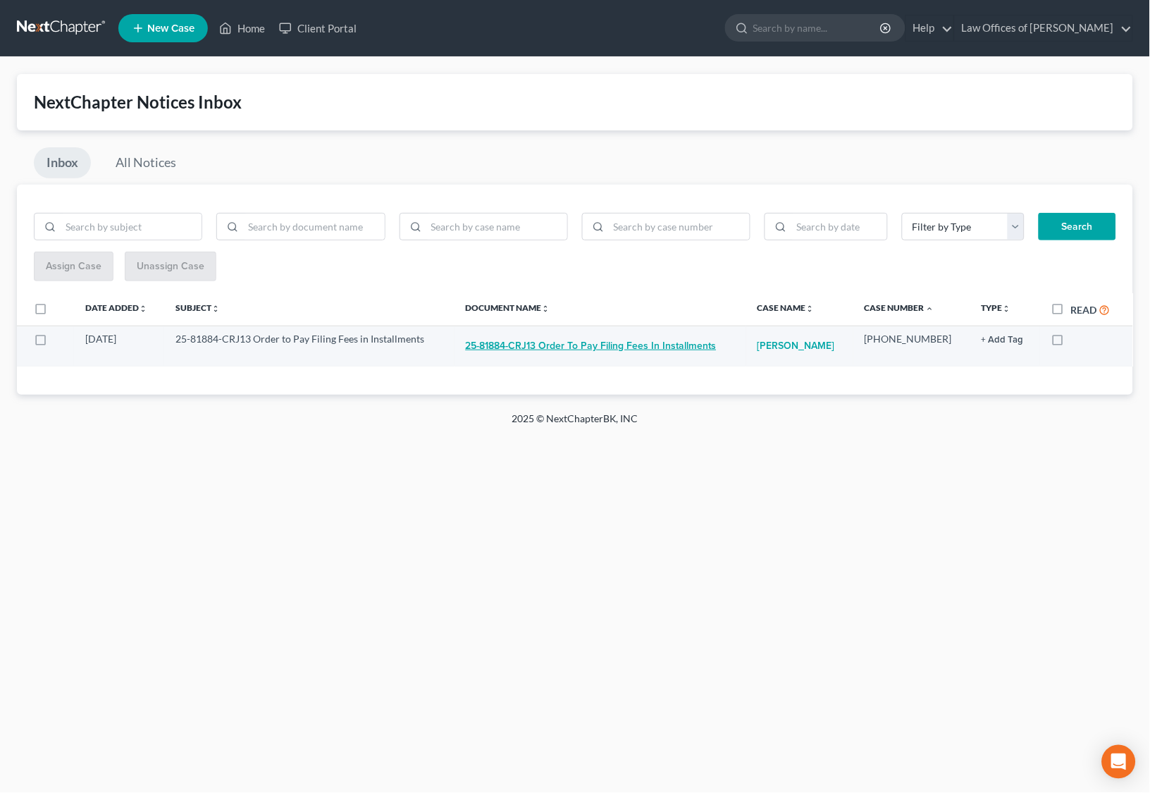
click at [569, 332] on button "25-81884-CRJ13 Order to Pay Filing Fees in Installments" at bounding box center [591, 346] width 251 height 28
checkbox input "true"
